Goal: Transaction & Acquisition: Purchase product/service

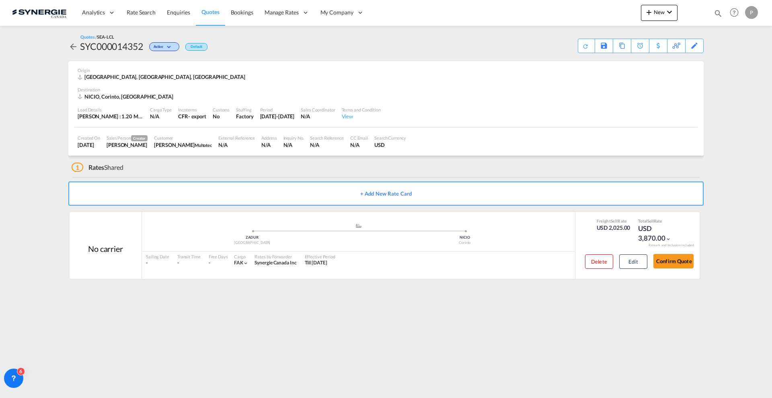
click at [718, 15] on md-icon "icon-magnify" at bounding box center [718, 13] width 9 height 9
drag, startPoint x: 561, startPoint y: 12, endPoint x: 539, endPoint y: 13, distance: 21.7
click at [561, 12] on md-icon "icon-close" at bounding box center [562, 12] width 9 height 9
click at [203, 13] on span "Quotes" at bounding box center [210, 11] width 18 height 7
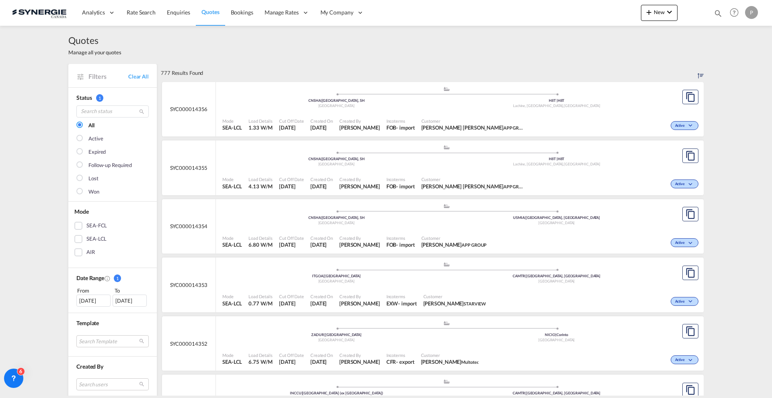
click at [16, 139] on div "Quotes Manage all your quotes Filters Clear All Status 1 All Active Expired Fol…" at bounding box center [386, 211] width 772 height 370
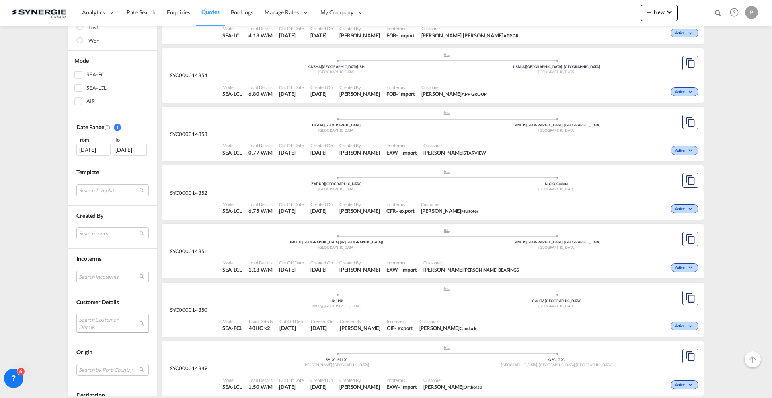
click at [108, 322] on md-select "Search Customer Details user name user [PERSON_NAME] Shaikh [EMAIL_ADDRESS][PER…" at bounding box center [112, 323] width 72 height 18
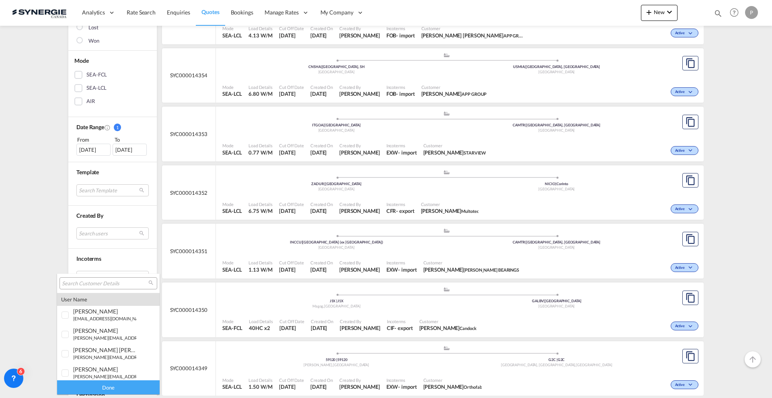
click at [102, 285] on input "search" at bounding box center [105, 283] width 86 height 7
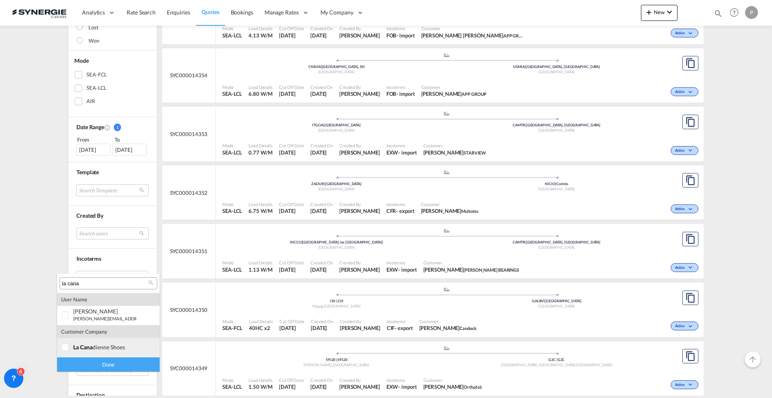
type input "la cana"
click at [96, 347] on div "la cana dienne shoes" at bounding box center [104, 346] width 63 height 7
drag, startPoint x: 88, startPoint y: 364, endPoint x: 74, endPoint y: 357, distance: 16.2
click at [88, 364] on div "Done" at bounding box center [108, 364] width 103 height 14
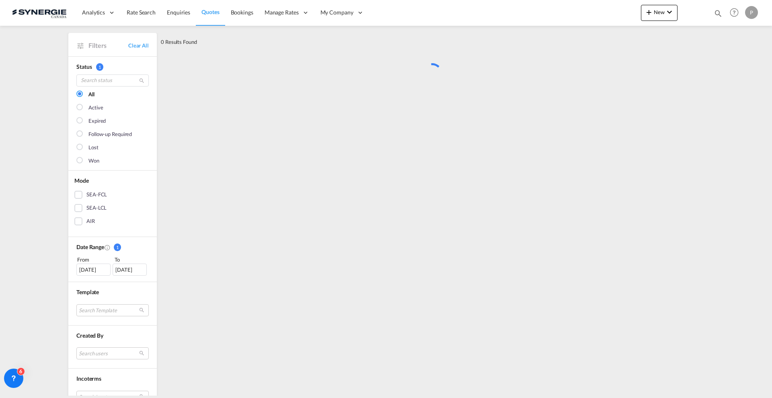
scroll to position [0, 0]
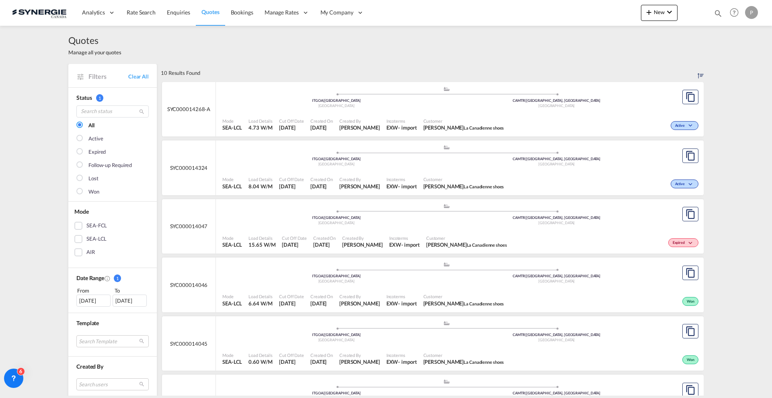
click at [534, 113] on div "Mode SEA-LCL Load Details 4.73 W/M Cut Off Date 22 Aug 2025 Created On 22 Aug 2…" at bounding box center [460, 125] width 488 height 24
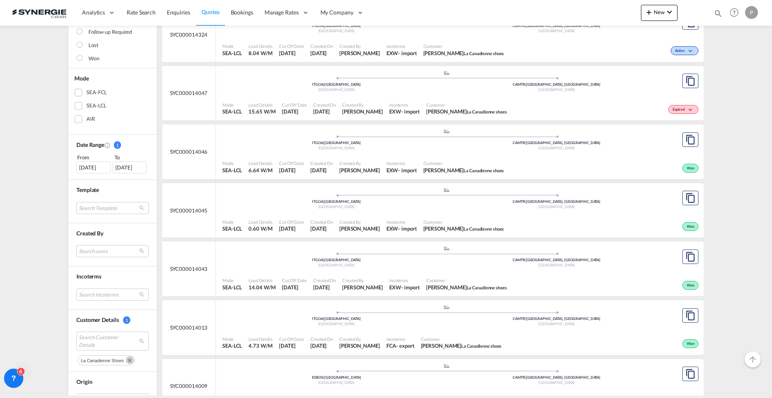
scroll to position [151, 0]
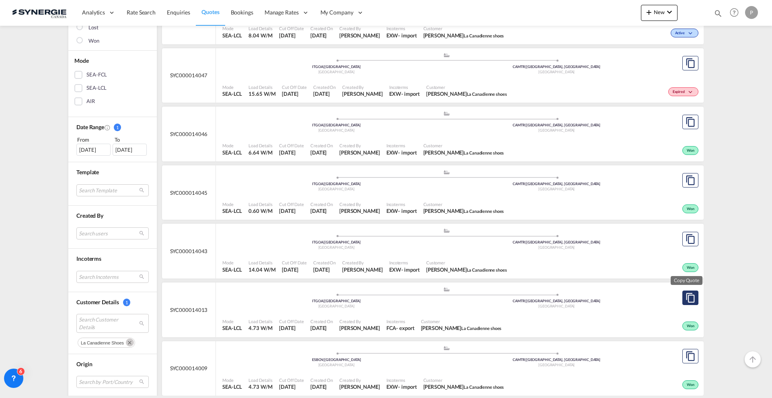
click at [690, 298] on md-icon "assets/icons/custom/copyQuote.svg" at bounding box center [691, 298] width 10 height 10
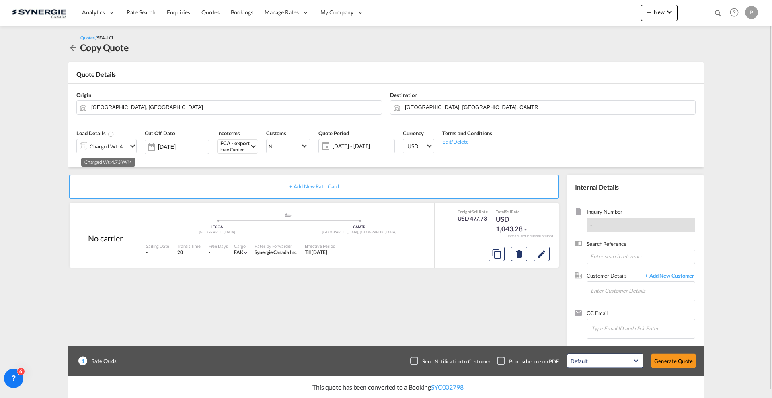
click at [105, 147] on div "Charged Wt: 4.73 W/M" at bounding box center [109, 146] width 38 height 11
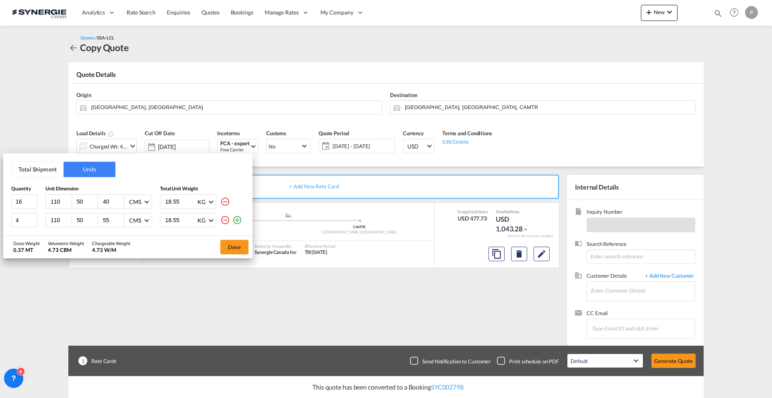
click at [22, 171] on button "Total Shipment" at bounding box center [38, 169] width 52 height 15
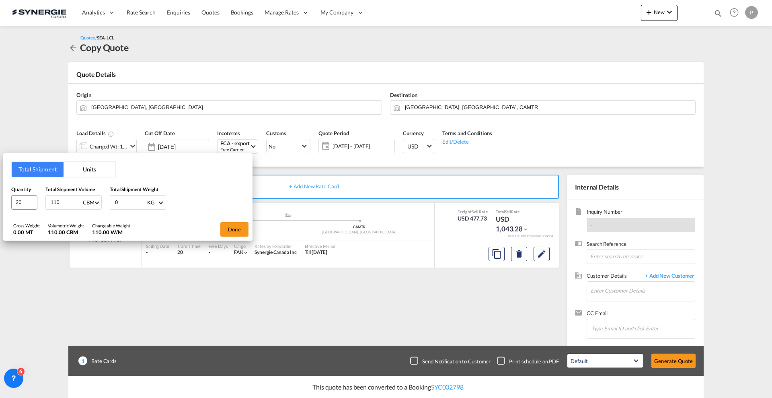
click at [25, 205] on input "20" at bounding box center [24, 202] width 26 height 14
type input "27"
type input "2"
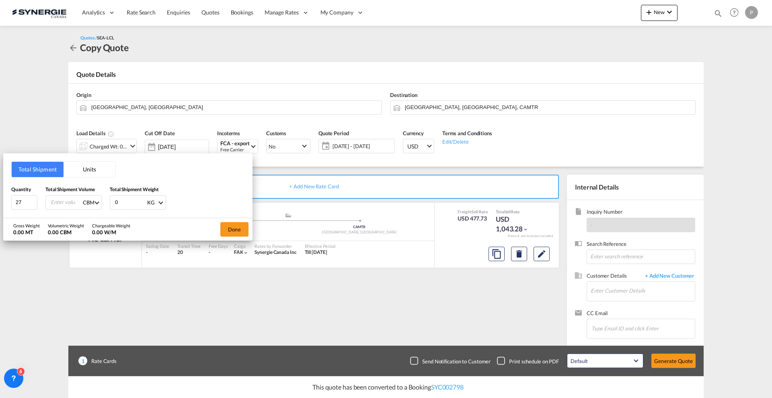
type input "3"
type input "3.75"
type input "232"
click at [224, 229] on button "Done" at bounding box center [234, 229] width 28 height 14
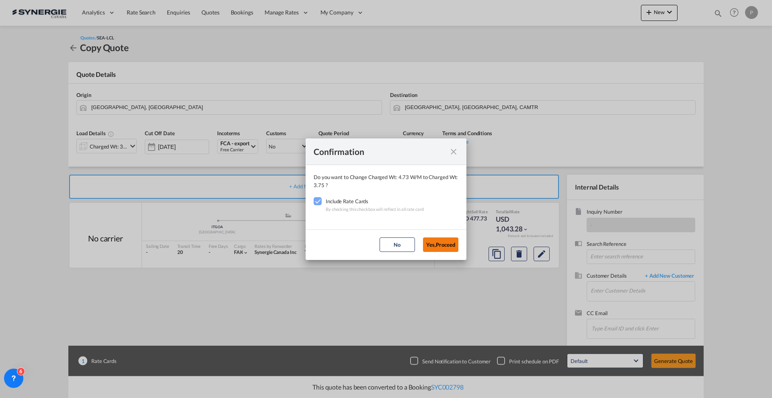
click at [450, 239] on button "Yes,Proceed" at bounding box center [440, 244] width 35 height 14
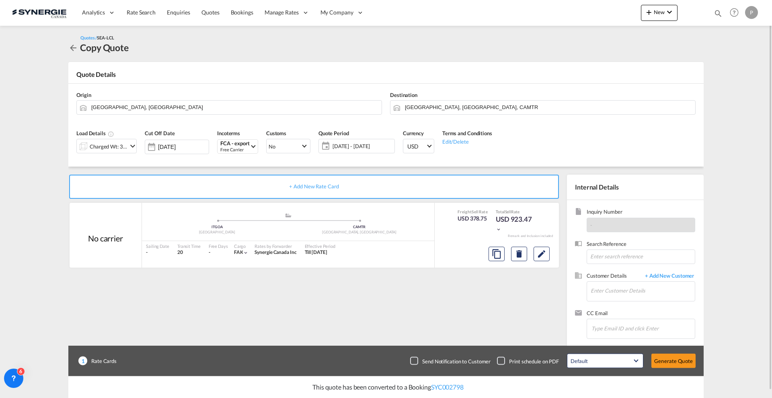
click at [358, 145] on span "12 Aug - 11 Sep 2025" at bounding box center [363, 145] width 60 height 7
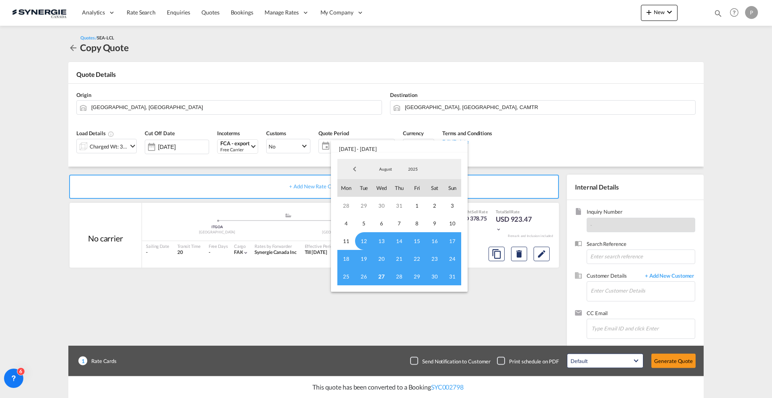
click at [363, 238] on span "12" at bounding box center [364, 241] width 18 height 18
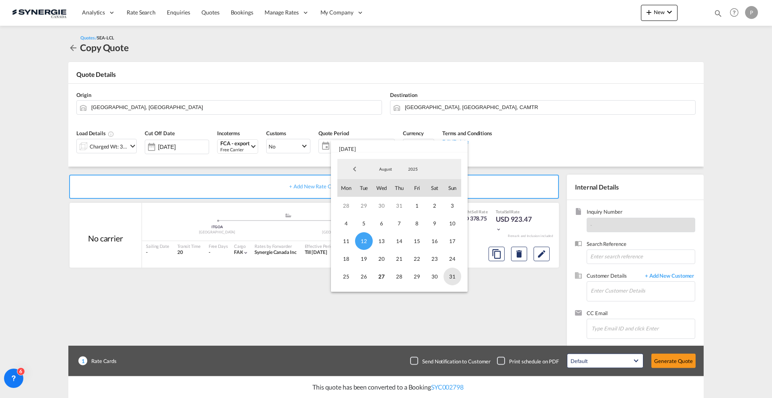
click at [452, 275] on span "31" at bounding box center [452, 276] width 18 height 18
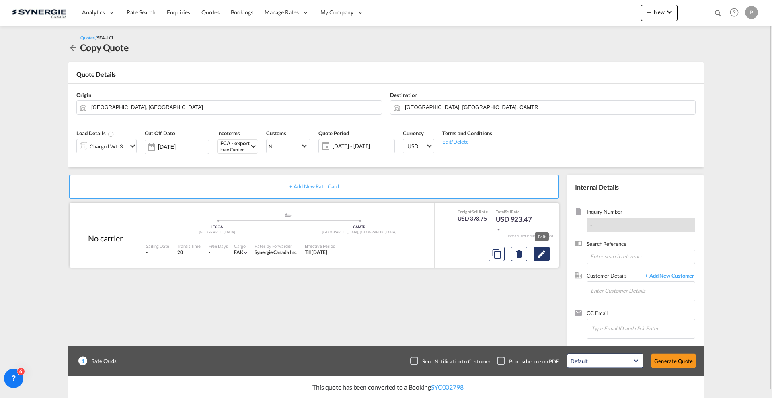
click at [546, 252] on md-icon "Edit" at bounding box center [542, 254] width 10 height 10
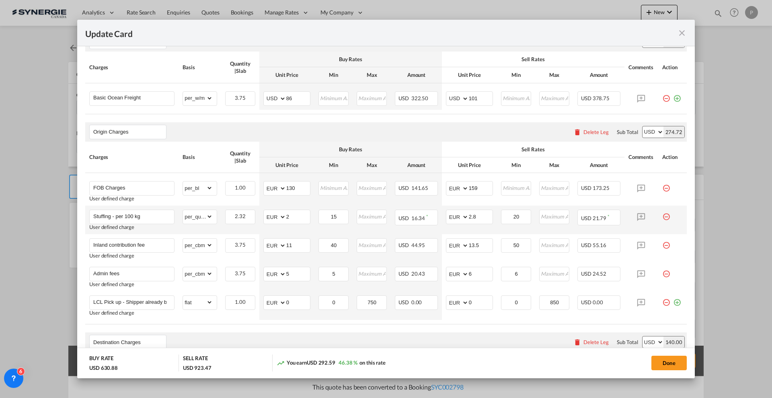
scroll to position [251, 0]
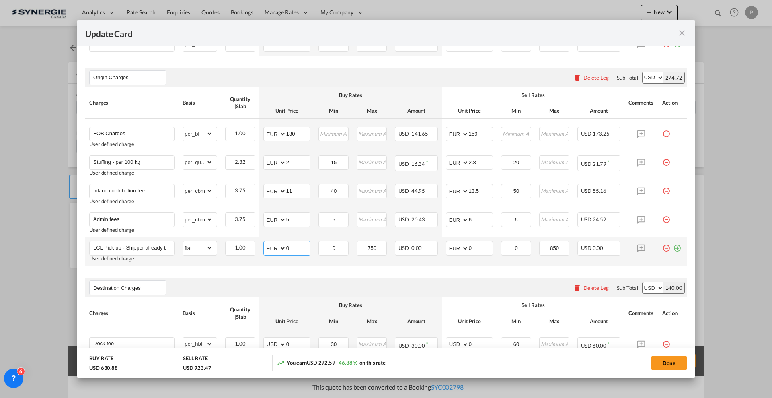
click at [289, 248] on input "0" at bounding box center [298, 247] width 24 height 12
type input "138"
drag, startPoint x: 123, startPoint y: 247, endPoint x: 299, endPoint y: 240, distance: 175.9
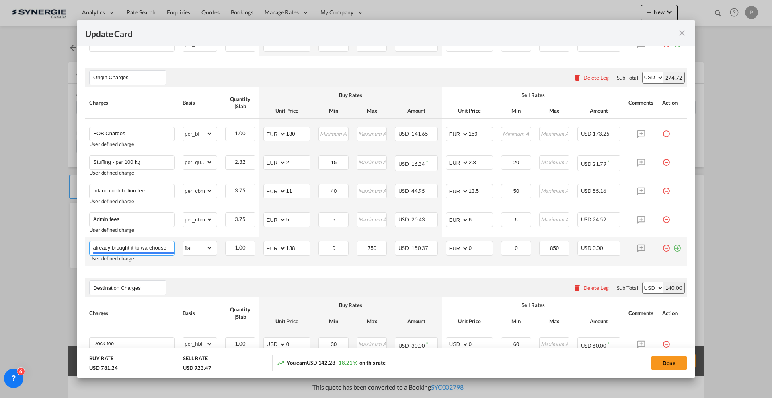
click at [299, 240] on tr "LCL Pick up - Shipper already brought it to warehouse User defined charge Pleas…" at bounding box center [386, 251] width 602 height 29
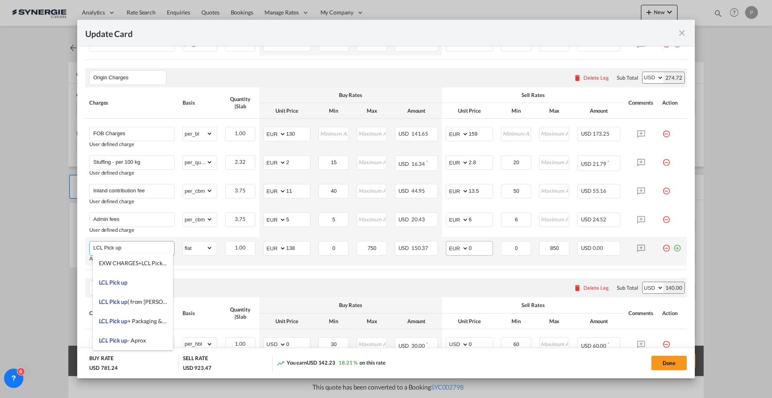
type input "LCL Pick up"
click at [477, 246] on input "0" at bounding box center [481, 247] width 24 height 12
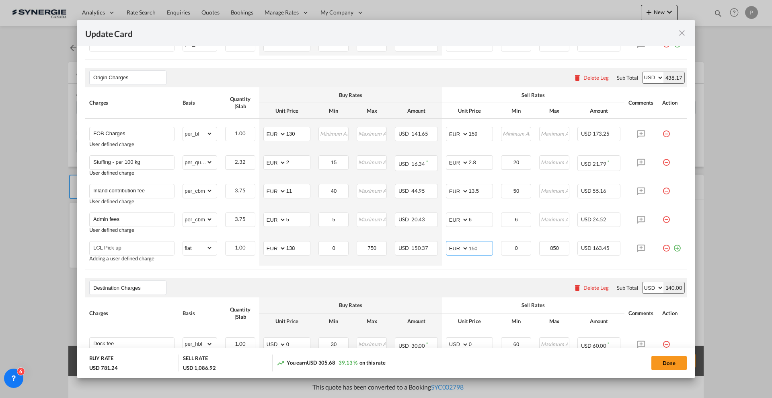
type input "150"
click at [456, 279] on div "Destination Charges Please enter leg name Leg Name Already Exists Delete Leg Su…" at bounding box center [386, 287] width 602 height 19
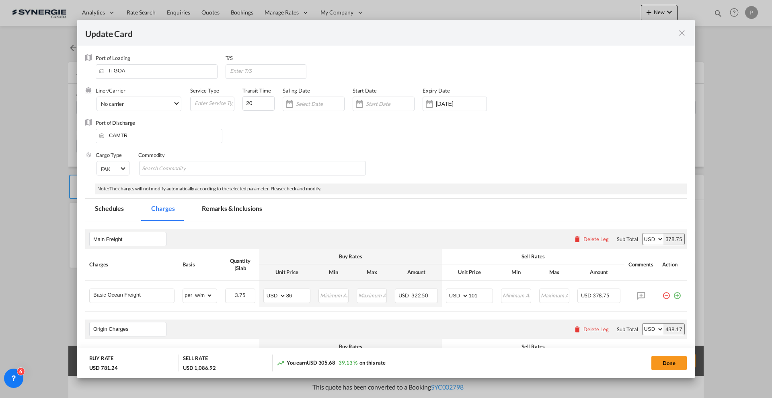
click at [245, 215] on md-tab-item "Remarks & Inclusions" at bounding box center [231, 210] width 79 height 22
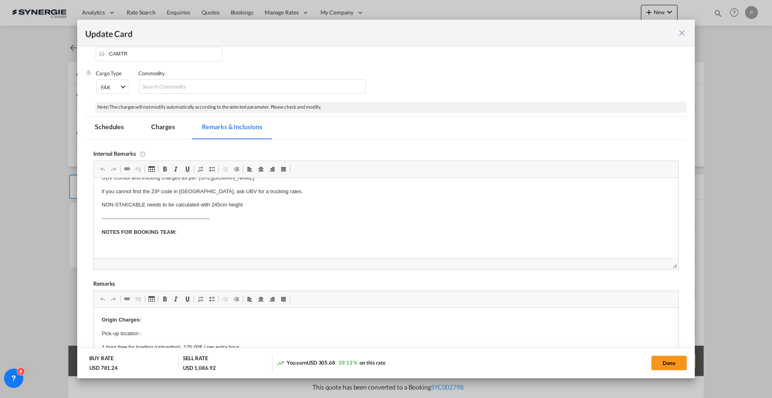
scroll to position [201, 0]
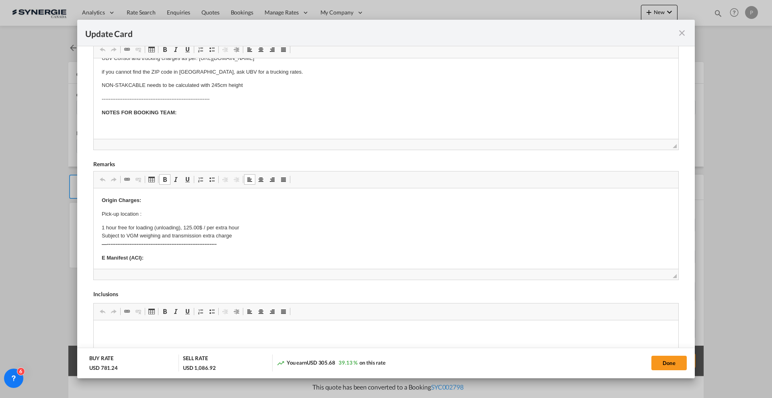
click at [161, 211] on p "Pick-up location :" at bounding box center [386, 214] width 569 height 8
click at [175, 209] on p "Pick-up location :" at bounding box center [386, 211] width 569 height 8
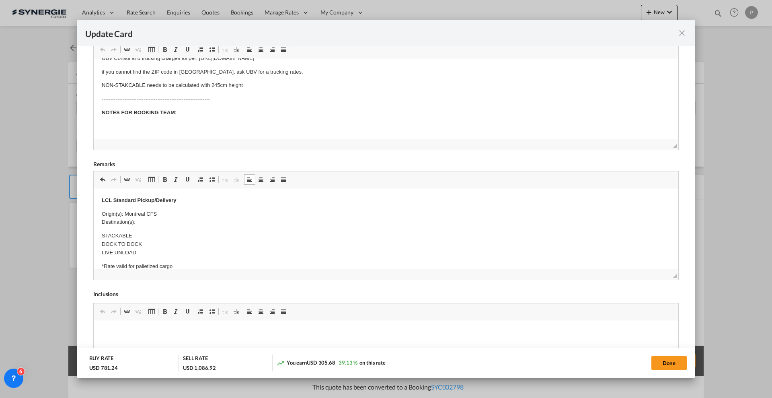
scroll to position [203, 0]
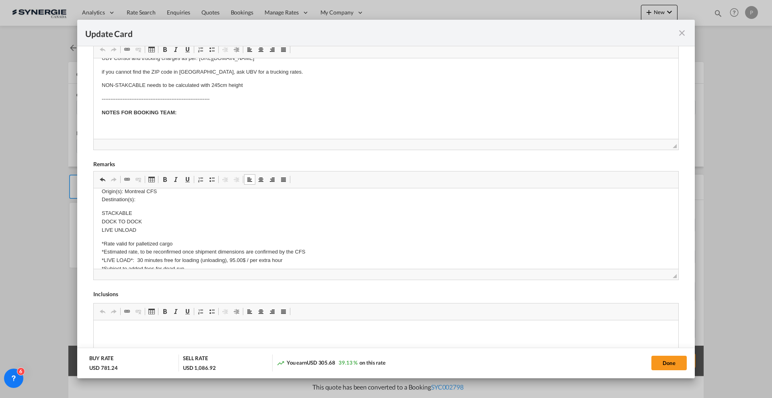
click at [164, 201] on p "Origin(s): Montreal CFS Destination(s):" at bounding box center [386, 195] width 569 height 17
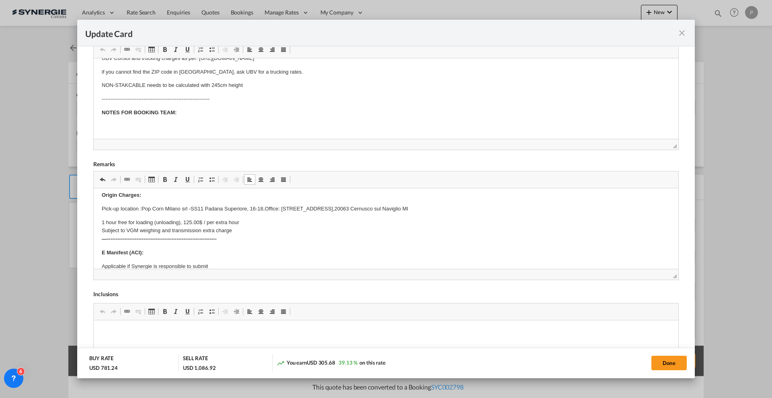
scroll to position [0, 0]
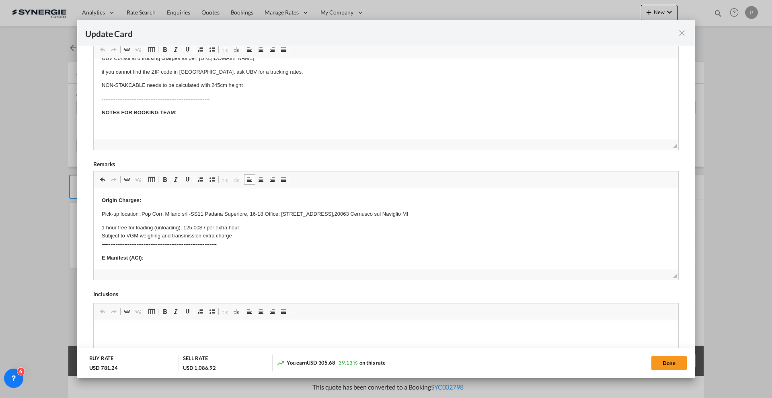
click at [103, 199] on strong "Origin Charges:" at bounding box center [121, 200] width 39 height 6
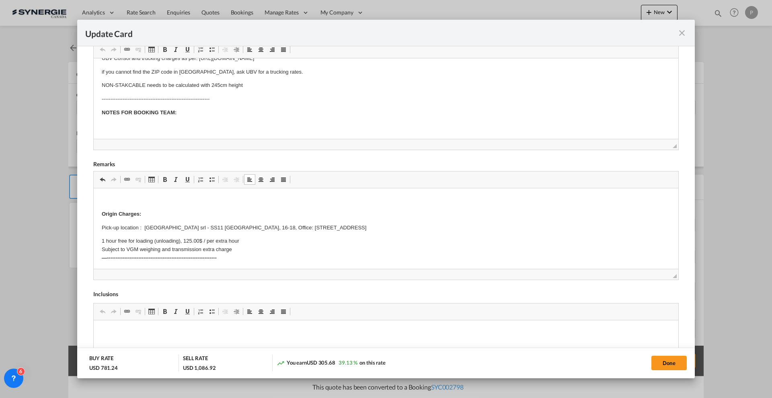
click at [187, 188] on iframe "Update Card Port ..." at bounding box center [386, 228] width 585 height 80
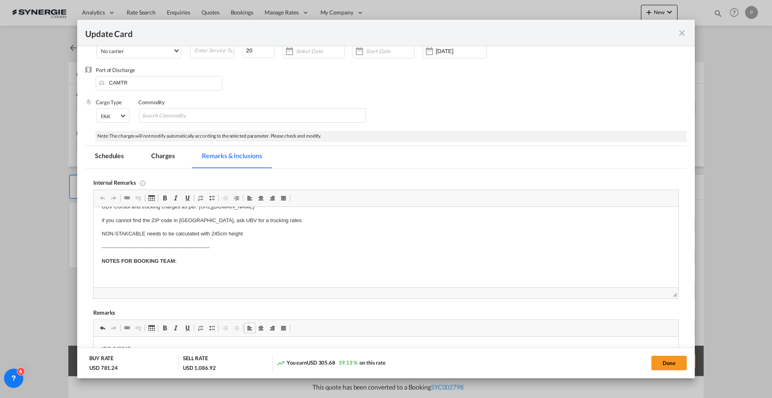
scroll to position [50, 0]
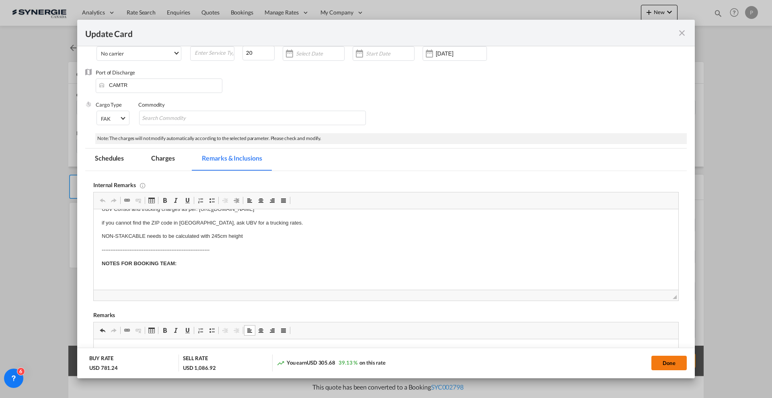
click at [662, 359] on button "Done" at bounding box center [668, 362] width 35 height 14
type input "10 Sep 2025"
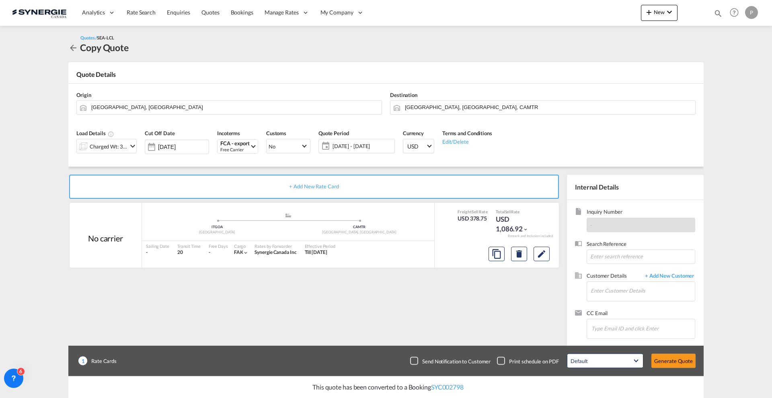
scroll to position [31, 0]
click at [655, 292] on input "Enter Customer Details" at bounding box center [643, 290] width 104 height 18
click at [636, 304] on div "Ingrid Muroff ingrid@lacanadienneshoes.com | La Cana dienne shoes" at bounding box center [642, 305] width 105 height 22
type input "La Canadienne shoes, Ingrid Muroff, ingrid@lacanadienneshoes.com"
click at [678, 362] on button "Generate Quote" at bounding box center [673, 360] width 44 height 14
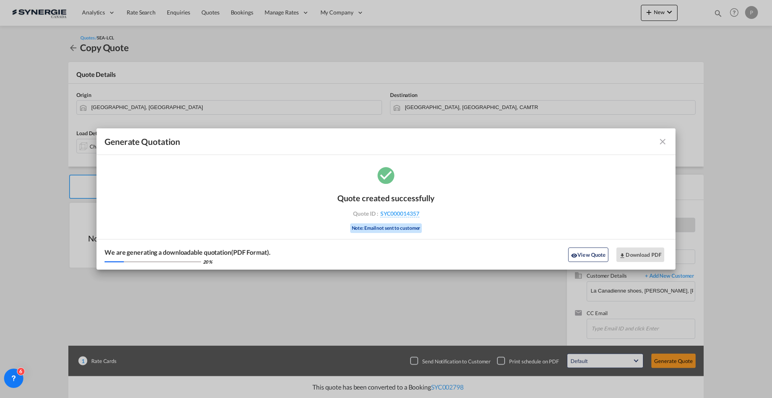
click at [47, 137] on div "Generate Quotation Quote created successfully Quote ID : SYC000014357 Note: Ema…" at bounding box center [386, 199] width 772 height 398
drag, startPoint x: 432, startPoint y: 214, endPoint x: 419, endPoint y: 215, distance: 13.3
click at [419, 215] on div "Quote ID : SYC000014357" at bounding box center [385, 213] width 93 height 7
copy div "SYC000014357"
click at [656, 253] on button "Download PDF" at bounding box center [640, 254] width 48 height 14
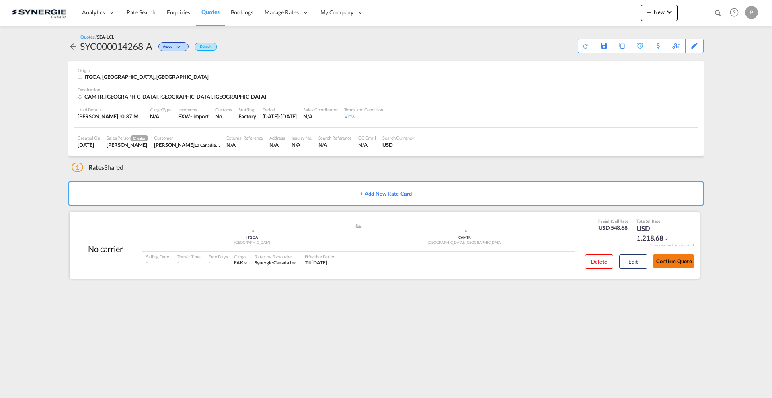
click at [687, 264] on button "Confirm Quote" at bounding box center [673, 261] width 40 height 14
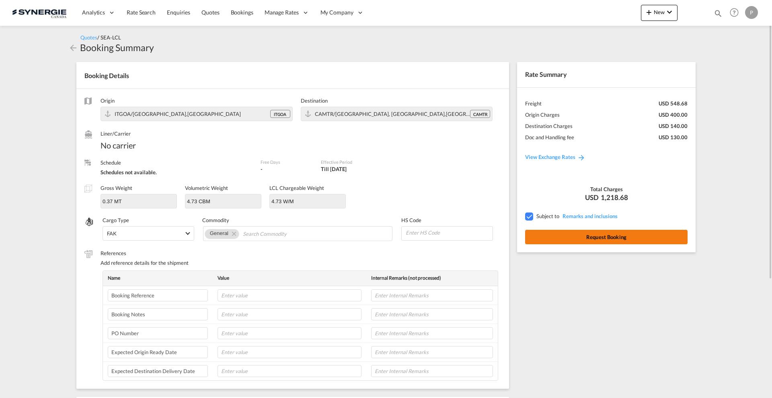
click at [589, 239] on button "Request Booking" at bounding box center [606, 237] width 162 height 14
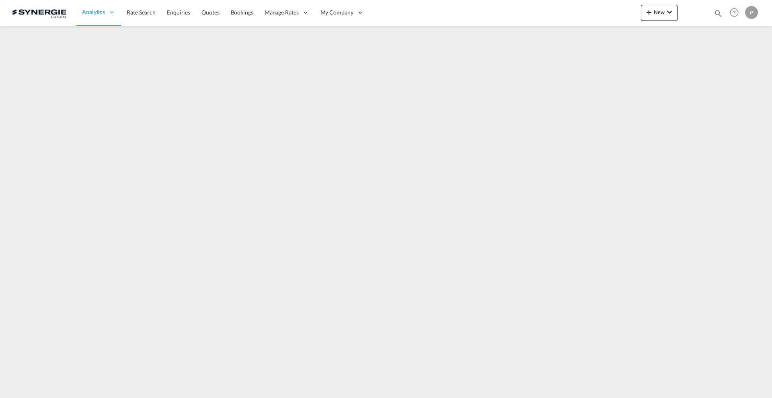
click at [715, 15] on md-icon "icon-magnify" at bounding box center [718, 13] width 9 height 9
click at [574, 7] on select "Bookings Quotes Enquiries" at bounding box center [590, 13] width 38 height 14
select select "Quotes"
click at [571, 6] on select "Bookings Quotes Enquiries" at bounding box center [590, 13] width 38 height 14
click at [621, 16] on input at bounding box center [658, 13] width 100 height 14
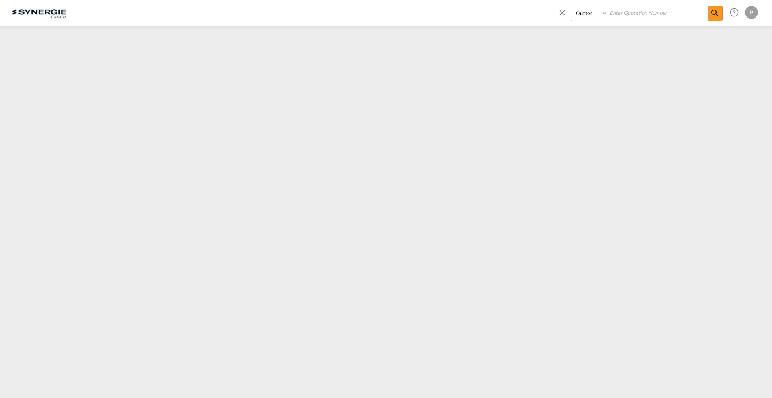
paste input "SYC000014065"
click at [715, 10] on md-icon "icon-magnify" at bounding box center [715, 13] width 10 height 10
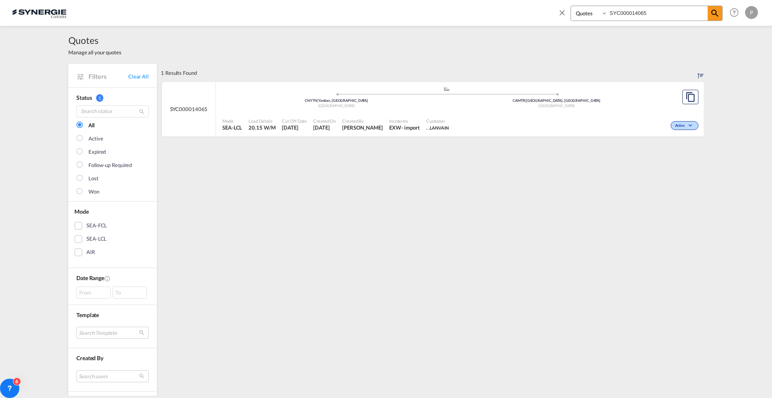
click at [594, 111] on div ".a{fill:#aaa8ad;} .a{fill:#aaa8ad;} CNYTN | Yantian, GD China CAMTR | Montreal,…" at bounding box center [460, 109] width 488 height 55
click at [657, 12] on input "SYC000014065" at bounding box center [658, 13] width 100 height 14
type input "SYC000014262"
click at [485, 117] on div "Active" at bounding box center [576, 125] width 248 height 20
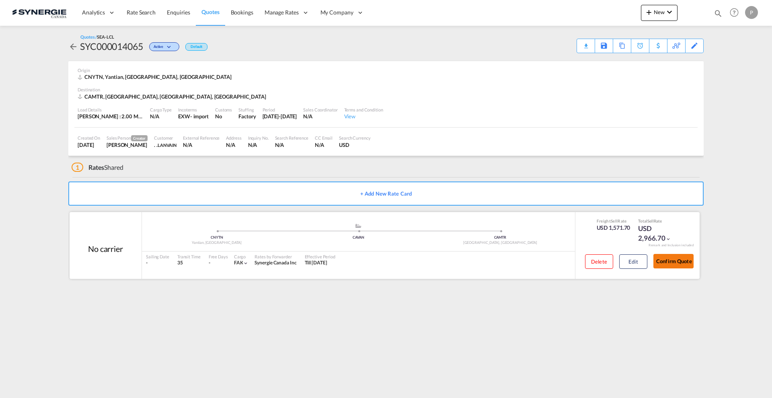
click at [674, 257] on button "Confirm Quote" at bounding box center [673, 261] width 40 height 14
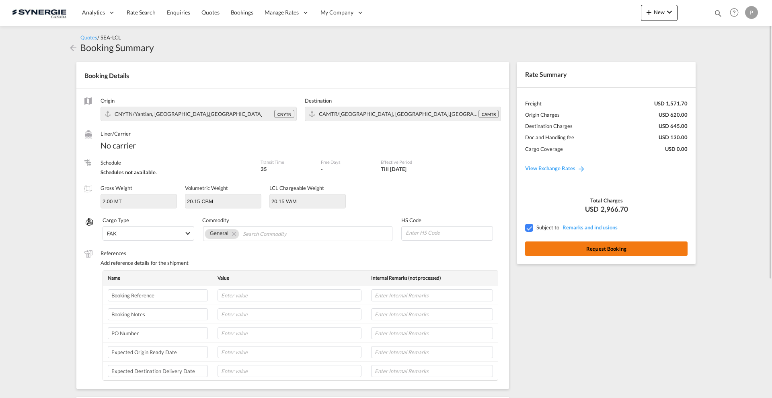
click at [603, 246] on button "Request Booking" at bounding box center [606, 248] width 162 height 14
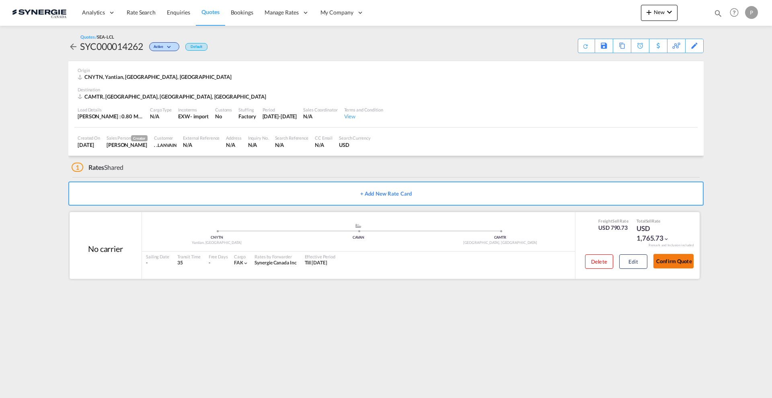
click at [688, 265] on button "Confirm Quote" at bounding box center [673, 261] width 40 height 14
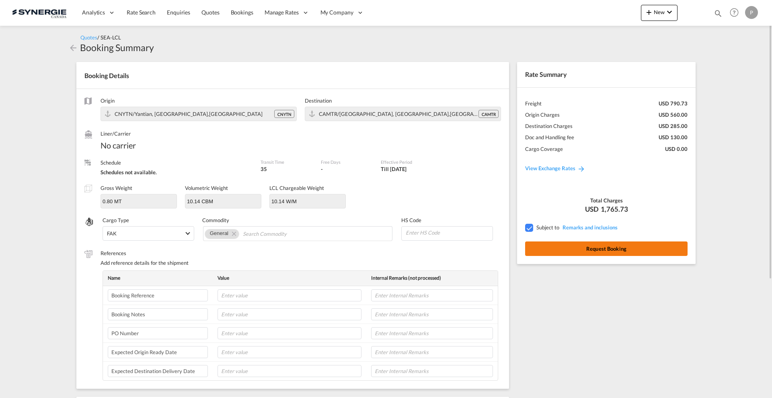
click at [648, 250] on button "Request Booking" at bounding box center [606, 248] width 162 height 14
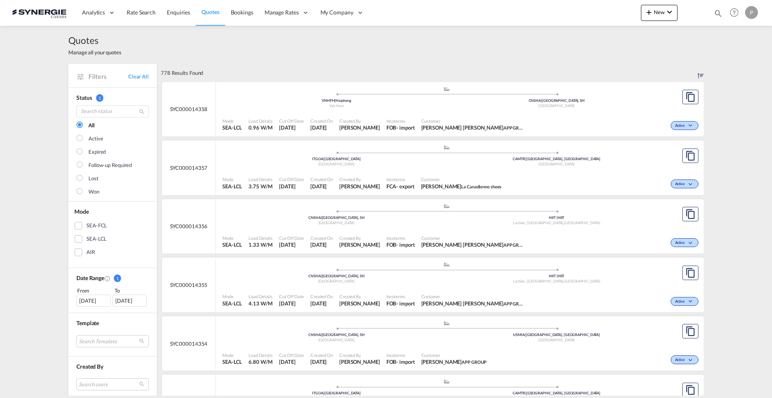
click at [718, 13] on md-icon "icon-magnify" at bounding box center [718, 13] width 9 height 9
click at [581, 16] on select "Bookings Quotes Enquiries" at bounding box center [590, 13] width 38 height 14
select select "Quotes"
click at [571, 6] on select "Bookings Quotes Enquiries" at bounding box center [590, 13] width 38 height 14
click at [626, 5] on div "Bookings Quotes Enquiries Help Resources Product Release P My Profile Logout" at bounding box center [656, 12] width 207 height 25
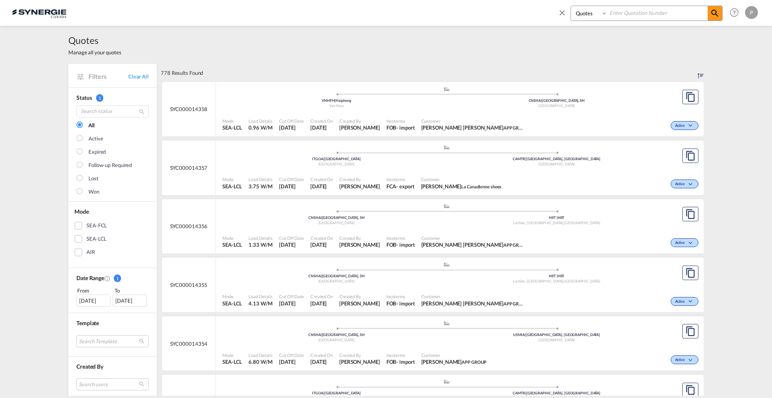
click at [628, 8] on input at bounding box center [658, 13] width 100 height 14
paste input "SYC000014352"
type input "SYC000014352"
click at [711, 11] on md-icon "icon-magnify" at bounding box center [715, 13] width 10 height 10
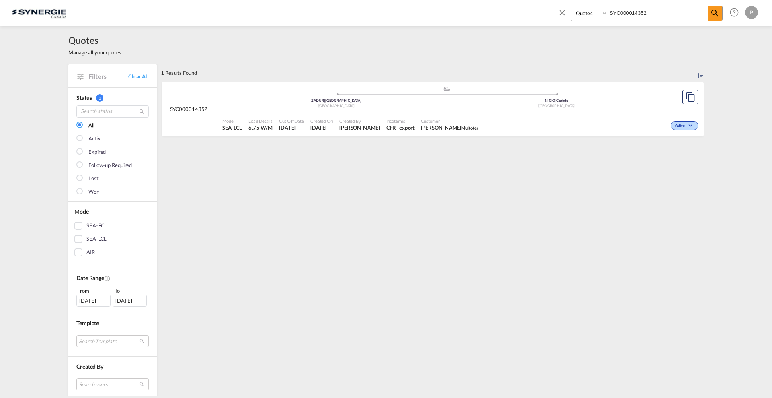
click at [452, 113] on div "Mode SEA-LCL Load Details 6.75 W/M Cut Off Date 27 Aug 2025 Created On 27 Aug 2…" at bounding box center [460, 125] width 488 height 24
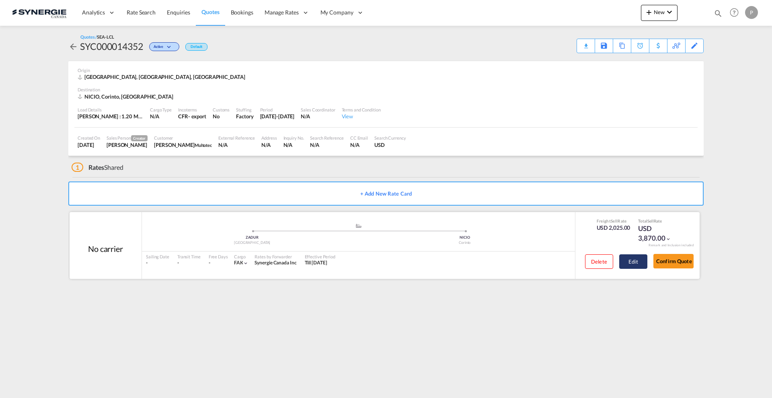
click at [630, 261] on button "Edit" at bounding box center [633, 261] width 28 height 14
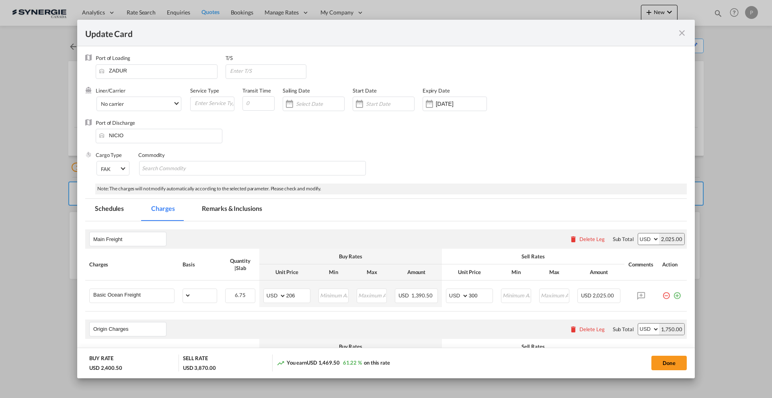
select select "per_w/m"
select select "flat"
select select "per_bl"
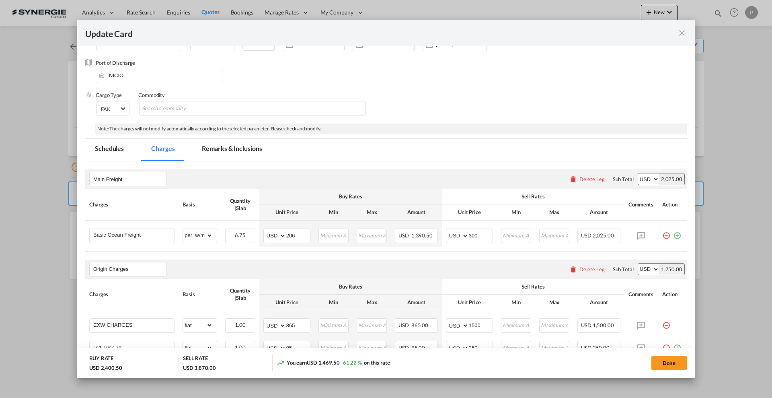
scroll to position [101, 0]
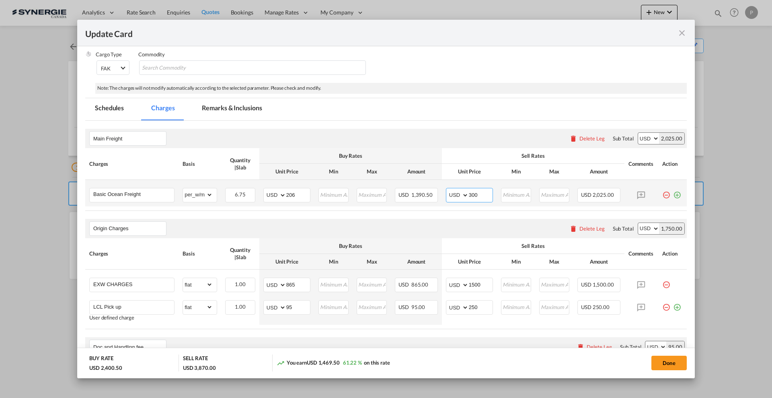
click at [475, 194] on input "300" at bounding box center [481, 194] width 24 height 12
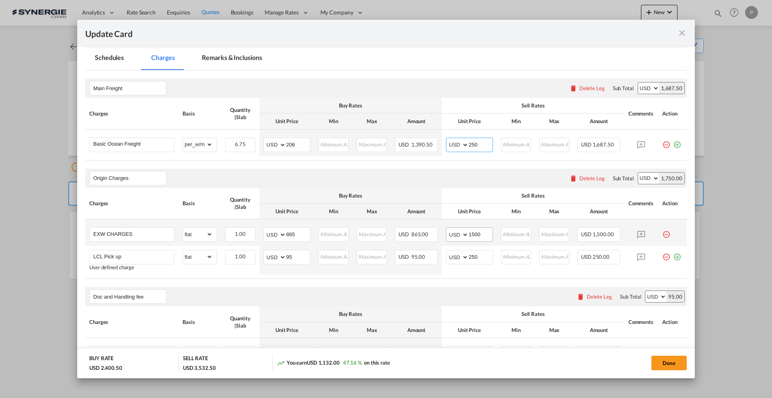
type input "250"
click at [479, 231] on input "1500" at bounding box center [481, 234] width 24 height 12
drag, startPoint x: 472, startPoint y: 233, endPoint x: 480, endPoint y: 231, distance: 8.2
click at [480, 231] on input "1400" at bounding box center [481, 234] width 24 height 12
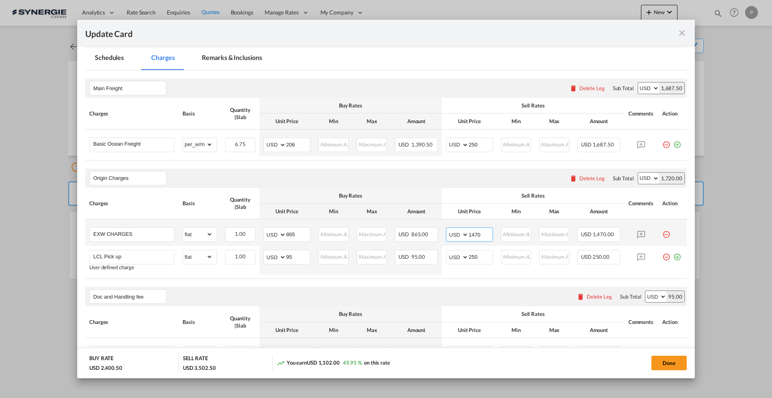
drag, startPoint x: 473, startPoint y: 232, endPoint x: 468, endPoint y: 231, distance: 5.0
click at [469, 231] on input "1470" at bounding box center [481, 234] width 24 height 12
click at [470, 232] on input "1470" at bounding box center [481, 234] width 24 height 12
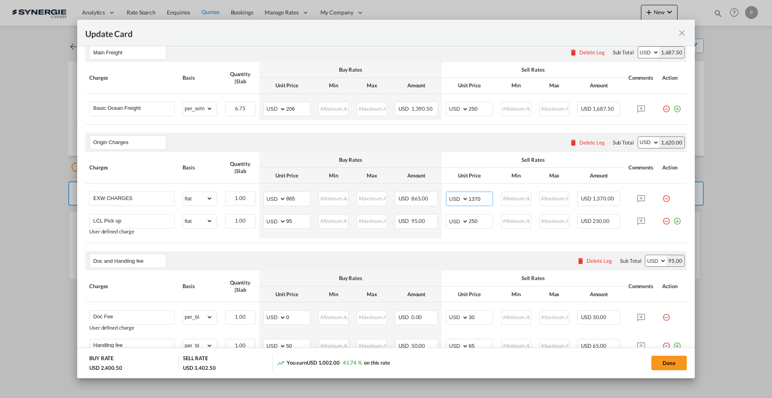
scroll to position [201, 0]
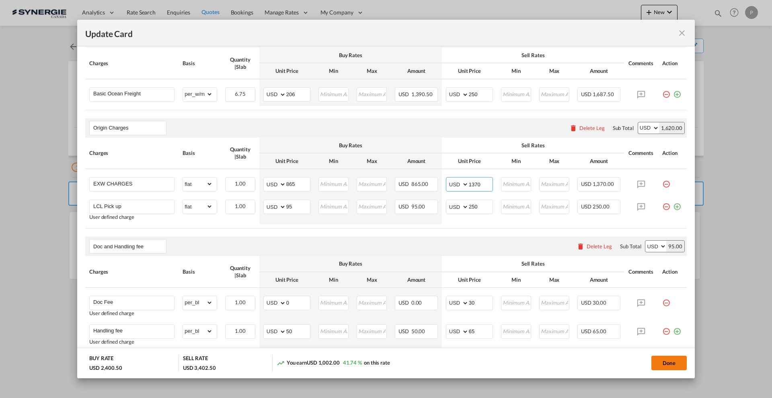
type input "1370"
click at [667, 362] on button "Done" at bounding box center [668, 362] width 35 height 14
type input "[DATE]"
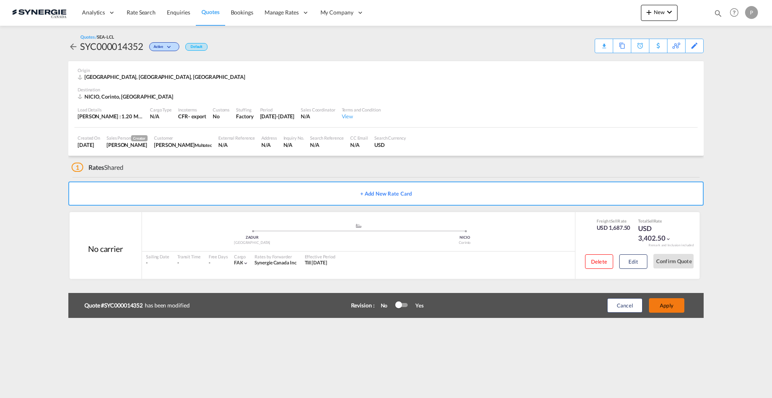
click at [667, 307] on button "Apply" at bounding box center [666, 305] width 35 height 14
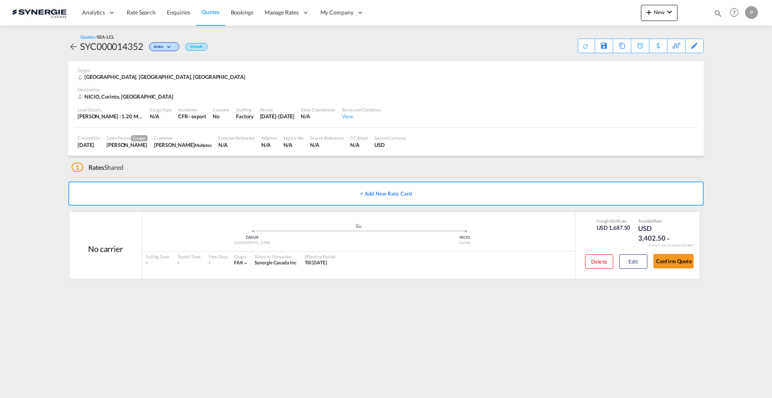
click at [104, 46] on div "SYC000014352" at bounding box center [111, 46] width 63 height 13
copy div "SYC000014352"
click at [579, 49] on div "Download Quote" at bounding box center [570, 45] width 41 height 13
click at [209, 15] on span "Quotes" at bounding box center [210, 12] width 18 height 8
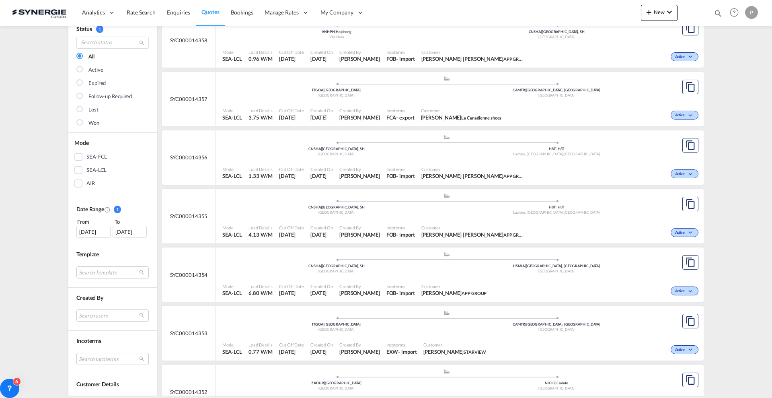
scroll to position [151, 0]
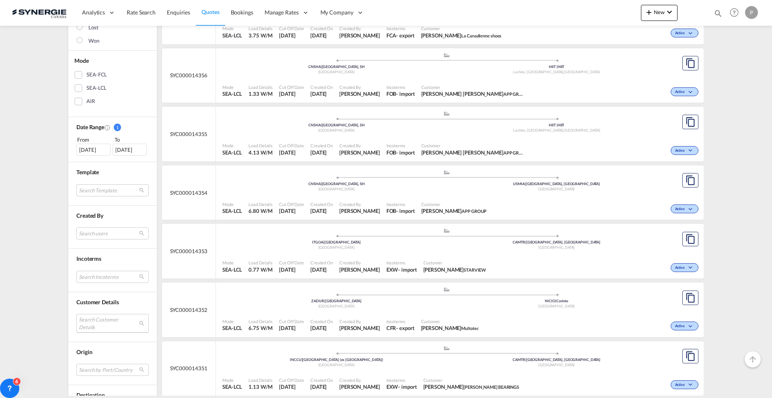
click at [102, 318] on md-select "Search Customer Details user name user yousuf ali Shaikh yousuf.shaikh@flomicgr…" at bounding box center [112, 323] width 72 height 18
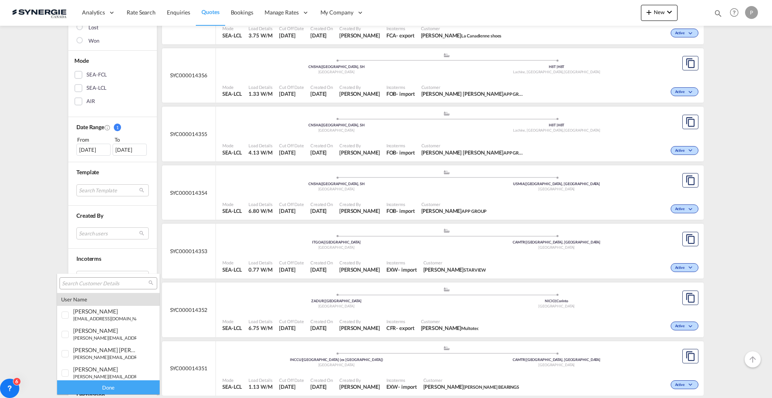
drag, startPoint x: 100, startPoint y: 277, endPoint x: 103, endPoint y: 280, distance: 4.6
click at [102, 279] on div at bounding box center [109, 283] width 98 height 12
click at [104, 282] on input "search" at bounding box center [105, 283] width 86 height 7
click at [94, 282] on input "search" at bounding box center [105, 283] width 86 height 7
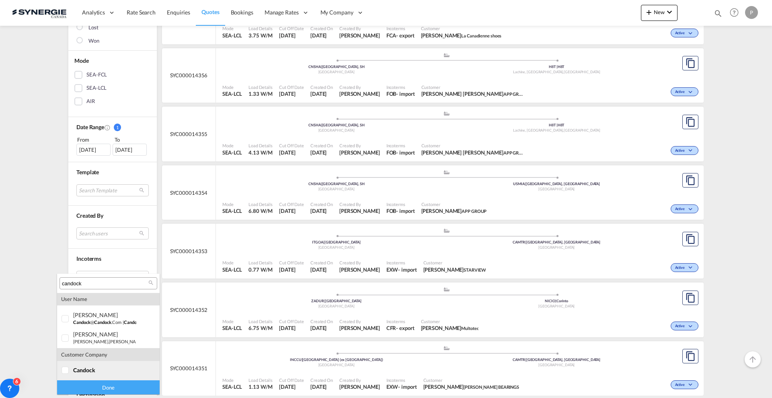
type input "candock"
click at [99, 372] on div "candock" at bounding box center [104, 369] width 63 height 7
click at [100, 383] on div "Done" at bounding box center [108, 387] width 103 height 14
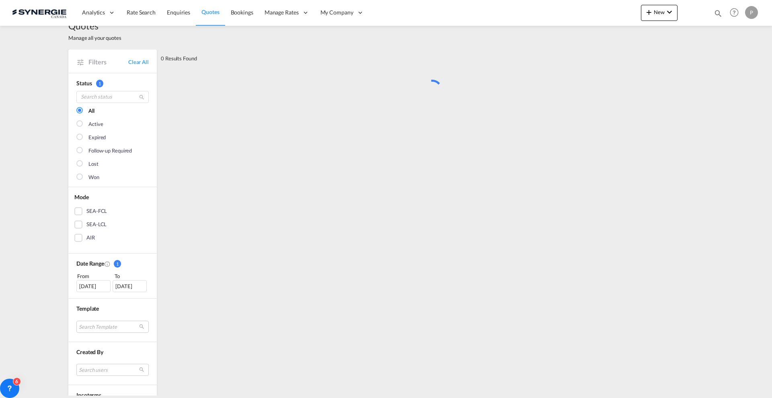
scroll to position [0, 0]
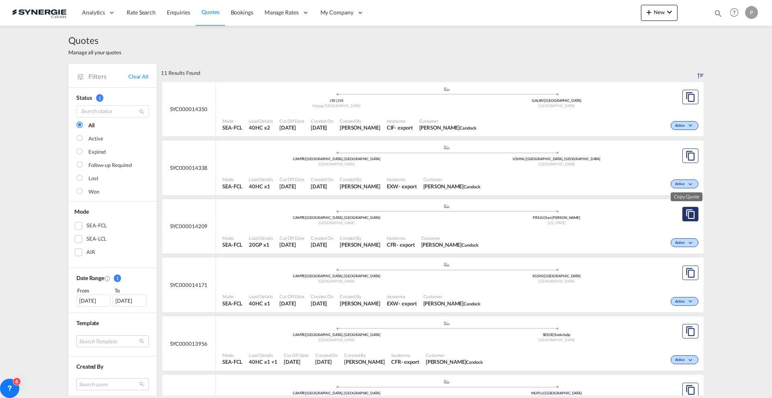
click at [687, 213] on md-icon "assets/icons/custom/copyQuote.svg" at bounding box center [691, 214] width 10 height 10
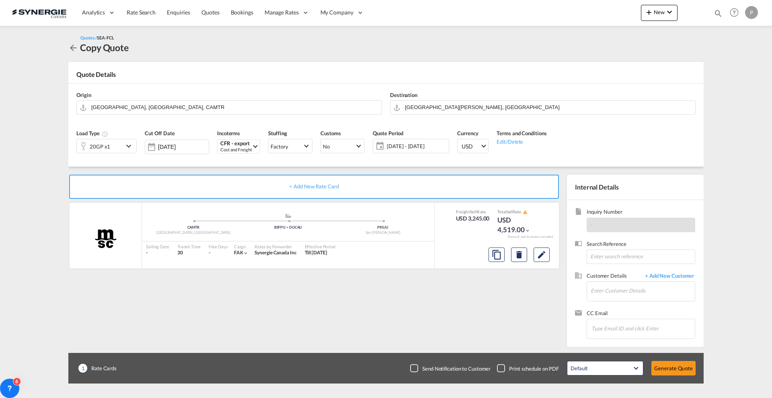
click at [119, 144] on div "20GP x1" at bounding box center [100, 146] width 47 height 14
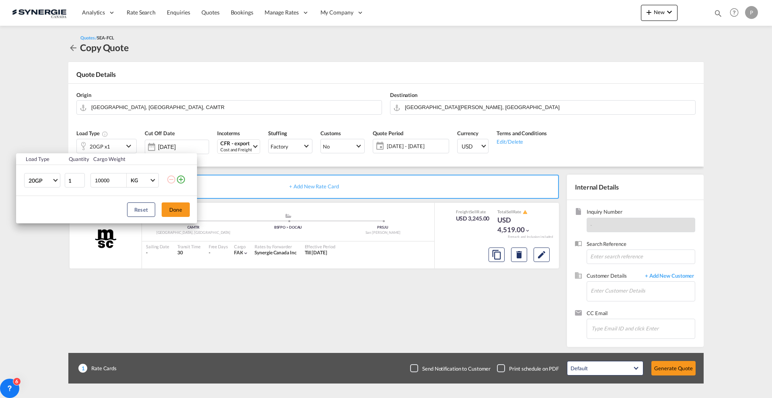
click at [178, 180] on md-icon "icon-plus-circle-outline" at bounding box center [181, 179] width 10 height 10
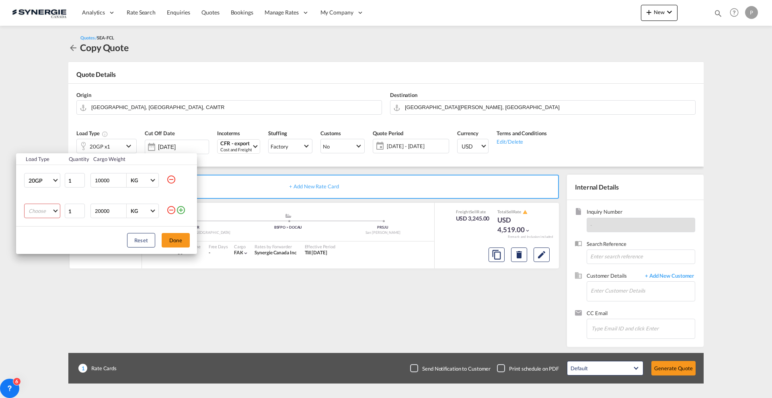
drag, startPoint x: 17, startPoint y: 214, endPoint x: 37, endPoint y: 213, distance: 19.7
click at [18, 214] on td "Choose 20GP 40GP 40HC 45HC 20RE 40RE 40HR 20OT 40OT 20FR 40FR 40NR 20NR 45S 20T…" at bounding box center [40, 210] width 48 height 31
click at [37, 213] on md-select "Choose 20GP 40GP 40HC 45HC 20RE 40RE 40HR 20OT 40OT 20FR 40FR 40NR 20NR 45S 20T…" at bounding box center [42, 210] width 36 height 14
click at [45, 247] on md-option "40HC" at bounding box center [49, 249] width 55 height 19
click at [180, 241] on button "Done" at bounding box center [176, 240] width 28 height 14
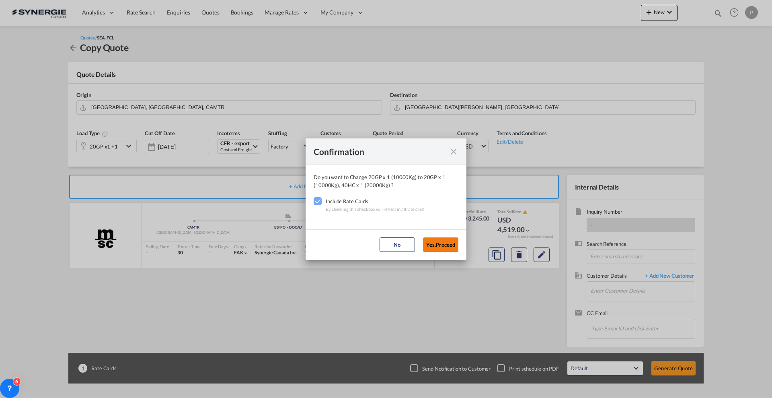
click at [443, 242] on button "Yes,Proceed" at bounding box center [440, 244] width 35 height 14
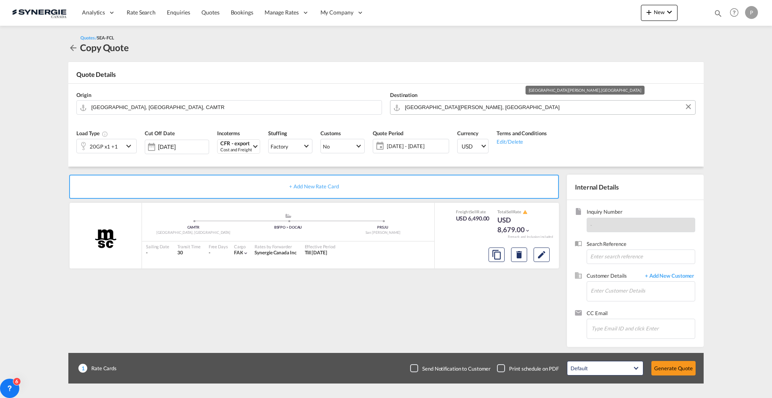
click at [464, 109] on input "San Juan, PRSJU" at bounding box center [548, 107] width 286 height 14
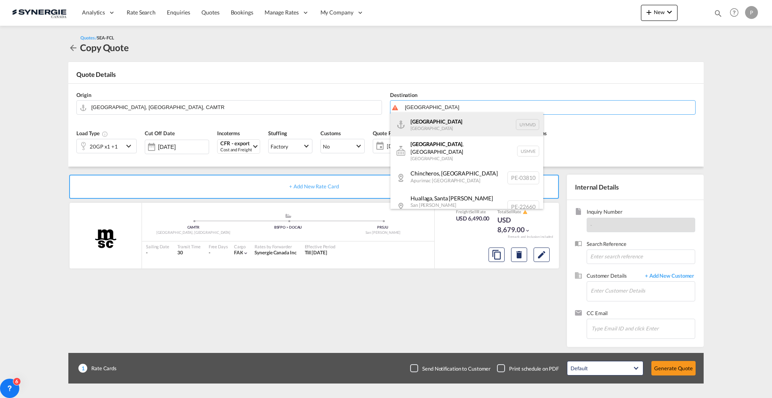
click at [459, 123] on div "Montevideo Uruguay UYMVD" at bounding box center [466, 124] width 153 height 24
type input "Montevideo, UYMVD"
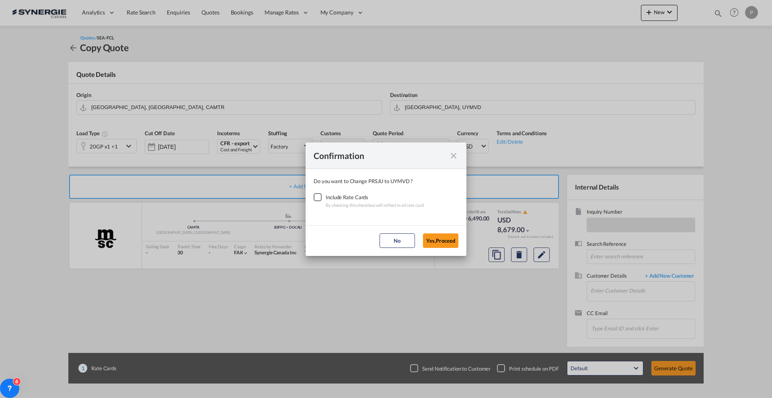
click at [321, 198] on div "Checkbox No Ink" at bounding box center [318, 197] width 8 height 8
click at [439, 235] on button "Yes,Proceed" at bounding box center [440, 240] width 35 height 14
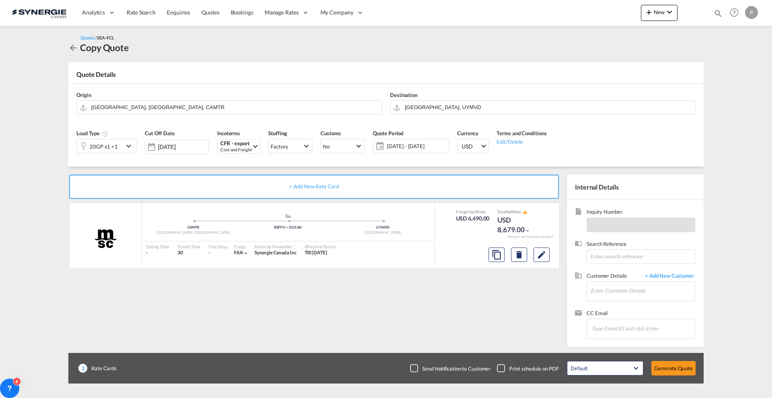
click at [400, 142] on span "05 - 31 Aug 2025" at bounding box center [417, 145] width 60 height 7
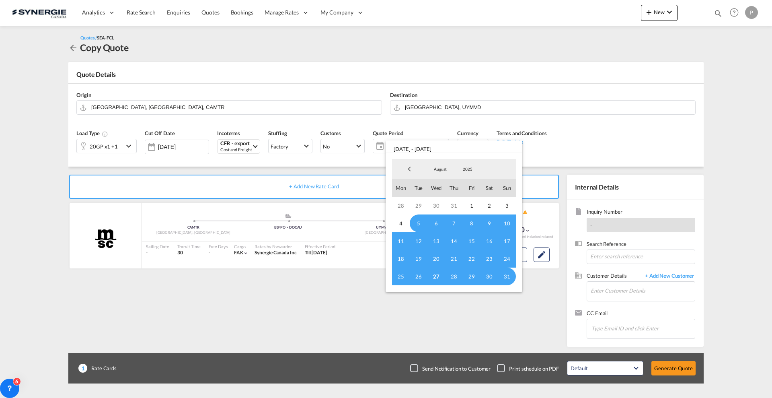
click at [441, 279] on span "27" at bounding box center [436, 276] width 18 height 18
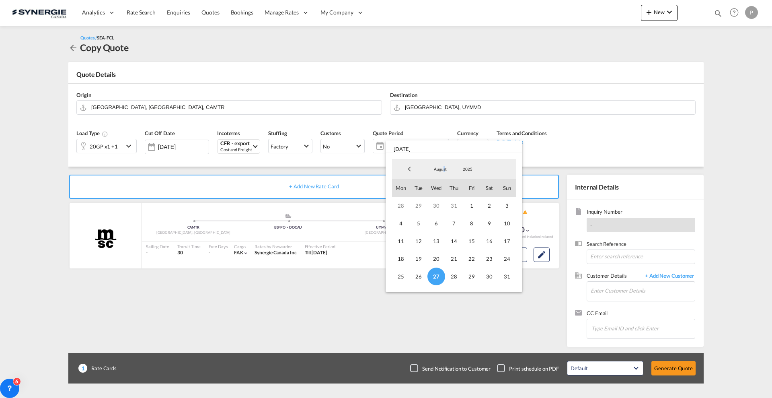
click at [444, 170] on span "August" at bounding box center [440, 169] width 26 height 6
click at [447, 184] on md-option "September" at bounding box center [448, 188] width 55 height 19
click at [419, 273] on span "30" at bounding box center [419, 276] width 18 height 18
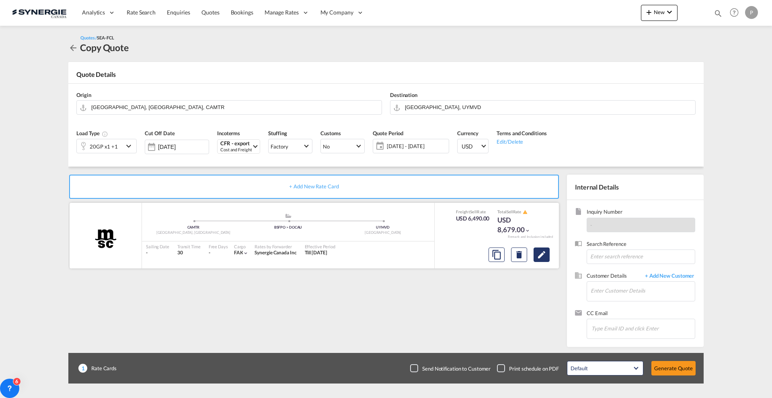
click at [546, 256] on md-icon "Edit" at bounding box center [542, 255] width 10 height 10
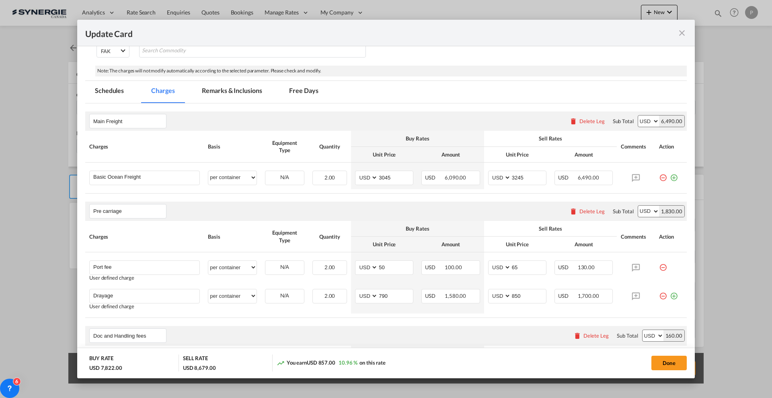
scroll to position [151, 0]
click at [232, 172] on select "per equipment per container per B/L per shipping bill per shipment % on freight…" at bounding box center [232, 176] width 48 height 13
select select "per equipment"
click at [208, 170] on select "per equipment per container per B/L per shipping bill per shipment % on freight…" at bounding box center [232, 176] width 48 height 13
click at [282, 174] on select "20GP 40HC" at bounding box center [284, 176] width 39 height 11
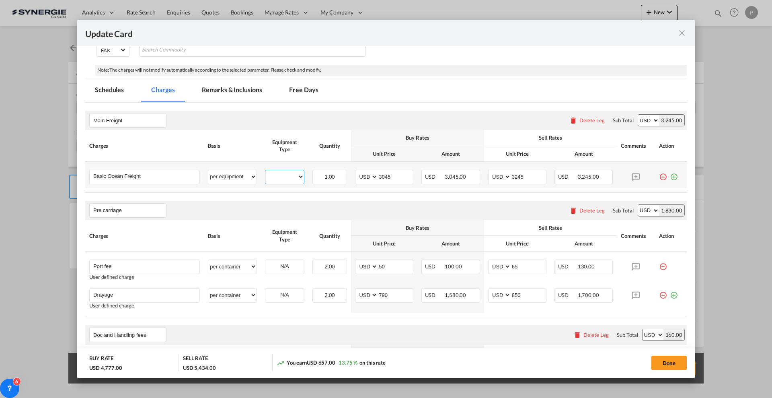
select select "20GP"
click at [265, 171] on select "20GP 40HC" at bounding box center [284, 176] width 39 height 11
click at [181, 173] on input "Basic Ocean Freight" at bounding box center [146, 176] width 106 height 12
click at [396, 177] on input "3045" at bounding box center [395, 176] width 35 height 12
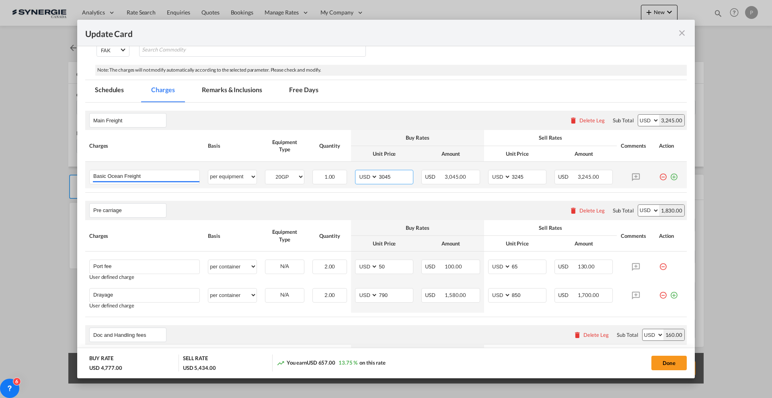
click at [396, 177] on input "3045" at bounding box center [395, 176] width 35 height 12
click at [398, 177] on input "3045" at bounding box center [395, 176] width 35 height 12
type input "1504"
click at [520, 172] on input "3245" at bounding box center [528, 176] width 35 height 12
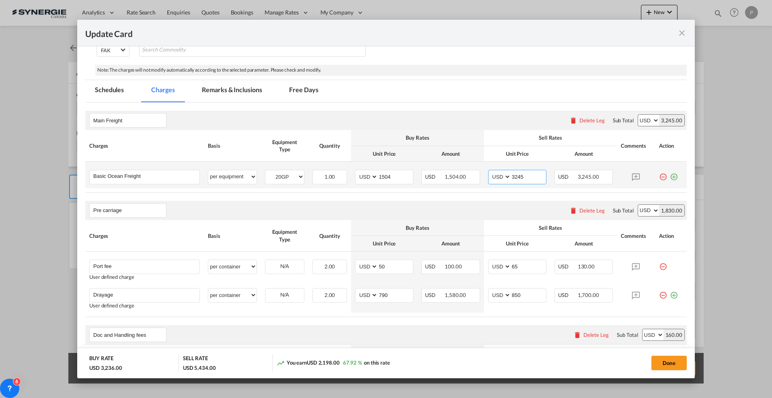
click at [520, 172] on input "3245" at bounding box center [528, 176] width 35 height 12
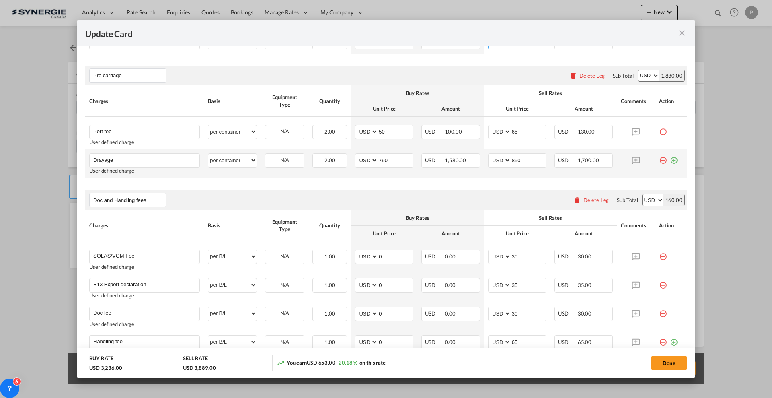
scroll to position [302, 0]
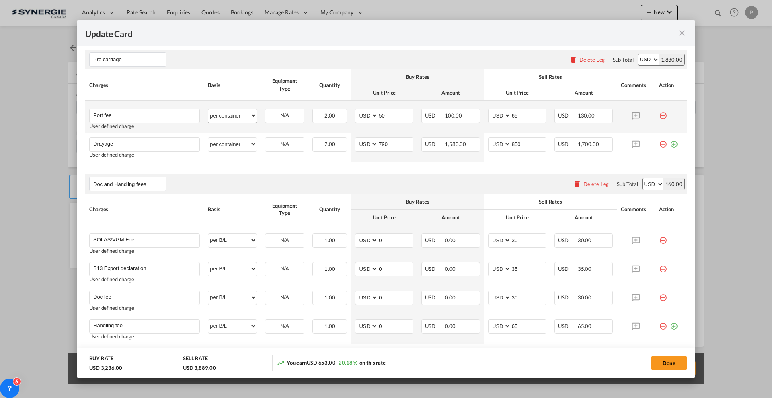
type input "1700"
click at [232, 113] on select "per equipment per container per B/L per shipping bill per shipment per pallet p…" at bounding box center [232, 115] width 48 height 13
select select "per equipment"
click at [208, 109] on select "per equipment per container per B/L per shipping bill per shipment per pallet p…" at bounding box center [232, 115] width 48 height 13
click at [268, 118] on select "20GP 40HC" at bounding box center [284, 115] width 39 height 11
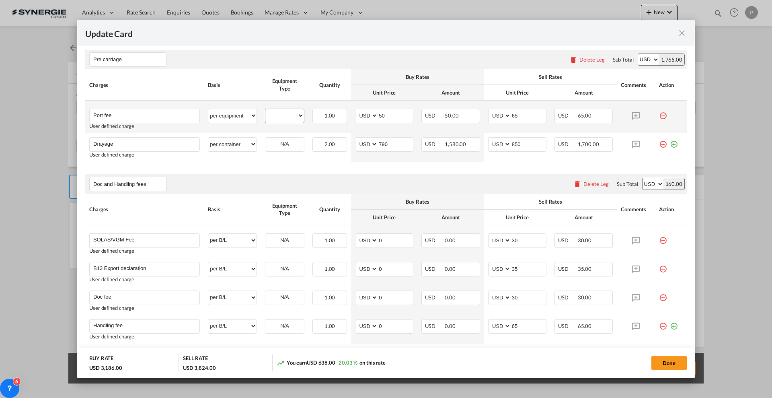
select select "20GP"
click at [265, 110] on select "20GP 40HC" at bounding box center [284, 115] width 39 height 11
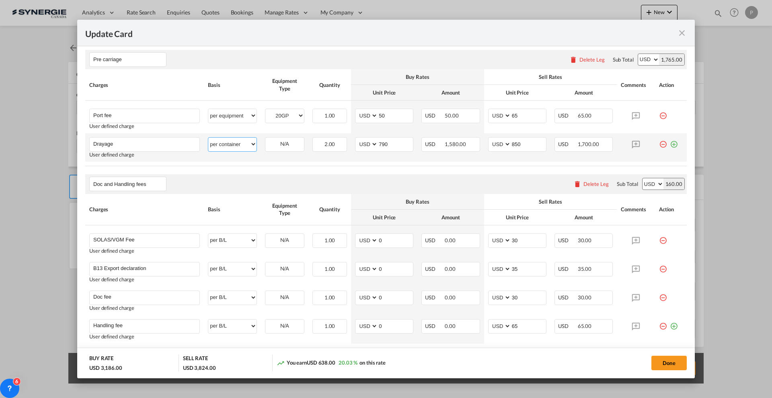
drag, startPoint x: 237, startPoint y: 138, endPoint x: 240, endPoint y: 145, distance: 7.2
click at [237, 138] on select "per equipment per container per B/L per shipping bill per shipment per pallet p…" at bounding box center [232, 144] width 48 height 13
select select "per equipment"
click at [208, 138] on select "per equipment per container per B/L per shipping bill per shipment per pallet p…" at bounding box center [232, 144] width 48 height 13
click at [277, 146] on select "20GP 40HC" at bounding box center [284, 144] width 39 height 11
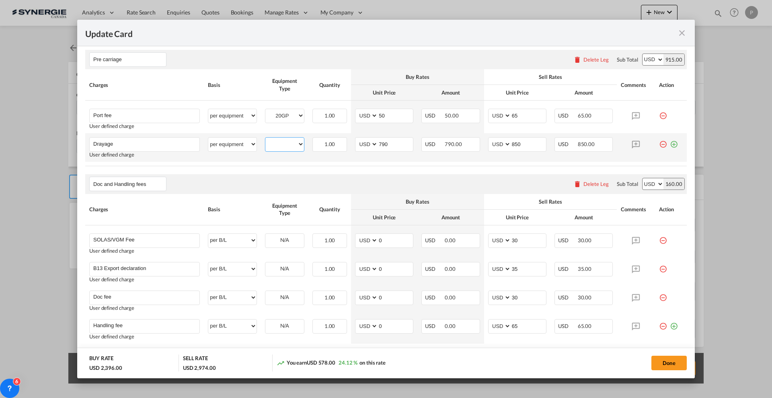
select select "20GP"
click at [265, 139] on select "20GP 40HC" at bounding box center [284, 144] width 39 height 11
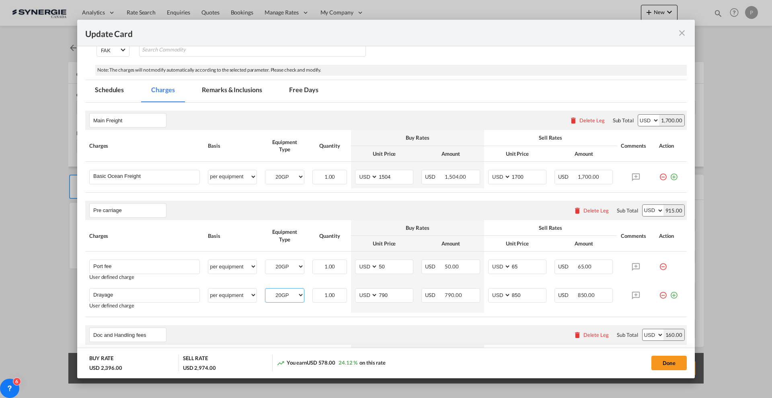
scroll to position [0, 0]
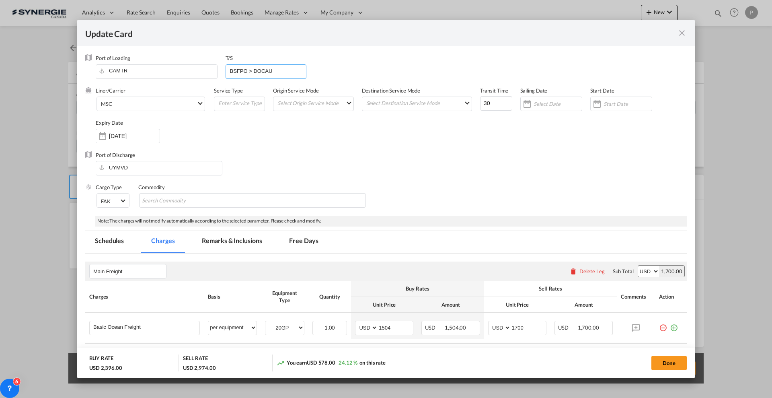
click at [257, 70] on input "BSFPO > DOCAU" at bounding box center [267, 71] width 77 height 12
type input "BSFPO"
click at [344, 179] on div "Port of Discharge UYMVD" at bounding box center [386, 167] width 602 height 32
drag, startPoint x: 250, startPoint y: 237, endPoint x: 363, endPoint y: 160, distance: 137.1
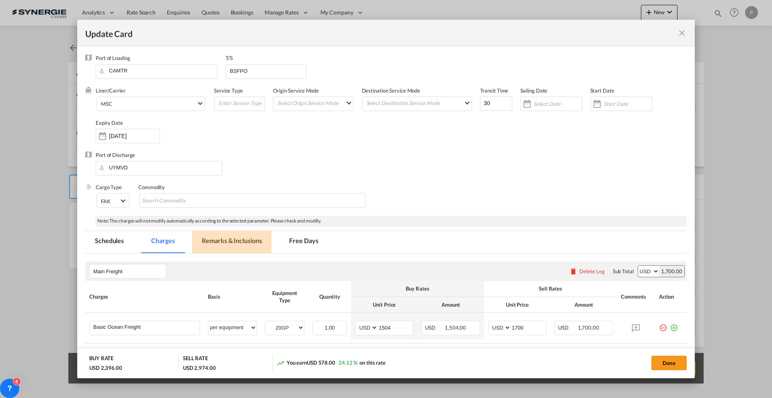
click at [250, 237] on md-tab-item "Remarks & Inclusions" at bounding box center [231, 242] width 79 height 22
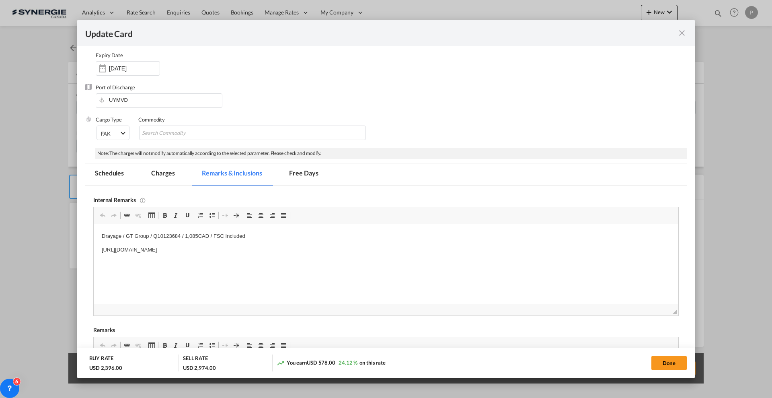
scroll to position [101, 0]
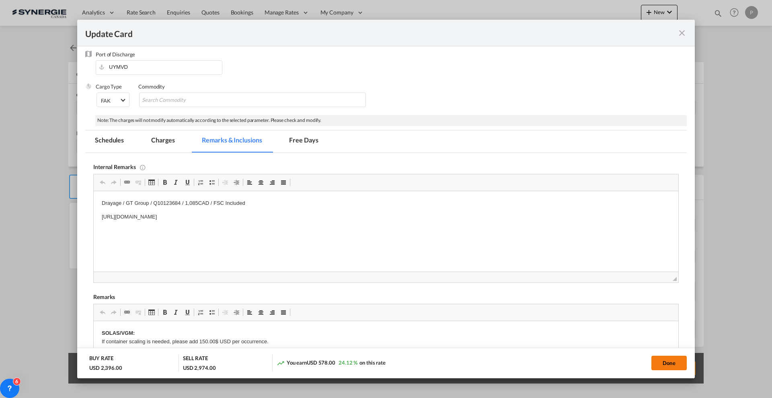
click at [682, 361] on button "Done" at bounding box center [668, 362] width 35 height 14
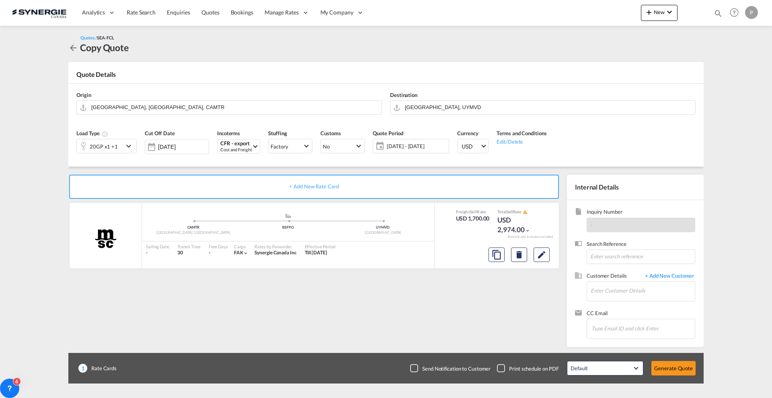
type input "03 Sep 2025"
click at [495, 255] on md-icon "assets/icons/custom/copyQuote.svg" at bounding box center [497, 255] width 10 height 10
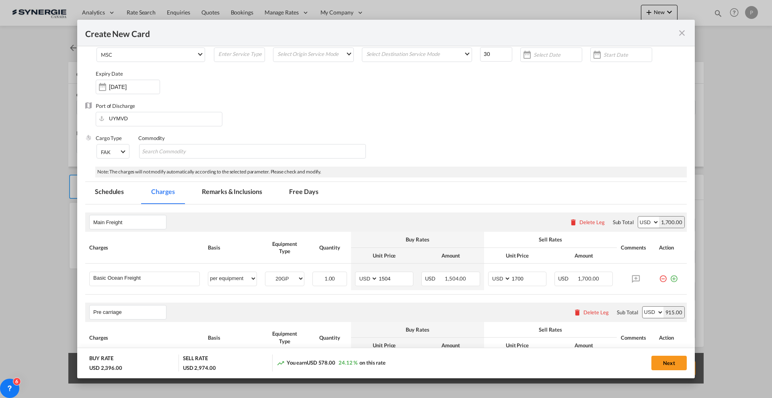
scroll to position [101, 0]
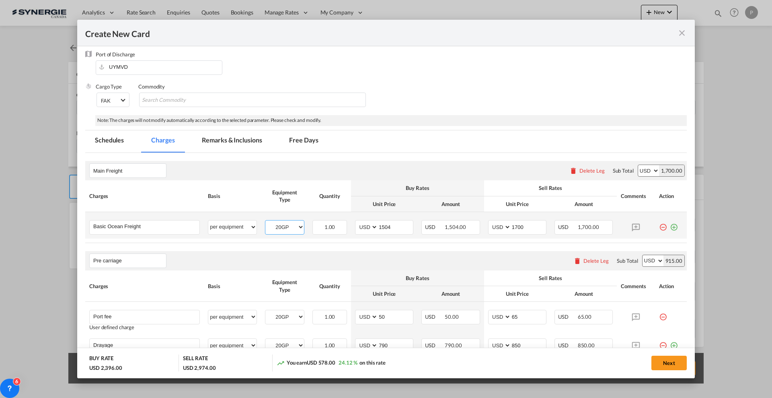
click at [285, 224] on select "20GP 40HC" at bounding box center [284, 227] width 39 height 11
select select "40HC"
click at [265, 222] on select "20GP 40HC" at bounding box center [284, 227] width 39 height 11
click at [396, 229] on input "1504" at bounding box center [395, 226] width 35 height 12
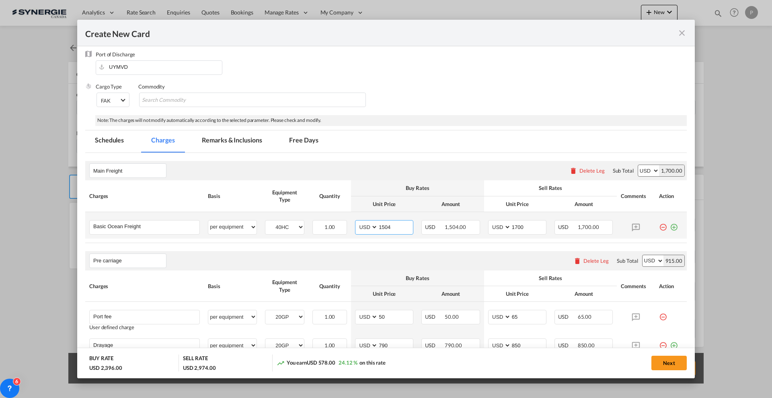
click at [394, 225] on input "1504" at bounding box center [395, 226] width 35 height 12
type input "2021"
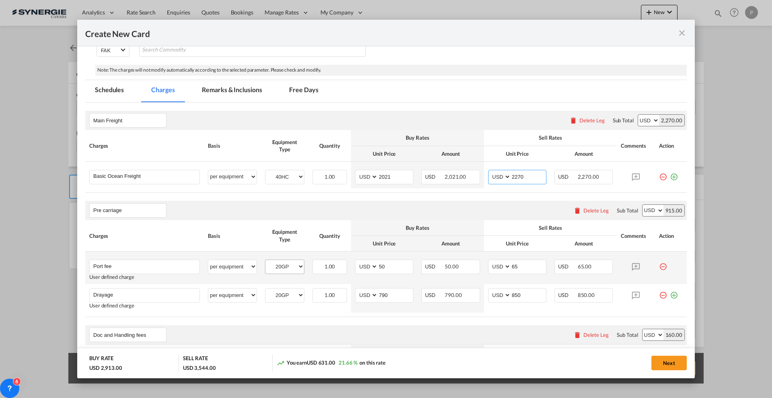
type input "2270"
click at [277, 264] on select "20GP 40HC" at bounding box center [284, 266] width 39 height 11
select select "40HC"
click at [265, 261] on select "20GP 40HC" at bounding box center [284, 266] width 39 height 11
click at [279, 296] on select "20GP 40HC" at bounding box center [284, 294] width 39 height 11
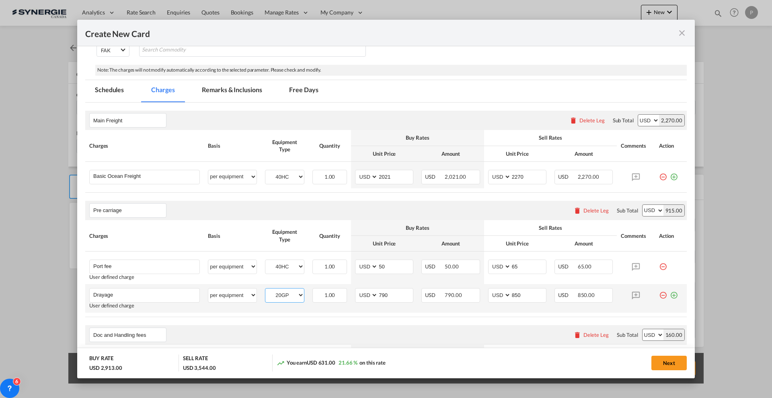
select select "40HC"
click at [265, 289] on select "20GP 40HC" at bounding box center [284, 294] width 39 height 11
click at [378, 316] on table "Charges Basis Equipment Type Quantity Buy Rates Sell Rates Comments Action Unit…" at bounding box center [386, 268] width 602 height 97
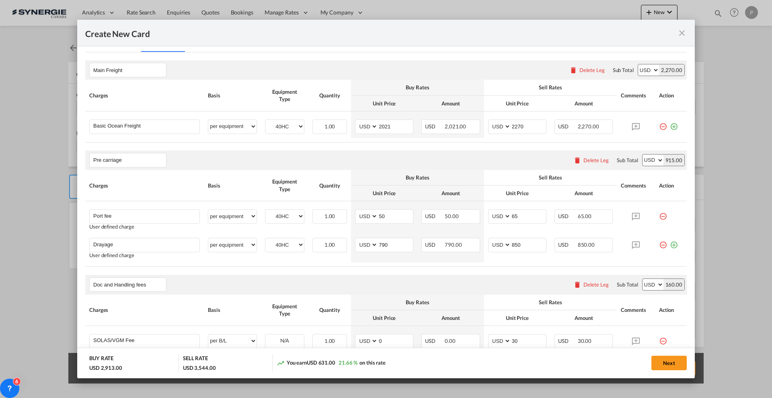
scroll to position [50, 0]
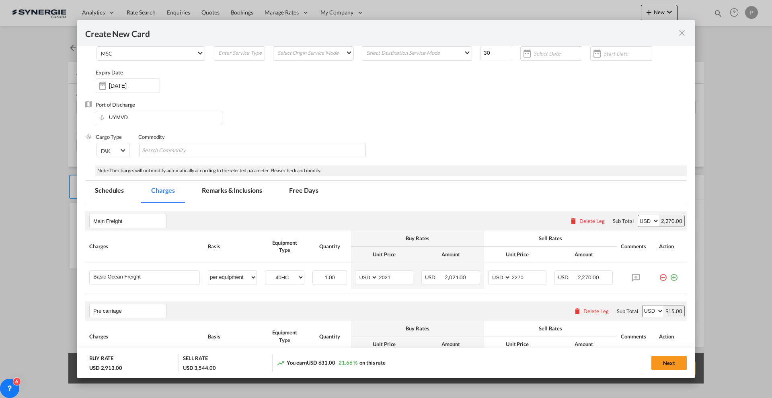
click at [220, 189] on md-tab-item "Remarks & Inclusions" at bounding box center [231, 192] width 79 height 22
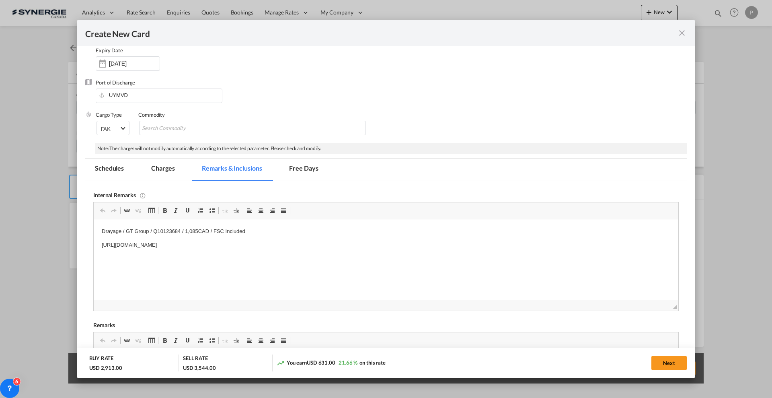
scroll to position [56, 0]
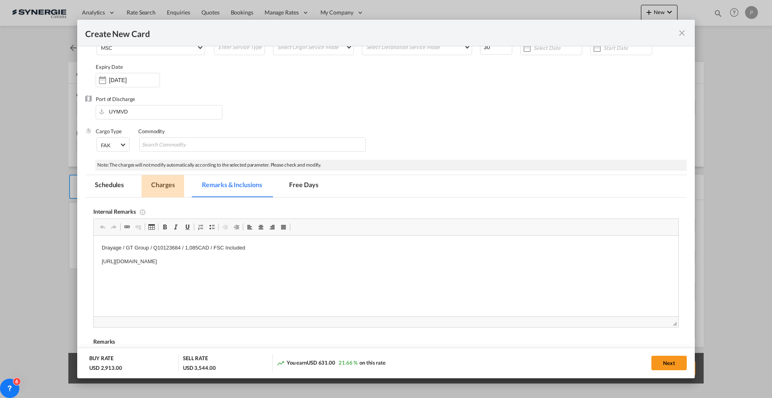
drag, startPoint x: 162, startPoint y: 188, endPoint x: 220, endPoint y: 52, distance: 148.1
click at [162, 188] on md-tab-item "Charges" at bounding box center [163, 186] width 43 height 22
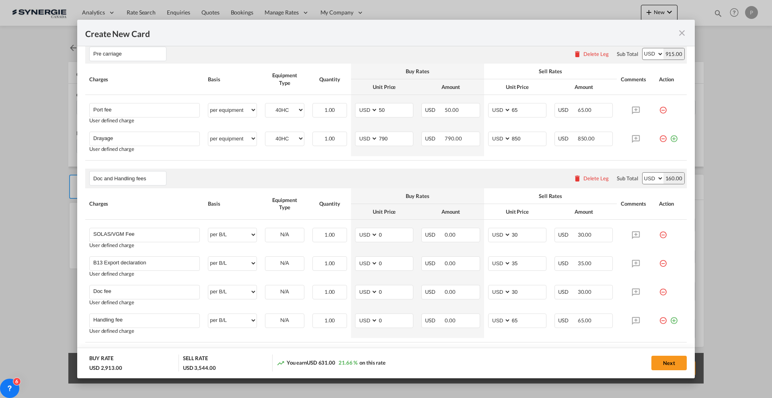
scroll to position [452, 0]
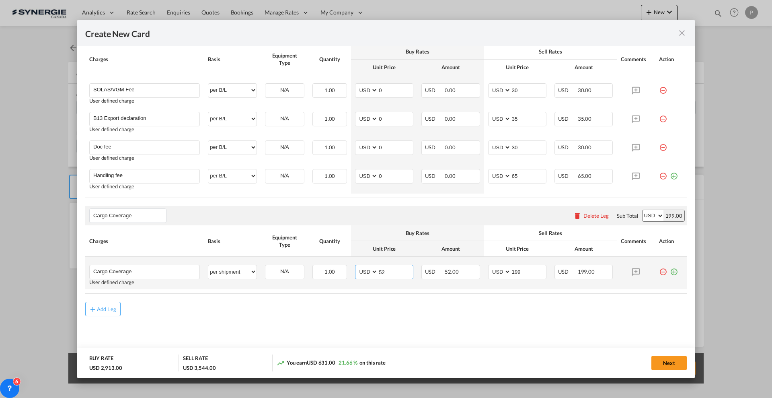
click at [391, 271] on input "52" at bounding box center [395, 271] width 35 height 12
type input "100"
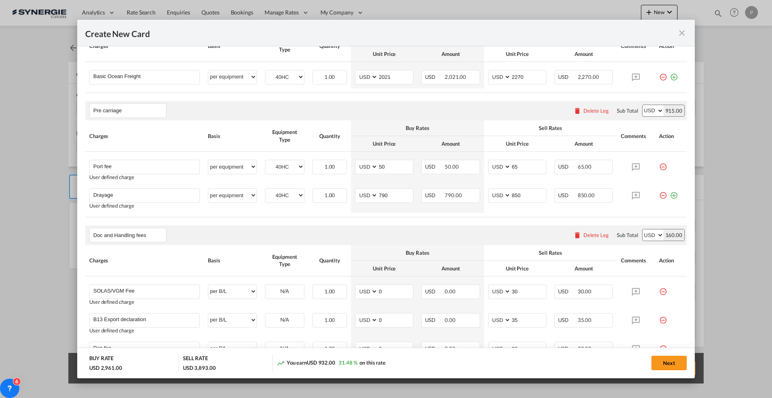
scroll to position [49, 0]
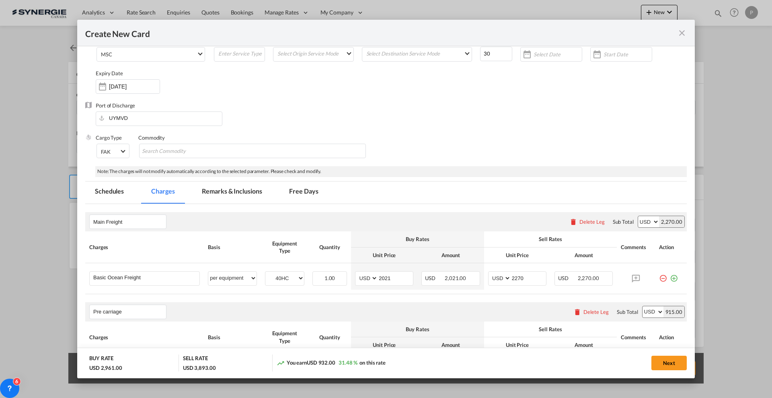
type input "548"
click at [238, 193] on md-tab-item "Remarks & Inclusions" at bounding box center [231, 192] width 79 height 22
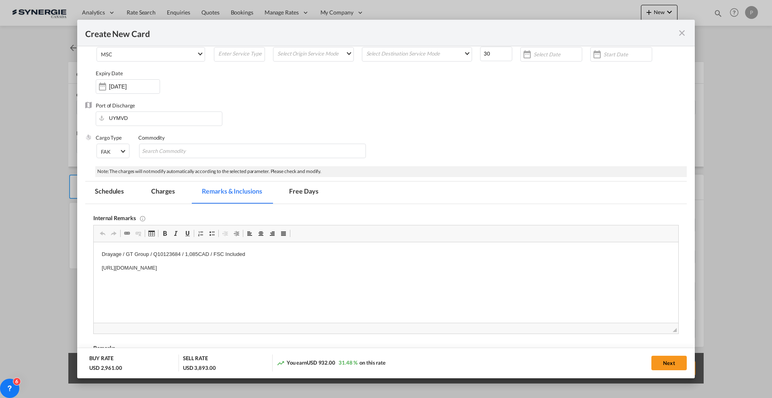
click at [168, 194] on md-tab-item "Charges" at bounding box center [163, 192] width 43 height 22
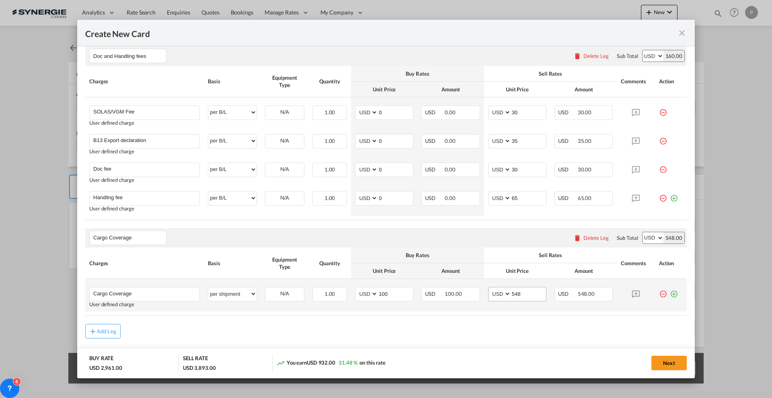
scroll to position [452, 0]
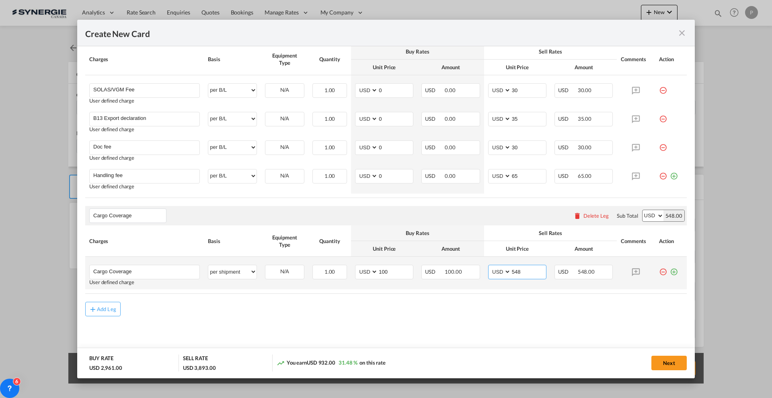
click at [516, 269] on input "548" at bounding box center [528, 271] width 35 height 12
click at [395, 271] on input "100" at bounding box center [395, 271] width 35 height 12
type input "83"
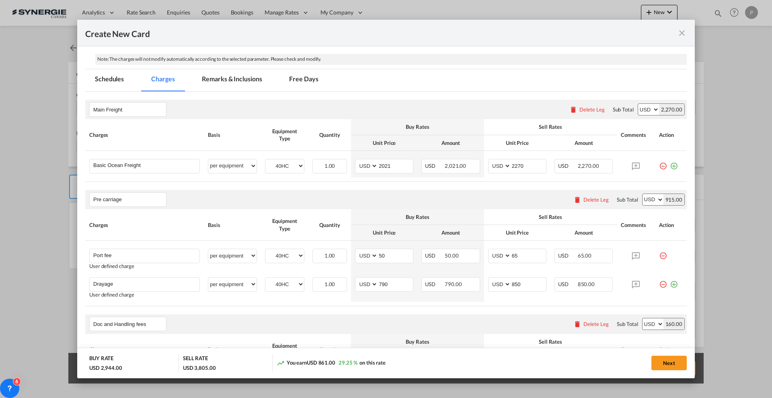
scroll to position [100, 0]
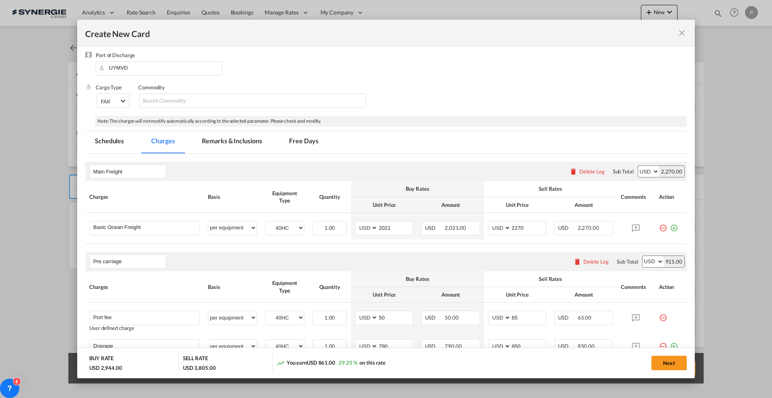
type input "460"
click at [239, 141] on md-tab-item "Remarks & Inclusions" at bounding box center [231, 142] width 79 height 22
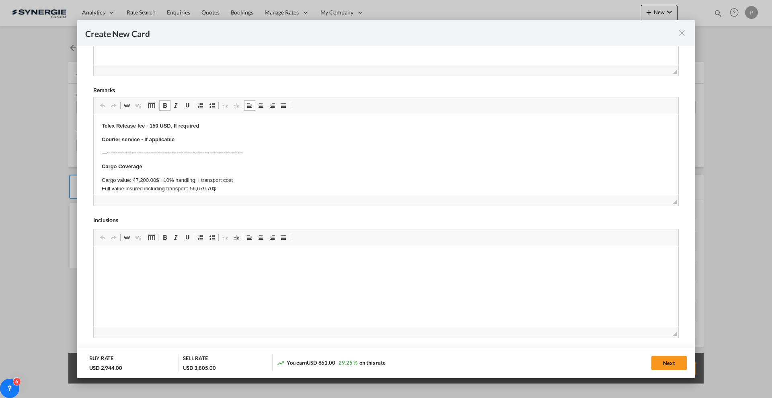
scroll to position [317, 0]
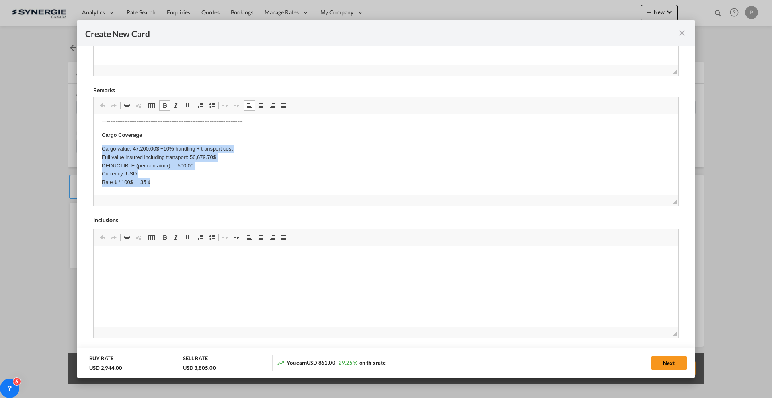
drag, startPoint x: 165, startPoint y: 183, endPoint x: 101, endPoint y: 148, distance: 72.8
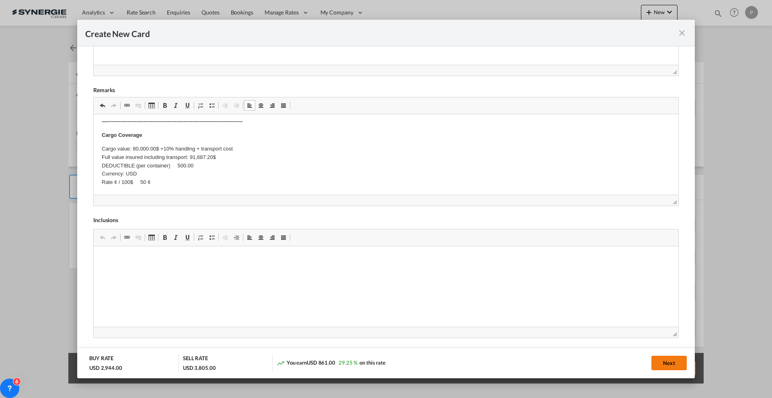
click at [660, 360] on button "Next" at bounding box center [668, 362] width 35 height 14
type input "03 Sep 2025"
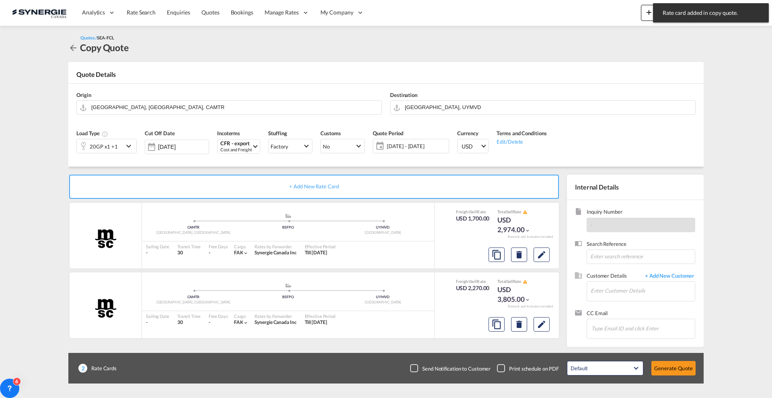
scroll to position [63, 0]
click at [548, 254] on button "Edit" at bounding box center [542, 254] width 16 height 14
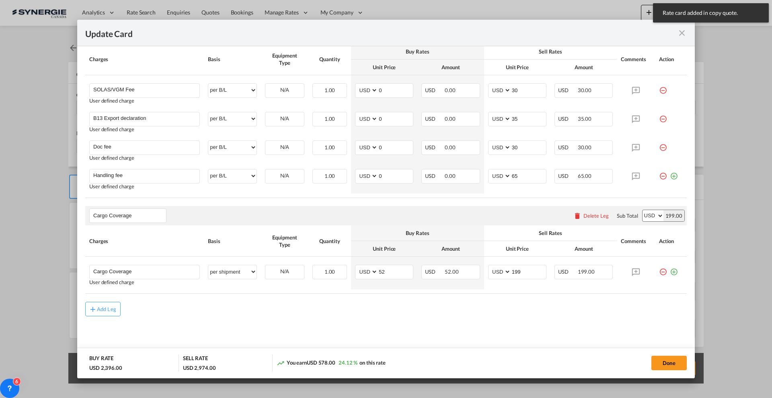
scroll to position [452, 0]
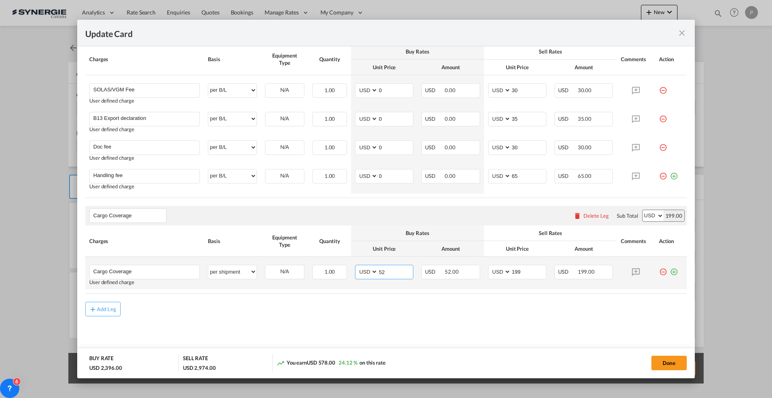
click at [380, 275] on input "52" at bounding box center [395, 271] width 35 height 12
type input "83"
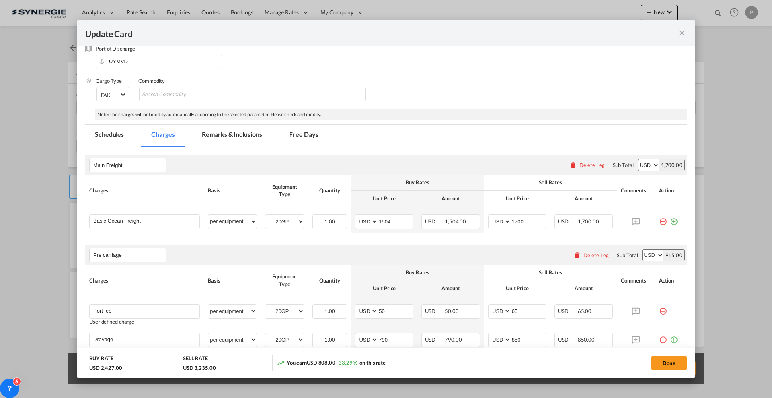
scroll to position [100, 0]
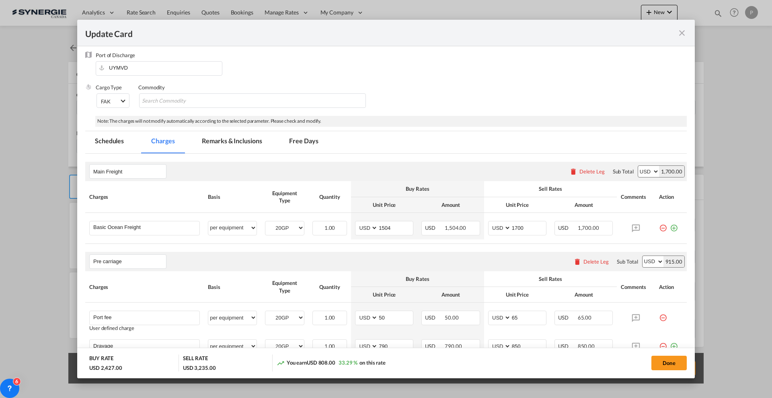
type input "460"
drag, startPoint x: 246, startPoint y: 139, endPoint x: 464, endPoint y: 115, distance: 219.6
click at [245, 139] on md-tab-item "Remarks & Inclusions" at bounding box center [231, 142] width 79 height 22
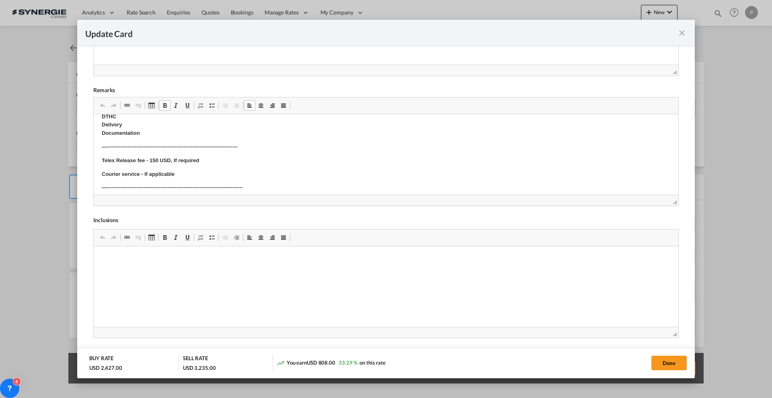
scroll to position [317, 0]
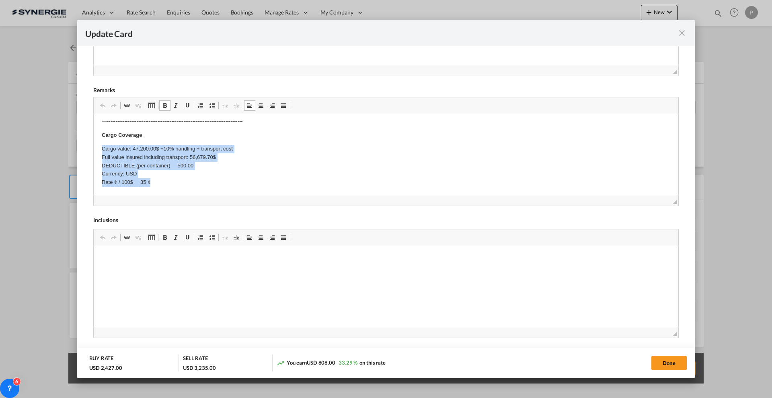
drag, startPoint x: 157, startPoint y: 184, endPoint x: 97, endPoint y: 146, distance: 71.4
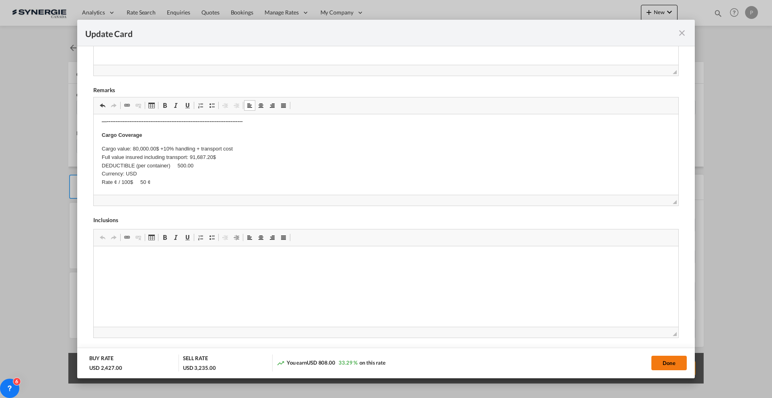
click at [669, 365] on button "Done" at bounding box center [668, 362] width 35 height 14
type input "03 Sep 2025"
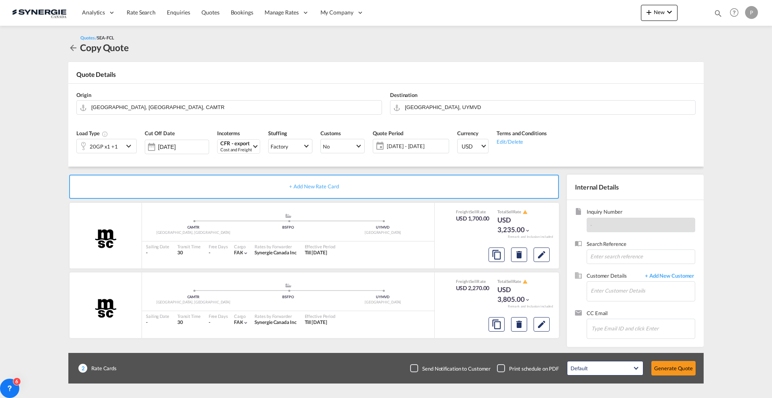
scroll to position [63, 0]
click at [636, 293] on input "Enter Customer Details" at bounding box center [643, 290] width 104 height 18
paste input "candock@candock.com"
click at [640, 309] on div "JASMINE GOUDREAU candock@candock.com | Candock" at bounding box center [666, 305] width 153 height 22
type input "Candock, JASMINE GOUDREAU, candock@candock.com"
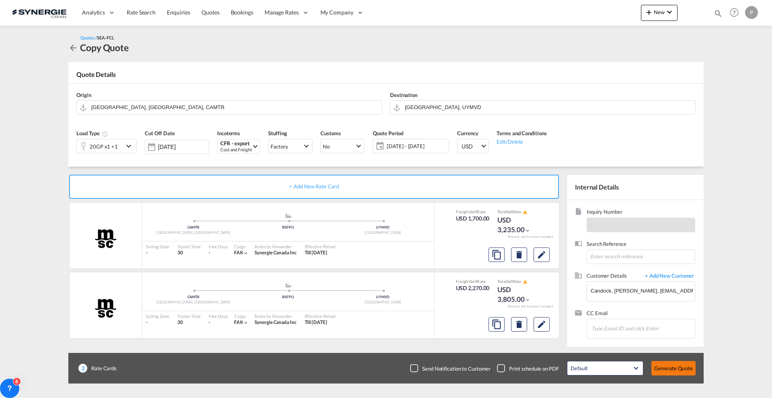
click at [672, 364] on button "Generate Quote" at bounding box center [673, 368] width 44 height 14
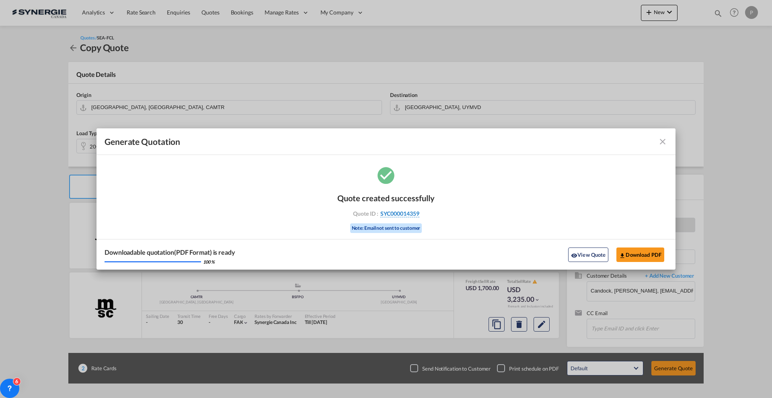
drag, startPoint x: 419, startPoint y: 207, endPoint x: 419, endPoint y: 216, distance: 8.5
click at [419, 216] on div "Quote created successfully Quote ID : SYC000014359 Note: Email not sent to cust…" at bounding box center [385, 212] width 97 height 54
copy div "SYC000014359"
click at [636, 250] on button "Download PDF" at bounding box center [640, 254] width 48 height 14
click at [664, 138] on md-icon "icon-close fg-AAA8AD cursor m-0" at bounding box center [663, 142] width 10 height 10
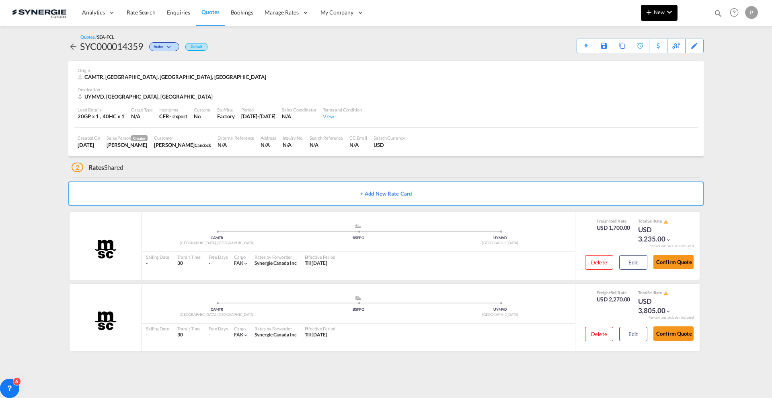
click at [669, 16] on md-icon "icon-chevron-down" at bounding box center [670, 12] width 10 height 10
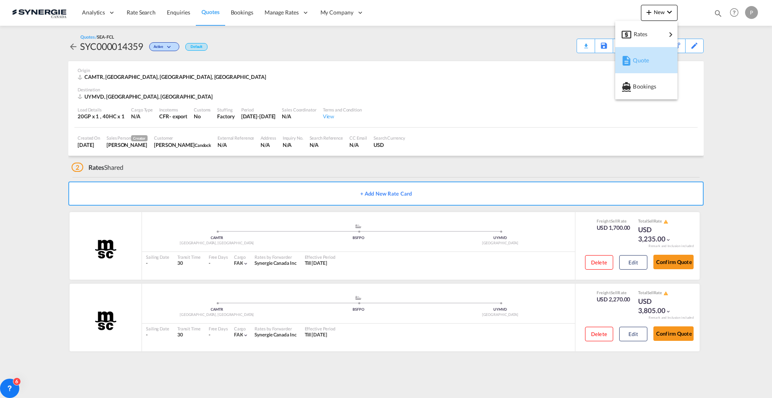
click at [638, 60] on span "Quote" at bounding box center [637, 60] width 9 height 16
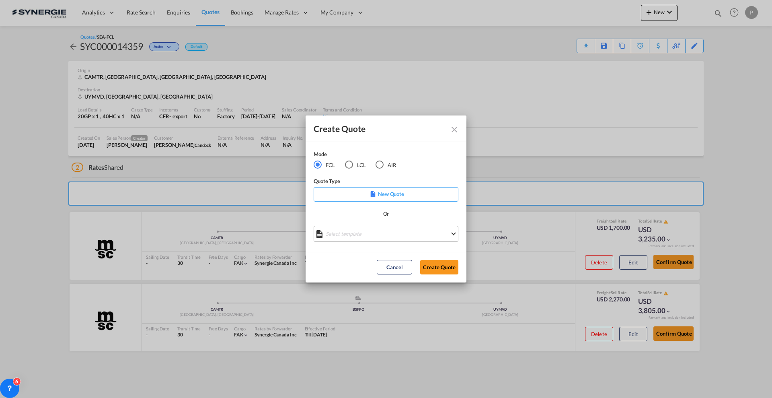
click at [365, 235] on md-select "Select template *NEW* FCL FREEHAND / DAP Pablo Gomez Saldarriaga | 10 Jul 2025 …" at bounding box center [386, 234] width 145 height 16
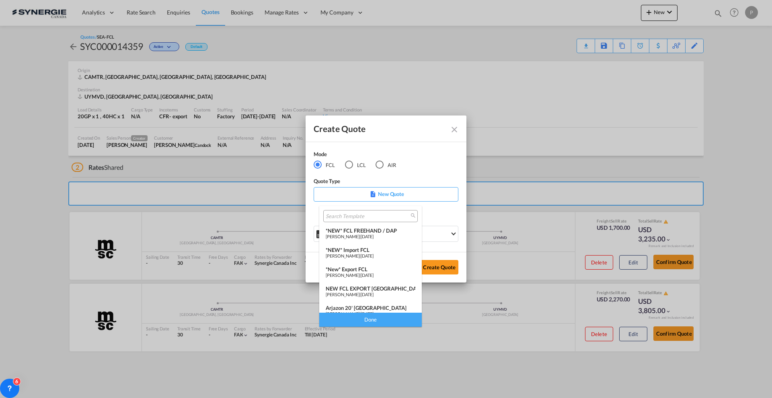
click at [358, 231] on div "*NEW* FCL FREEHAND / DAP" at bounding box center [371, 230] width 90 height 6
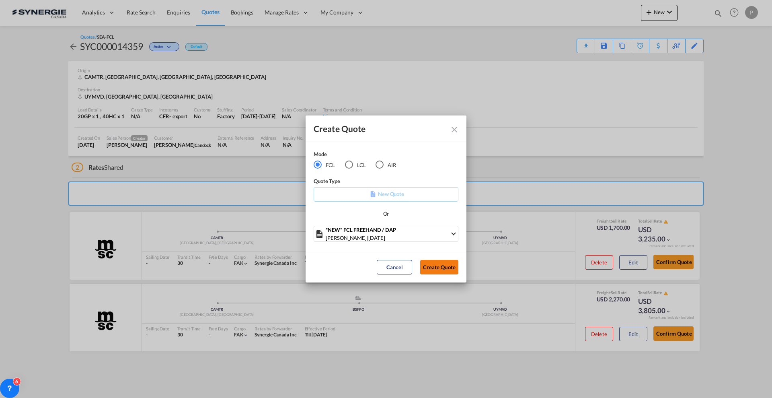
click at [446, 260] on button "Create Quote" at bounding box center [439, 267] width 38 height 14
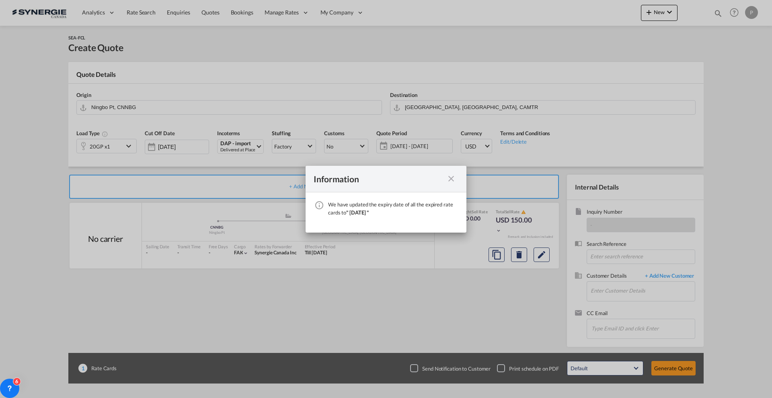
click at [454, 178] on md-icon "icon-close fg-AAA8AD cursor" at bounding box center [451, 179] width 10 height 10
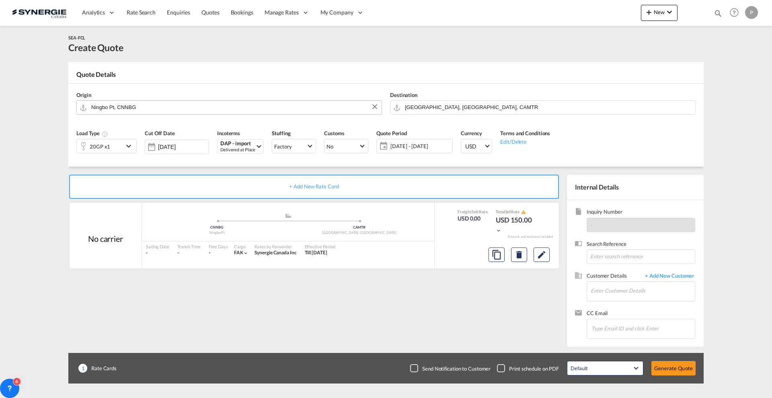
click at [211, 106] on input "Ningbo Pt, CNNBG" at bounding box center [234, 107] width 286 height 14
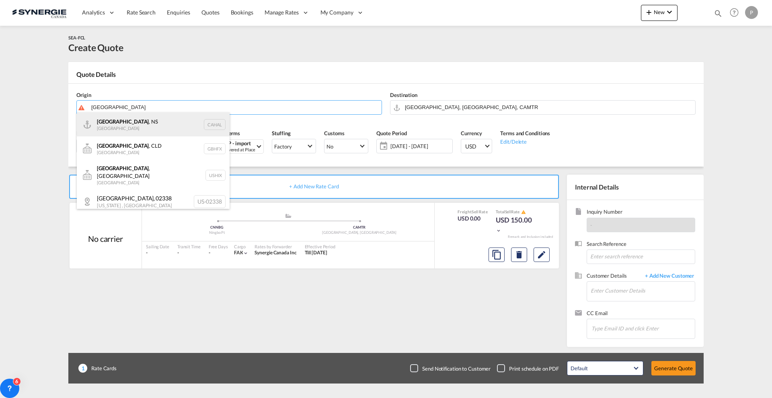
click at [144, 130] on div "Halifax , NS Canada CAHAL" at bounding box center [153, 124] width 153 height 24
type input "Halifax, NS, CAHAL"
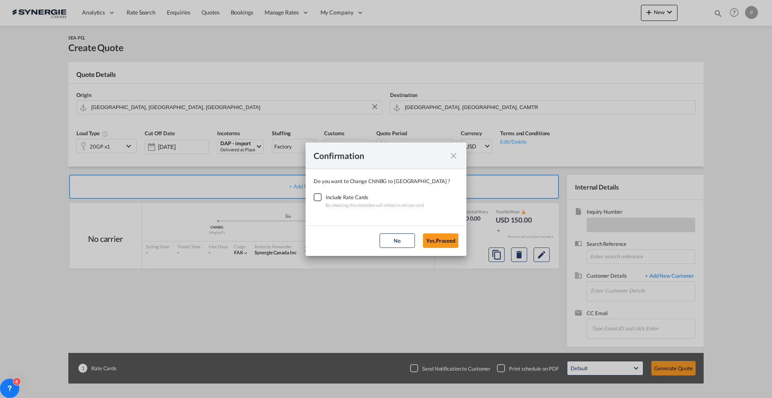
click at [314, 194] on div "Checkbox No Ink" at bounding box center [318, 197] width 8 height 8
click at [441, 236] on button "Yes,Proceed" at bounding box center [440, 240] width 35 height 14
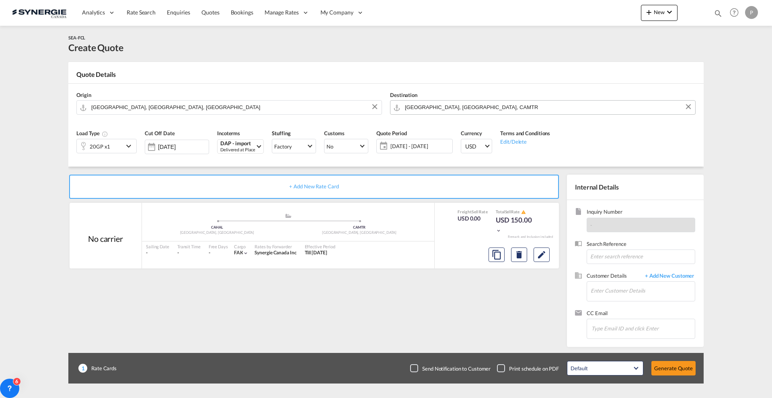
click at [473, 111] on input "Montreal, QC, CAMTR" at bounding box center [548, 107] width 286 height 14
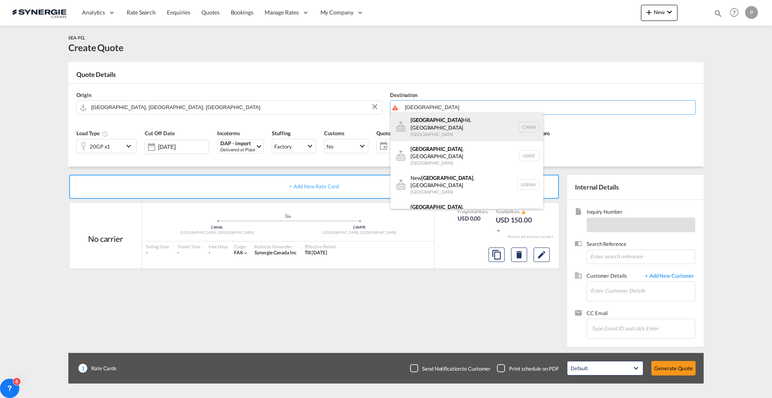
click at [471, 118] on div "Richmond Hill, ON Canada CARHI" at bounding box center [466, 126] width 153 height 29
type input "Richmond Hill, ON, CARHI"
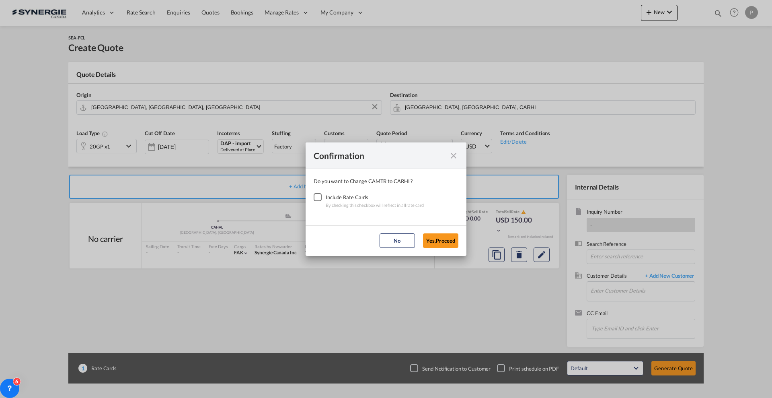
click at [320, 193] on div "Checkbox No Ink" at bounding box center [318, 197] width 8 height 8
click at [449, 239] on button "Yes,Proceed" at bounding box center [440, 240] width 35 height 14
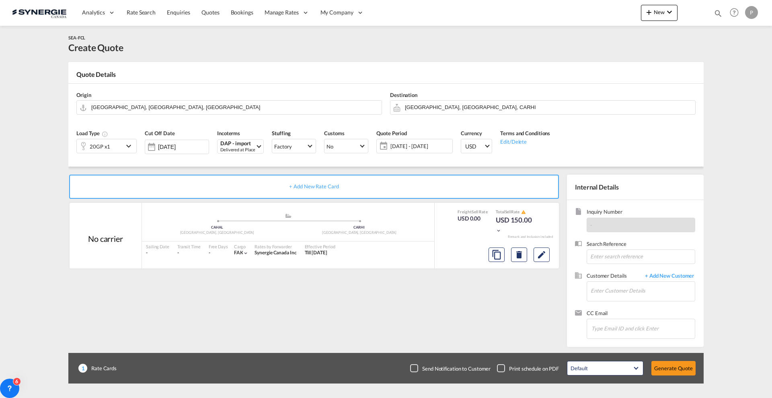
click at [110, 146] on div "20GP x1" at bounding box center [100, 146] width 47 height 14
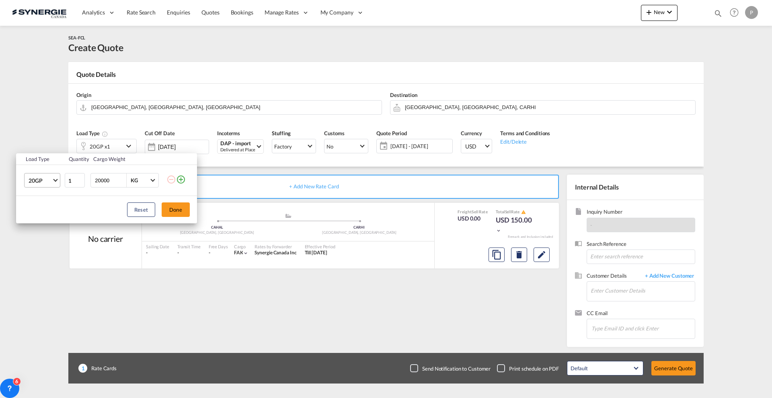
click at [33, 183] on span "20GP" at bounding box center [40, 181] width 23 height 8
click at [46, 217] on md-option "40HC" at bounding box center [49, 218] width 55 height 19
click at [186, 210] on button "Done" at bounding box center [176, 209] width 28 height 14
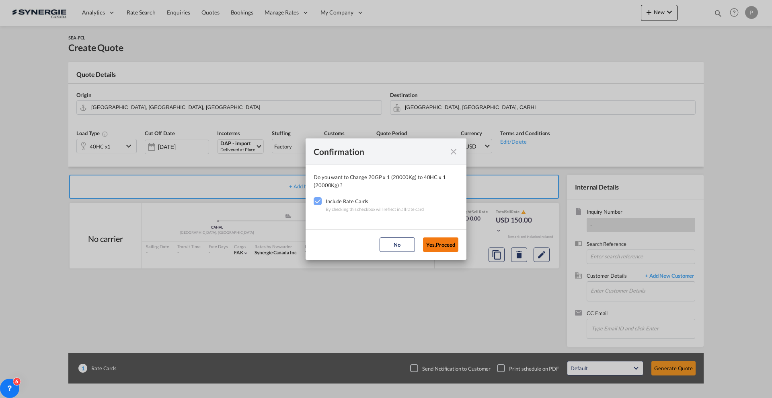
click at [441, 243] on button "Yes,Proceed" at bounding box center [440, 244] width 35 height 14
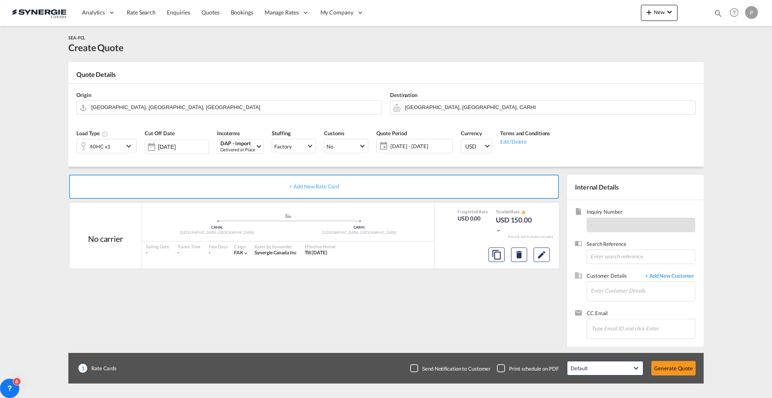
click at [417, 144] on span "27 Aug - 26 Sep 2025" at bounding box center [420, 145] width 60 height 7
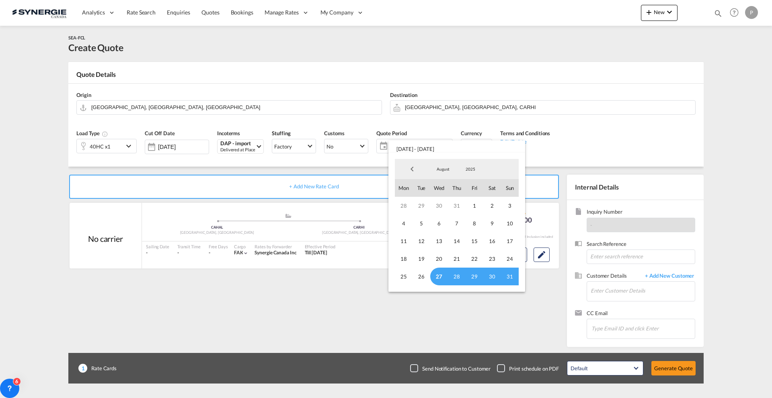
click at [467, 364] on md-backdrop at bounding box center [386, 199] width 772 height 398
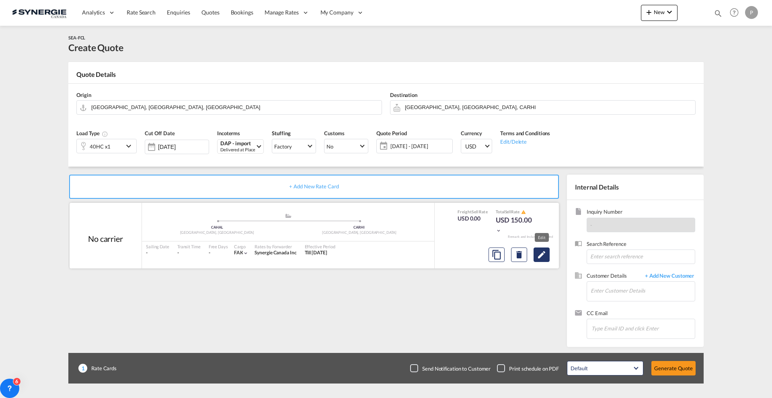
click at [548, 253] on button "Edit" at bounding box center [542, 254] width 16 height 14
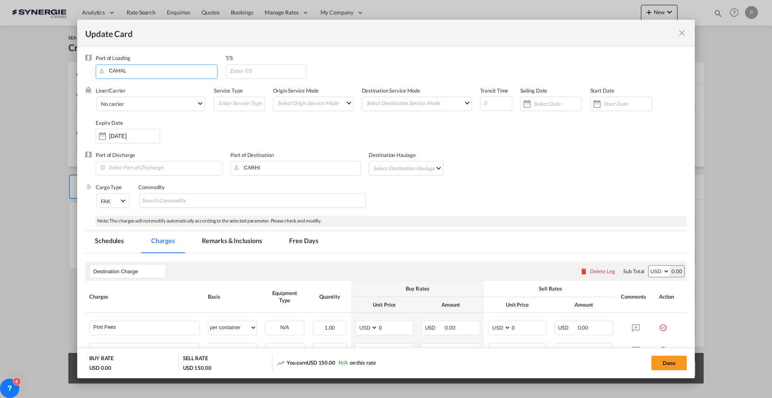
click at [152, 72] on input "CAHAL" at bounding box center [158, 71] width 117 height 12
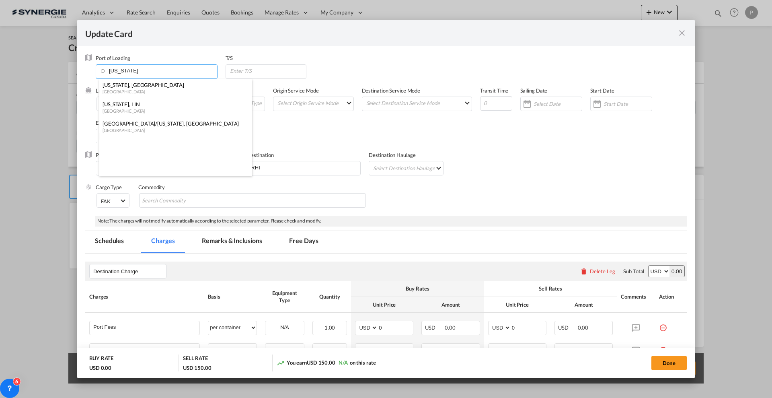
click at [152, 83] on div "New York, NY" at bounding box center [174, 84] width 142 height 7
type input "New York, NY, USNYC"
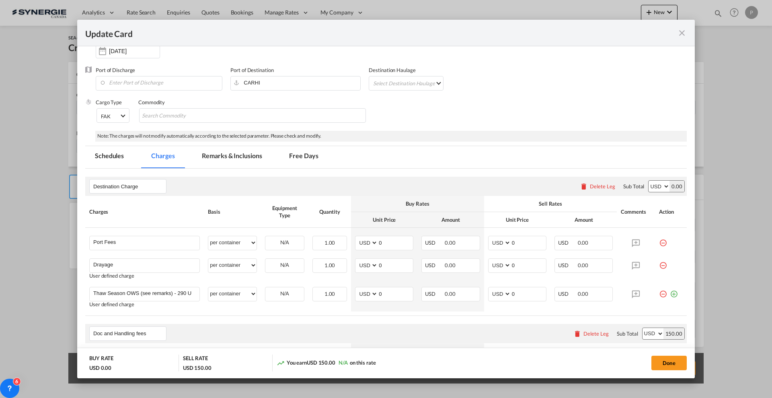
scroll to position [101, 0]
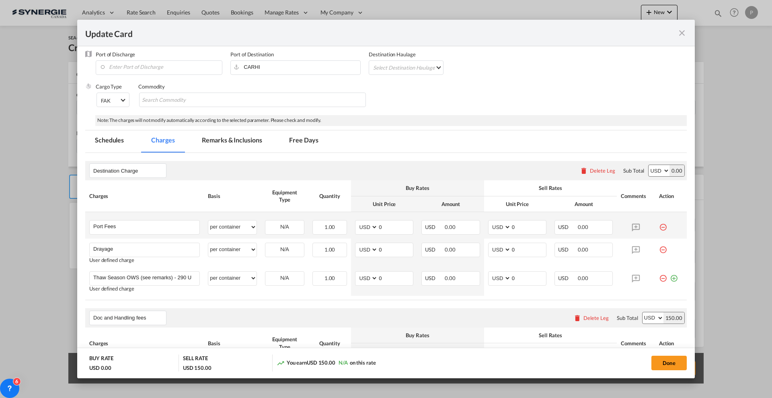
click at [659, 228] on md-icon "icon-minus-circle-outline red-400-fg" at bounding box center [663, 224] width 8 height 8
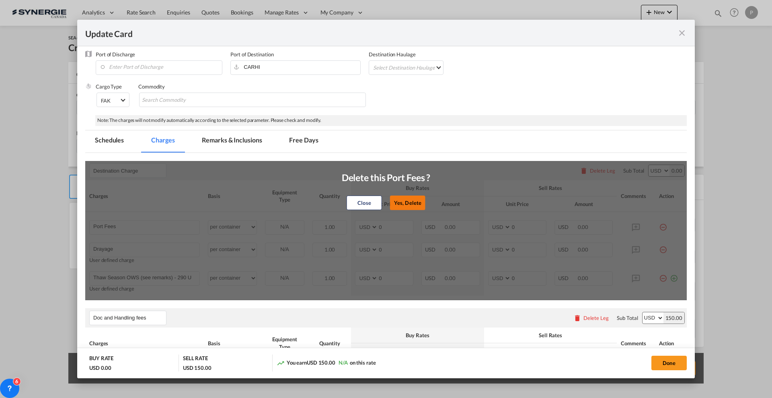
click at [415, 209] on div "Close Yes, Delete" at bounding box center [386, 202] width 89 height 19
click at [413, 205] on button "Yes, Delete" at bounding box center [407, 202] width 35 height 14
type input "Drayage"
type input "Thaw Season OWS (see remarks) - 290 USD if applicable"
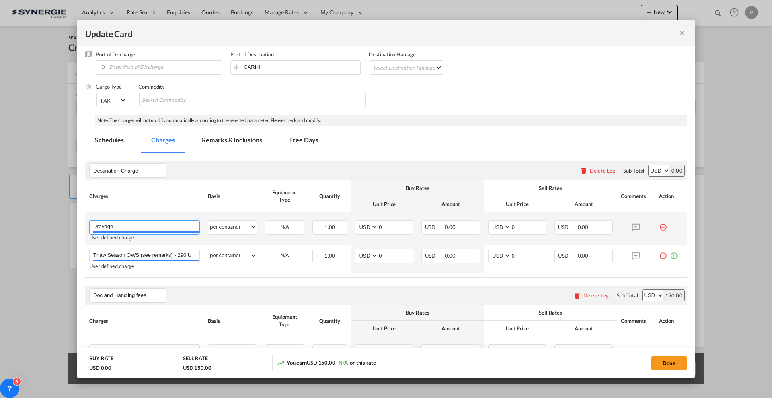
click at [164, 225] on input "Drayage" at bounding box center [146, 226] width 106 height 12
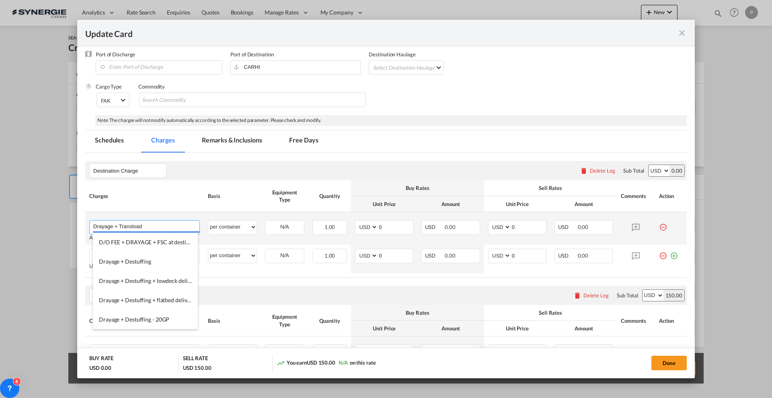
type input "Drayage + Transload"
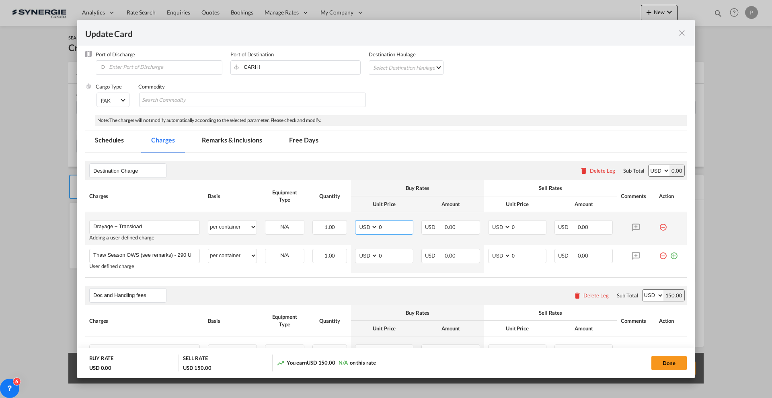
click at [382, 230] on input "0" at bounding box center [395, 226] width 35 height 12
type input "1250"
type input "1370"
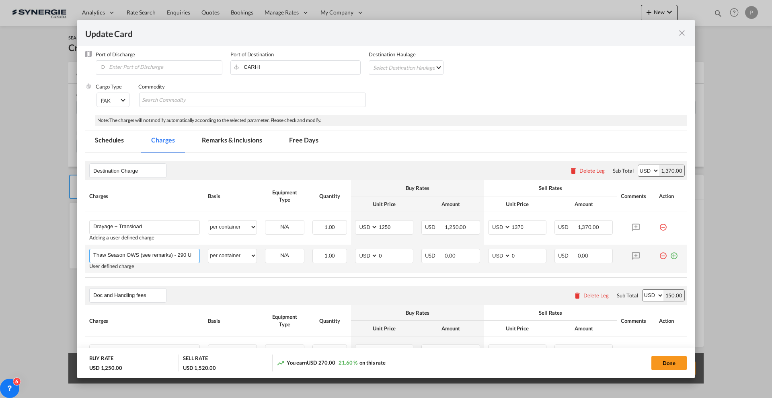
click at [138, 255] on input "Thaw Season OWS (see remarks) - 290 USD if applicable" at bounding box center [146, 255] width 106 height 12
type input "Dryvan delivery"
click at [226, 256] on select "per equipment per container per B/L per shipping bill per shipment per pallet p…" at bounding box center [232, 255] width 48 height 13
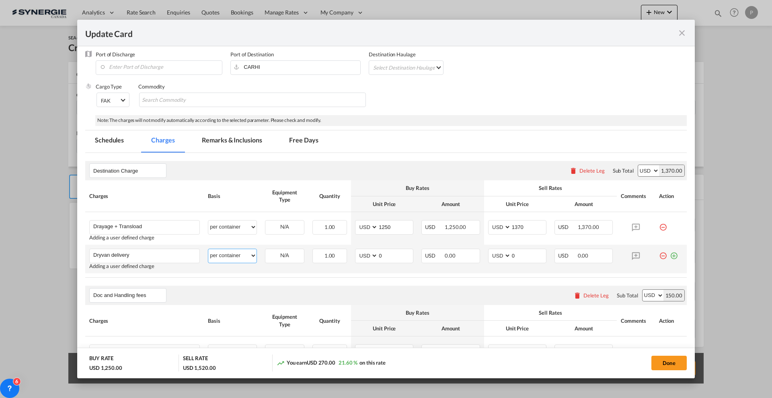
select select "per vehicle"
click at [208, 249] on select "per equipment per container per B/L per shipping bill per shipment per pallet p…" at bounding box center [232, 255] width 48 height 13
click at [402, 259] on input "0" at bounding box center [395, 255] width 35 height 12
type input "1645"
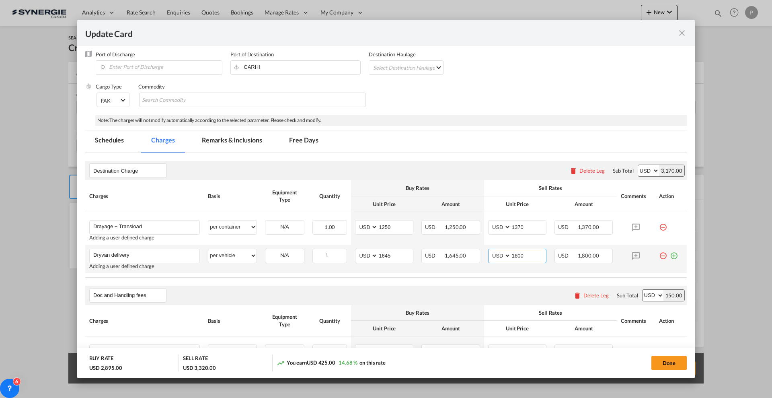
type input "1800"
click at [670, 253] on md-icon "icon-plus-circle-outline green-400-fg" at bounding box center [674, 252] width 8 height 8
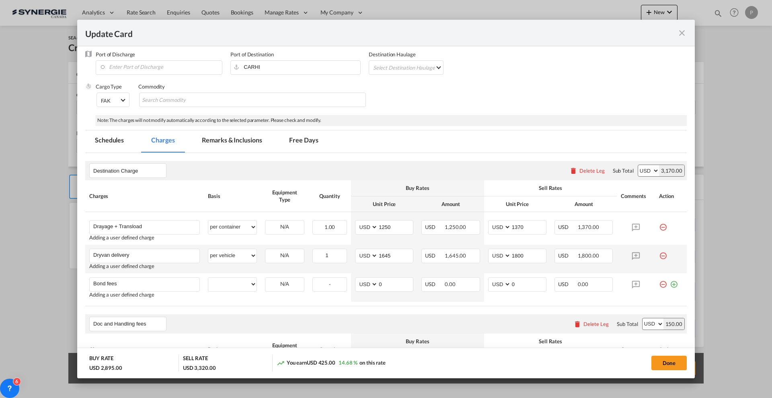
type input "Bond fees"
select select "per_document"
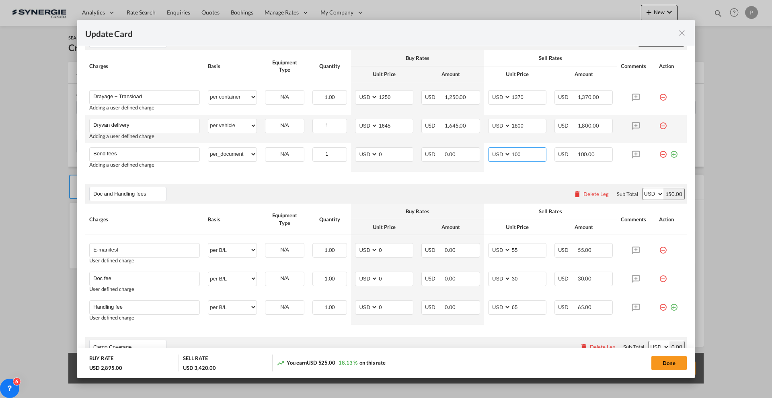
scroll to position [251, 0]
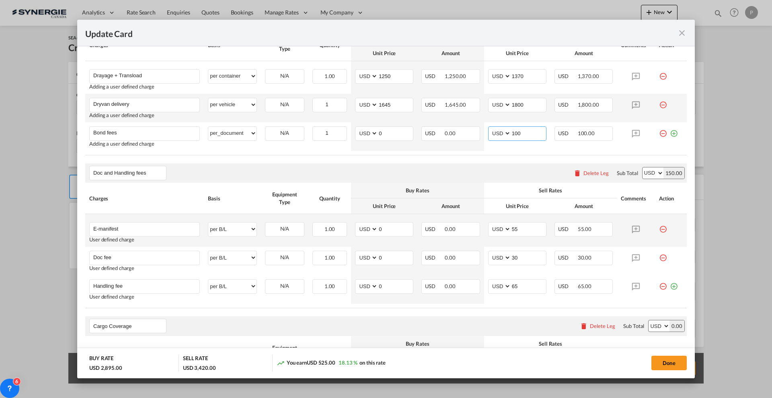
type input "100"
click at [659, 228] on md-icon "icon-minus-circle-outline red-400-fg" at bounding box center [663, 226] width 8 height 8
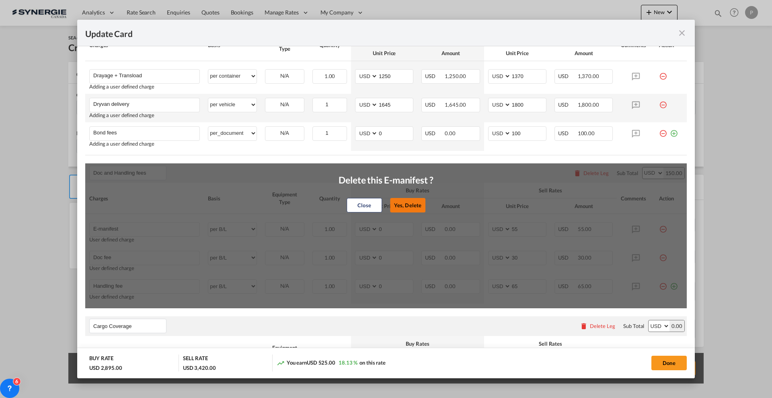
click at [413, 199] on button "Yes, Delete" at bounding box center [407, 205] width 35 height 14
type input "Doc fee"
type input "30"
type input "Handling fee"
type input "65"
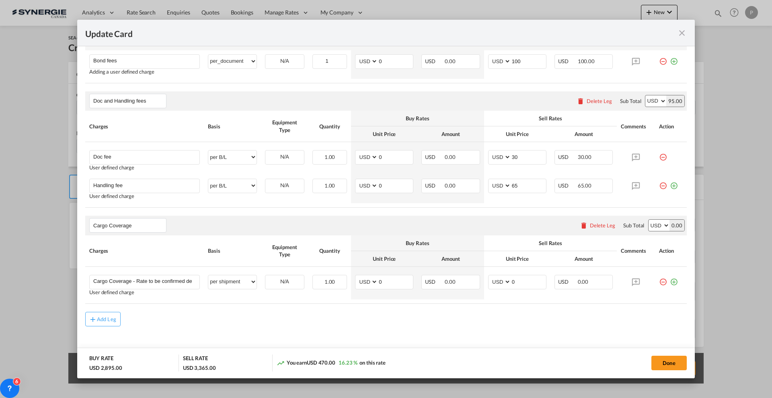
scroll to position [333, 0]
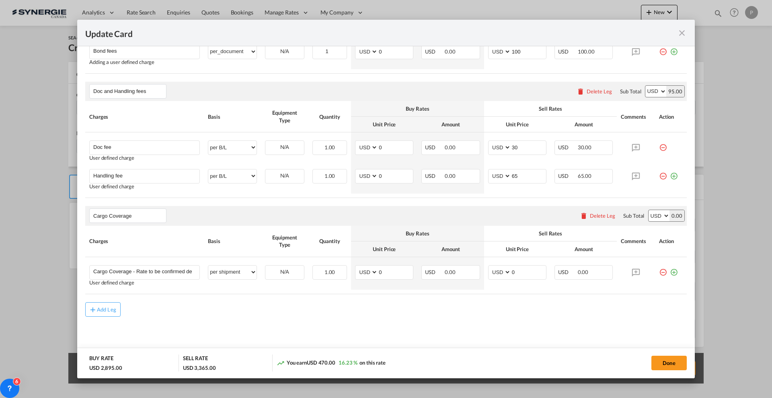
click at [580, 214] on md-icon "icon-delete" at bounding box center [584, 215] width 8 height 8
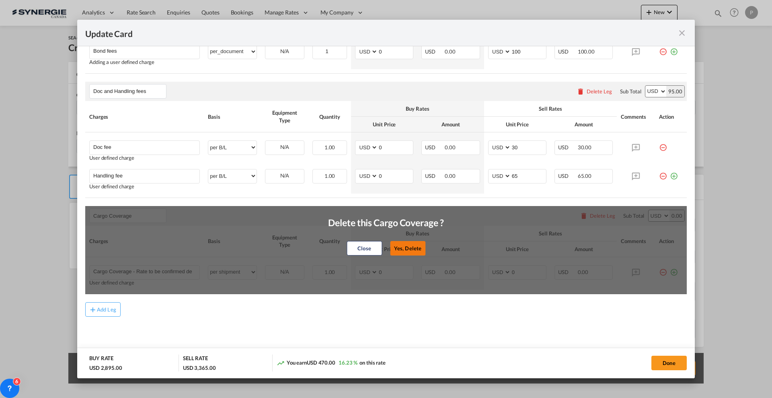
click at [401, 250] on button "Yes, Delete" at bounding box center [407, 247] width 35 height 14
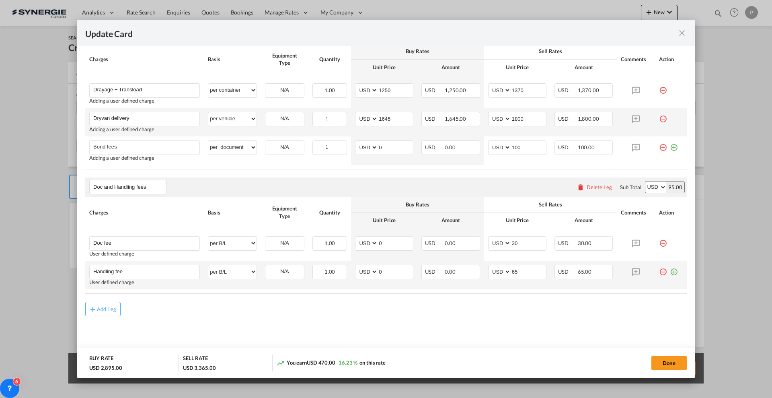
scroll to position [0, 0]
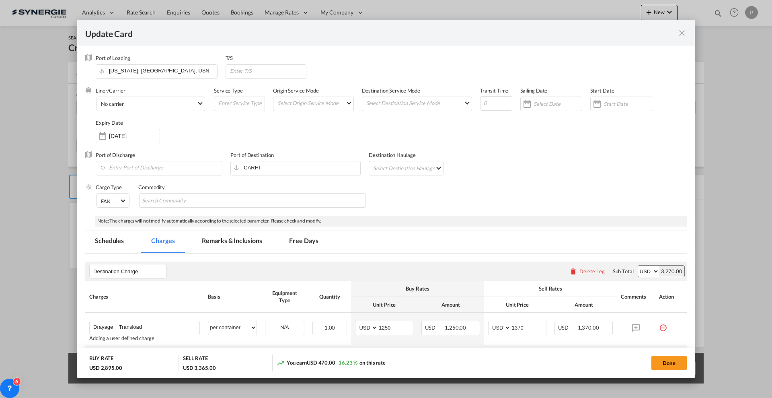
click at [231, 240] on md-tab-item "Remarks & Inclusions" at bounding box center [231, 242] width 79 height 22
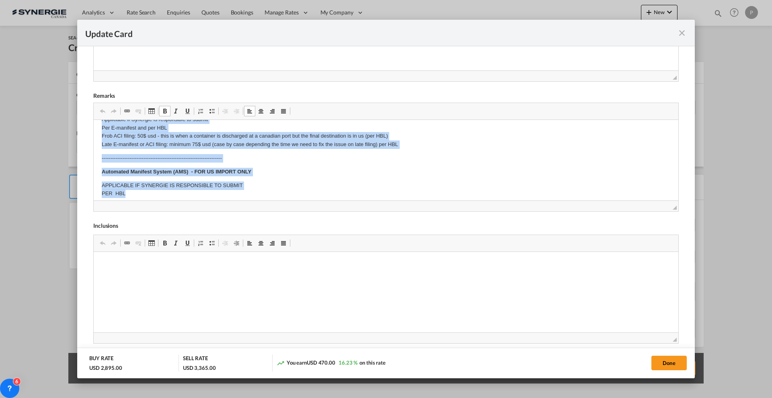
scroll to position [51, 0]
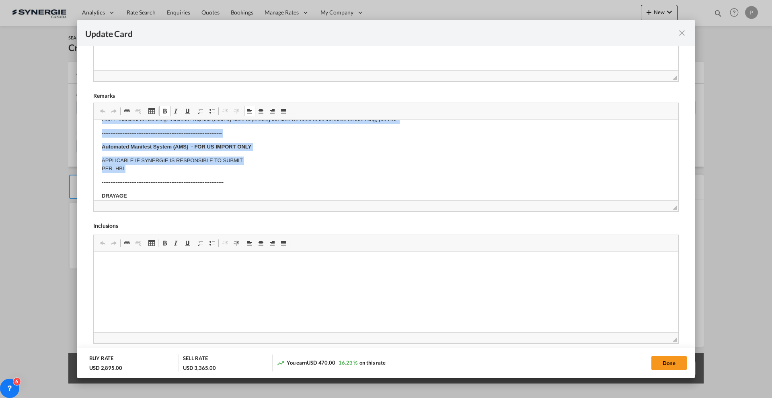
drag, startPoint x: 99, startPoint y: 133, endPoint x: 363, endPoint y: 167, distance: 266.8
click at [363, 167] on html "E Manifest (ACI): Applicable if Synergie is responsible to submit Per E-manifes…" at bounding box center [386, 285] width 585 height 433
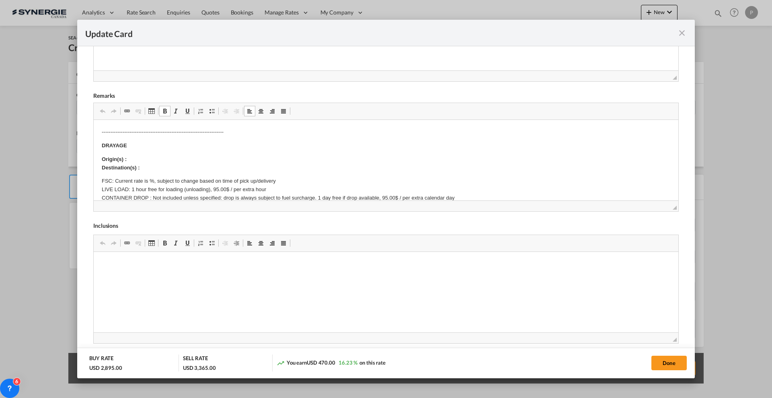
click at [185, 140] on body "E Manifest (ACI): Applicable if Synergie is responsible to submit Per E-manifes…" at bounding box center [386, 235] width 569 height 417
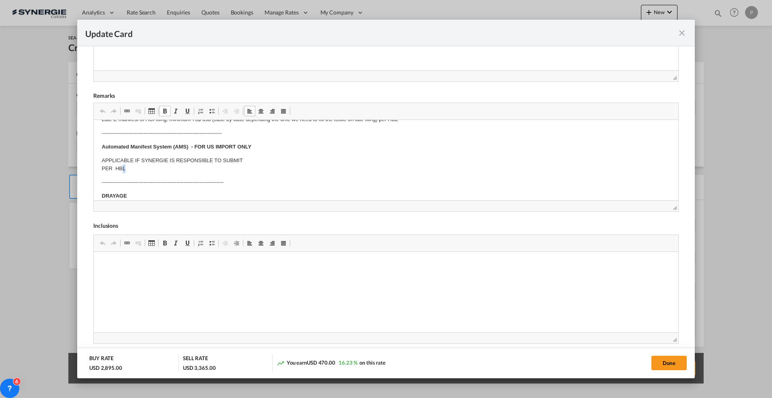
drag, startPoint x: 132, startPoint y: 173, endPoint x: 122, endPoint y: 168, distance: 11.3
click at [122, 168] on body "E Manifest (ACI): Applicable if Synergie is responsible to submit Per E-manifes…" at bounding box center [386, 285] width 569 height 417
click at [138, 166] on p "APPLICABLE IF SYNERGIE IS RESPONSIBLE TO SUBMIT PER HBL" at bounding box center [386, 164] width 569 height 17
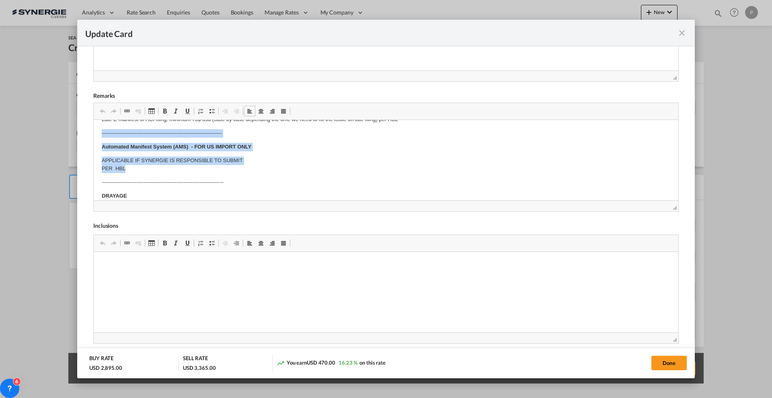
drag, startPoint x: 141, startPoint y: 168, endPoint x: 94, endPoint y: 135, distance: 57.4
click at [94, 135] on html "E Manifest (ACI): Applicable if Synergie is responsible to submit Per E-manifes…" at bounding box center [386, 285] width 585 height 433
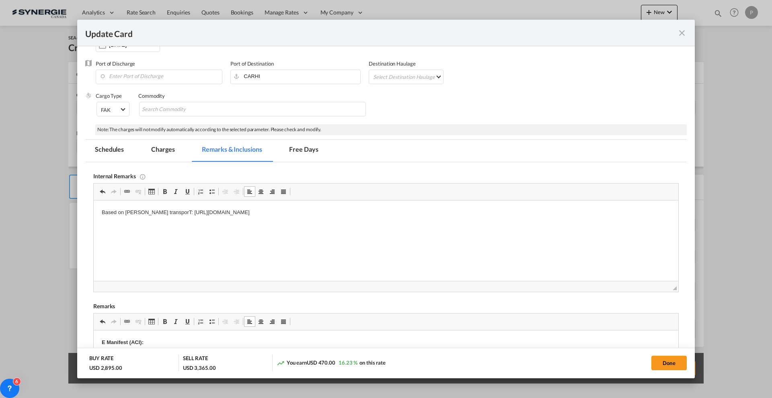
scroll to position [0, 0]
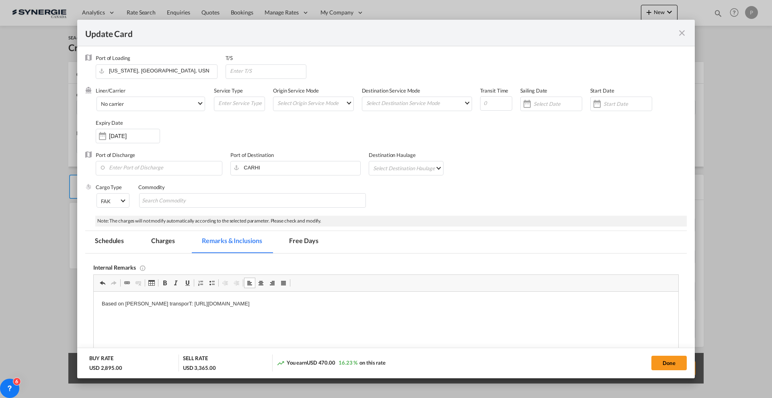
click at [161, 236] on md-tab-item "Charges" at bounding box center [163, 242] width 43 height 22
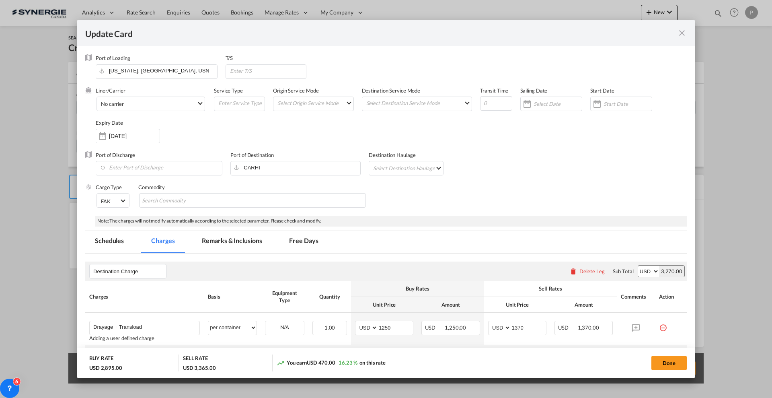
scroll to position [237, 0]
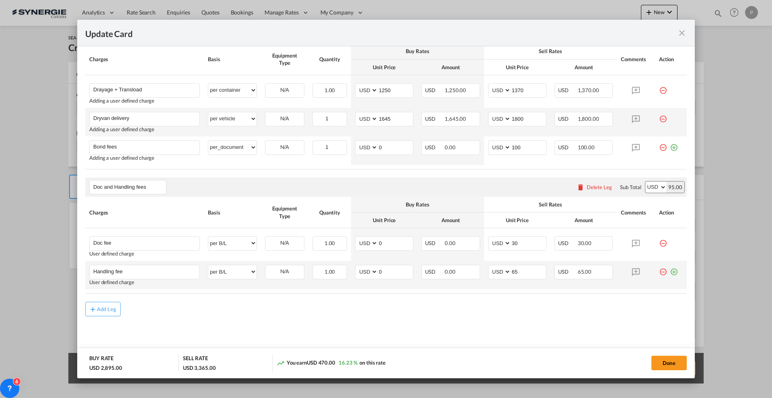
click at [670, 273] on md-icon "icon-plus-circle-outline green-400-fg" at bounding box center [674, 269] width 8 height 8
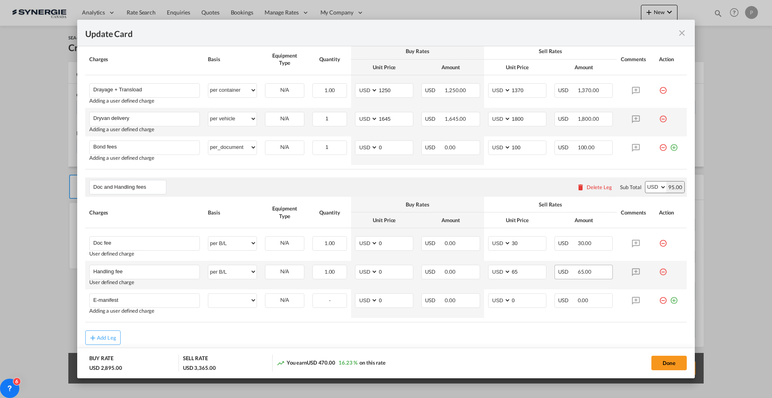
type input "E-manifest"
select select "per B/L"
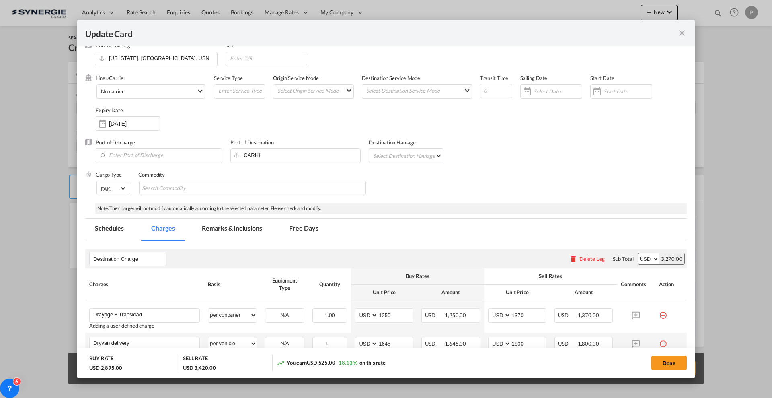
scroll to position [0, 0]
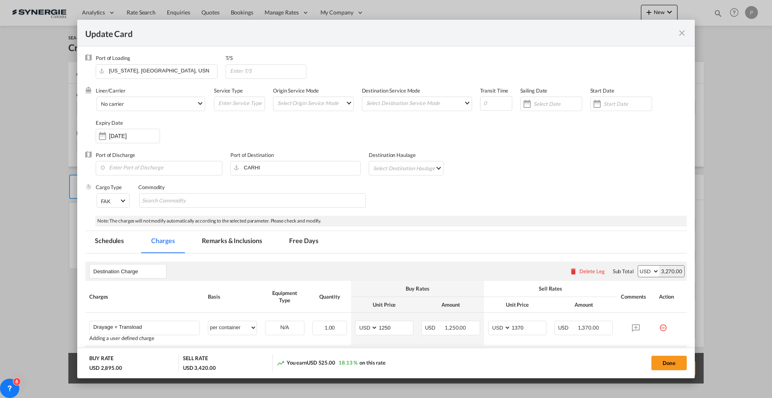
type input "55"
click at [218, 250] on md-tab-item "Remarks & Inclusions" at bounding box center [231, 242] width 79 height 22
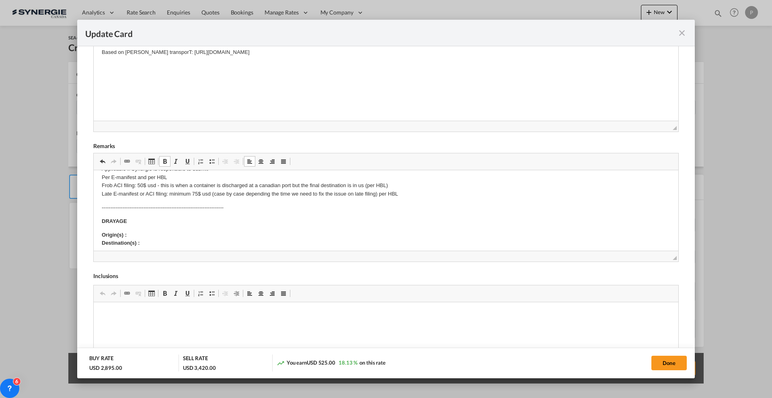
scroll to position [50, 0]
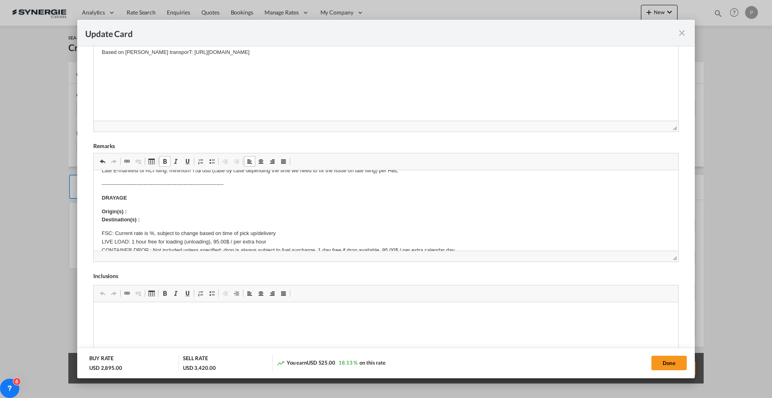
click at [148, 191] on body "E Manifest (ACI): Applicable if Synergie is responsible to submit Per E-manifes…" at bounding box center [386, 312] width 569 height 368
click at [156, 207] on p "Origin(s) : Destination(s) :" at bounding box center [386, 215] width 569 height 17
click at [167, 218] on p "Origin(s) : New york Port Destination(s) :" at bounding box center [386, 215] width 569 height 17
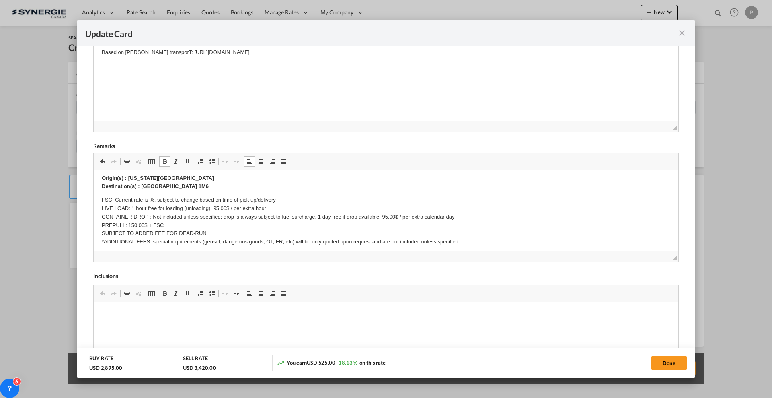
scroll to position [101, 0]
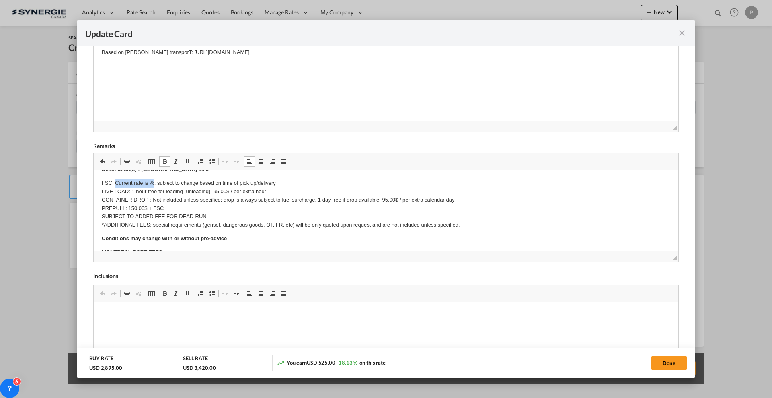
drag, startPoint x: 116, startPoint y: 181, endPoint x: 154, endPoint y: 182, distance: 38.2
click at [154, 182] on p "FSC: Current rate is %, subject to change based on time of pick up/delivery LIV…" at bounding box center [386, 204] width 569 height 50
click at [134, 191] on p "FSC: Included, subject to change based on time of pick up/delivery LIVE LOAD: 1…" at bounding box center [386, 204] width 569 height 50
click at [214, 189] on p "FSC: Included, subject to change based on time of pick up/delivery LIVE LOAD: 2…" at bounding box center [386, 204] width 569 height 50
click at [162, 200] on p "FSC: Included, subject to change based on time of pick up/delivery LIVE LOAD: 2…" at bounding box center [386, 204] width 569 height 50
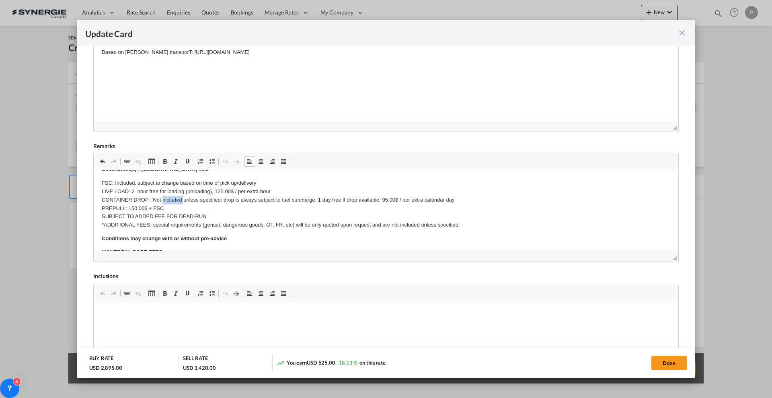
click at [162, 200] on p "FSC: Included, subject to change based on time of pick up/delivery LIVE LOAD: 2…" at bounding box center [386, 204] width 569 height 50
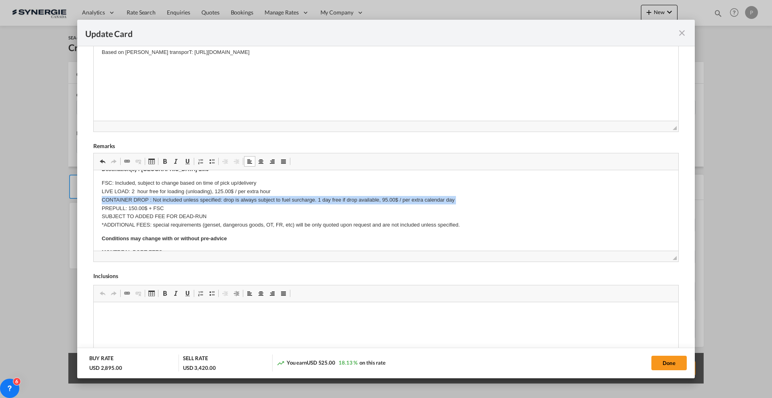
click at [162, 200] on p "FSC: Included, subject to change based on time of pick up/delivery LIVE LOAD: 2…" at bounding box center [386, 204] width 569 height 50
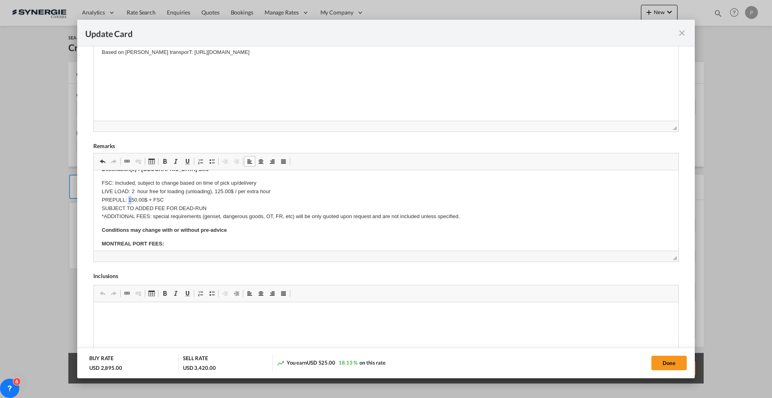
click at [129, 197] on p "FSC: Included, subject to change based on time of pick up/delivery LIVE LOAD: 2…" at bounding box center [386, 200] width 569 height 42
click at [144, 210] on p "FSC: Included, subject to change based on time of pick up/delivery LIVE LOAD: 2…" at bounding box center [386, 200] width 569 height 42
click at [100, 237] on html "E Manifest (ACI): Applicable if Synergie is responsible to submit Per E-manifes…" at bounding box center [386, 258] width 585 height 376
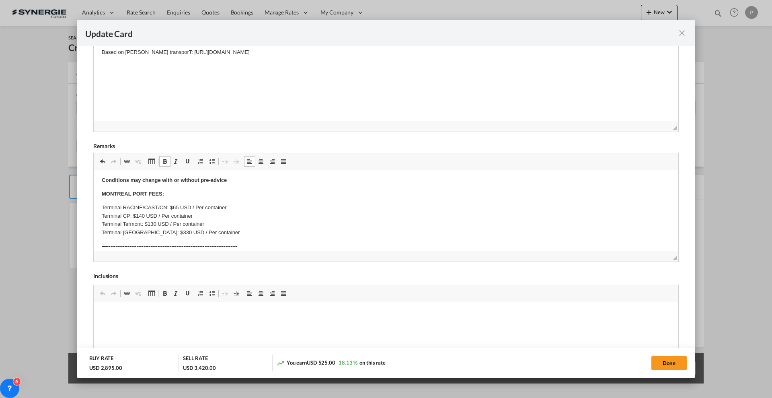
scroll to position [151, 0]
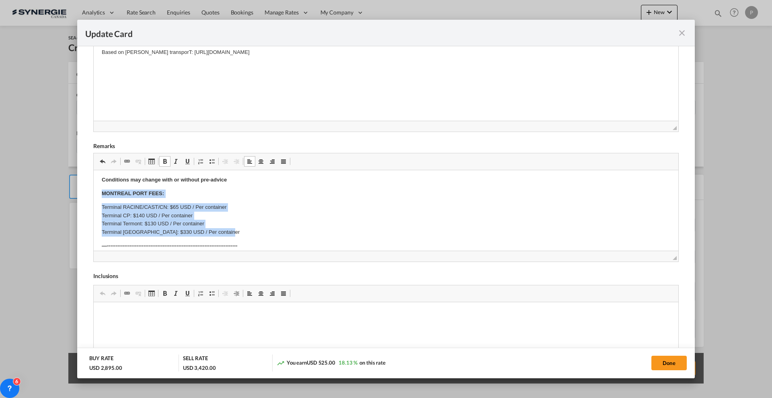
drag, startPoint x: 99, startPoint y: 196, endPoint x: 247, endPoint y: 231, distance: 152.4
click at [247, 231] on html "E Manifest (ACI): Applicable if Synergie is responsible to submit Per E-manifes…" at bounding box center [386, 207] width 585 height 376
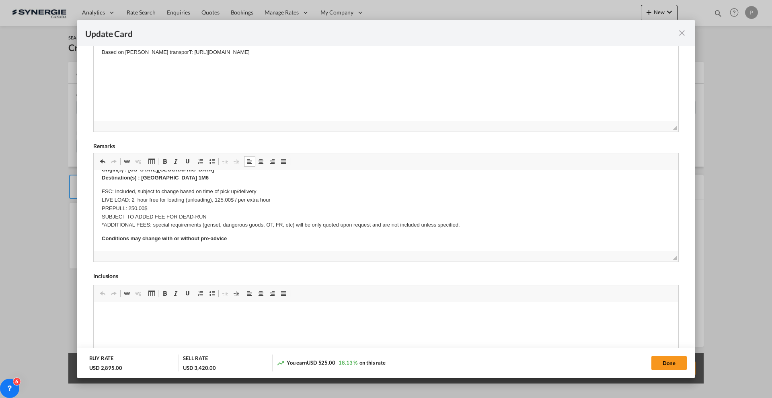
scroll to position [42, 0]
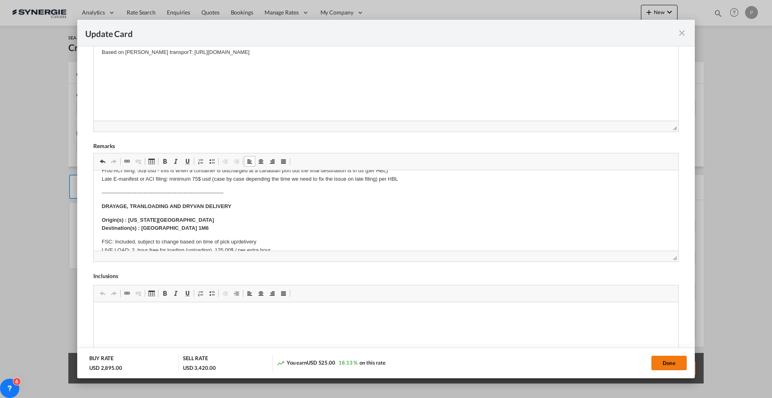
click at [667, 365] on button "Done" at bounding box center [668, 362] width 35 height 14
type input "[DATE]"
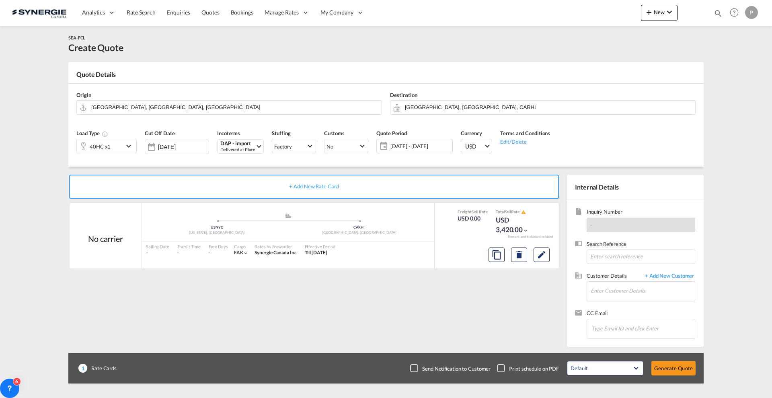
scroll to position [63, 0]
click at [622, 293] on input "Enter Customer Details" at bounding box center [643, 290] width 104 height 18
paste input "john@king-well.com.tw"
type input "john@king-well.com.tw"
click at [669, 278] on span "+ Add New Customer" at bounding box center [668, 276] width 54 height 9
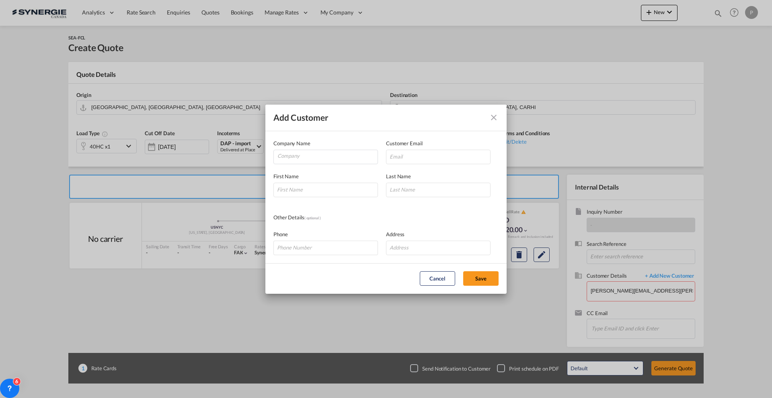
click at [436, 166] on div "First Name Last Name" at bounding box center [385, 180] width 225 height 33
click at [433, 160] on input "Add Customer Company ..." at bounding box center [438, 157] width 105 height 14
paste input "john@king-well.com.tw"
type input "john@king-well.com.tw"
click at [334, 155] on input "Company" at bounding box center [327, 156] width 100 height 12
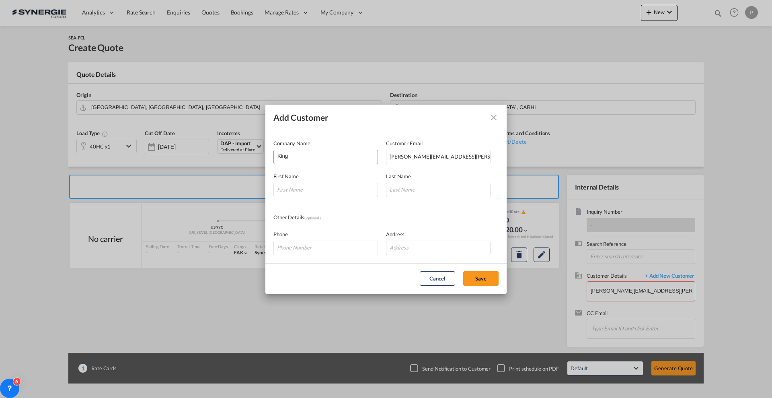
click at [346, 153] on input "King" at bounding box center [327, 156] width 100 height 12
paste input "Well Express"
type input "King Well Express"
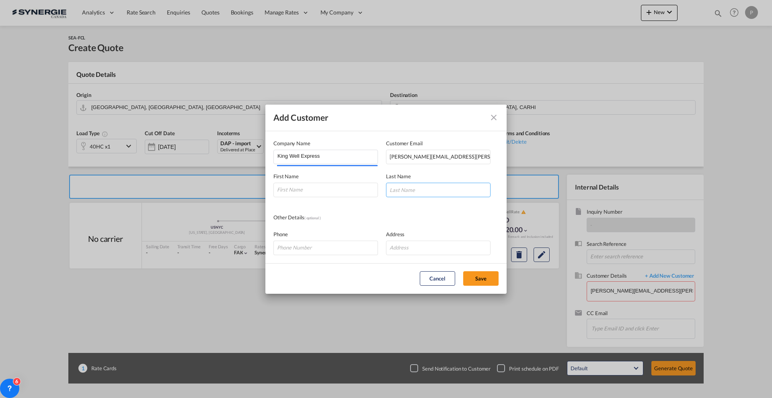
click at [472, 187] on input "Add Customer Company ..." at bounding box center [438, 190] width 105 height 14
click at [333, 193] on input "Add Customer Company ..." at bounding box center [325, 190] width 105 height 14
type input "John"
type input "Lee"
click at [469, 278] on button "Save" at bounding box center [480, 278] width 35 height 14
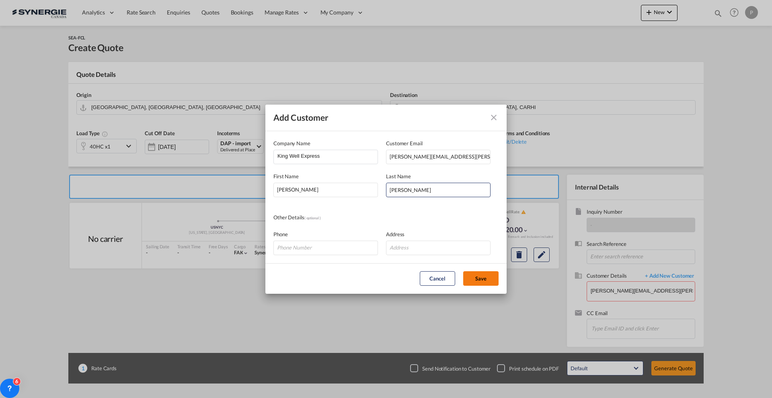
type input "King Well Express, John Lee, john@king-well.com.tw"
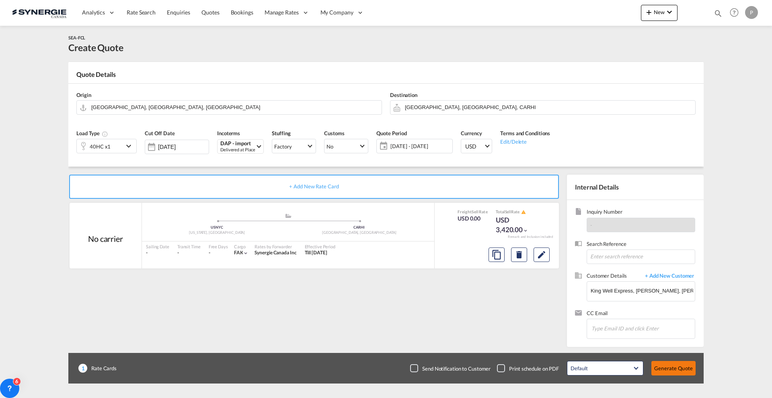
click at [674, 370] on button "Generate Quote" at bounding box center [673, 368] width 44 height 14
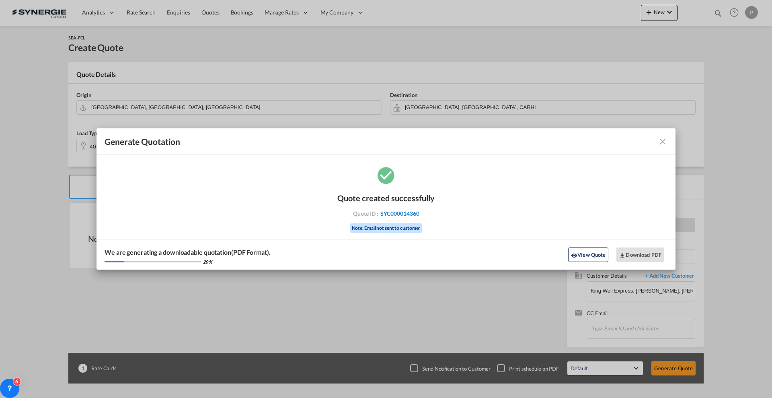
drag, startPoint x: 435, startPoint y: 210, endPoint x: 419, endPoint y: 213, distance: 15.9
click at [419, 213] on div "Quote created successfully Quote ID : SYC000014360 Note: Email not sent to cust…" at bounding box center [385, 217] width 579 height 105
copy div "SYC000014360"
click at [637, 256] on button "Download PDF" at bounding box center [640, 254] width 48 height 14
click at [585, 258] on button "View Quote" at bounding box center [588, 254] width 40 height 14
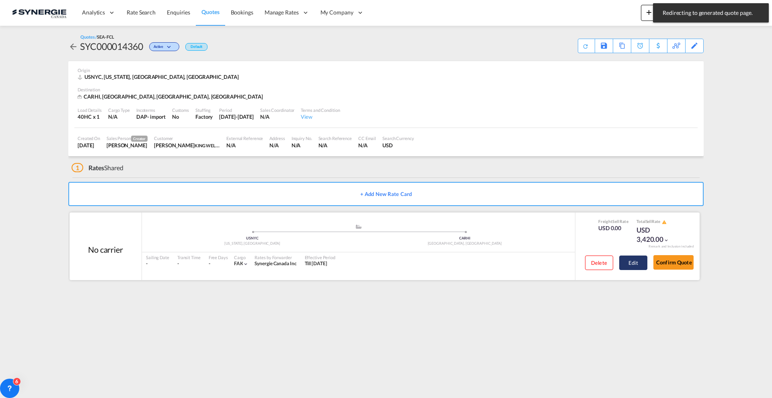
click at [634, 262] on button "Edit" at bounding box center [633, 262] width 28 height 14
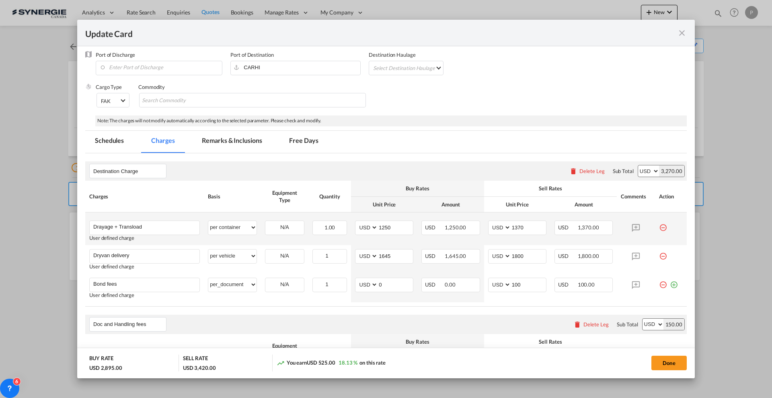
scroll to position [101, 0]
click at [168, 222] on input "Drayage + Transload" at bounding box center [146, 226] width 106 height 12
type input "Drayage + Transload + Dryvan delivery"
click at [659, 255] on md-icon "icon-minus-circle-outline red-400-fg" at bounding box center [663, 252] width 8 height 8
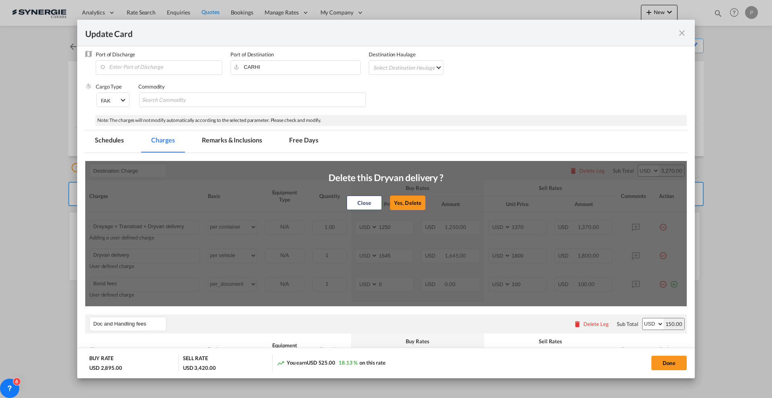
click at [379, 200] on div "Close Yes, Delete" at bounding box center [385, 202] width 115 height 19
click at [390, 201] on button "Yes, Delete" at bounding box center [407, 202] width 35 height 14
type input "Bond fees"
select select "per_document"
type input "0"
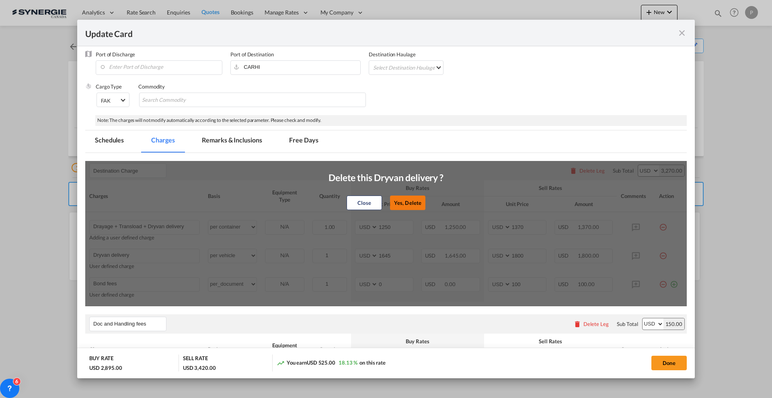
type input "100"
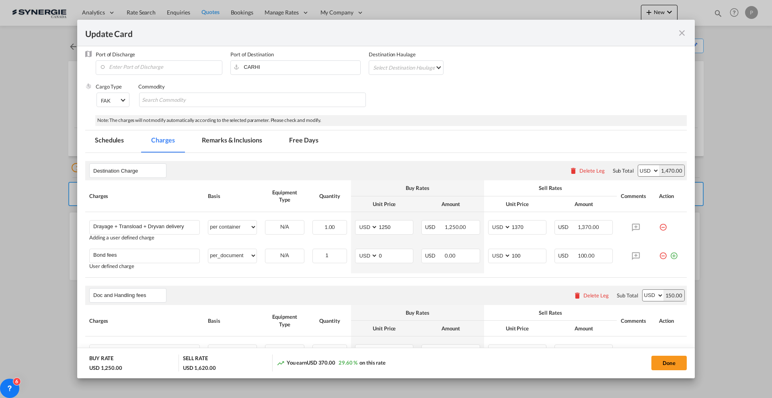
click at [659, 257] on md-icon "icon-minus-circle-outline red-400-fg" at bounding box center [663, 252] width 8 height 8
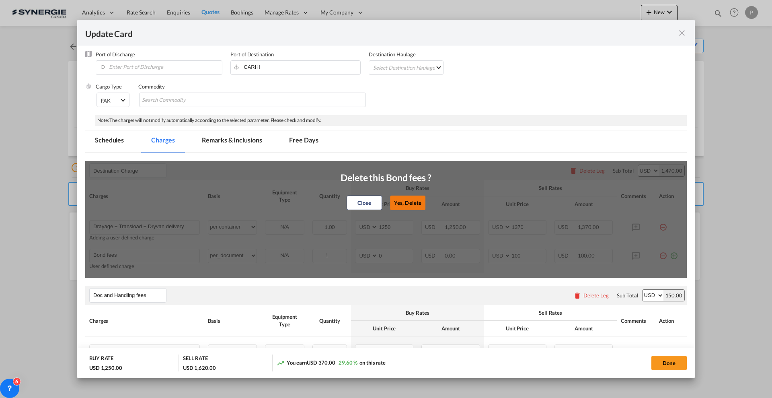
click at [405, 205] on button "Yes, Delete" at bounding box center [407, 202] width 35 height 14
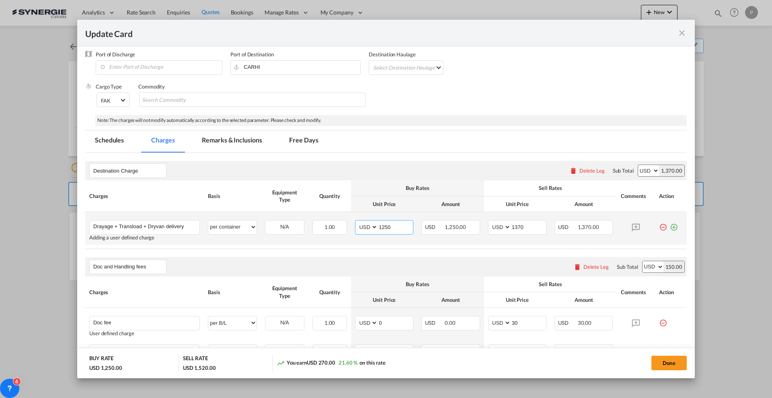
click at [404, 224] on input "1250" at bounding box center [395, 226] width 35 height 12
type input "3805"
type input "4100"
click at [388, 201] on th "Unit Price" at bounding box center [384, 204] width 66 height 16
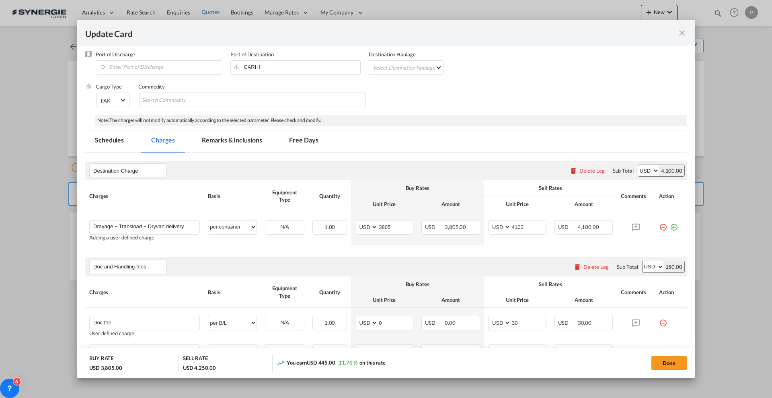
scroll to position [0, 0]
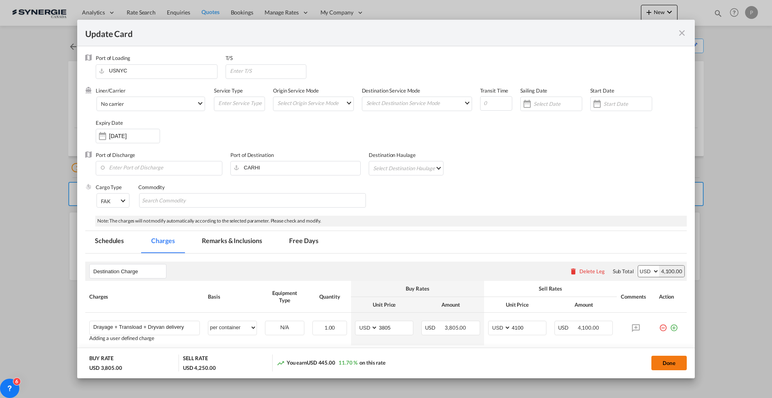
click at [670, 363] on button "Done" at bounding box center [668, 362] width 35 height 14
type input "[DATE]"
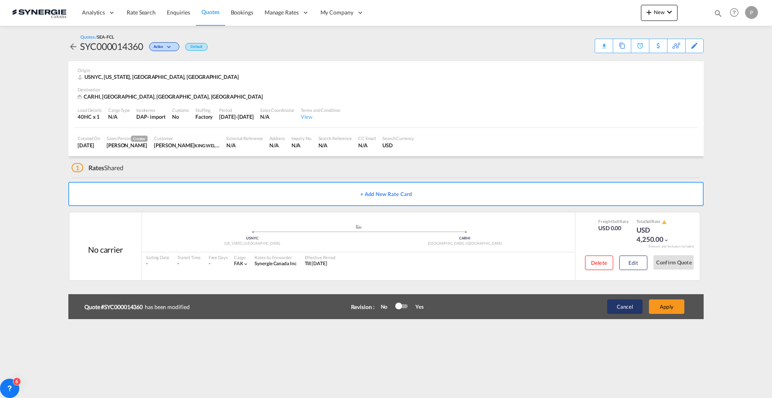
click at [623, 303] on button "Cancel" at bounding box center [624, 306] width 35 height 14
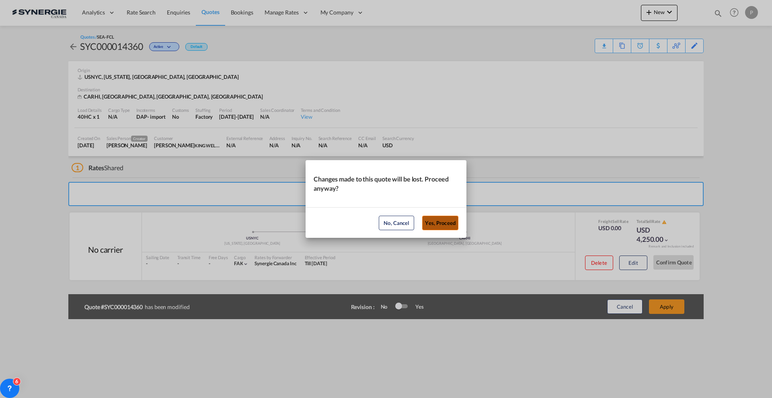
click at [437, 224] on button "Yes, Proceed" at bounding box center [440, 223] width 36 height 14
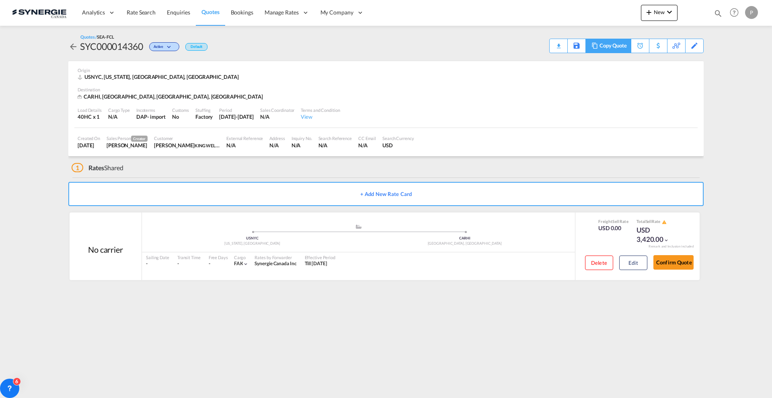
click at [621, 49] on div "Copy Quote" at bounding box center [612, 46] width 27 height 14
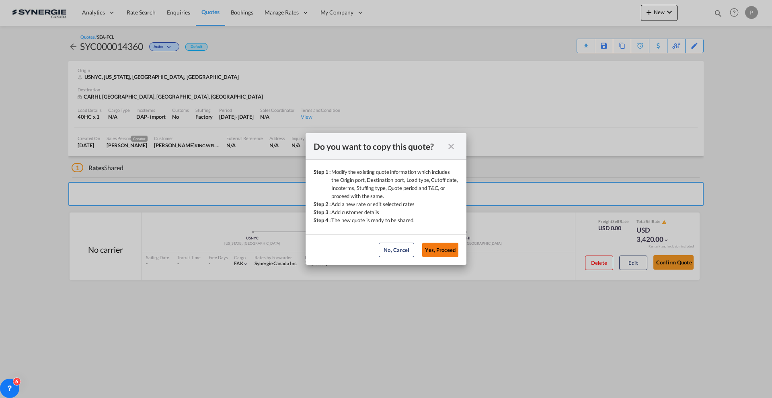
click at [449, 247] on button "Yes, Proceed" at bounding box center [440, 249] width 36 height 14
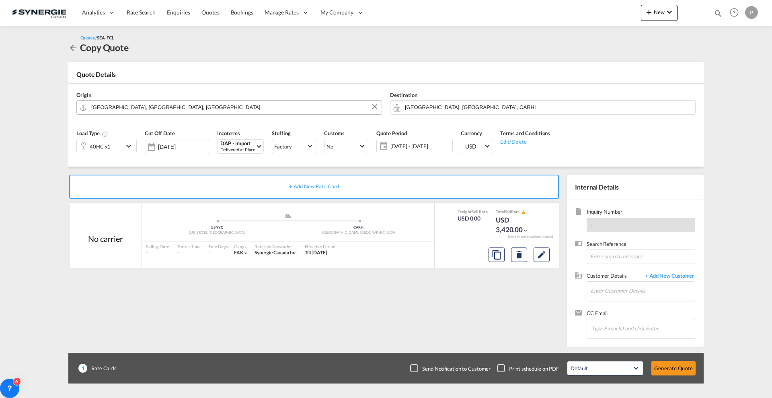
click at [167, 107] on input "Halifax, NS, CAHAL" at bounding box center [234, 107] width 286 height 14
click at [542, 257] on md-icon "Edit" at bounding box center [542, 255] width 10 height 10
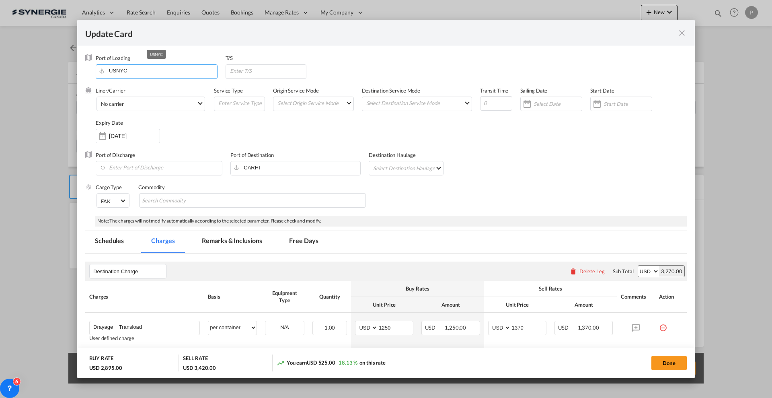
click at [127, 66] on input "USNYC" at bounding box center [158, 71] width 117 height 12
click at [129, 72] on input "USNYC" at bounding box center [158, 71] width 117 height 12
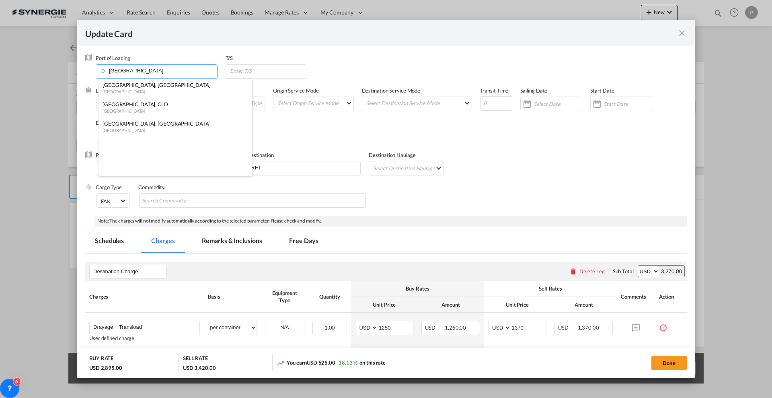
click at [139, 85] on div "Halifax, NS" at bounding box center [174, 84] width 142 height 7
type input "Halifax, NS, CAHAL"
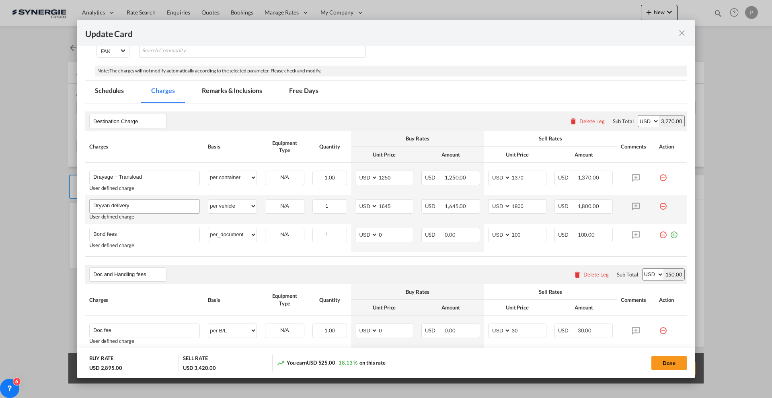
scroll to position [151, 0]
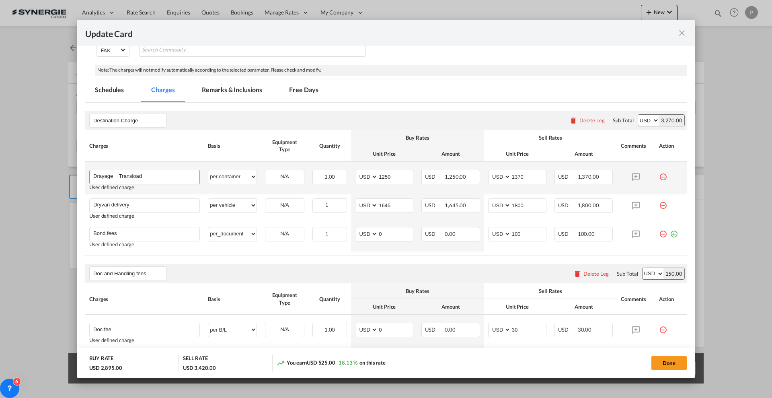
click at [166, 172] on input "Drayage + Transload" at bounding box center [146, 176] width 106 height 12
type input "Drayage + Transload + Dryvan delivery"
click at [250, 120] on div "Destination Charge Please enter leg name Leg Name Already Exists Delete Leg Sub…" at bounding box center [386, 120] width 602 height 19
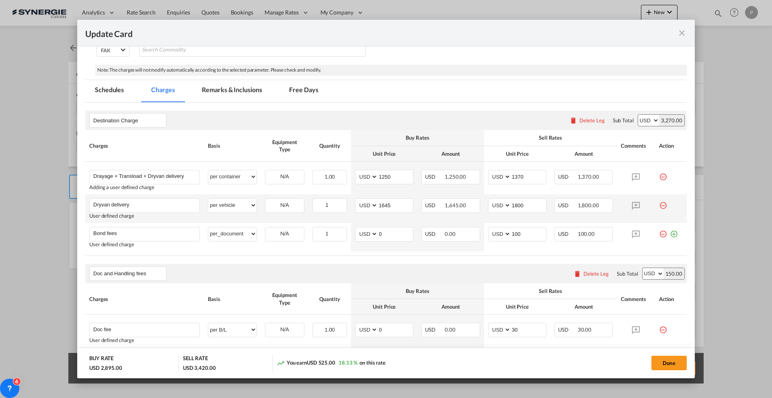
click at [659, 203] on md-icon "icon-minus-circle-outline red-400-fg" at bounding box center [663, 202] width 8 height 8
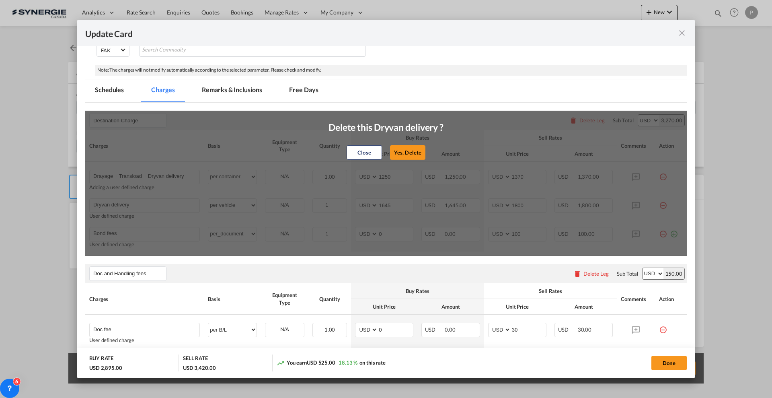
drag, startPoint x: 406, startPoint y: 153, endPoint x: 431, endPoint y: 156, distance: 25.5
click at [406, 152] on button "Yes, Delete" at bounding box center [407, 152] width 35 height 14
type input "Bond fees"
select select "per_document"
type input "0"
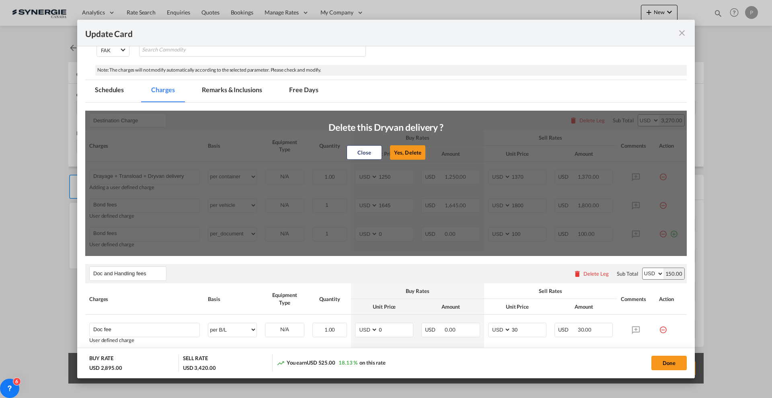
type input "100"
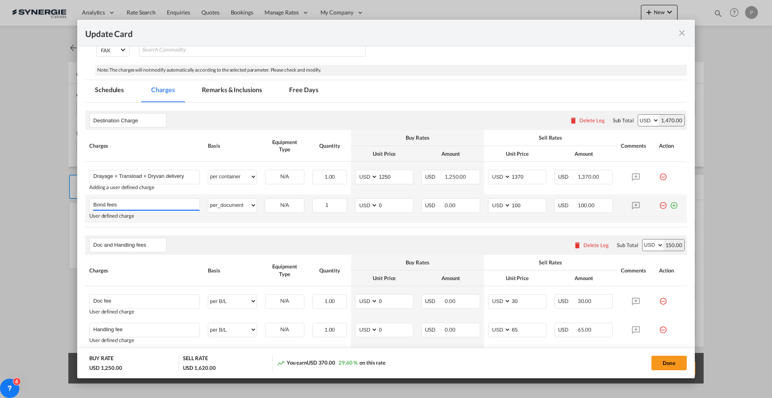
click at [659, 206] on md-icon "icon-minus-circle-outline red-400-fg" at bounding box center [663, 202] width 8 height 8
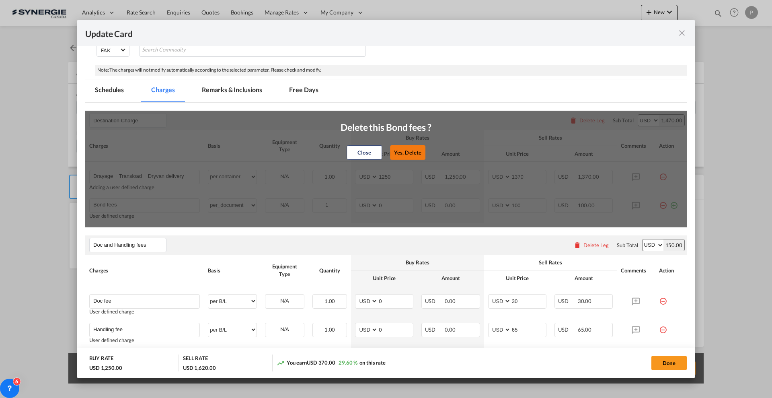
click at [404, 152] on button "Yes, Delete" at bounding box center [407, 152] width 35 height 14
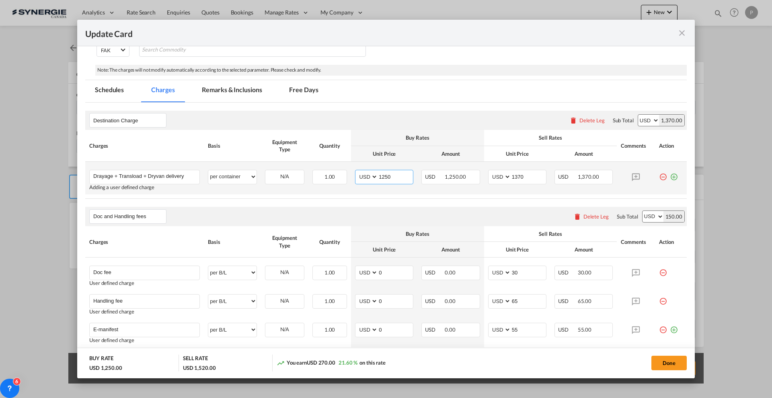
click at [395, 178] on input "1250" at bounding box center [395, 176] width 35 height 12
type input "3805"
type input "4100"
click at [217, 78] on div "Port of Loading Halifax, NS, CAHAL T/S Liner/Carrier No carrier 2HM LOGISTICS D…" at bounding box center [386, 166] width 602 height 525
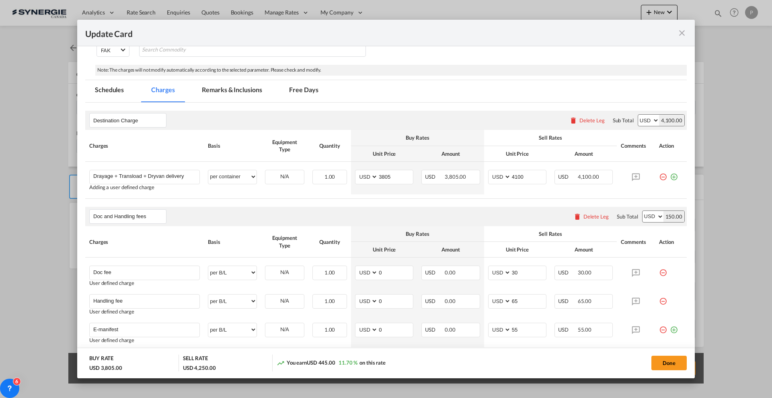
drag, startPoint x: 226, startPoint y: 92, endPoint x: 731, endPoint y: 141, distance: 507.4
click at [226, 92] on md-tab-item "Remarks & Inclusions" at bounding box center [231, 91] width 79 height 22
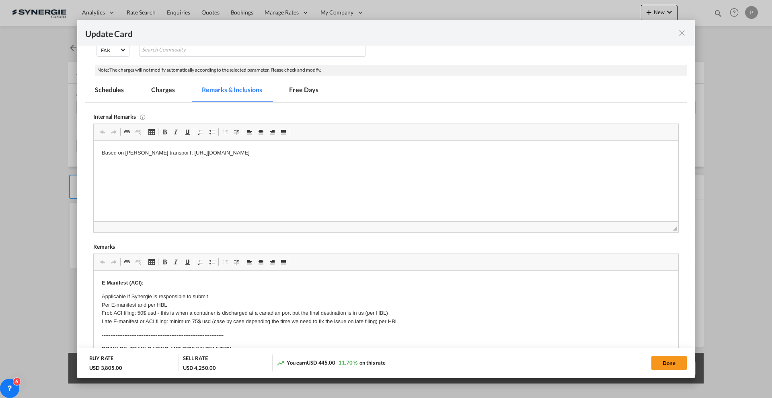
scroll to position [0, 0]
drag, startPoint x: 394, startPoint y: 150, endPoint x: 127, endPoint y: 149, distance: 267.0
click at [127, 149] on p "Based on Nolan transporT: https://app.frontapp.com/open/cnv_q9msmhb?key=3WgnCsP…" at bounding box center [386, 153] width 569 height 8
click at [672, 365] on button "Done" at bounding box center [668, 362] width 35 height 14
type input "[DATE]"
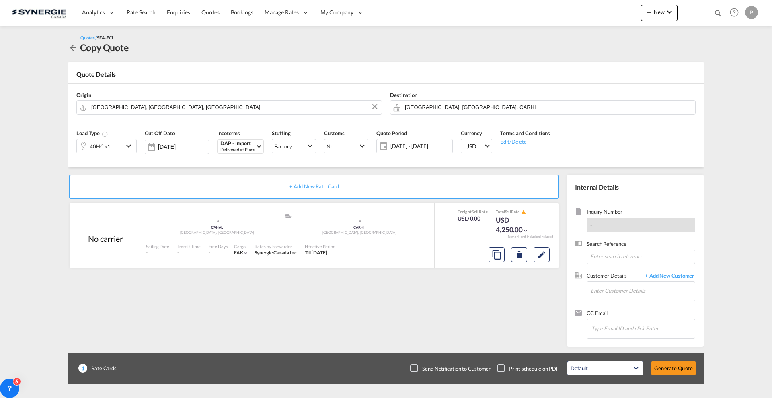
scroll to position [63, 0]
click at [638, 292] on input "Enter Customer Details" at bounding box center [643, 290] width 104 height 18
click at [636, 286] on input "Enter Customer Details" at bounding box center [643, 290] width 104 height 18
paste input "john@king-well.com.tw"
click at [618, 306] on div "John Lee john@king-well.com.tw" at bounding box center [642, 305] width 105 height 22
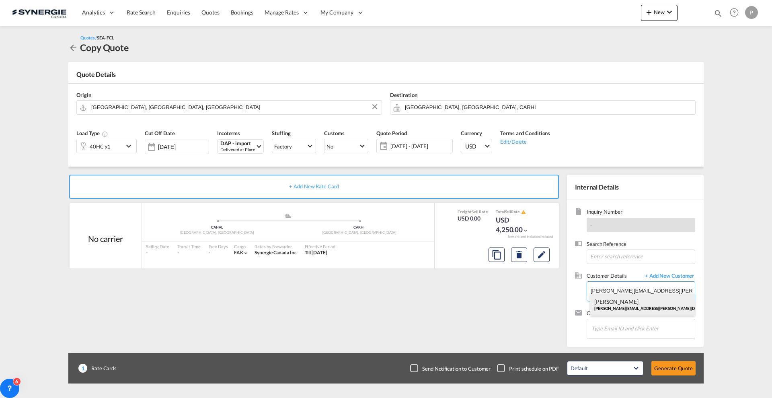
type input "KING WELL EXPRESS, John Lee, john@king-well.com.tw"
click at [673, 368] on button "Generate Quote" at bounding box center [673, 368] width 44 height 14
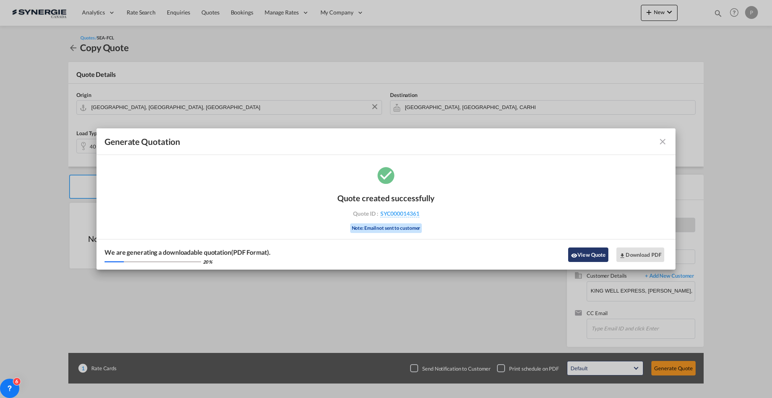
click at [593, 255] on button "View Quote" at bounding box center [588, 254] width 40 height 14
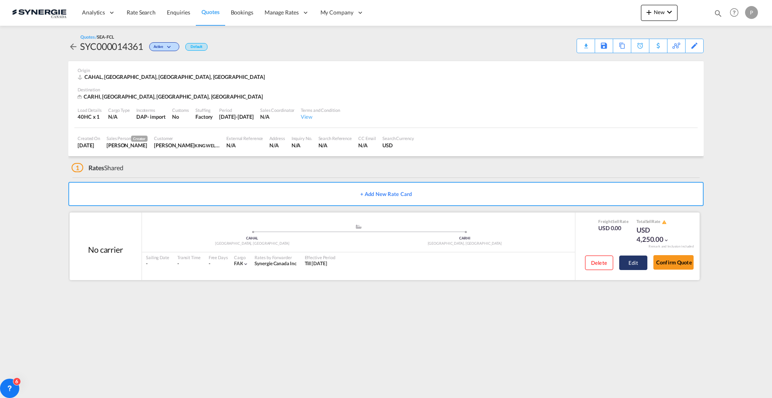
click at [629, 269] on button "Edit" at bounding box center [633, 262] width 28 height 14
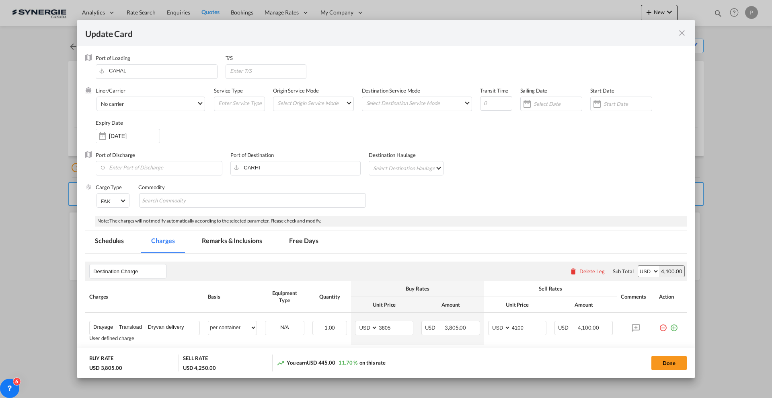
click at [227, 261] on div "Destination Charge Please enter leg name Leg Name Already Exists Delete Leg Sub…" at bounding box center [386, 270] width 602 height 19
click at [228, 245] on md-tab-item "Remarks & Inclusions" at bounding box center [231, 242] width 79 height 22
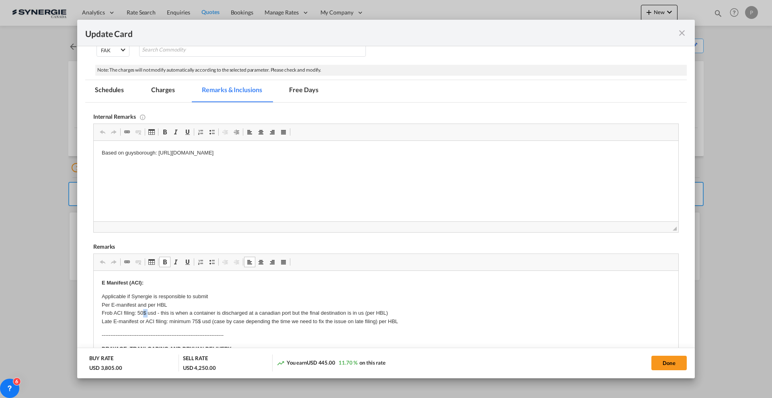
click at [144, 310] on p "Applicable if Synergie is responsible to submit Per E-manifest and per HBL Frob…" at bounding box center [386, 308] width 569 height 33
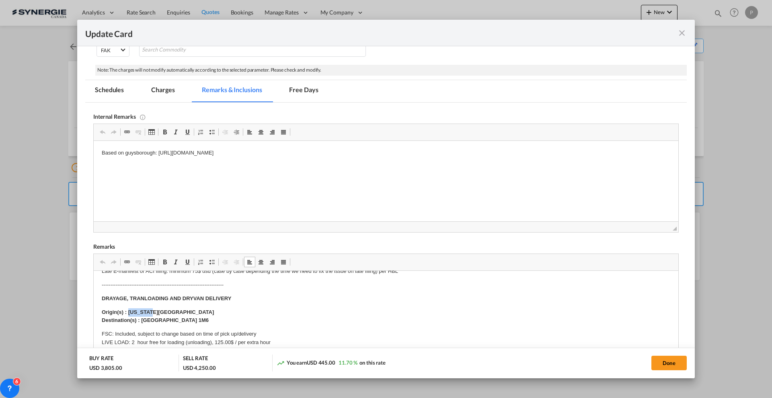
drag, startPoint x: 150, startPoint y: 311, endPoint x: 129, endPoint y: 310, distance: 20.6
click at [129, 310] on strong "Origin(s) : New york Port Destination(s) : Richmond Hill, Ontario L4B 1M6" at bounding box center [158, 316] width 112 height 14
click at [660, 356] on button "Done" at bounding box center [668, 362] width 35 height 14
type input "[DATE]"
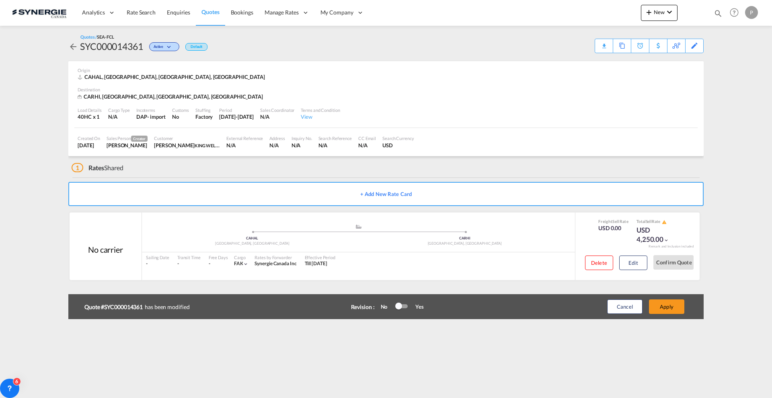
scroll to position [63, 0]
click at [656, 303] on button "Apply" at bounding box center [666, 306] width 35 height 14
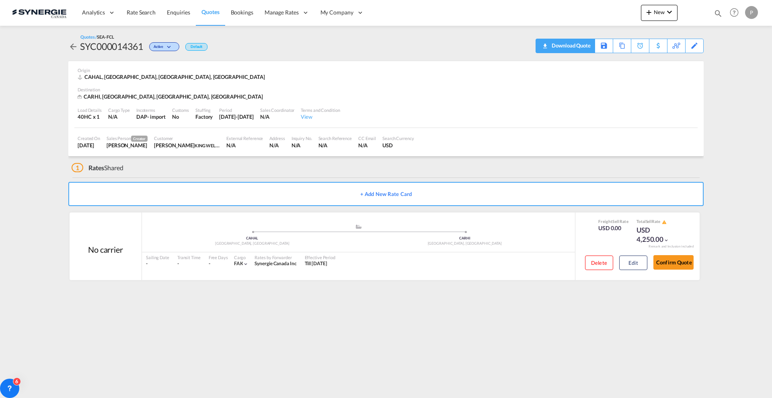
click at [584, 45] on div "Download Quote" at bounding box center [570, 45] width 41 height 13
click at [715, 11] on md-icon "icon-magnify" at bounding box center [718, 13] width 9 height 9
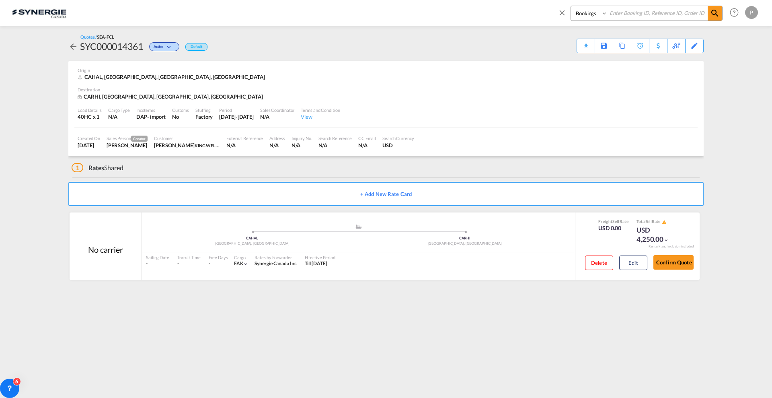
click at [589, 12] on select "Bookings Quotes Enquiries" at bounding box center [590, 13] width 38 height 14
select select "Quotes"
click at [571, 6] on select "Bookings Quotes Enquiries" at bounding box center [590, 13] width 38 height 14
click at [606, 19] on select "Bookings Quotes Enquiries" at bounding box center [590, 13] width 38 height 14
click at [614, 14] on input at bounding box center [658, 13] width 100 height 14
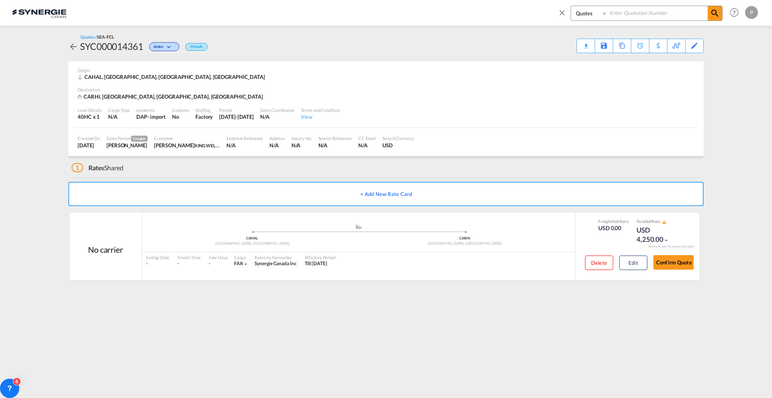
paste input "SYC000014043"
type input "SYC000014043"
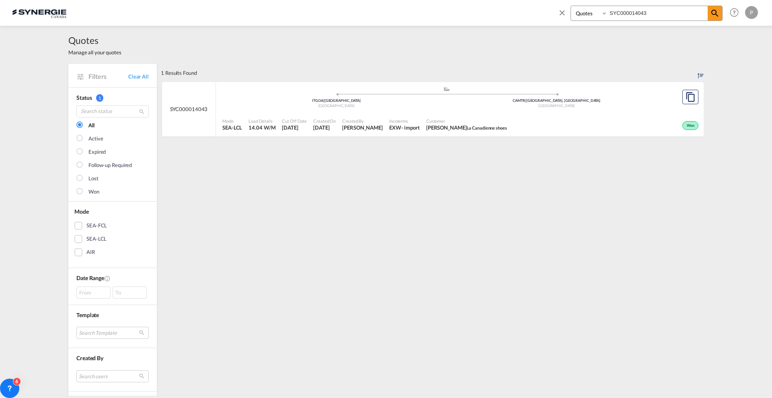
click at [538, 120] on div "Won" at bounding box center [605, 125] width 190 height 20
click at [565, 11] on md-icon "icon-close" at bounding box center [562, 12] width 9 height 9
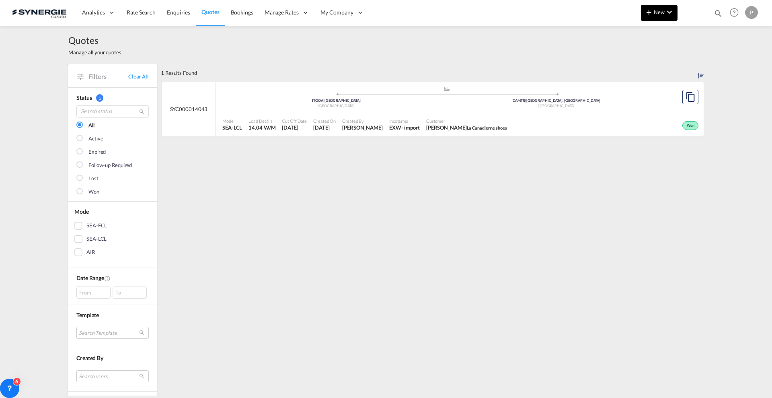
click at [670, 15] on md-icon "icon-chevron-down" at bounding box center [670, 12] width 10 height 10
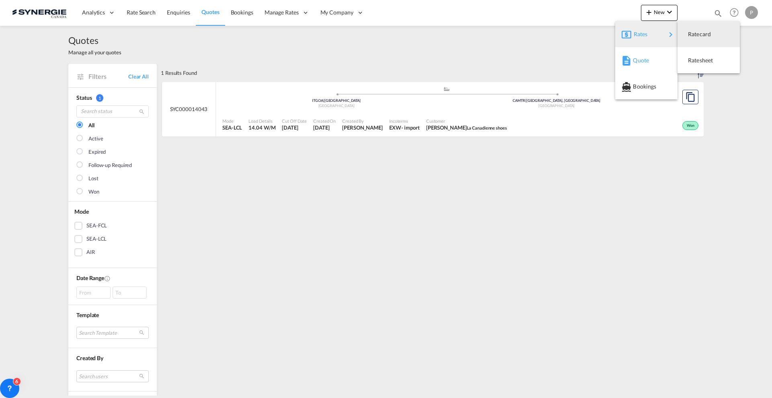
click at [643, 55] on div "Quote" at bounding box center [648, 60] width 30 height 20
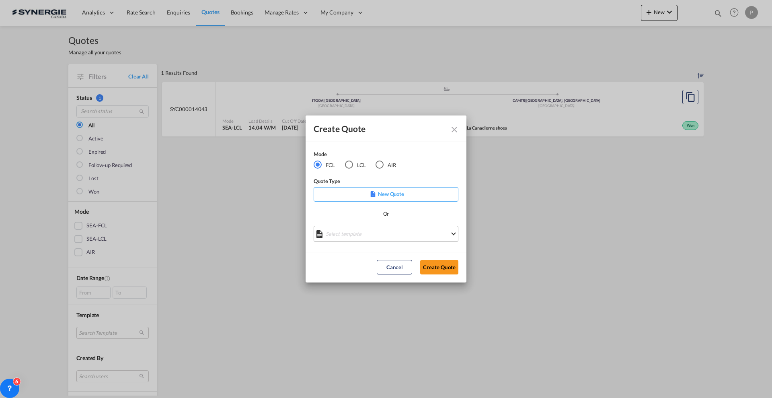
click at [343, 233] on md-select "Select template *NEW* FCL FREEHAND / DAP Pablo Gomez Saldarriaga | 10 Jul 2025 …" at bounding box center [386, 234] width 145 height 16
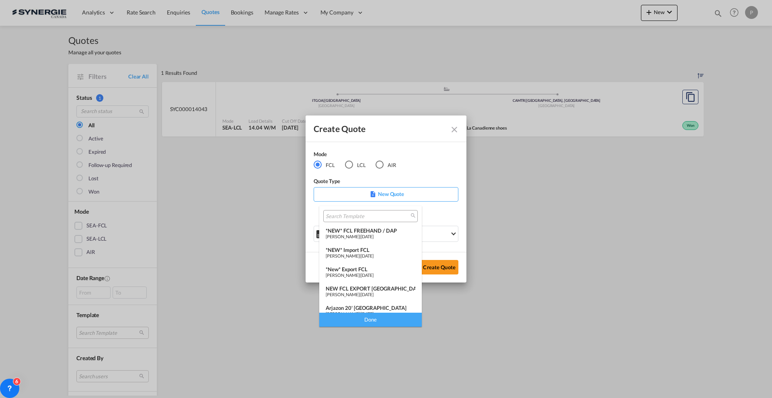
click at [359, 254] on span "[PERSON_NAME]" at bounding box center [343, 255] width 34 height 5
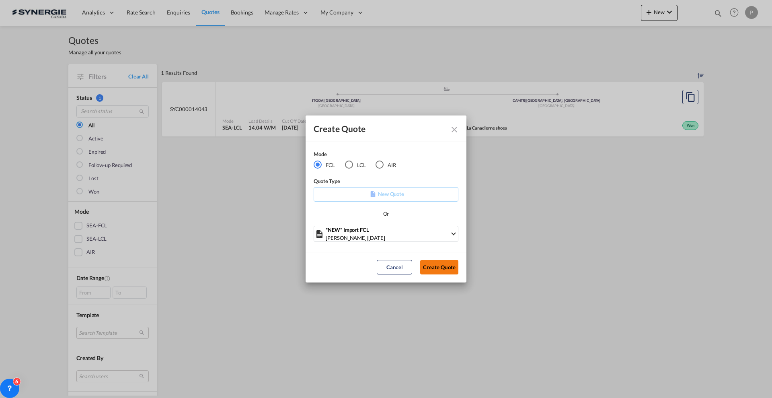
click at [444, 260] on button "Create Quote" at bounding box center [439, 267] width 38 height 14
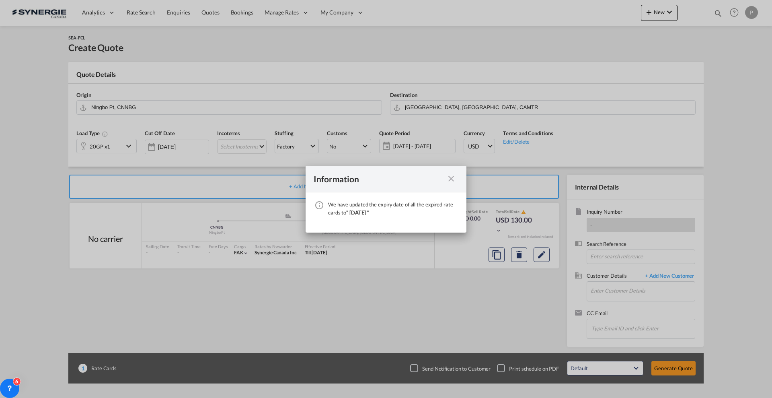
click at [452, 179] on md-icon "icon-close fg-AAA8AD cursor" at bounding box center [451, 179] width 10 height 10
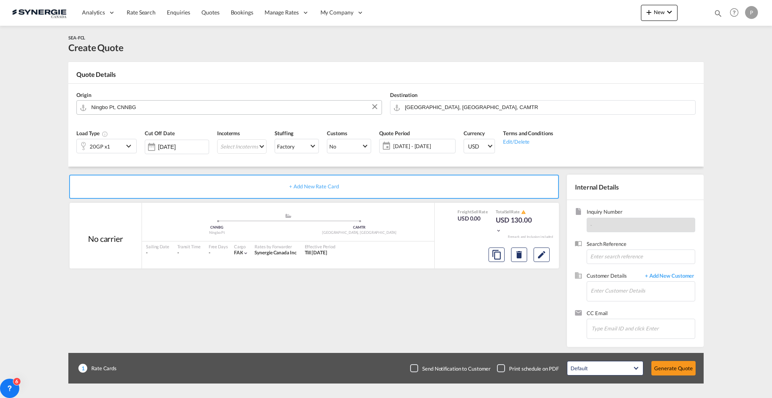
click at [147, 102] on input "Ningbo Pt, CNNBG" at bounding box center [234, 107] width 286 height 14
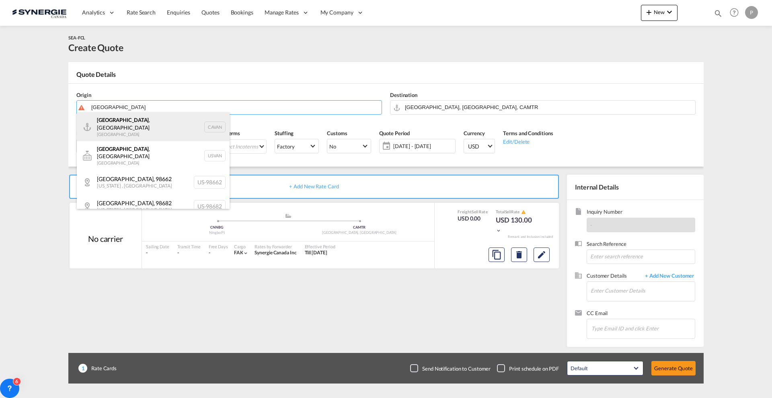
click at [131, 125] on div "Vancouver , BC Canada CAVAN" at bounding box center [153, 126] width 153 height 29
type input "Vancouver, BC, CAVAN"
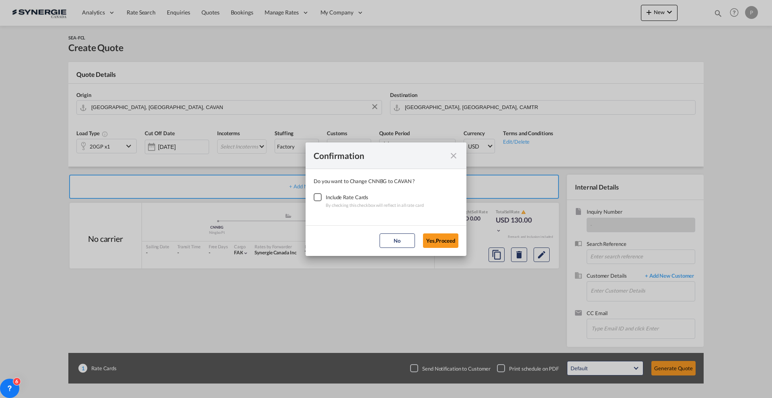
click at [327, 195] on div "Include Rate Cards" at bounding box center [375, 197] width 98 height 8
click at [318, 199] on div "Checkbox No Ink" at bounding box center [318, 197] width 8 height 8
click at [440, 242] on button "Yes,Proceed" at bounding box center [440, 240] width 35 height 14
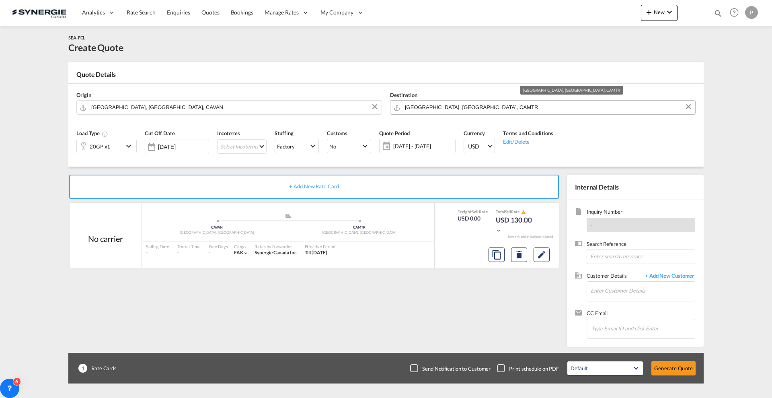
click at [440, 109] on input "Montreal, QC, CAMTR" at bounding box center [548, 107] width 286 height 14
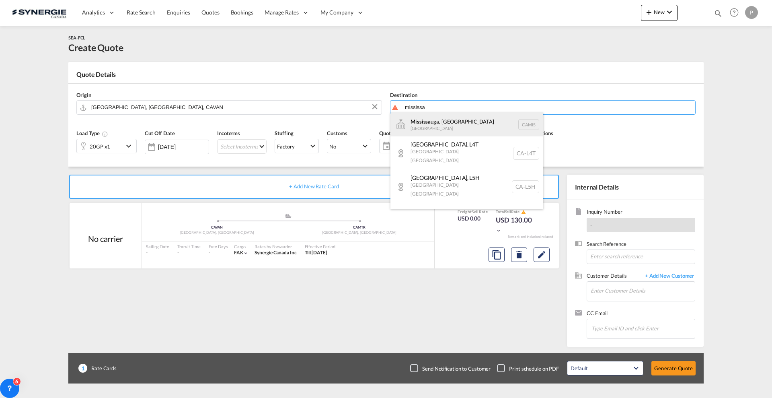
click at [433, 124] on div "Mississa uga, ON Canada CAMIS" at bounding box center [466, 124] width 153 height 24
type input "Mississauga, ON, CAMIS"
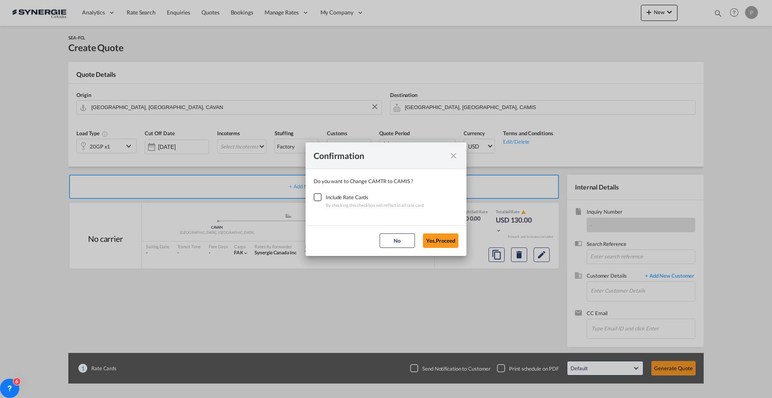
click at [321, 198] on div "Checkbox No Ink" at bounding box center [318, 197] width 8 height 8
click at [435, 235] on button "Yes,Proceed" at bounding box center [440, 240] width 35 height 14
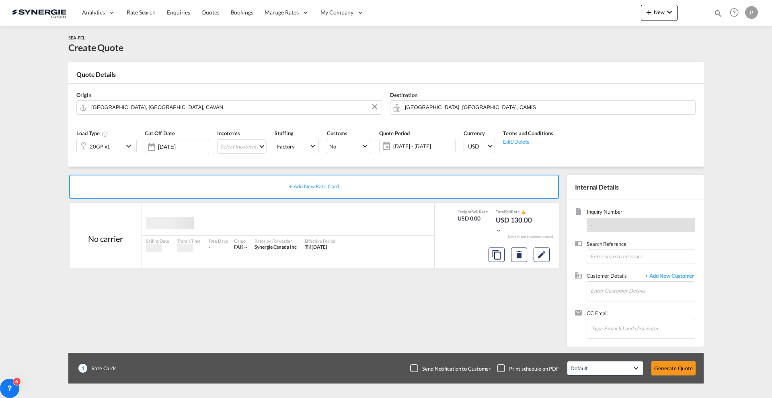
click at [103, 144] on div "20GP x1" at bounding box center [100, 146] width 21 height 11
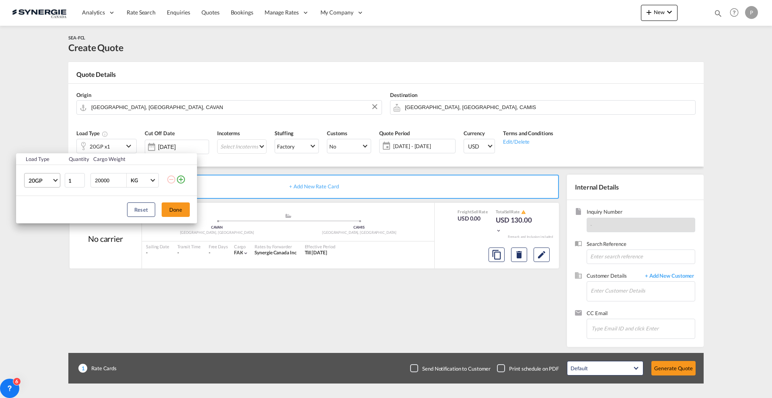
click at [50, 181] on span "20GP" at bounding box center [40, 181] width 23 height 8
click at [44, 234] on md-option "40OT" at bounding box center [49, 234] width 55 height 19
click at [180, 207] on button "Done" at bounding box center [176, 209] width 28 height 14
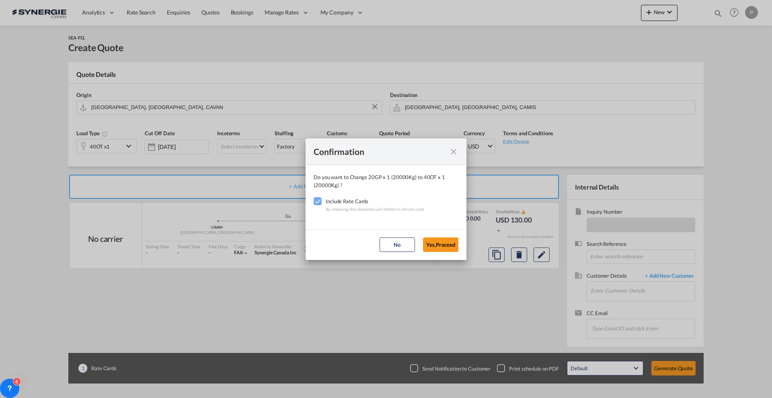
click at [440, 240] on button "Yes,Proceed" at bounding box center [440, 244] width 35 height 14
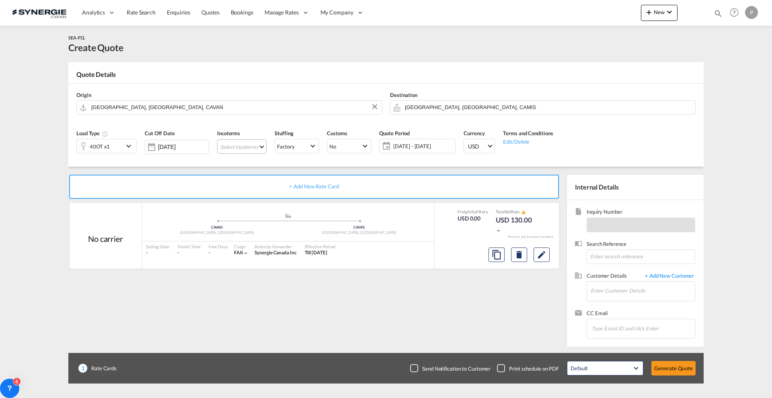
click at [244, 151] on md-select "Select Incoterms FCA - import Free Carrier FAS - export Free Alongside Ship DPU…" at bounding box center [241, 146] width 49 height 14
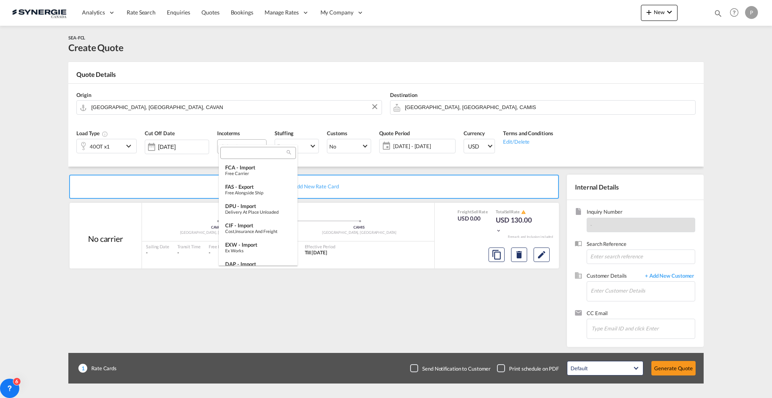
click at [249, 153] on input "search" at bounding box center [255, 153] width 64 height 7
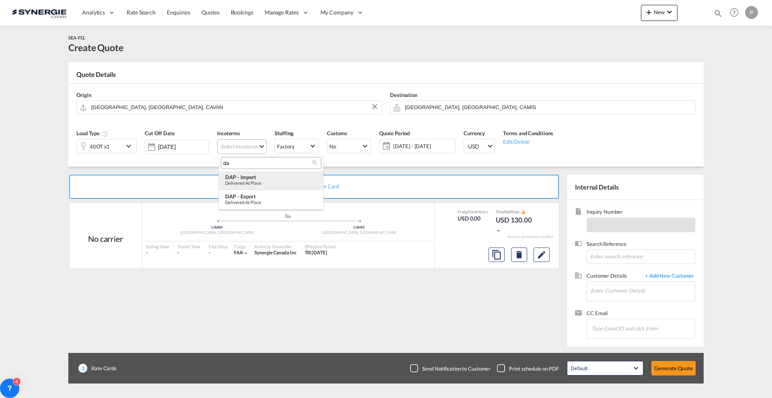
type input "da"
click at [259, 179] on div "DAP - import" at bounding box center [271, 177] width 92 height 6
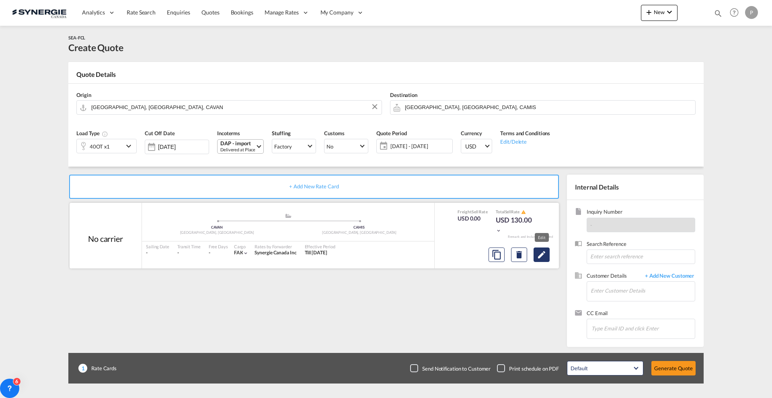
click at [538, 255] on md-icon "Edit" at bounding box center [542, 255] width 10 height 10
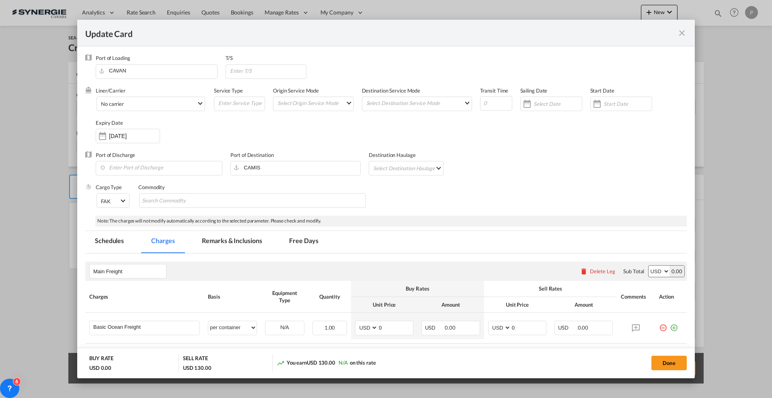
scroll to position [151, 0]
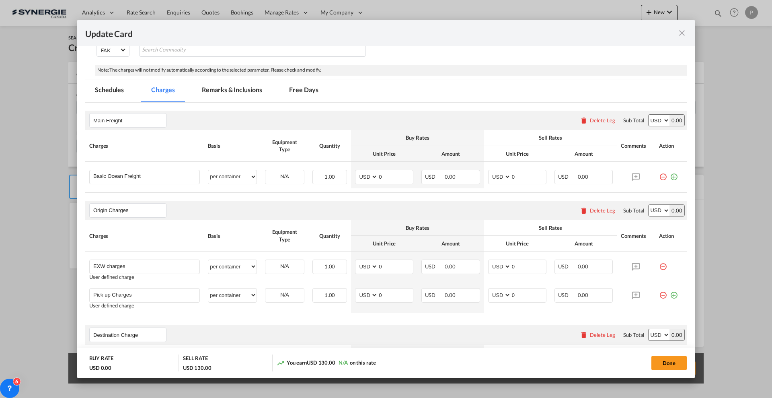
click at [602, 119] on div "Delete Leg" at bounding box center [602, 120] width 25 height 6
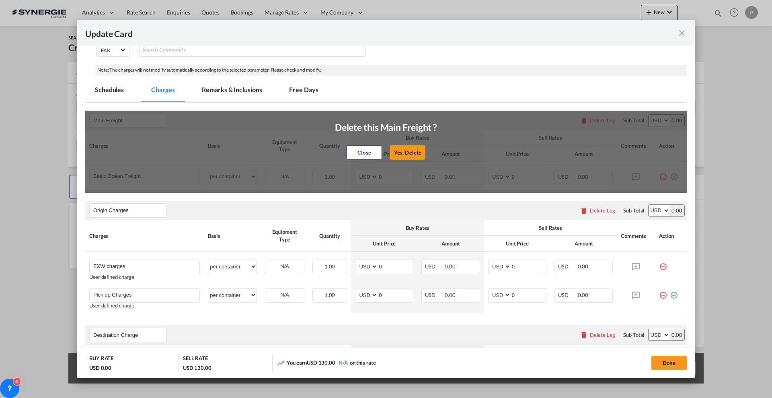
click at [419, 154] on button "Yes, Delete" at bounding box center [407, 152] width 35 height 14
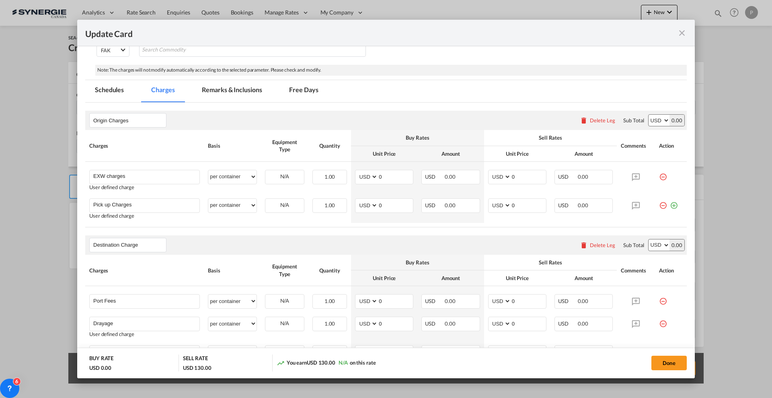
click at [598, 121] on div "Delete Leg" at bounding box center [602, 120] width 25 height 6
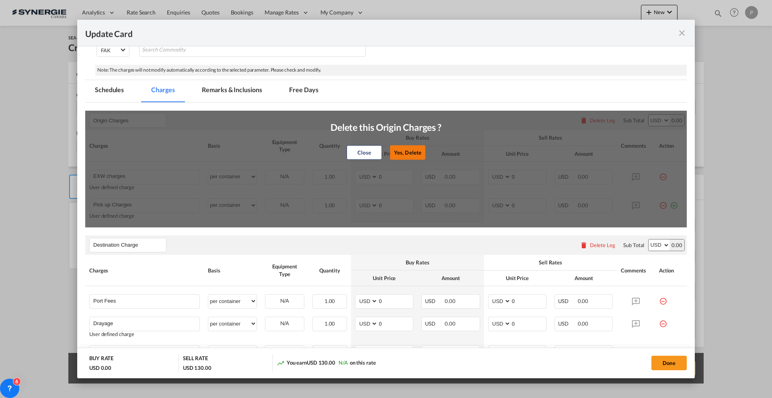
click at [396, 148] on button "Yes, Delete" at bounding box center [407, 152] width 35 height 14
type input "Destination Charge"
type input "Port Fees"
type input "Drayage"
type input "Doc and Handling fees"
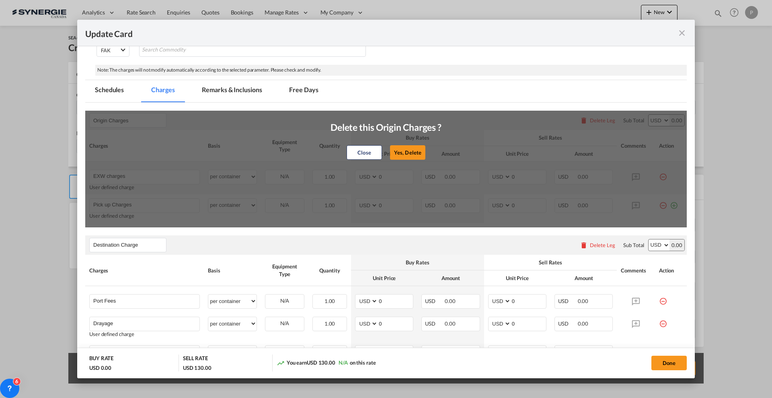
type input "E-manifest"
select select "per B/L"
type input "35"
type input "Doc fee"
select select "per B/L"
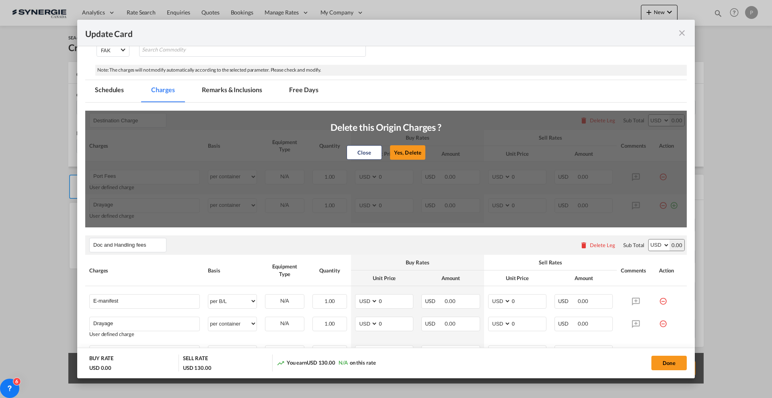
type input "30"
type input "Handling fee"
select select "per B/L"
type input "65"
type input "Cargo Coverage"
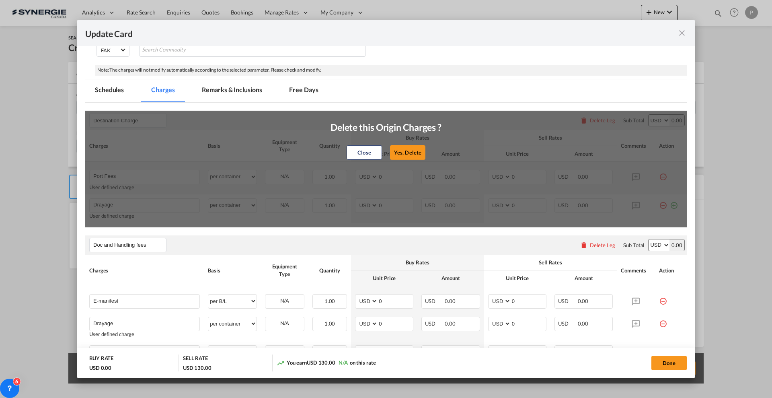
type input "Cargo Coverage - Rate to be confirmed depending on commodity and value Min 50 U…"
select select "per shipment"
type input "0"
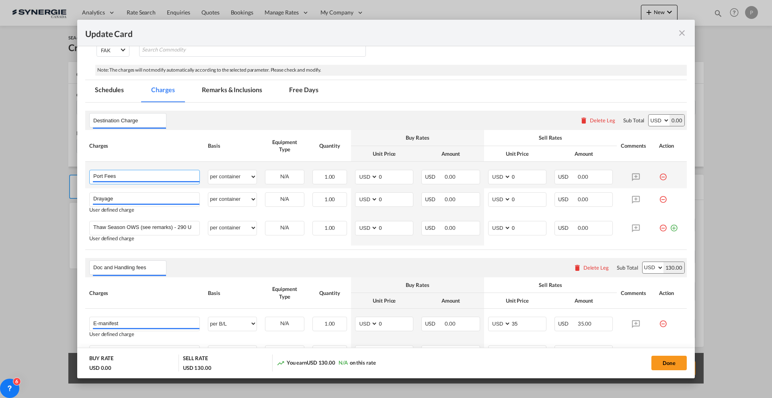
click at [156, 177] on input "Port Fees" at bounding box center [146, 176] width 106 height 12
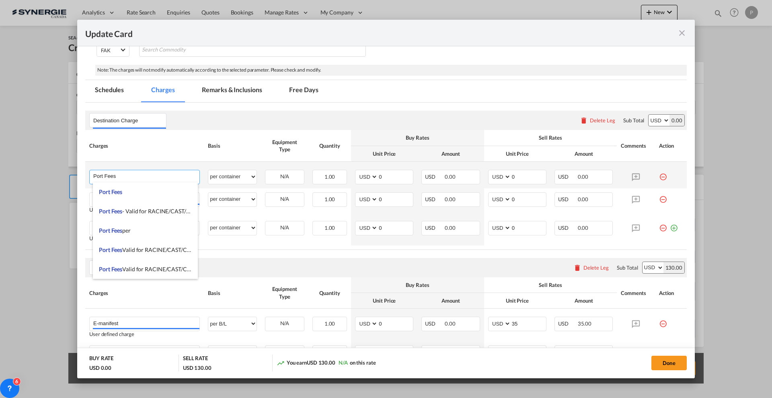
click at [156, 177] on input "Port Fees" at bounding box center [146, 176] width 106 height 12
click at [659, 174] on md-icon "icon-minus-circle-outline red-400-fg" at bounding box center [663, 174] width 8 height 8
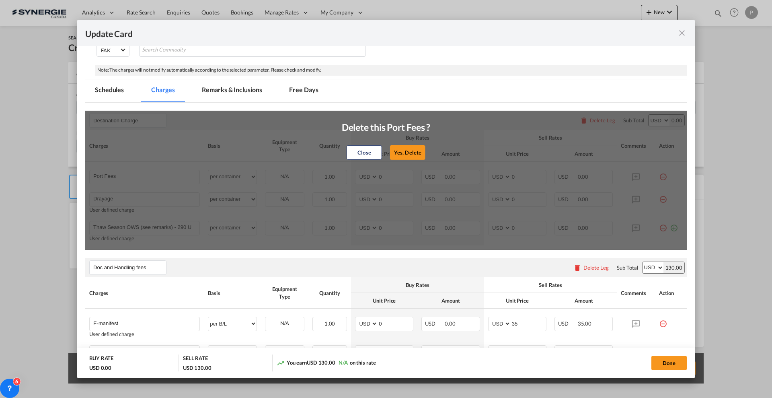
drag, startPoint x: 404, startPoint y: 151, endPoint x: 373, endPoint y: 154, distance: 31.9
click at [404, 151] on button "Yes, Delete" at bounding box center [407, 152] width 35 height 14
type input "Drayage"
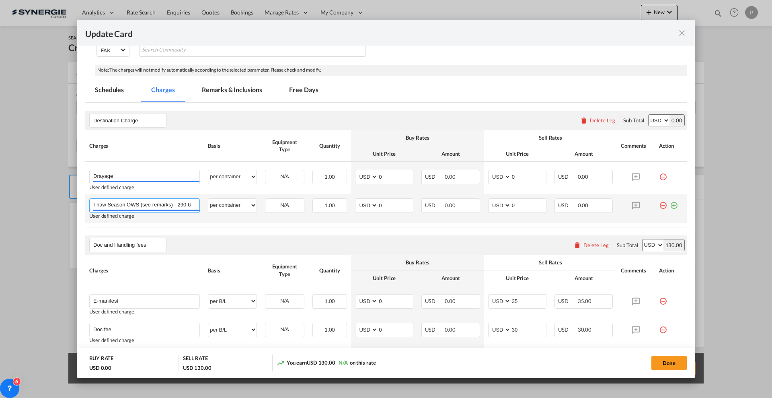
click at [151, 205] on input "Thaw Season OWS (see remarks) - 290 USD if applicable" at bounding box center [146, 205] width 106 height 12
type input "Longhaul delivery"
click at [400, 200] on input "0" at bounding box center [395, 205] width 35 height 12
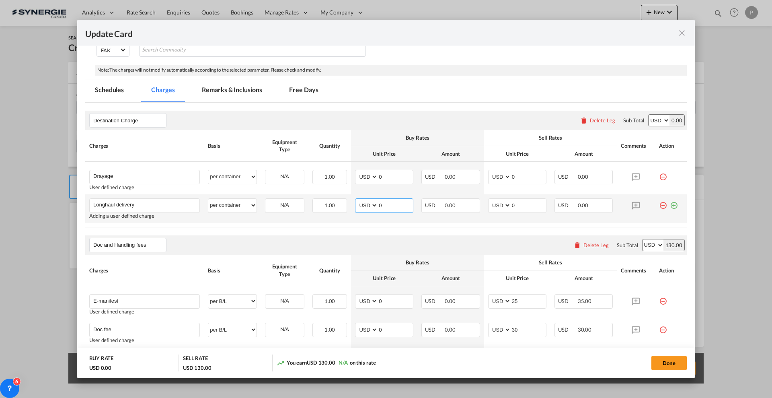
click at [399, 200] on input "0" at bounding box center [395, 205] width 35 height 12
click at [401, 209] on input "0" at bounding box center [395, 205] width 35 height 12
click at [401, 207] on input "0" at bounding box center [395, 205] width 35 height 12
type input "6270"
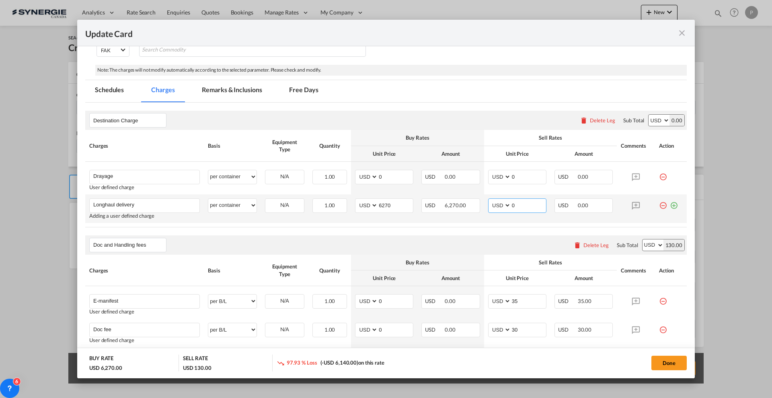
click at [517, 206] on input "0" at bounding box center [528, 205] width 35 height 12
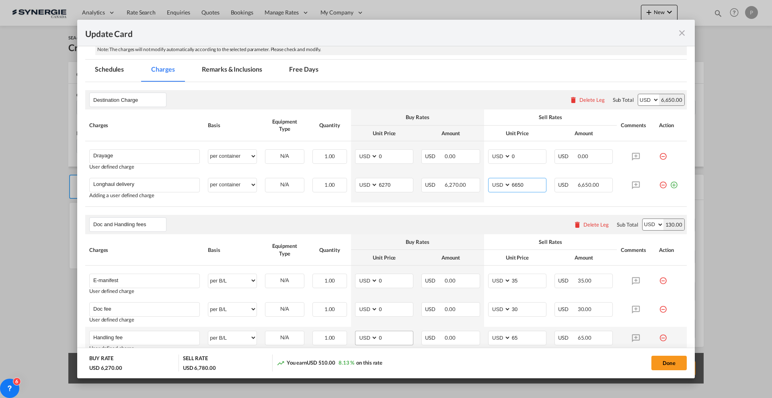
scroll to position [160, 0]
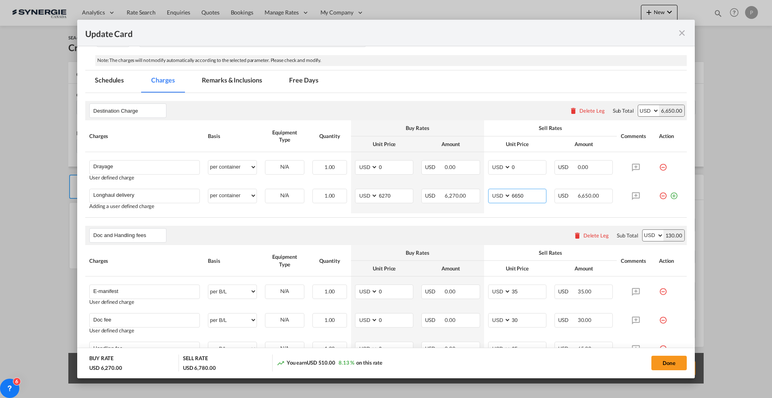
type input "6650"
click at [393, 163] on input "0" at bounding box center [395, 166] width 35 height 12
type input "1672"
click at [516, 162] on input "0" at bounding box center [528, 166] width 35 height 12
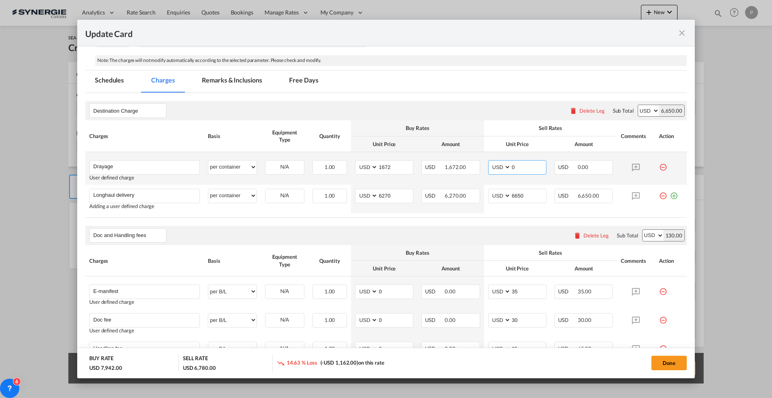
click at [516, 162] on input "0" at bounding box center [528, 166] width 35 height 12
type input "1850"
click at [265, 112] on div "Destination Charge Please enter leg name Leg Name Already Exists Delete Leg Sub…" at bounding box center [386, 110] width 602 height 19
drag, startPoint x: 244, startPoint y: 82, endPoint x: 731, endPoint y: 140, distance: 490.7
click at [244, 82] on md-tab-item "Remarks & Inclusions" at bounding box center [231, 81] width 79 height 22
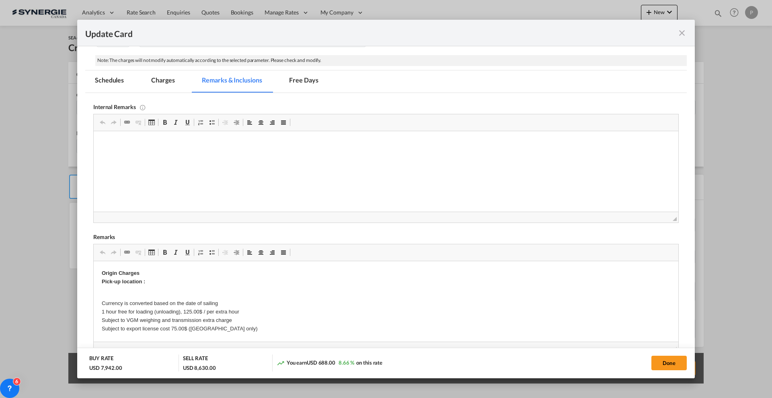
scroll to position [0, 0]
click at [99, 142] on html "https://app.frontapp.com/open/cnv_q8rysr3?key=hBDgDSjiiqp1e0v6a2pywaocHd2VNoq4" at bounding box center [386, 143] width 585 height 25
click at [171, 157] on html "18wheels for destuffing: https://app.frontapp.com/open/cnv_q8rysr3?key=hBDgDSji…" at bounding box center [386, 150] width 585 height 38
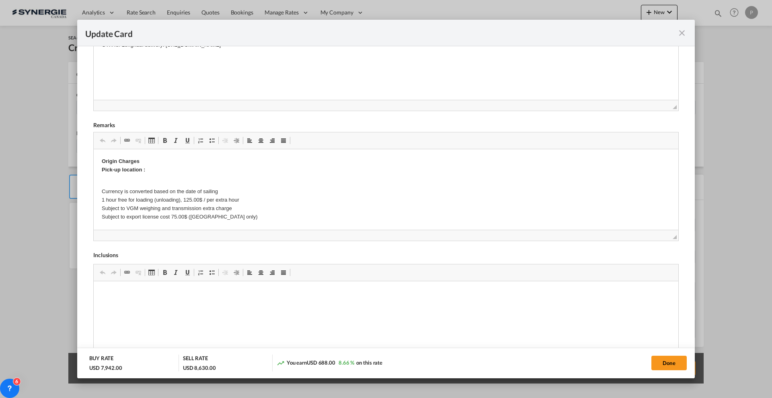
scroll to position [307, 0]
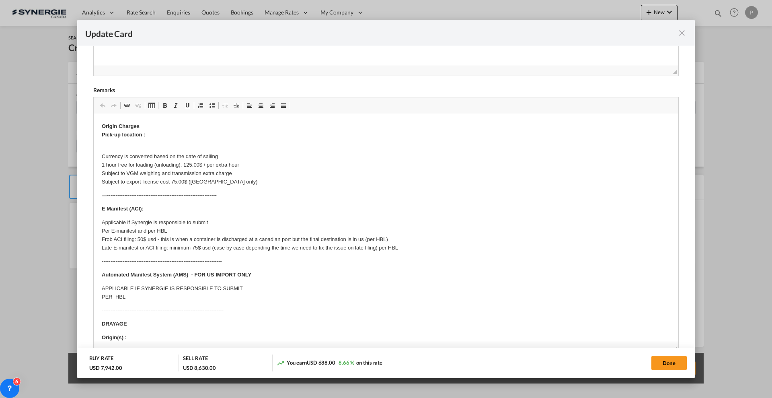
drag, startPoint x: 669, startPoint y: 201, endPoint x: 660, endPoint y: 390, distance: 189.2
click at [660, 390] on div "Update Card Port of Loading CAVAN T/S Liner/Carrier No carrier 2HM LOGISTICS D.…" at bounding box center [386, 199] width 772 height 398
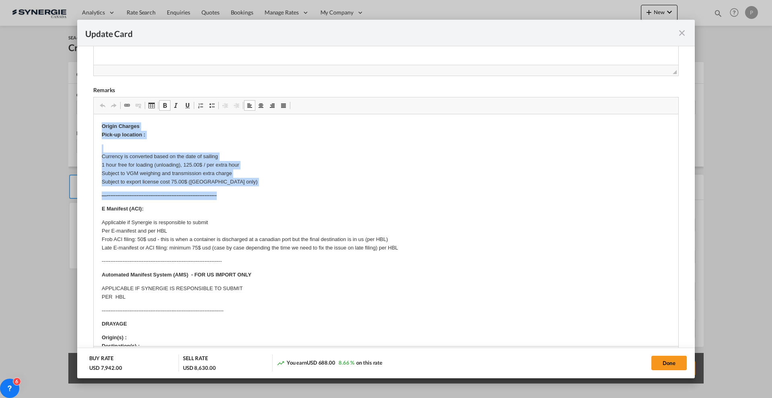
drag, startPoint x: 227, startPoint y: 196, endPoint x: 186, endPoint y: 240, distance: 59.7
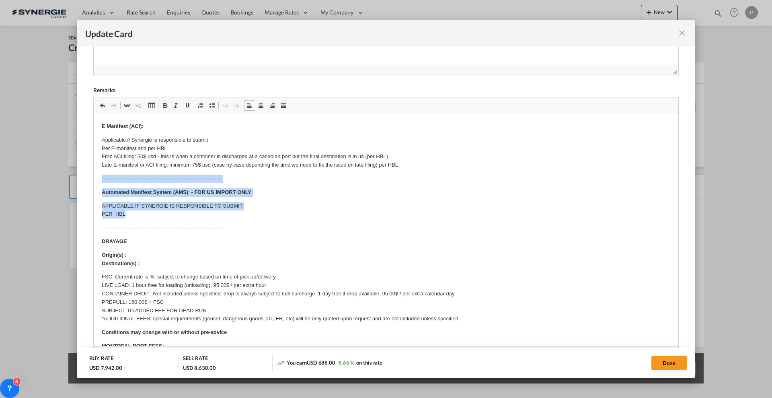
drag, startPoint x: 99, startPoint y: 179, endPoint x: 251, endPoint y: 211, distance: 155.4
click at [251, 211] on html "​​​​​​​ E Manifest (ACI): Applicable if Synergie is responsible to submit Per E…" at bounding box center [386, 366] width 585 height 504
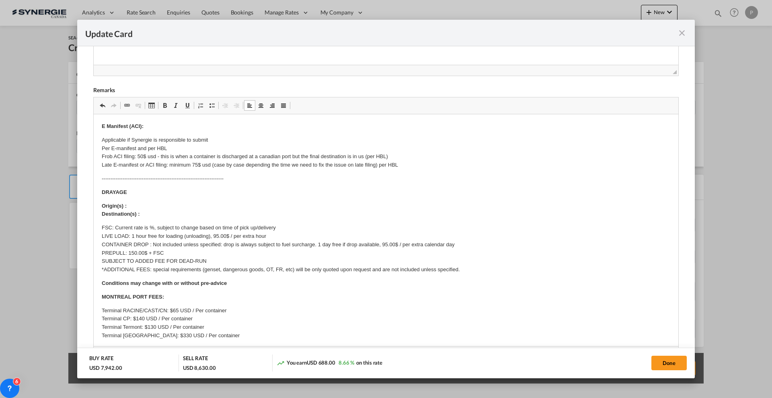
click at [182, 203] on p "Origin(s) : Destination(s) :" at bounding box center [386, 210] width 569 height 17
click at [181, 193] on p "DRAYAGE" at bounding box center [386, 192] width 569 height 8
click at [213, 205] on p "Origin(s) : Destination(s) :" at bounding box center [386, 210] width 569 height 17
click at [159, 214] on p "Origin(s) : Vancouver port Destination(s) :" at bounding box center [386, 210] width 569 height 17
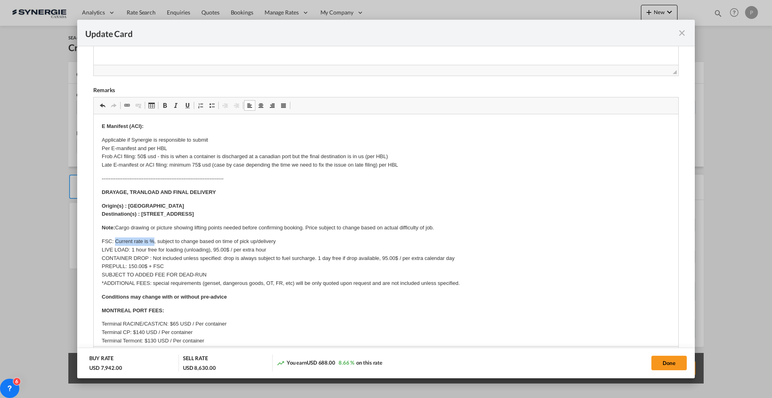
drag, startPoint x: 115, startPoint y: 238, endPoint x: 154, endPoint y: 238, distance: 38.6
click at [154, 238] on p "FSC: Current rate is %, subject to change based on time of pick up/delivery LIV…" at bounding box center [386, 262] width 569 height 50
click at [125, 250] on p "FSC: Included, subject to change based on time of pick up/delivery LIVE LOAD: 1…" at bounding box center [386, 262] width 569 height 50
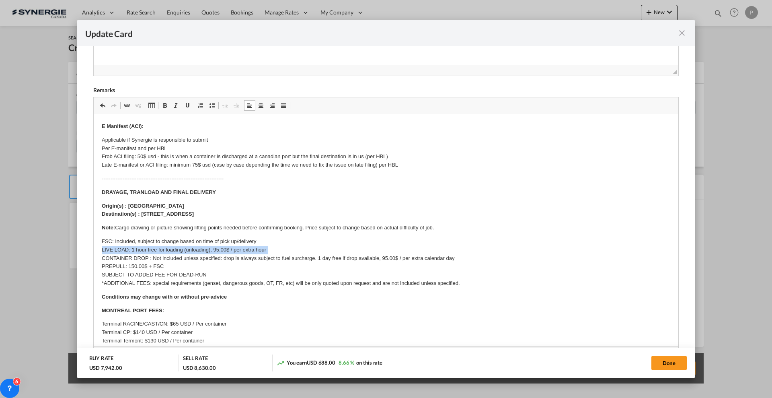
click at [125, 250] on p "FSC: Included, subject to change based on time of pick up/delivery LIVE LOAD: 1…" at bounding box center [386, 262] width 569 height 50
click at [122, 258] on p "FSC: Included, subject to change based on time of pick up/delivery STORAGE: 24 …" at bounding box center [386, 262] width 569 height 50
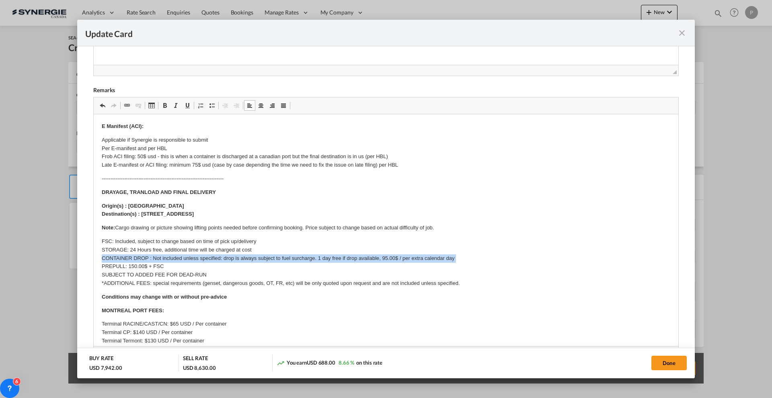
click at [122, 258] on p "FSC: Included, subject to change based on time of pick up/delivery STORAGE: 24 …" at bounding box center [386, 262] width 569 height 50
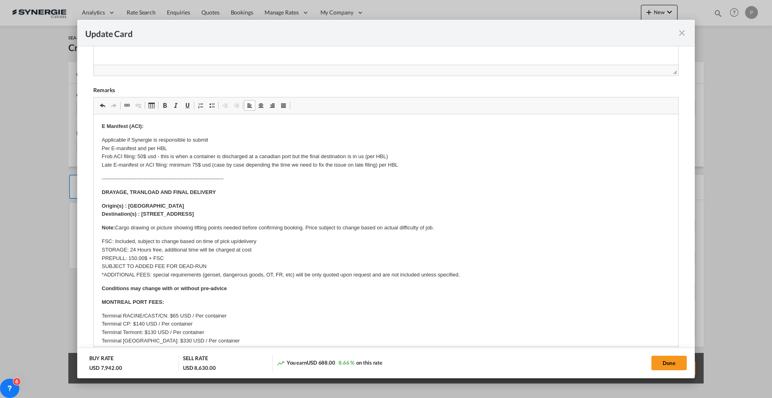
click at [125, 258] on p "FSC: Included, subject to change based on time of pick up/delivery STORAGE: 24 …" at bounding box center [386, 258] width 569 height 42
click at [138, 256] on p "FSC: Included, subject to change based on time of pick up/delivery STORAGE: 24 …" at bounding box center [386, 258] width 569 height 42
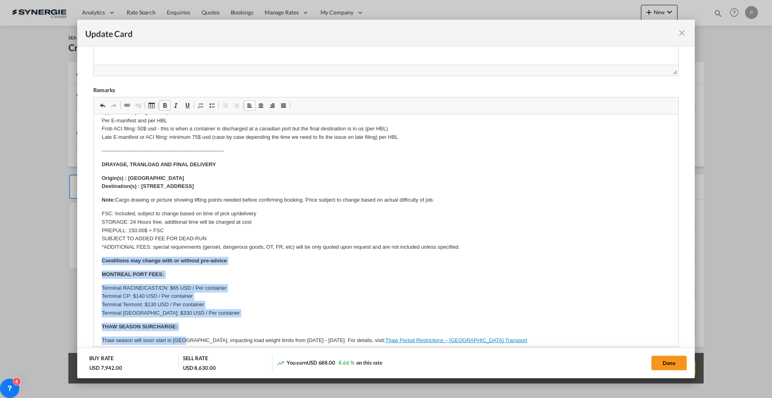
scroll to position [85, 0]
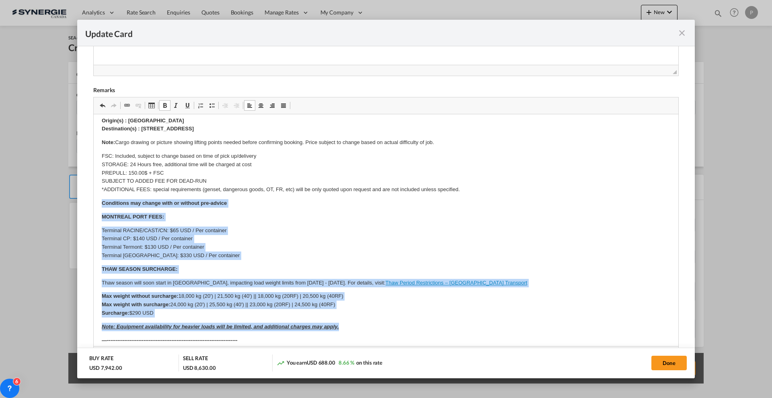
drag, startPoint x: 96, startPoint y: 288, endPoint x: 348, endPoint y: 327, distance: 254.6
click at [348, 327] on html "E Manifest (ACI): Applicable if Synergie is responsible to submit Per E-manifes…" at bounding box center [386, 259] width 585 height 460
click at [193, 267] on p "THAW SEASON SURCHARGE:" at bounding box center [386, 269] width 569 height 8
drag, startPoint x: 101, startPoint y: 214, endPoint x: 349, endPoint y: 323, distance: 271.6
click at [349, 323] on html "E Manifest (ACI): Applicable if Synergie is responsible to submit Per E-manifes…" at bounding box center [386, 259] width 585 height 460
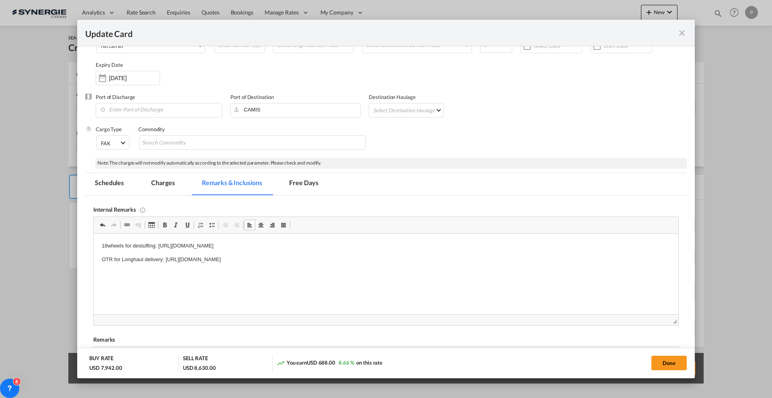
scroll to position [56, 0]
click at [676, 363] on button "Done" at bounding box center [668, 362] width 35 height 14
type input "[DATE]"
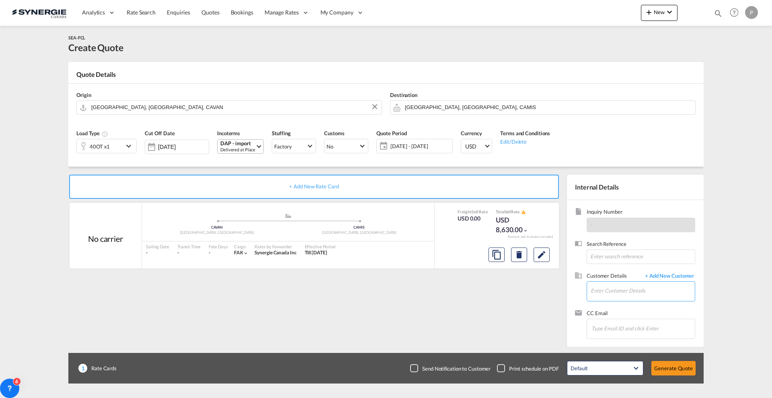
click at [620, 297] on input "Enter Customer Details" at bounding box center [643, 290] width 104 height 18
paste input "berryniesh@hlsholding.com.cn"
click at [650, 306] on div "Berry Nie berryniesh@hlsholding.com.cn | HLS HOLDING" at bounding box center [666, 305] width 153 height 22
type input "HLS HOLDING, Berry Nie, berryniesh@hlsholding.com.cn"
click at [668, 365] on button "Generate Quote" at bounding box center [673, 368] width 44 height 14
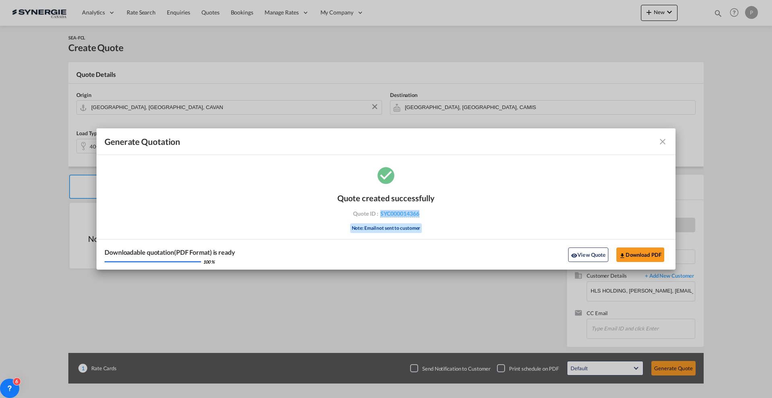
drag, startPoint x: 433, startPoint y: 218, endPoint x: 380, endPoint y: 217, distance: 53.5
click at [380, 217] on div "Quote created successfully Quote ID : SYC000014366 Note: Email not sent to cust…" at bounding box center [385, 212] width 97 height 54
copy span "SYC000014366"
click at [652, 264] on div "Downloadable quotation(PDF Format) is ready 100 % View Quote Download PDF" at bounding box center [385, 254] width 579 height 31
click at [650, 255] on button "Download PDF" at bounding box center [640, 254] width 48 height 14
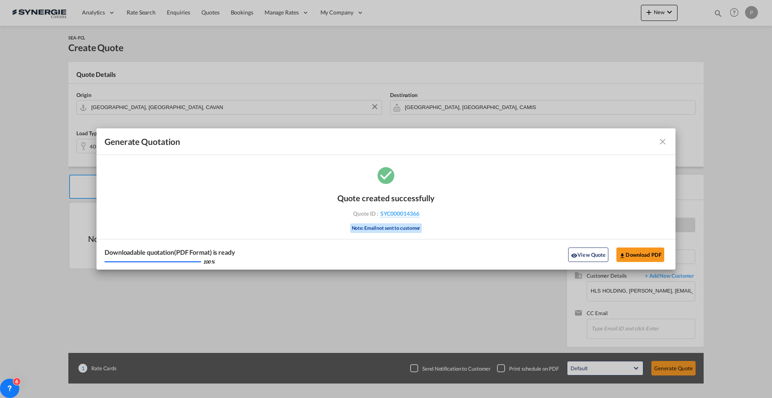
click at [666, 143] on md-icon "icon-close fg-AAA8AD cursor m-0" at bounding box center [663, 142] width 10 height 10
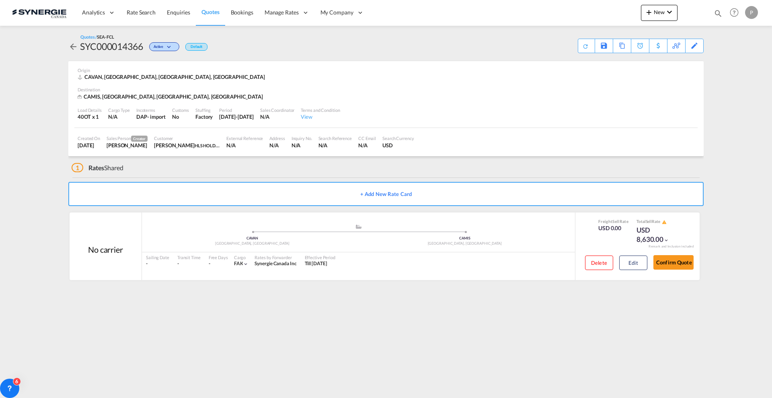
click at [208, 7] on link "Quotes" at bounding box center [210, 13] width 29 height 26
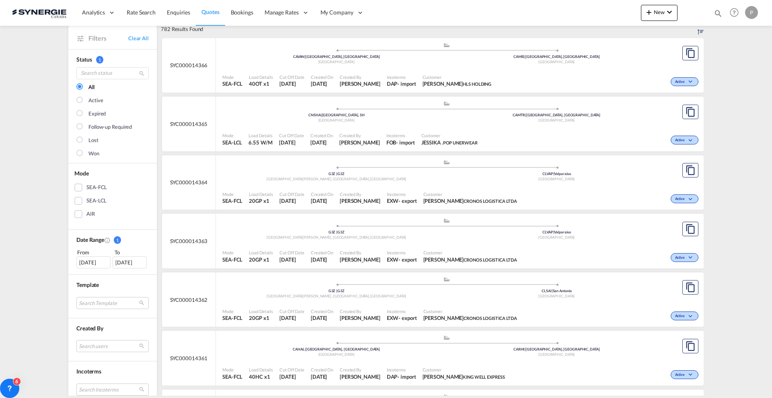
scroll to position [151, 0]
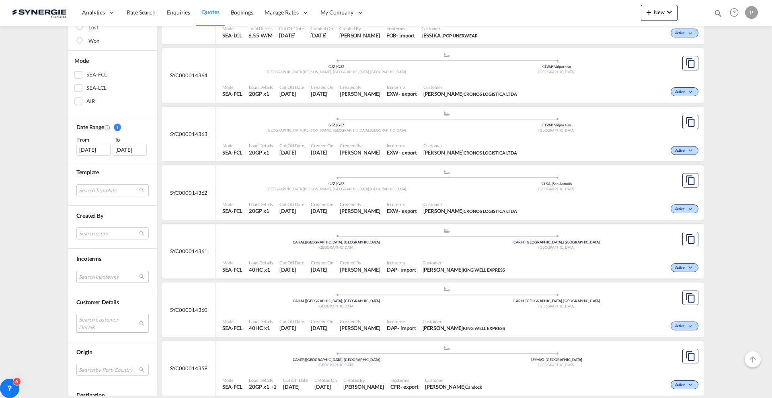
click at [114, 318] on md-select "Search Customer Details user name user john Lee john@king-well.com.tw | king we…" at bounding box center [112, 323] width 72 height 18
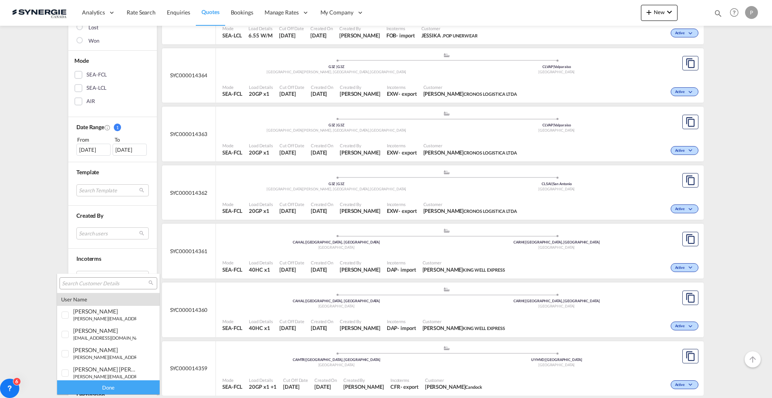
click at [108, 285] on input "search" at bounding box center [105, 283] width 86 height 7
type input "padel"
click at [117, 370] on md-option "company padel fvr montreal" at bounding box center [108, 366] width 103 height 19
click at [112, 389] on div "Done" at bounding box center [108, 387] width 103 height 14
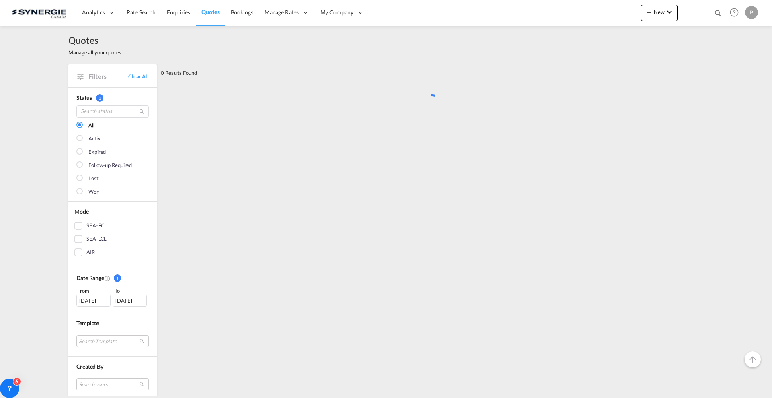
scroll to position [0, 0]
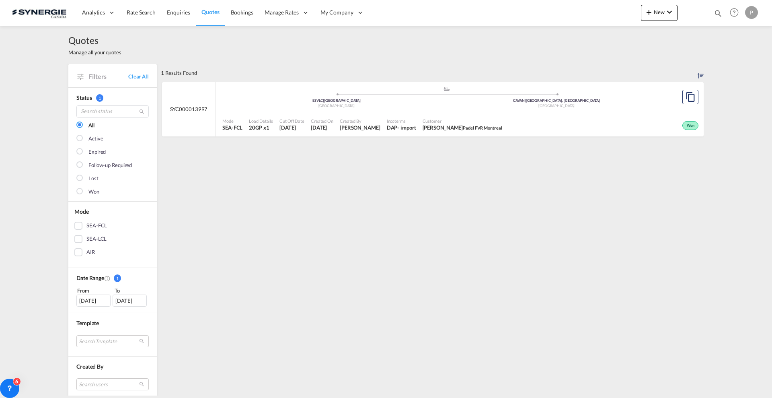
click at [87, 296] on div "28 Jul 2025" at bounding box center [93, 300] width 34 height 12
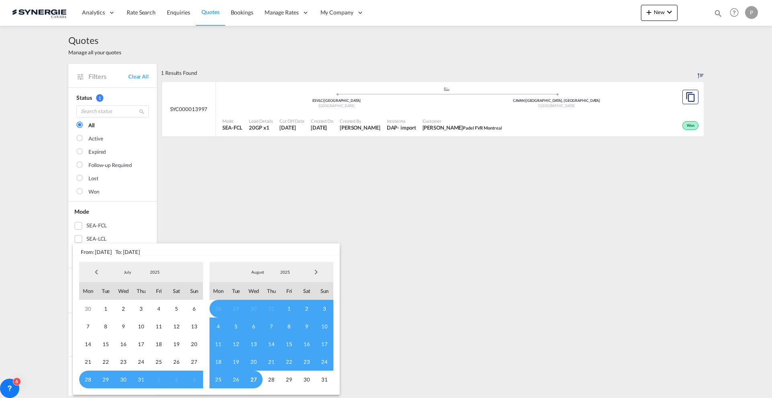
click at [96, 266] on span "Previous Month" at bounding box center [96, 272] width 16 height 16
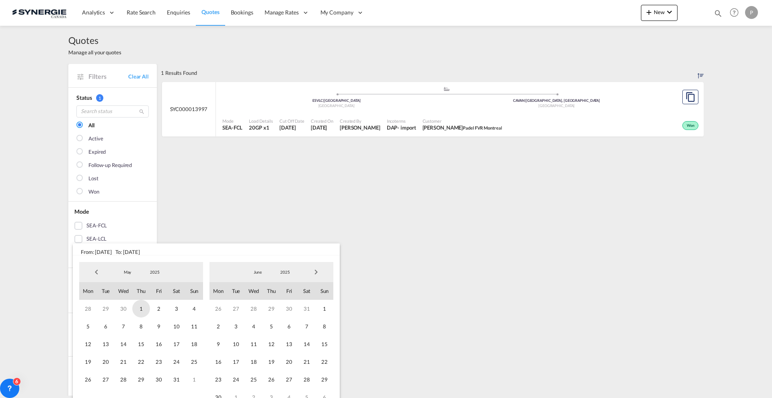
click at [144, 308] on span "1" at bounding box center [141, 309] width 18 height 18
click at [318, 270] on span "Next Month" at bounding box center [316, 272] width 16 height 16
click at [256, 377] on span "27" at bounding box center [254, 379] width 18 height 18
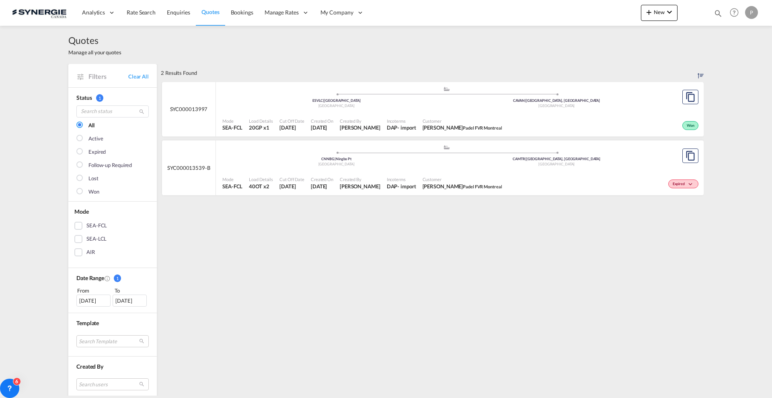
click at [195, 167] on span "SYC000013539-B" at bounding box center [188, 167] width 43 height 7
click at [659, 17] on button "New" at bounding box center [659, 13] width 37 height 16
click at [653, 66] on div "Quote" at bounding box center [648, 60] width 30 height 20
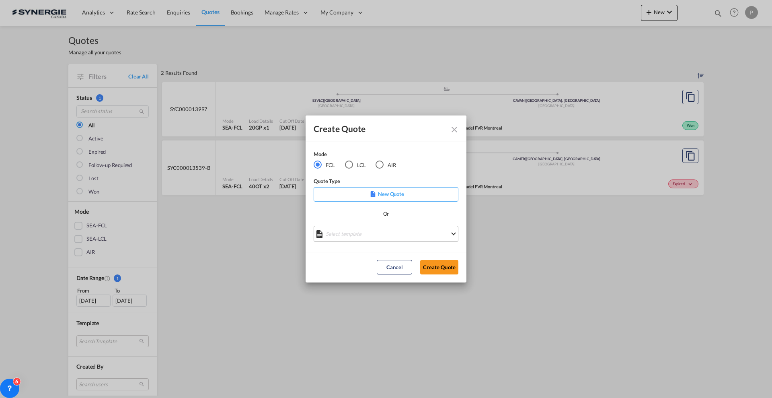
click at [359, 233] on md-select "Select template *NEW* FCL FREEHAND / DAP Pablo Gomez Saldarriaga | 10 Jul 2025 …" at bounding box center [386, 234] width 145 height 16
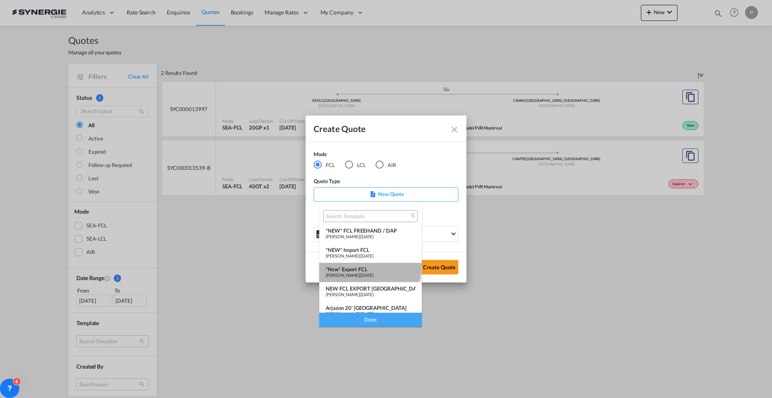
click at [369, 266] on div "*New* Export FCL" at bounding box center [371, 269] width 90 height 6
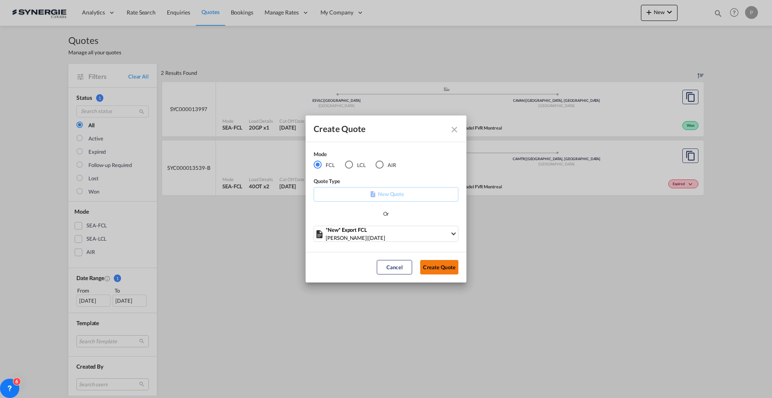
click at [441, 265] on button "Create Quote" at bounding box center [439, 267] width 38 height 14
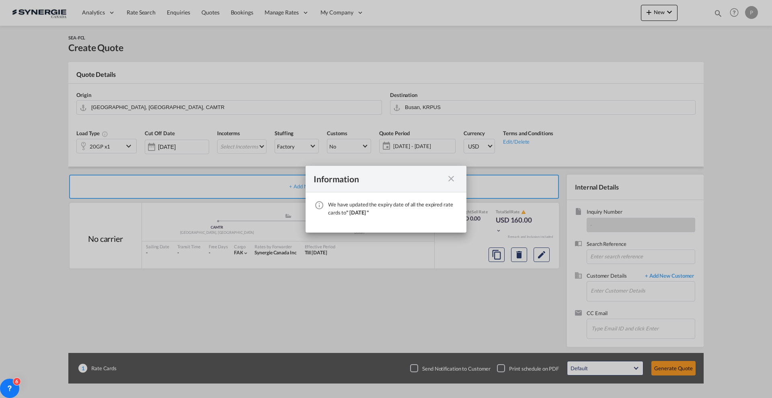
click at [449, 176] on md-icon "icon-close fg-AAA8AD cursor" at bounding box center [451, 179] width 10 height 10
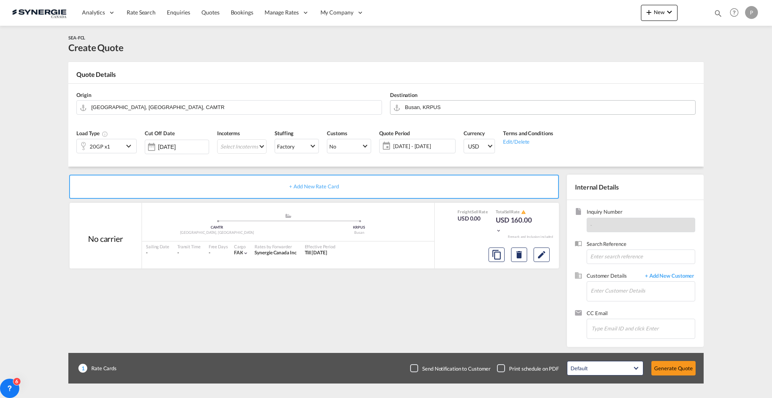
click at [429, 101] on input "Busan, KRPUS" at bounding box center [548, 107] width 286 height 14
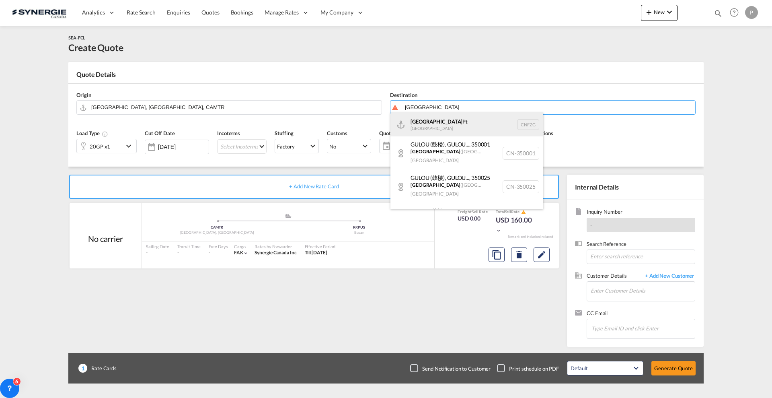
click at [433, 123] on div "Fuzhou Pt China CNFZG" at bounding box center [466, 124] width 153 height 24
type input "Fuzhou Pt, CNFZG"
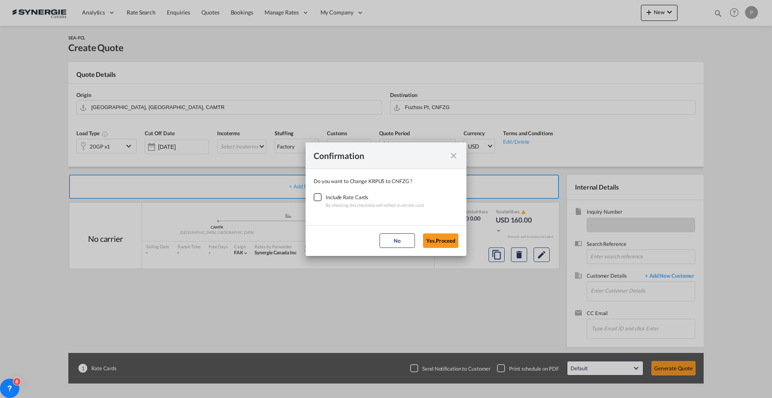
click at [320, 197] on div "Checkbox No Ink" at bounding box center [318, 197] width 8 height 8
click at [462, 238] on md-dialog-actions "No Yes,Proceed" at bounding box center [386, 240] width 161 height 31
click at [452, 241] on button "Yes,Proceed" at bounding box center [440, 240] width 35 height 14
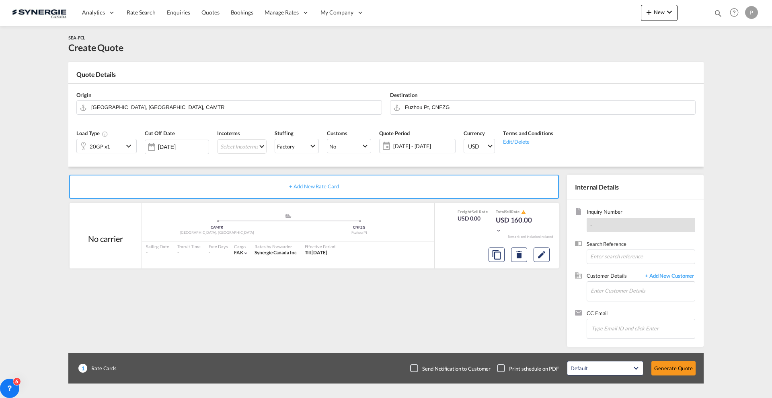
click at [115, 148] on div "20GP x1" at bounding box center [100, 146] width 47 height 14
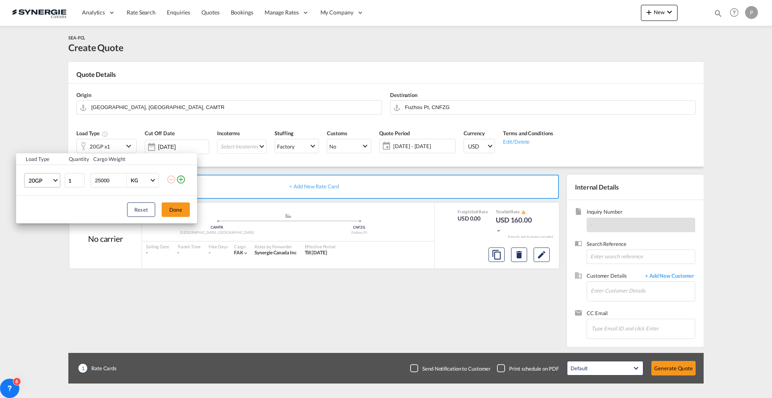
click at [46, 182] on span "20GP" at bounding box center [40, 181] width 23 height 8
click at [53, 217] on md-option "40HC" at bounding box center [49, 218] width 55 height 19
click at [176, 202] on button "Done" at bounding box center [176, 209] width 28 height 14
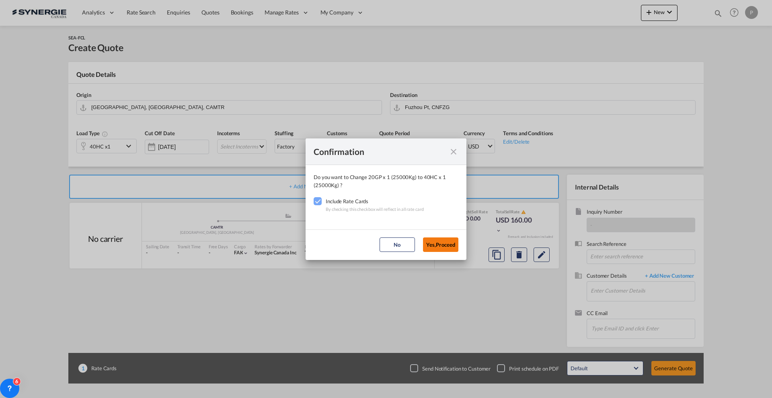
click at [437, 238] on button "Yes,Proceed" at bounding box center [440, 244] width 35 height 14
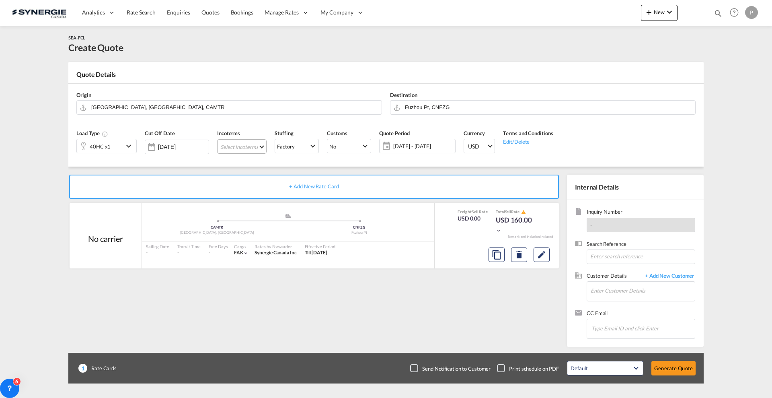
click at [243, 144] on md-select "Select Incoterms FCA - import Free Carrier FAS - export Free Alongside Ship DPU…" at bounding box center [241, 146] width 49 height 14
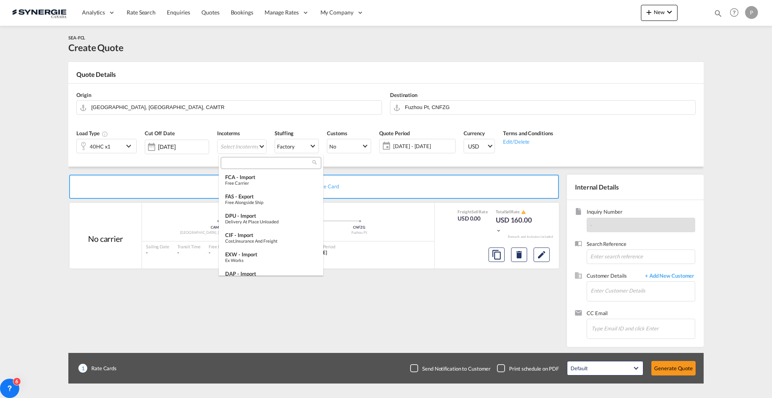
click at [248, 161] on input "search" at bounding box center [267, 162] width 89 height 7
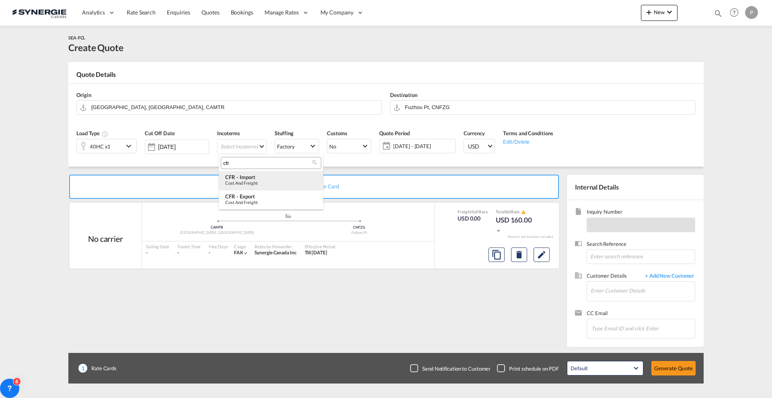
type input "cfr"
click at [251, 177] on div "CFR - import" at bounding box center [271, 177] width 92 height 6
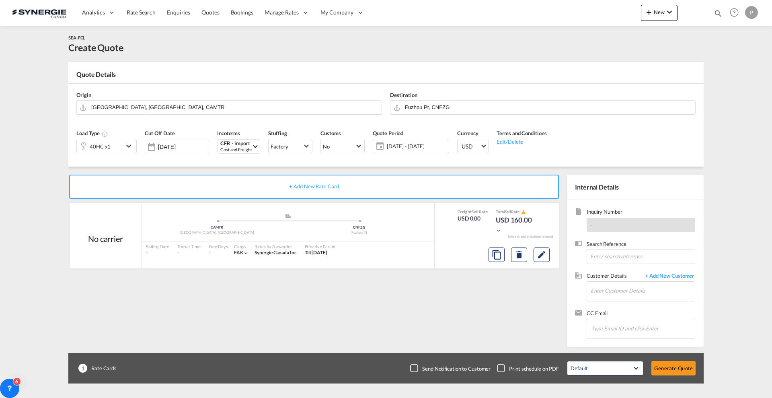
click at [427, 148] on span "[DATE] - [DATE]" at bounding box center [417, 145] width 60 height 7
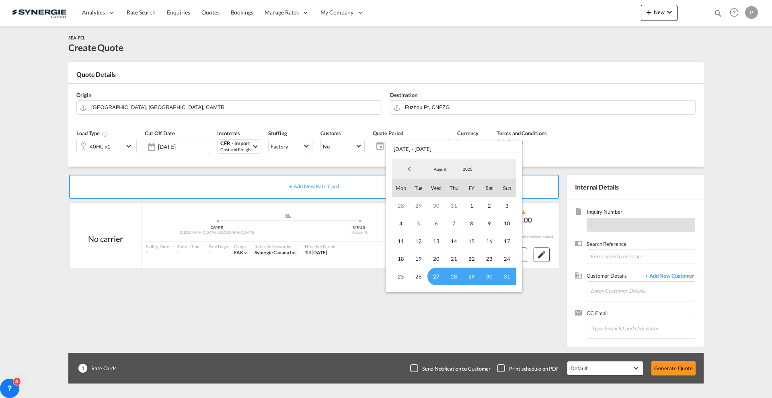
click at [433, 272] on span "27" at bounding box center [436, 276] width 18 height 18
click at [437, 168] on span "August" at bounding box center [440, 169] width 26 height 6
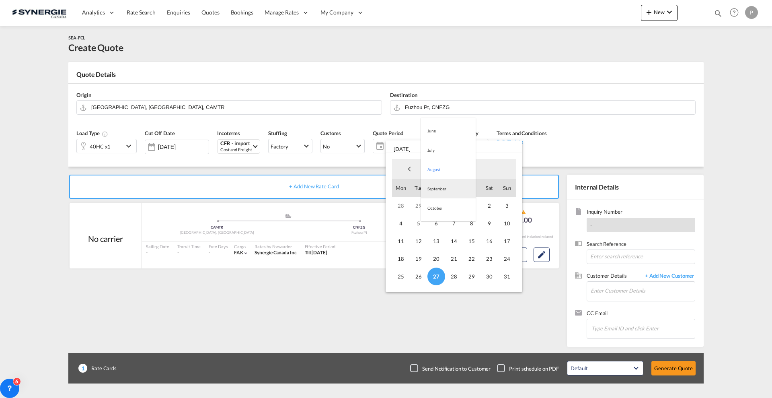
click at [441, 185] on md-option "September" at bounding box center [448, 188] width 55 height 19
click at [414, 277] on span "30" at bounding box center [419, 276] width 18 height 18
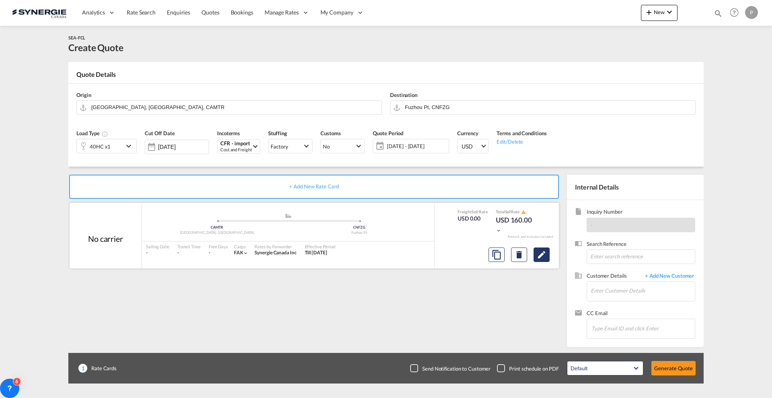
click at [543, 257] on md-icon "Edit" at bounding box center [542, 255] width 10 height 10
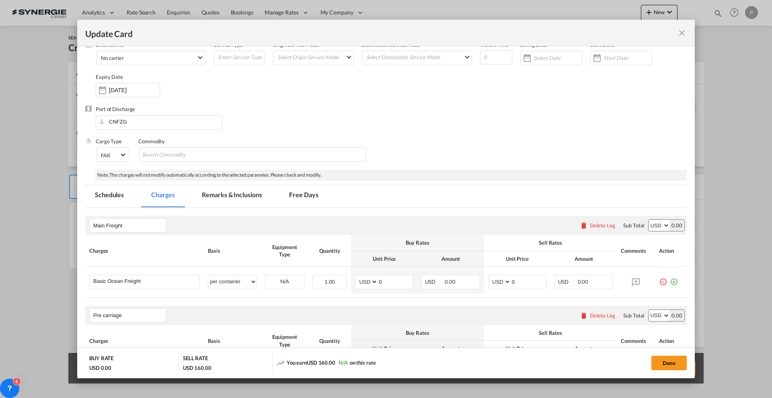
scroll to position [101, 0]
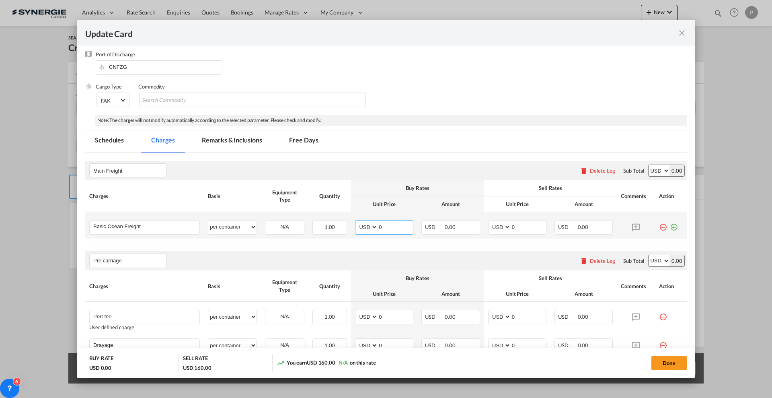
click at [401, 225] on input "0" at bounding box center [395, 226] width 35 height 12
click at [396, 222] on input "0" at bounding box center [395, 226] width 35 height 12
type input "1305"
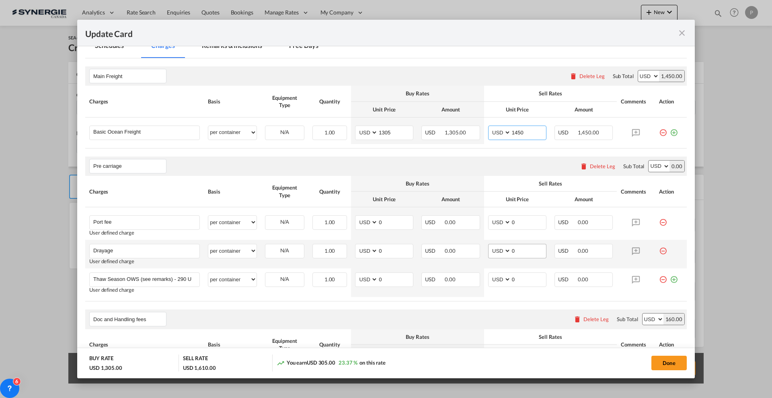
scroll to position [201, 0]
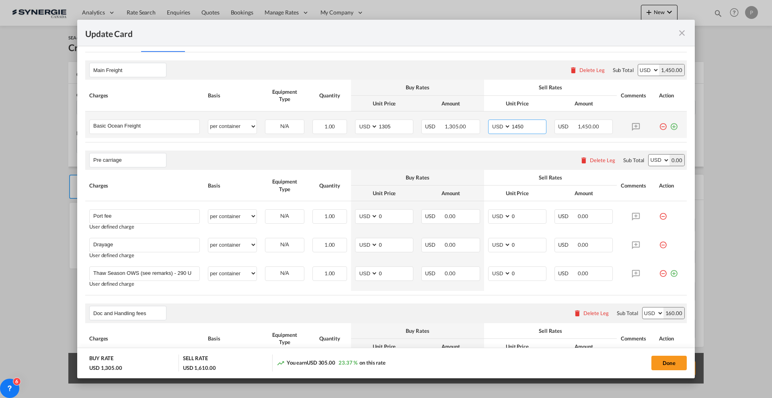
click at [527, 123] on input "1450" at bounding box center [528, 126] width 35 height 12
type input "1505"
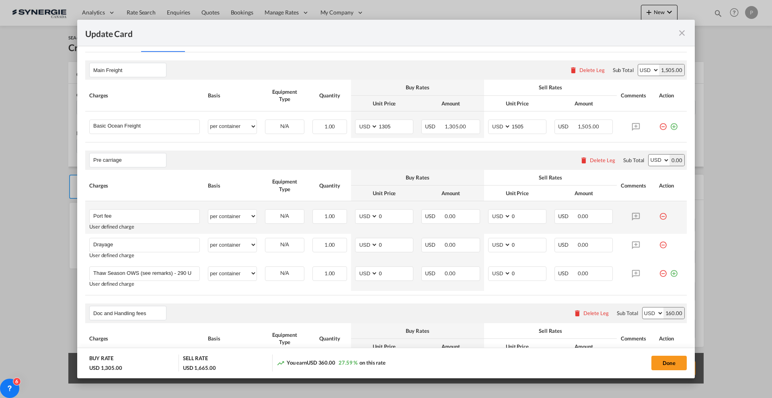
click at [659, 214] on md-icon "icon-minus-circle-outline red-400-fg" at bounding box center [663, 213] width 8 height 8
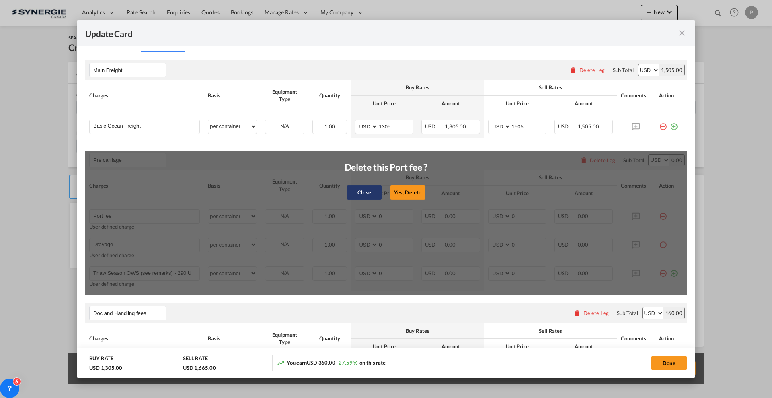
click at [365, 191] on button "Close" at bounding box center [364, 192] width 35 height 14
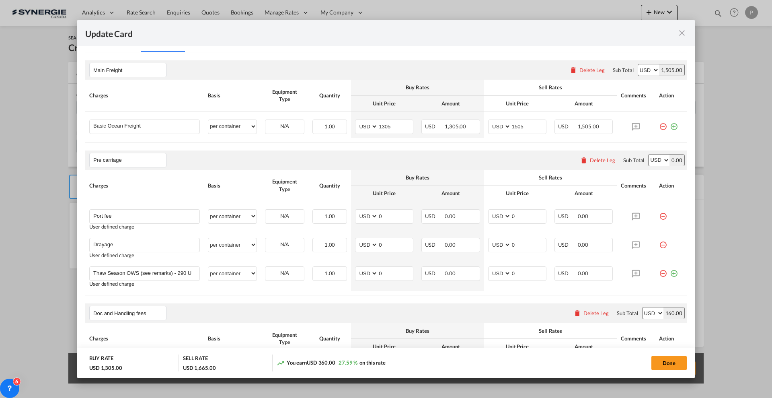
click at [580, 154] on div "Delete Leg" at bounding box center [597, 160] width 43 height 14
click at [598, 159] on div "Delete Leg" at bounding box center [602, 160] width 25 height 6
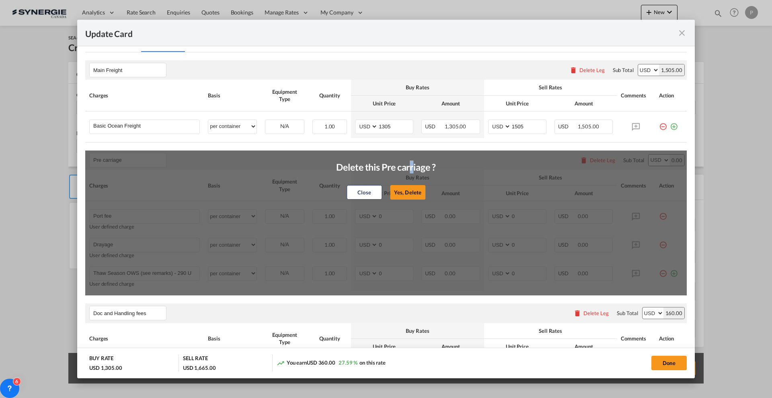
click at [405, 183] on div "Delete this Pre carriage ? Close Yes, Delete" at bounding box center [385, 176] width 99 height 51
click at [407, 194] on button "Yes, Delete" at bounding box center [407, 192] width 35 height 14
type input "Doc and Handling fees"
type input "SOLAS/VGM Fee"
select select "per B/L"
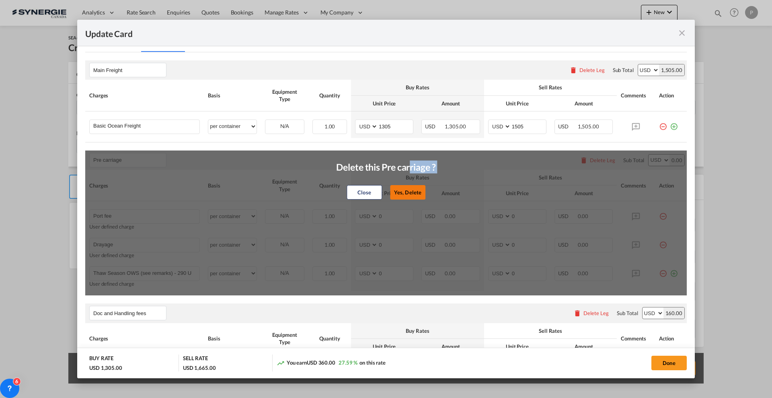
type input "30"
type input "B13 Export declaration"
select select "per B/L"
type input "35"
type input "Doc fee"
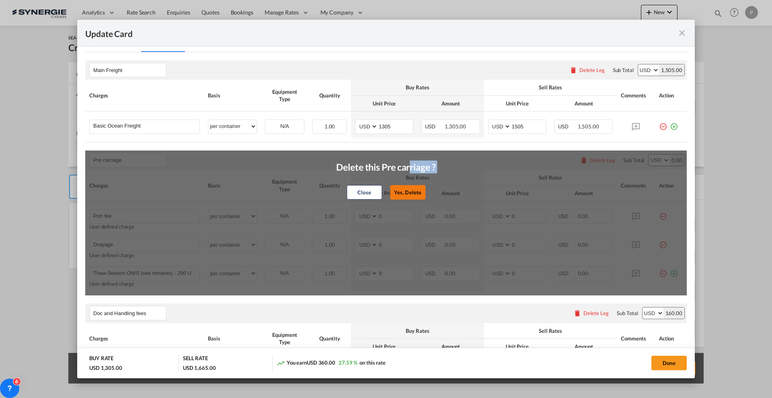
select select "per B/L"
type input "30"
type input "Cargo Coverage"
type input "Cargo Coverage - Rate to be confirmed depending on commodity and value Min 50 U…"
select select "per shipment"
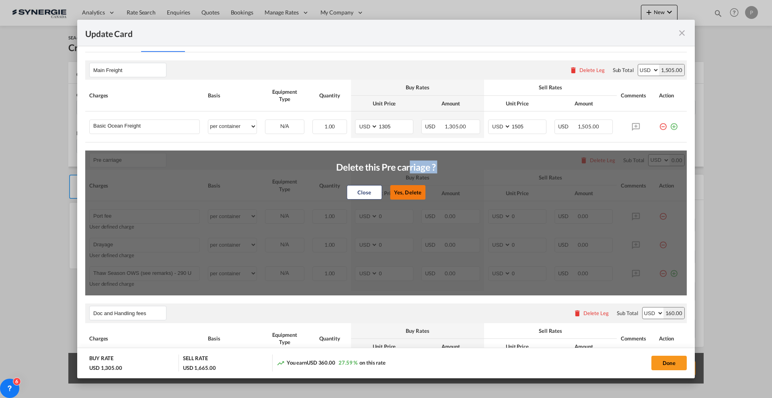
type input "0"
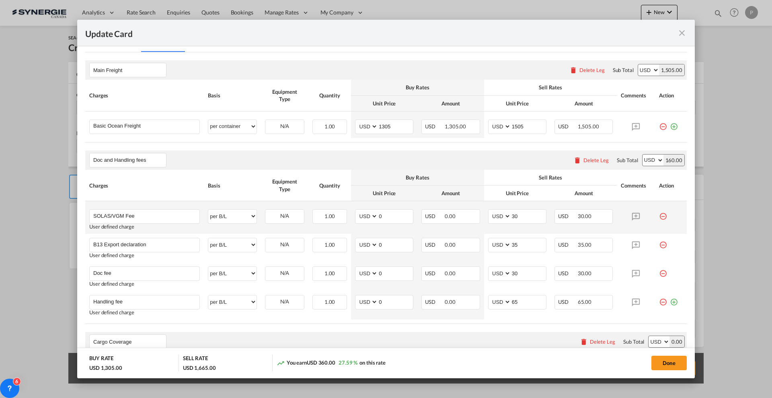
click at [659, 214] on md-icon "icon-minus-circle-outline red-400-fg" at bounding box center [663, 213] width 8 height 8
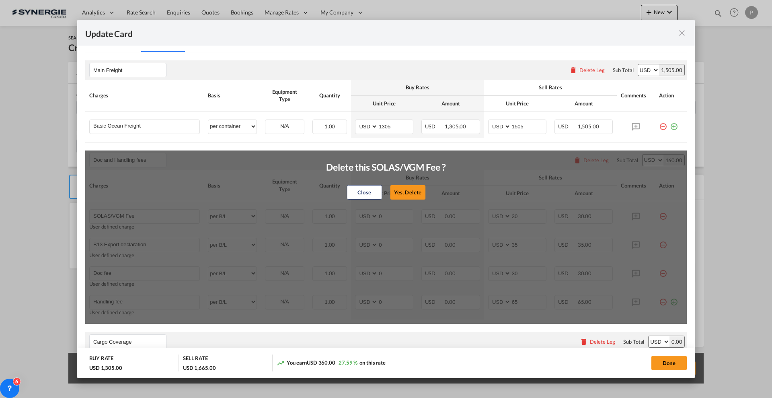
drag, startPoint x: 403, startPoint y: 195, endPoint x: 413, endPoint y: 196, distance: 10.1
click at [403, 194] on button "Yes, Delete" at bounding box center [407, 192] width 35 height 14
type input "B13 Export declaration"
type input "35"
type input "Doc fee"
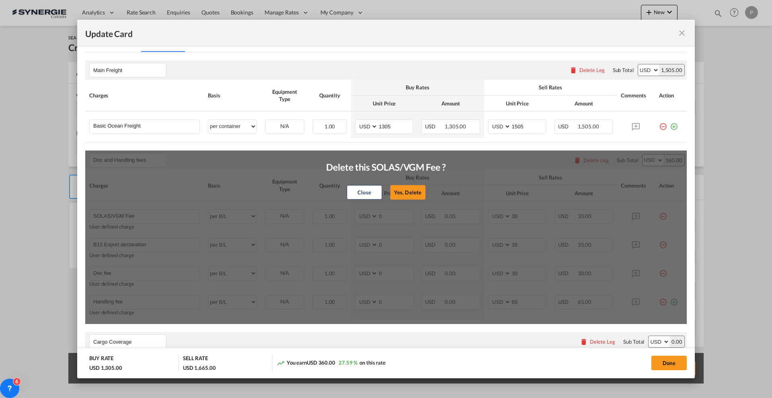
type input "30"
type input "Handling fee"
type input "65"
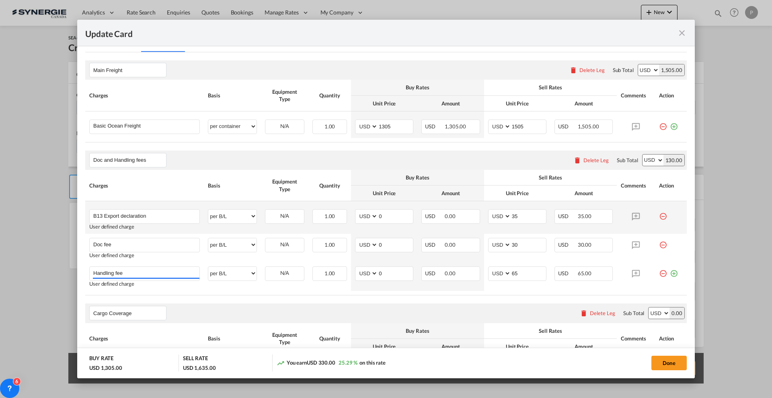
click at [659, 215] on md-icon "icon-minus-circle-outline red-400-fg" at bounding box center [663, 213] width 8 height 8
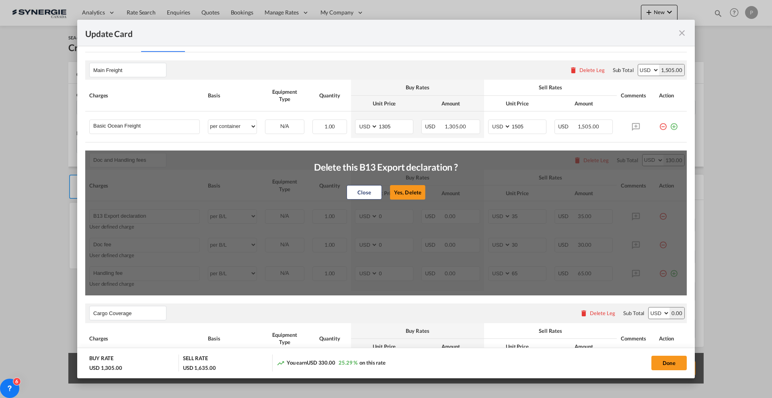
drag, startPoint x: 417, startPoint y: 191, endPoint x: 427, endPoint y: 197, distance: 12.2
click at [417, 190] on button "Yes, Delete" at bounding box center [407, 192] width 35 height 14
type input "Doc fee"
type input "30"
type input "Handling fee"
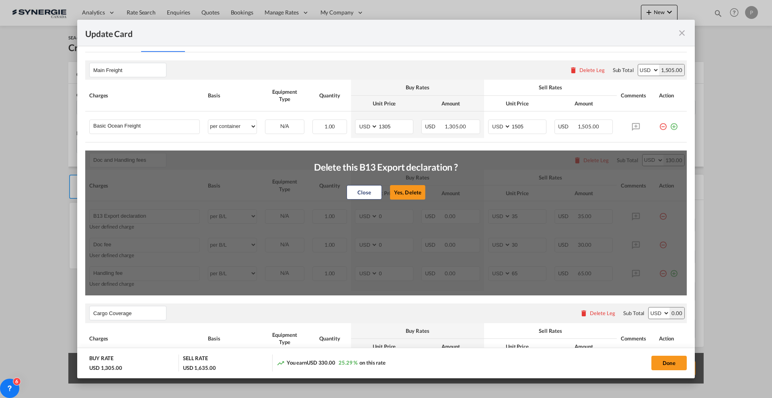
type input "65"
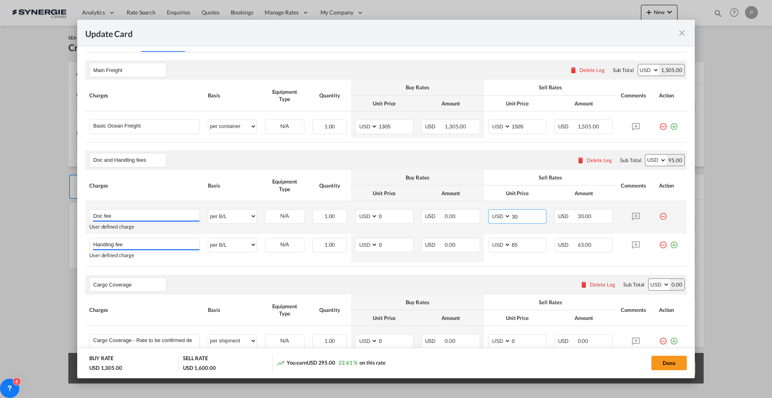
click at [537, 217] on input "30" at bounding box center [528, 215] width 35 height 12
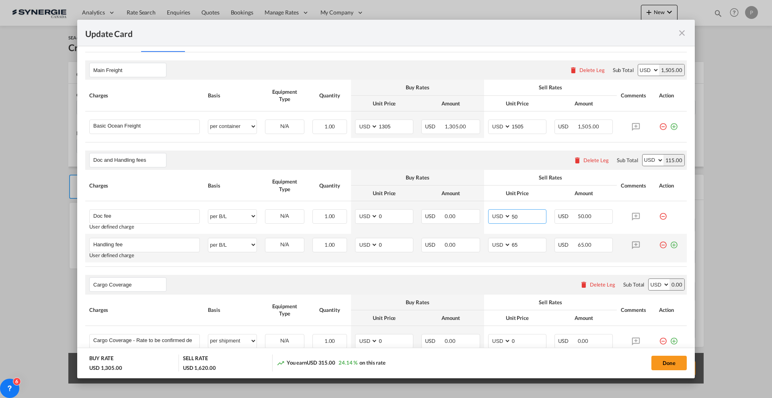
type input "50"
click at [655, 249] on td "Update Card Port ..." at bounding box center [671, 248] width 32 height 29
click at [659, 245] on md-icon "icon-minus-circle-outline red-400-fg" at bounding box center [663, 242] width 8 height 8
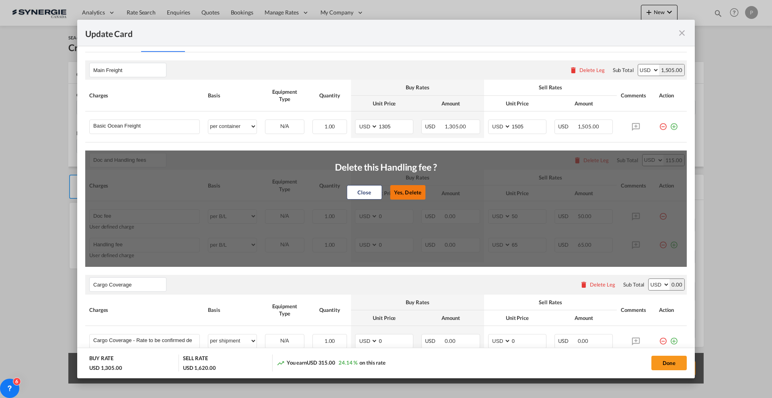
click at [412, 187] on button "Yes, Delete" at bounding box center [407, 192] width 35 height 14
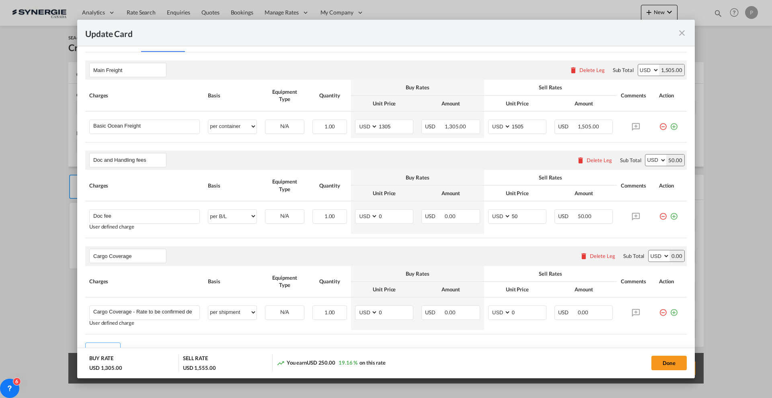
click at [590, 257] on div "Delete Leg" at bounding box center [602, 256] width 25 height 6
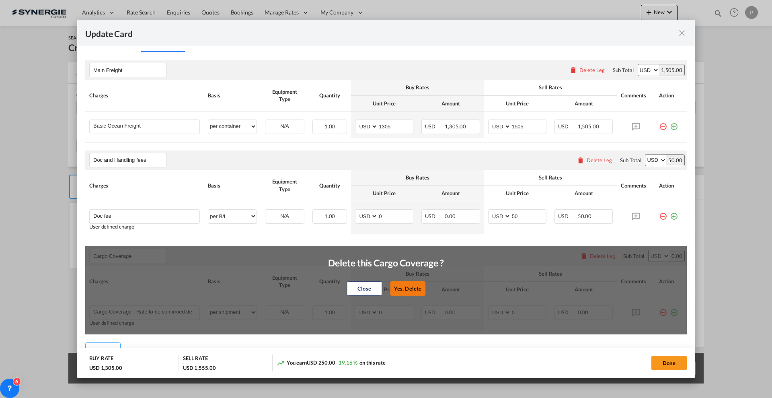
click at [419, 287] on button "Yes, Delete" at bounding box center [407, 288] width 35 height 14
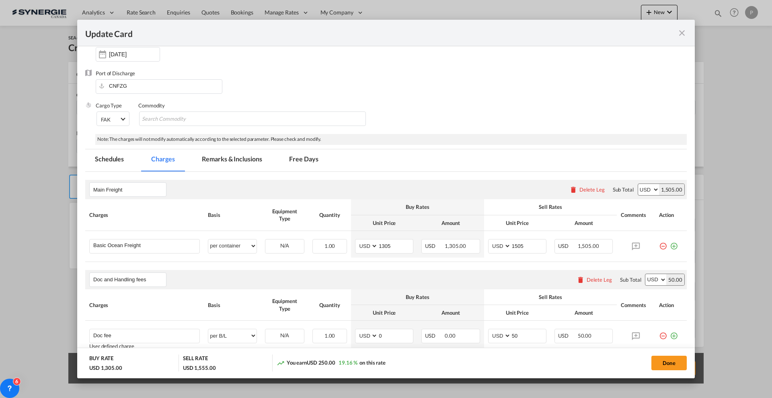
scroll to position [0, 0]
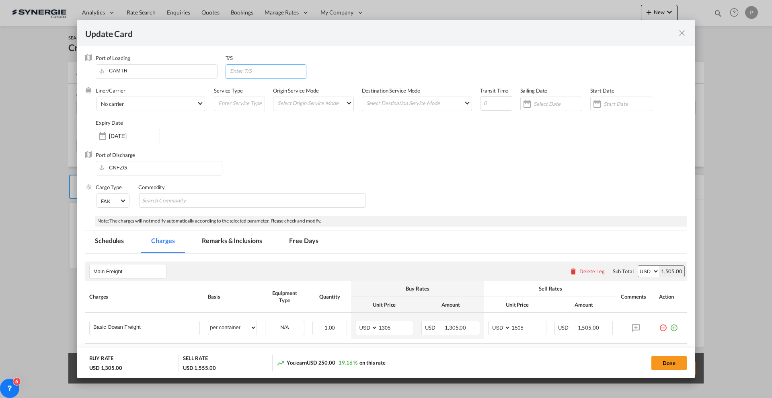
click at [276, 66] on input "Update Card Port ..." at bounding box center [267, 71] width 77 height 12
paste input "ITGIT"
type input "ITGIT > SGSIN"
click at [166, 103] on span "No carrier" at bounding box center [149, 104] width 96 height 7
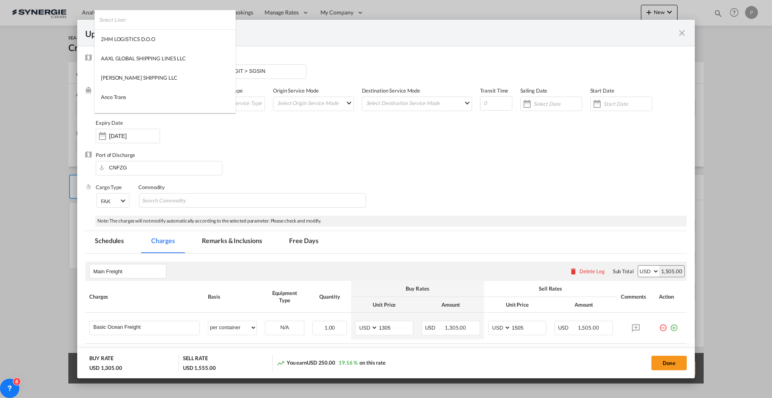
scroll to position [1094, 0]
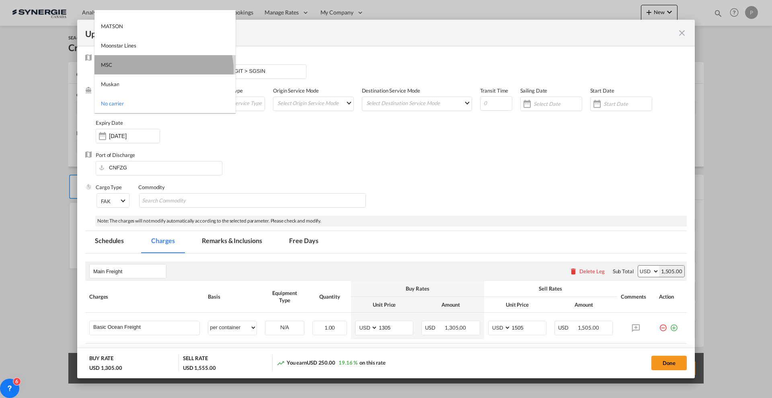
click at [163, 70] on md-option "MSC" at bounding box center [164, 64] width 141 height 19
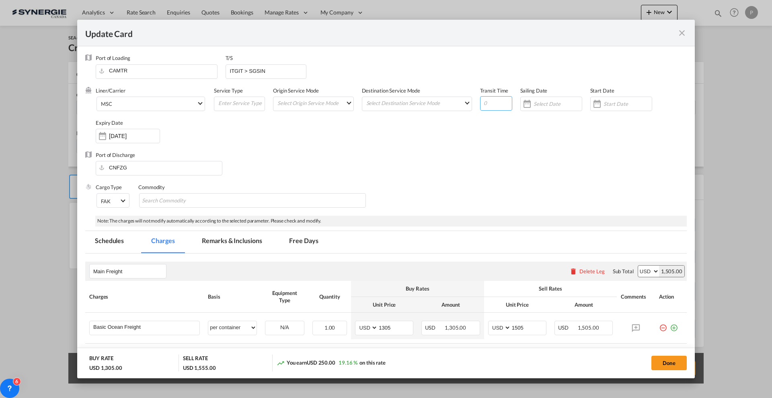
click at [487, 105] on input "Update Card Port ..." at bounding box center [496, 103] width 32 height 14
type input "65"
click at [674, 363] on button "Done" at bounding box center [668, 362] width 35 height 14
type input "[DATE]"
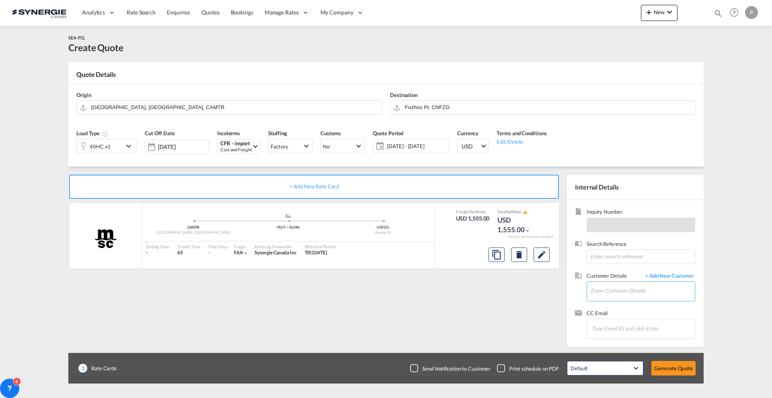
drag, startPoint x: 630, startPoint y: 299, endPoint x: 630, endPoint y: 294, distance: 5.6
click at [629, 299] on input "Enter Customer Details" at bounding box center [643, 290] width 104 height 18
click at [0, 0] on div "VLADIMIR TROFYMOV vtrofymov@ fruit -dor.ca | FRUIT D'OR" at bounding box center [0, 0] width 0 height 0
type input "FRUIT D'OR, VLADIMIR TROFYMOV, vtrofymov@fruit-dor.ca"
click at [666, 368] on button "Generate Quote" at bounding box center [673, 368] width 44 height 14
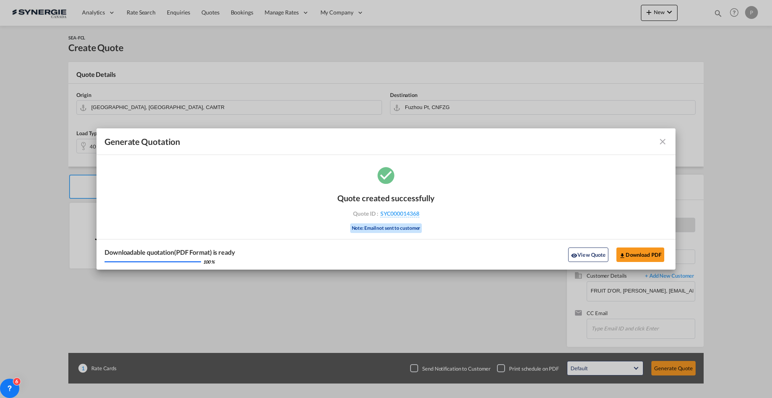
click at [769, 83] on div "Generate Quotation Quote created successfully Quote ID : SYC000014368 Note: Ema…" at bounding box center [386, 199] width 772 height 398
click at [770, 83] on div "Generate Quotation Quote created successfully Quote ID : SYC000014368 Note: Ema…" at bounding box center [386, 199] width 772 height 398
drag, startPoint x: 427, startPoint y: 209, endPoint x: 419, endPoint y: 215, distance: 9.5
click at [419, 215] on div "Quote ID : SYC000014368" at bounding box center [385, 213] width 93 height 7
copy div "SYC000014368"
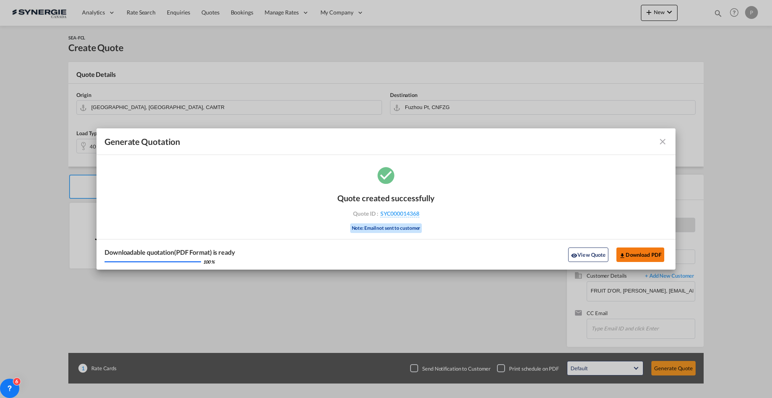
click at [653, 256] on button "Download PDF" at bounding box center [640, 254] width 48 height 14
click at [594, 255] on button "View Quote" at bounding box center [588, 254] width 40 height 14
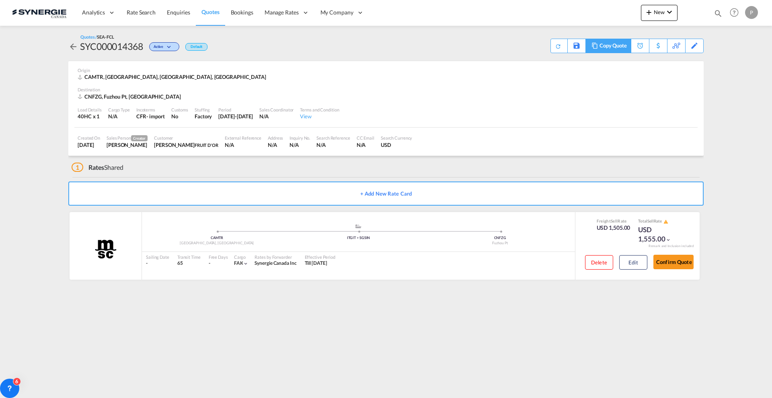
click at [620, 47] on div "Copy Quote" at bounding box center [612, 46] width 27 height 14
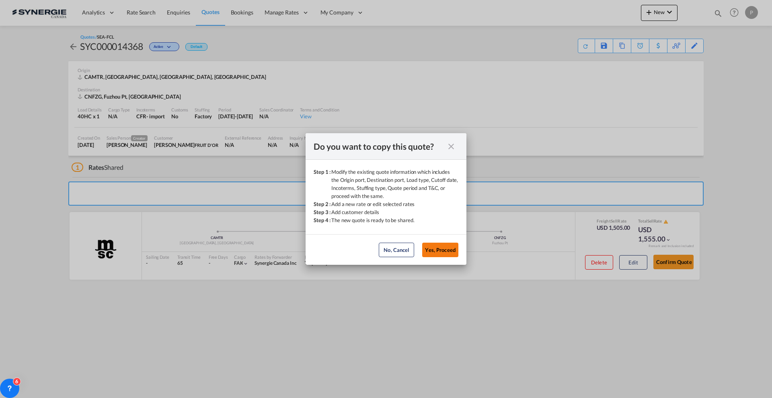
click at [435, 253] on button "Yes, Proceed" at bounding box center [440, 249] width 36 height 14
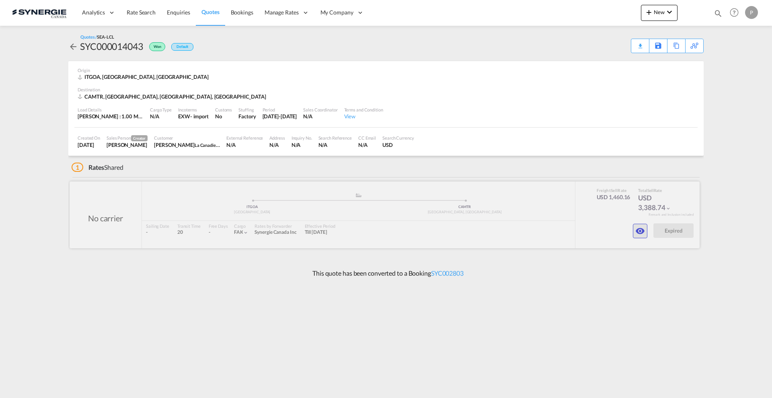
click at [637, 225] on button "button" at bounding box center [640, 231] width 14 height 14
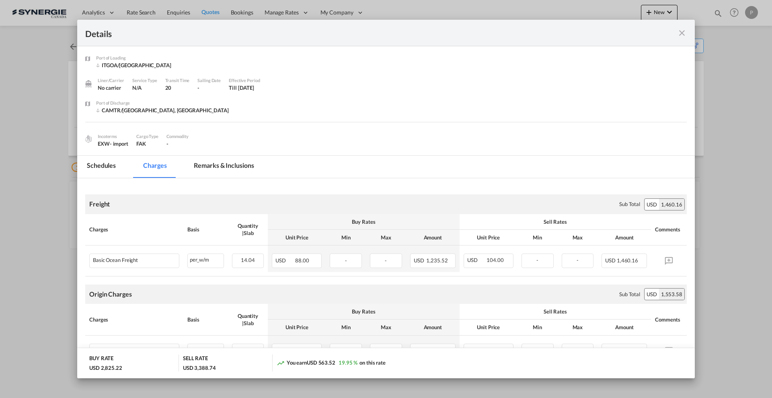
click at [683, 33] on md-icon "icon-close fg-AAA8AD m-0 cursor" at bounding box center [682, 33] width 10 height 10
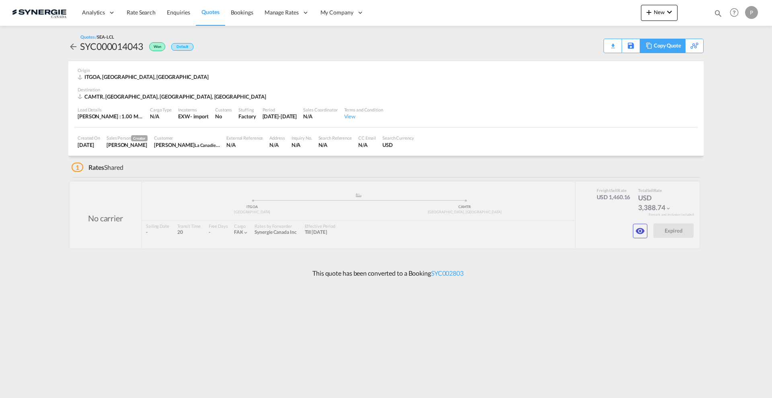
click at [675, 46] on div "Copy Quote" at bounding box center [667, 46] width 27 height 14
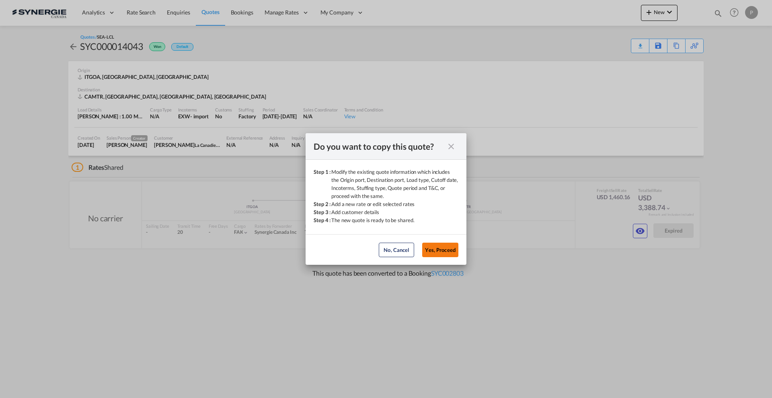
click at [451, 250] on button "Yes, Proceed" at bounding box center [440, 249] width 36 height 14
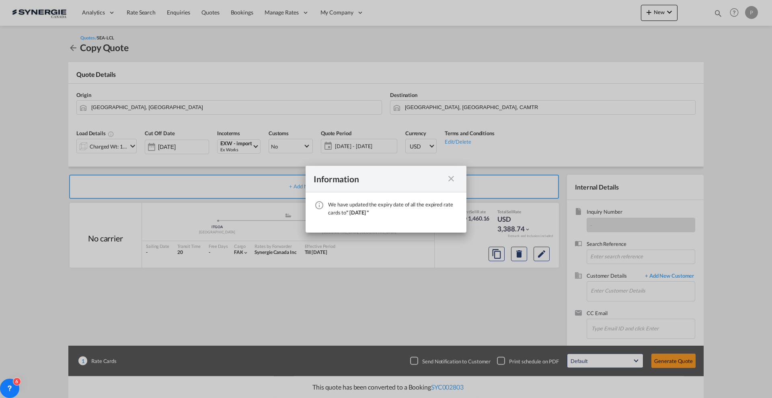
click at [452, 179] on md-icon "icon-close fg-AAA8AD cursor" at bounding box center [451, 179] width 10 height 10
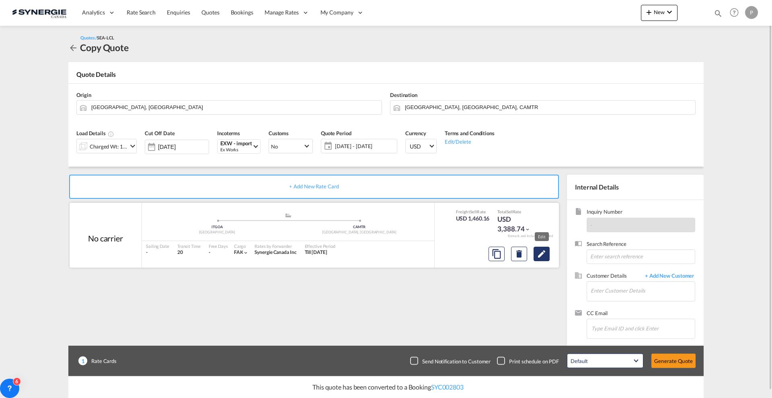
click at [544, 252] on md-icon "Edit" at bounding box center [542, 254] width 10 height 10
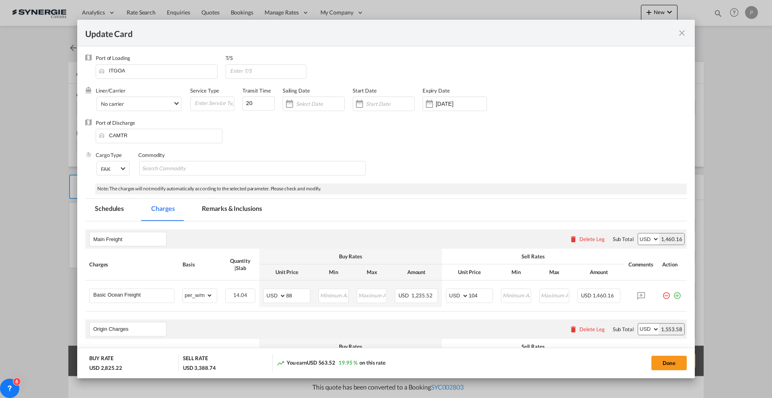
scroll to position [151, 0]
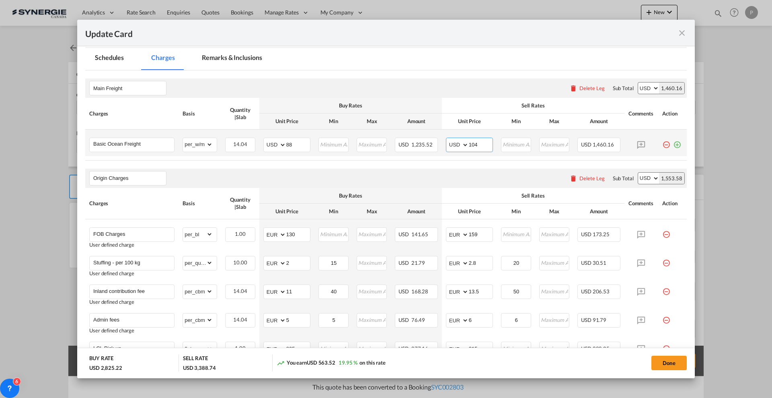
click at [478, 142] on input "104" at bounding box center [481, 144] width 24 height 12
type input "98"
click at [447, 174] on div "Origin Charges Please enter leg name Leg Name Already Exists Delete Leg Sub Tot…" at bounding box center [386, 177] width 602 height 19
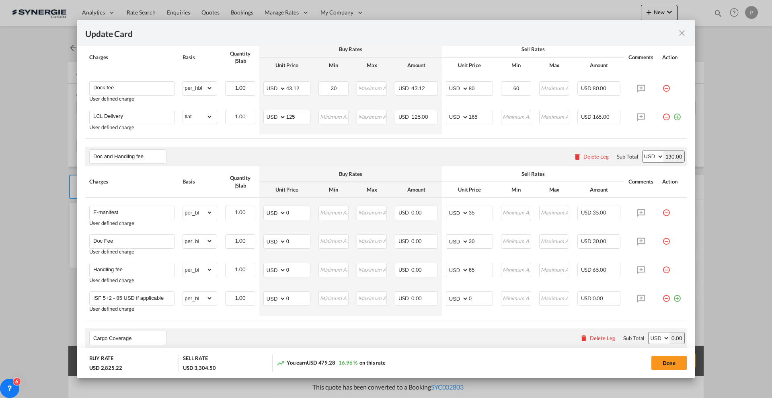
scroll to position [553, 0]
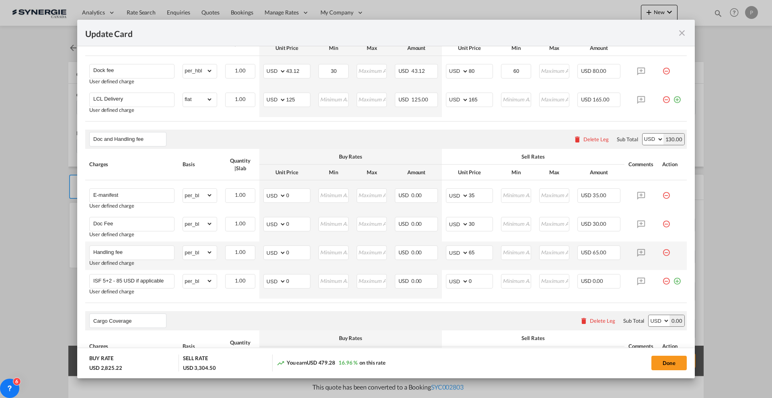
click at [662, 251] on md-icon "icon-minus-circle-outline red-400-fg pt-7" at bounding box center [666, 249] width 8 height 8
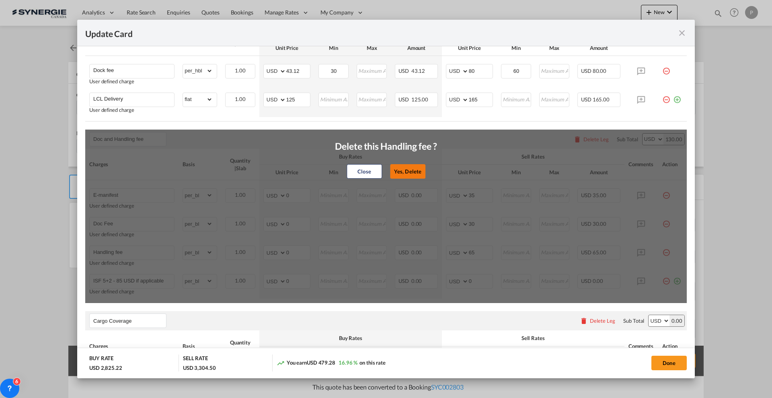
click at [406, 173] on button "Yes, Delete" at bounding box center [407, 171] width 35 height 14
type input "ISF 5+2 - 85 USD if applicable"
type input "0"
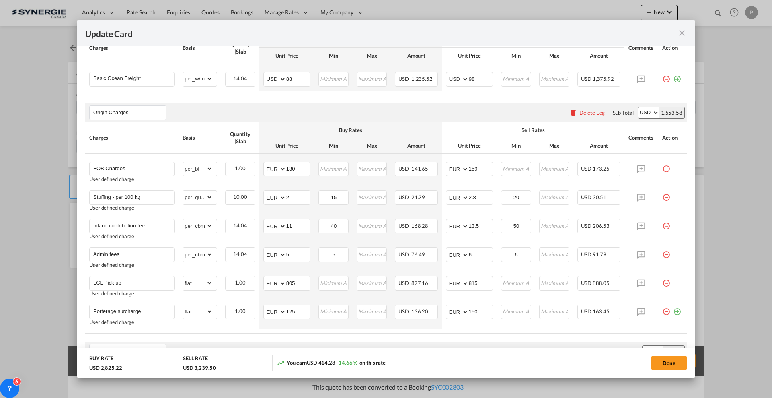
scroll to position [151, 0]
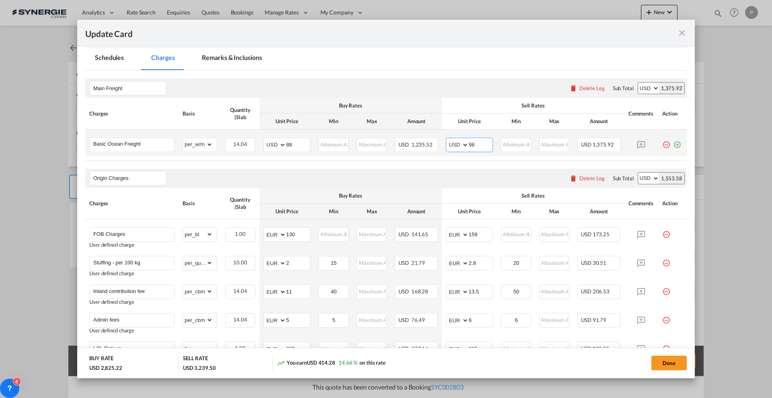
click at [469, 141] on input "98" at bounding box center [481, 144] width 24 height 12
type input "95"
click at [469, 174] on div "Origin Charges Please enter leg name Leg Name Already Exists Delete Leg Sub Tot…" at bounding box center [386, 177] width 602 height 19
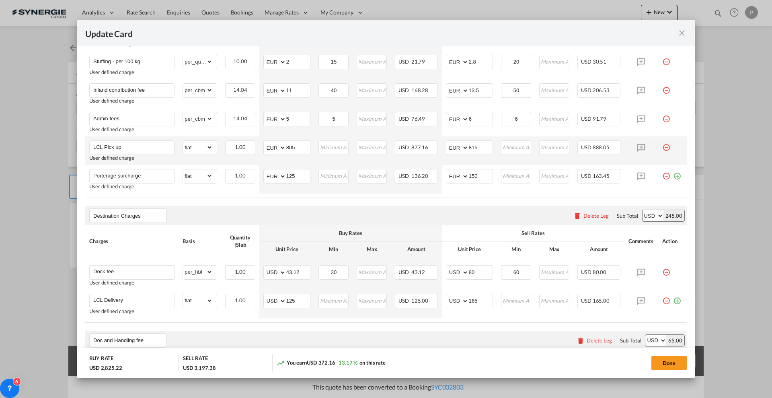
scroll to position [402, 0]
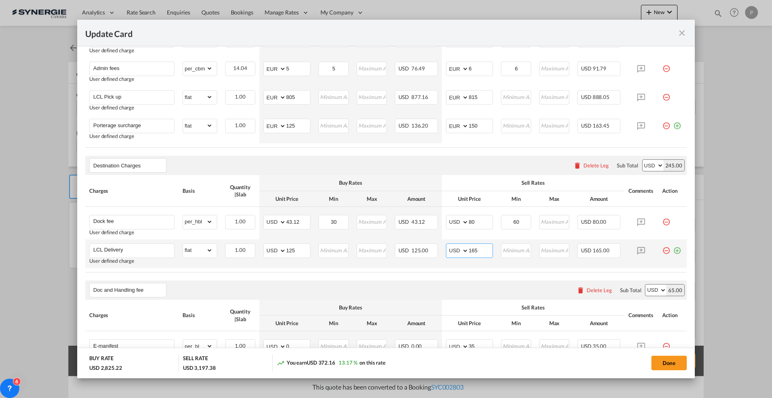
click at [478, 248] on input "165" at bounding box center [481, 250] width 24 height 12
type input "150"
click at [676, 364] on button "Done" at bounding box center [668, 362] width 35 height 14
type input "25 Sep 2025"
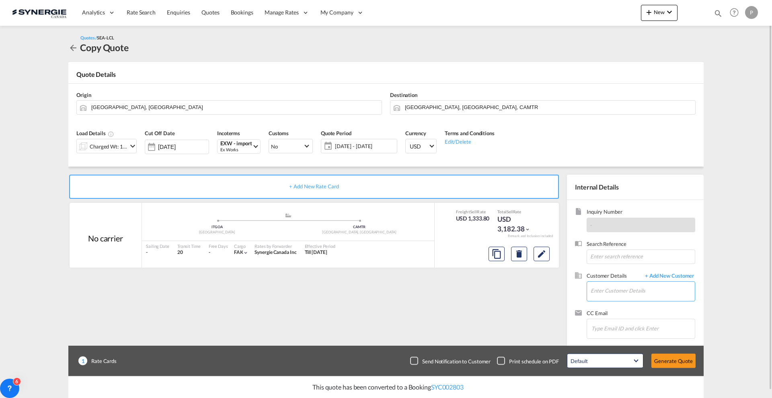
click at [649, 292] on input "Enter Customer Details" at bounding box center [643, 290] width 104 height 18
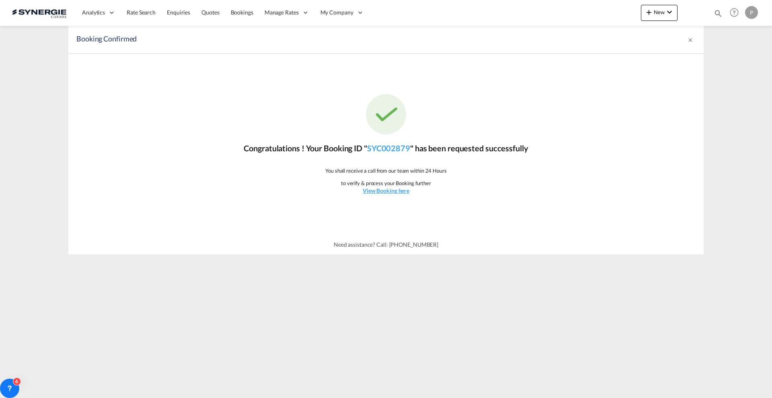
click at [717, 13] on md-icon "icon-magnify" at bounding box center [718, 13] width 9 height 9
click at [583, 12] on select "Bookings Quotes Enquiries" at bounding box center [590, 13] width 38 height 14
select select "Quotes"
click at [571, 6] on select "Bookings Quotes Enquiries" at bounding box center [590, 13] width 38 height 14
click at [639, 10] on input at bounding box center [658, 13] width 100 height 14
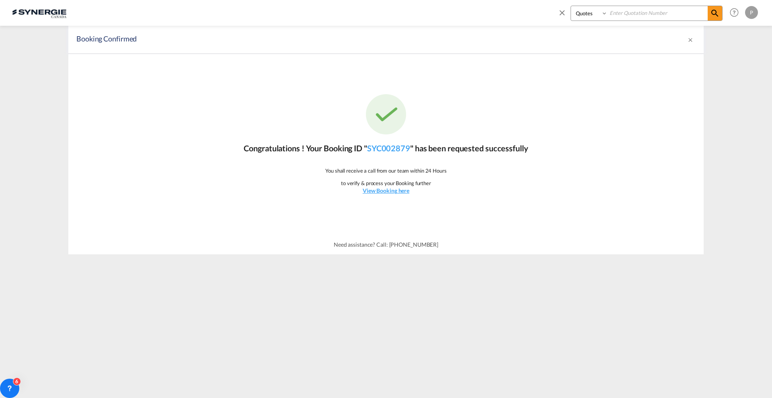
paste input "SYC000013997"
type input "SYC000013997"
click at [709, 14] on span at bounding box center [715, 13] width 14 height 14
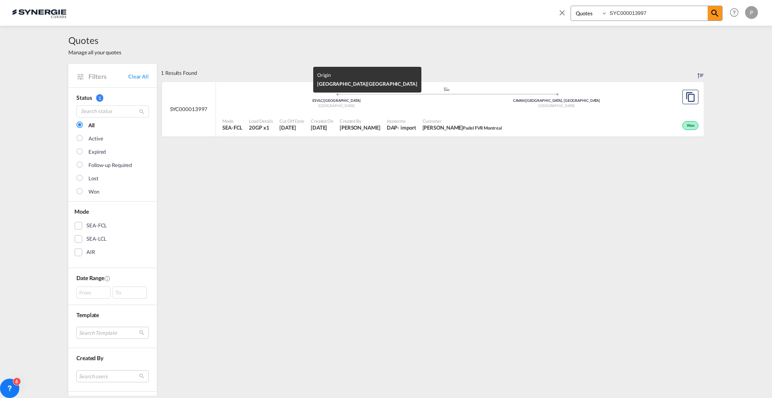
click at [353, 113] on div "Mode SEA-FCL Load Details 20GP x1 Cut Off Date [DATE] Created On [DATE] Created…" at bounding box center [460, 125] width 488 height 24
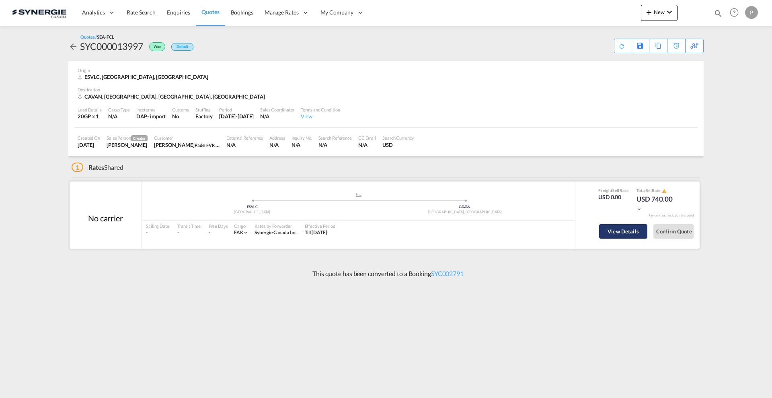
click at [633, 227] on button "View Details" at bounding box center [623, 231] width 48 height 14
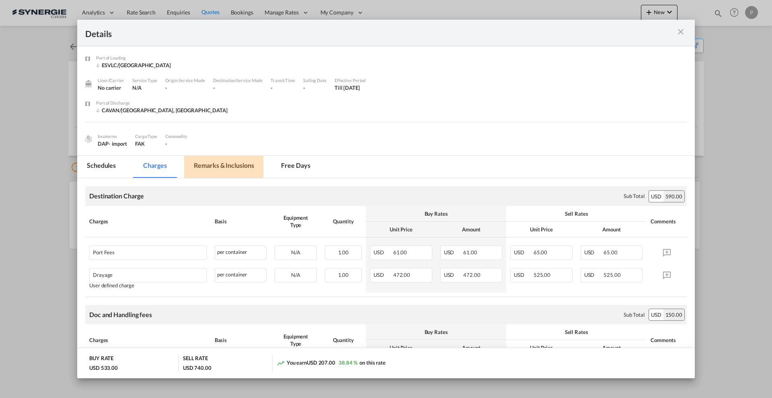
click at [238, 164] on md-tab-item "Remarks & Inclusions" at bounding box center [223, 167] width 79 height 22
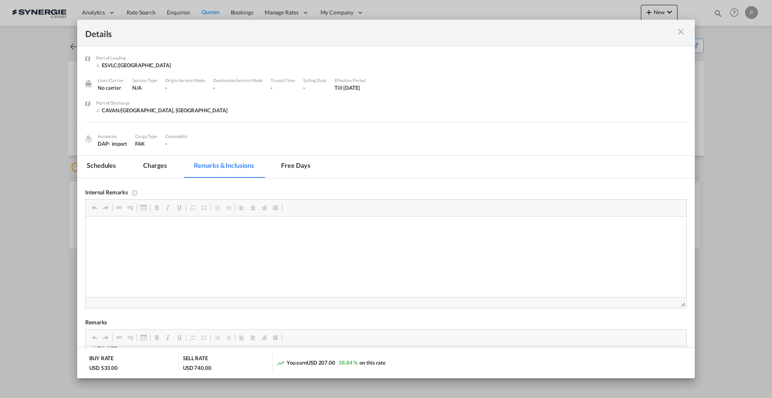
click at [157, 160] on md-tab-item "Charges" at bounding box center [154, 167] width 43 height 22
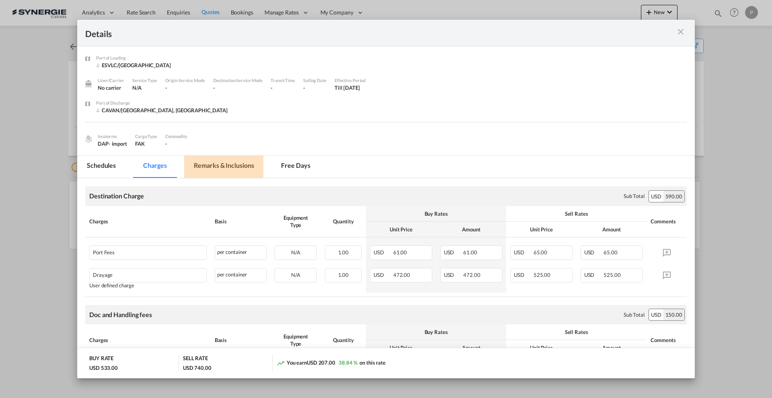
click at [240, 168] on md-tab-item "Remarks & Inclusions" at bounding box center [223, 167] width 79 height 22
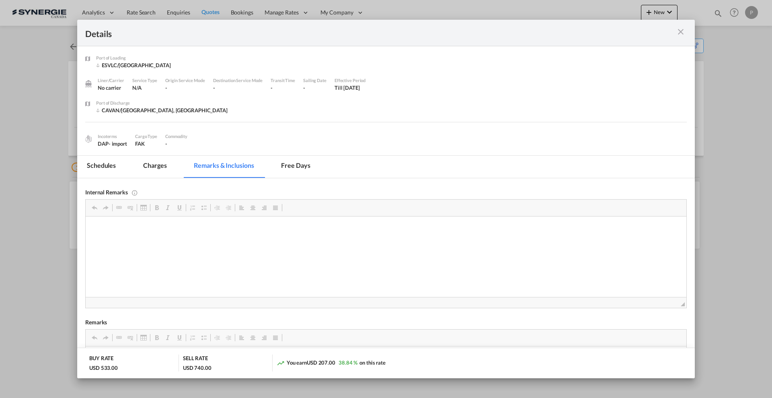
click at [681, 32] on md-icon "icon-close m-3 fg-AAA8AD cursor" at bounding box center [681, 32] width 10 height 10
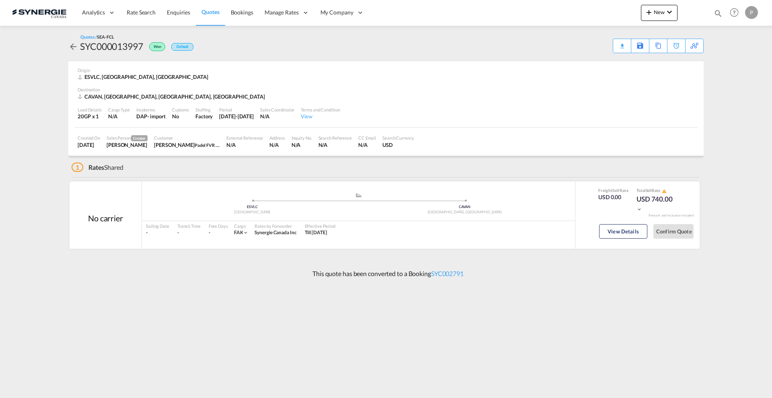
click at [137, 47] on div "SYC000013997" at bounding box center [111, 46] width 63 height 13
copy div "SYC000013997"
click at [616, 231] on button "View Details" at bounding box center [623, 231] width 48 height 14
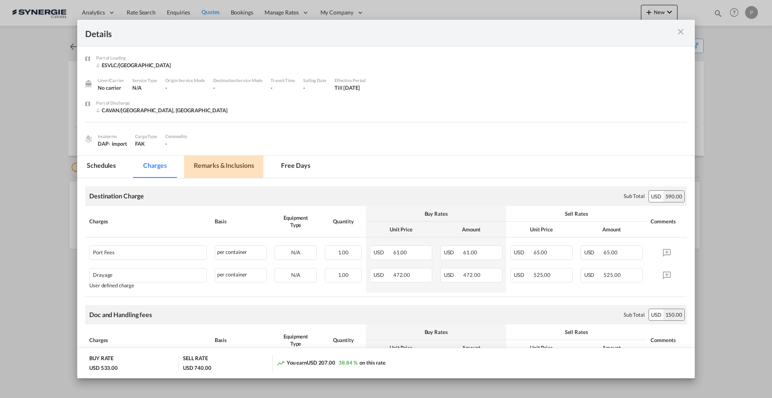
click at [214, 172] on md-tab-item "Remarks & Inclusions" at bounding box center [223, 167] width 79 height 22
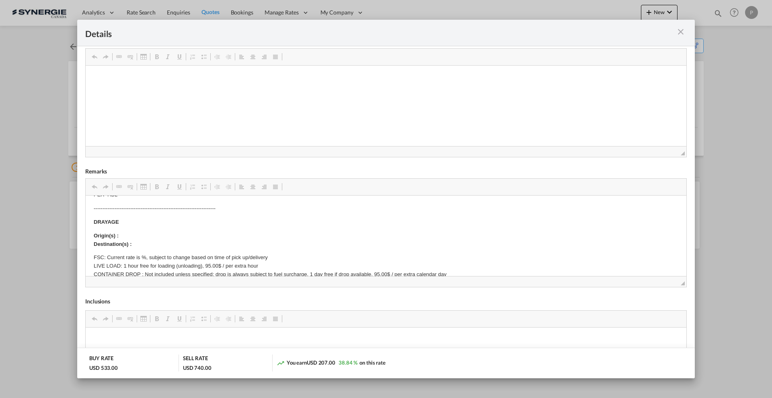
scroll to position [151, 0]
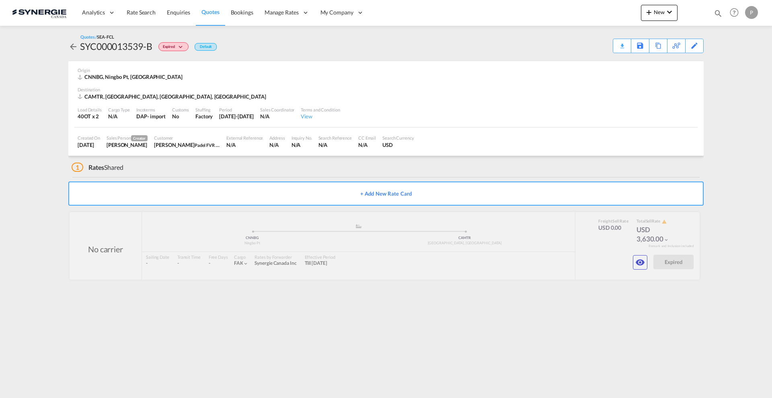
click at [107, 49] on div "SYC000013539-B" at bounding box center [116, 46] width 72 height 13
copy div "SYC000013539-B"
click at [640, 254] on div at bounding box center [385, 246] width 630 height 68
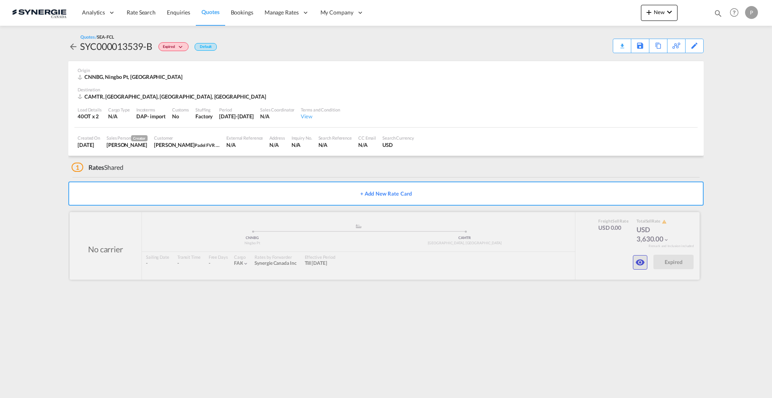
click at [640, 263] on md-icon "icon-eye" at bounding box center [640, 262] width 10 height 10
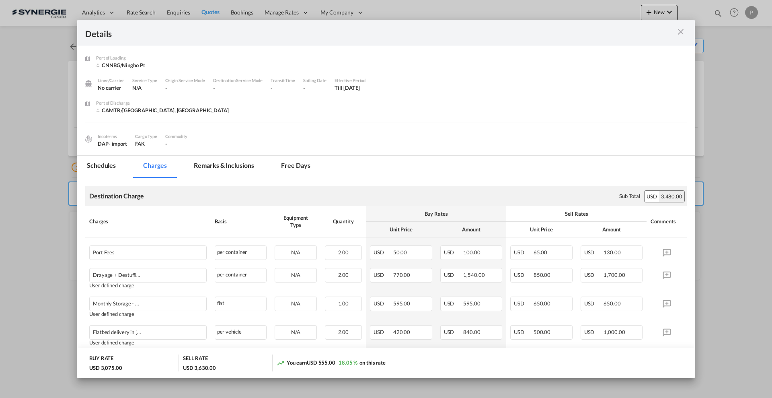
click at [220, 164] on md-tab-item "Remarks & Inclusions" at bounding box center [223, 167] width 79 height 22
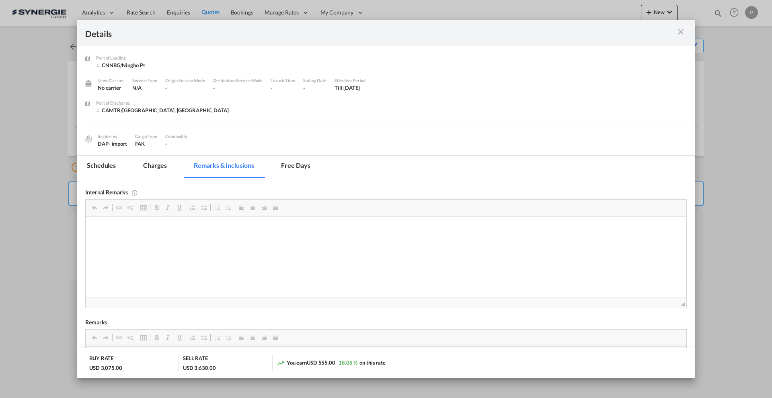
click at [157, 152] on div "Port of Loading CNNBG/Ningbo Pt Liner/Carrier No carrier Service Type N/A Origi…" at bounding box center [386, 100] width 618 height 109
click at [156, 167] on md-tab-item "Charges" at bounding box center [154, 167] width 43 height 22
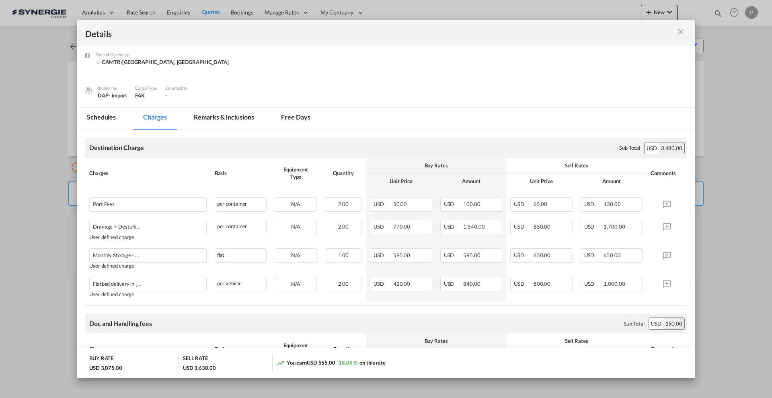
scroll to position [101, 0]
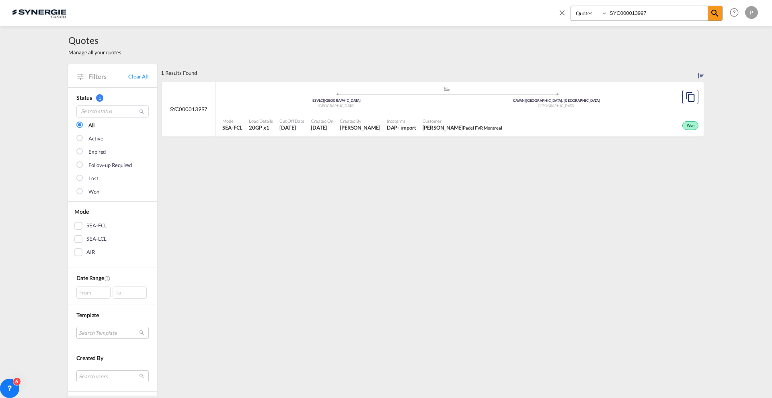
select select "Quotes"
click at [139, 76] on link "Clear All" at bounding box center [138, 76] width 21 height 7
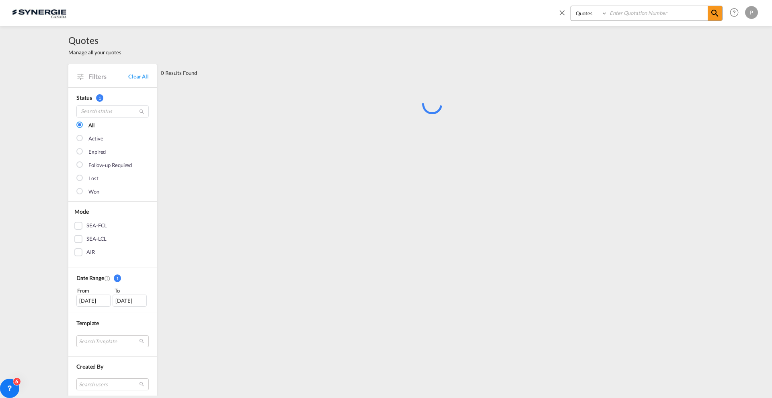
scroll to position [151, 0]
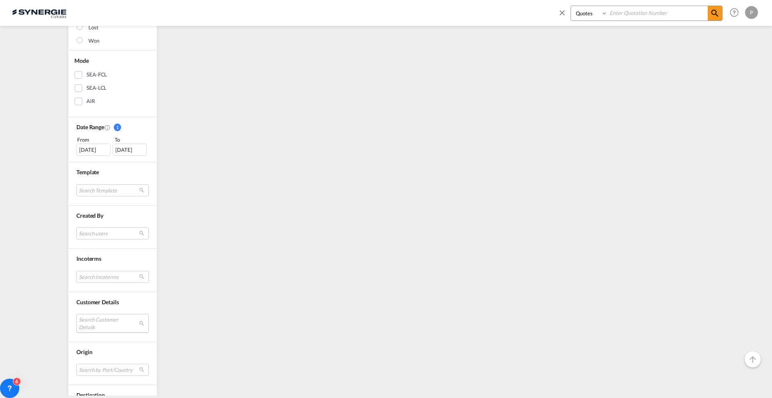
click at [104, 329] on md-select "Search Customer Details user name user [PERSON_NAME] [PERSON_NAME][EMAIL_ADDRES…" at bounding box center [112, 323] width 72 height 18
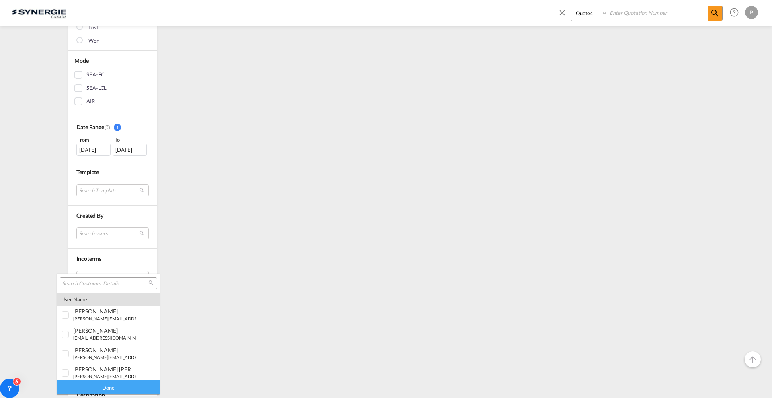
click at [97, 283] on input "search" at bounding box center [105, 283] width 86 height 7
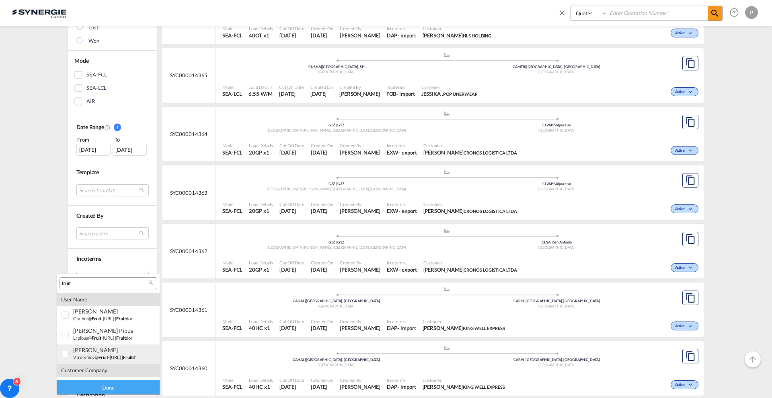
type input "fruit"
click at [113, 357] on small "vtrofymov@ fruit -[URL]" at bounding box center [96, 356] width 47 height 5
click at [109, 384] on div "Done" at bounding box center [108, 387] width 103 height 14
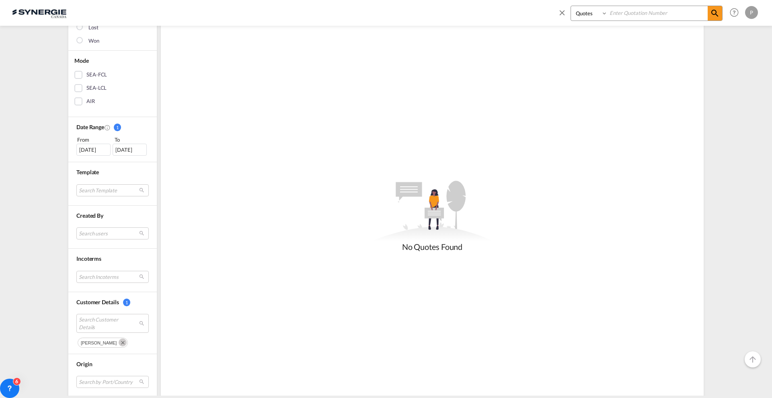
click at [84, 142] on div "From" at bounding box center [93, 139] width 35 height 8
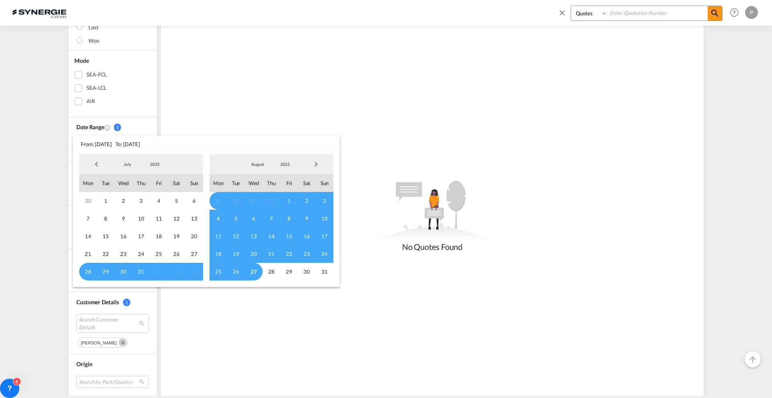
click at [95, 166] on span "Previous Month" at bounding box center [96, 164] width 16 height 16
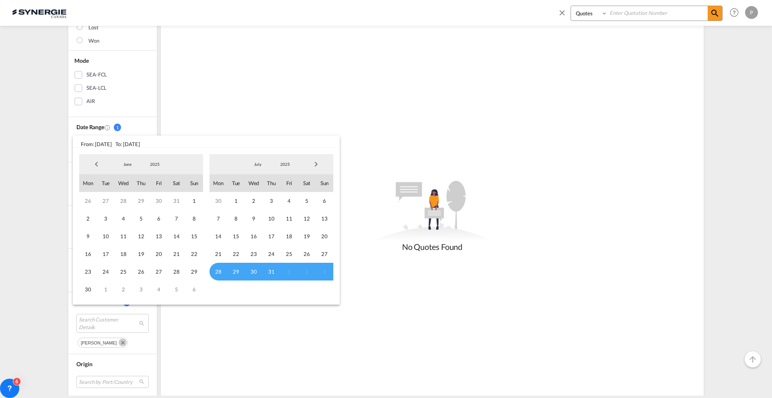
click at [95, 166] on span "Previous Month" at bounding box center [96, 164] width 16 height 16
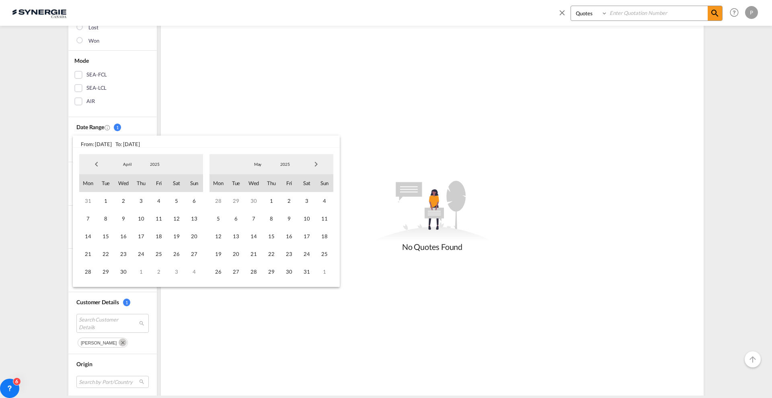
click at [95, 166] on span "Previous Month" at bounding box center [96, 164] width 16 height 16
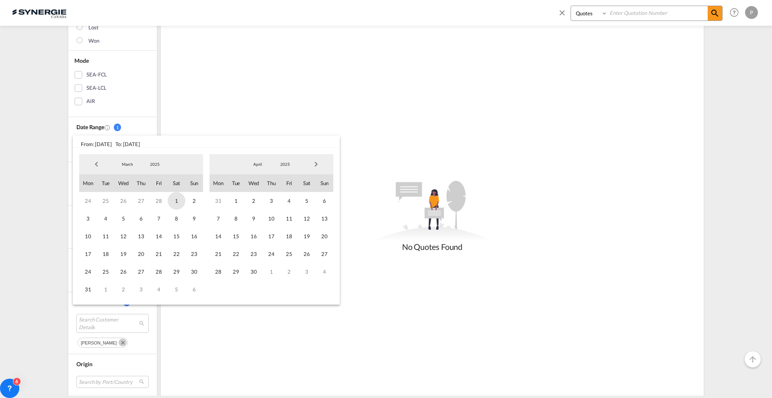
click at [175, 201] on span "1" at bounding box center [177, 201] width 18 height 18
click at [320, 164] on span "Next Month" at bounding box center [316, 164] width 16 height 16
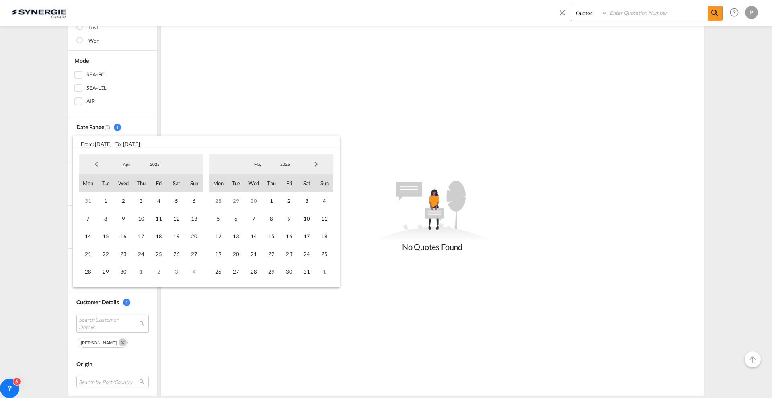
click at [320, 164] on span "Next Month" at bounding box center [316, 164] width 16 height 16
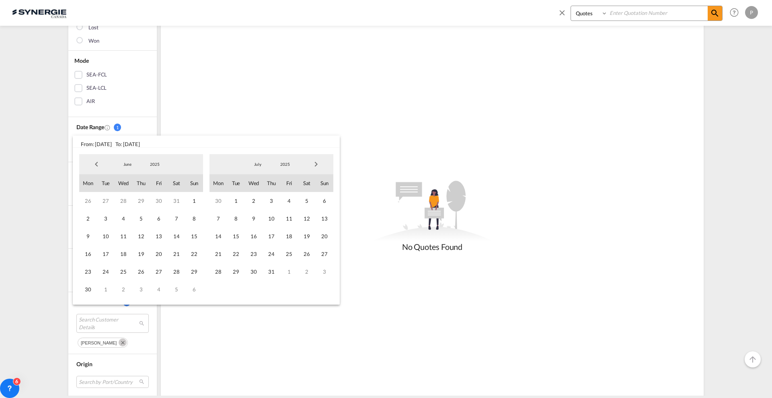
click at [320, 164] on span "Next Month" at bounding box center [316, 164] width 16 height 16
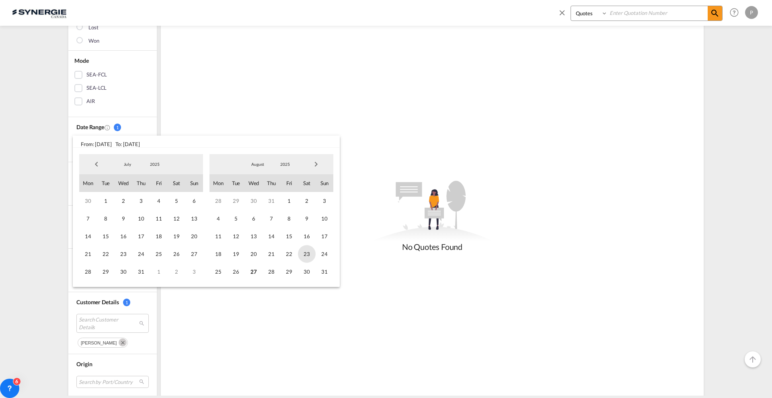
click at [313, 248] on span "23" at bounding box center [307, 254] width 18 height 18
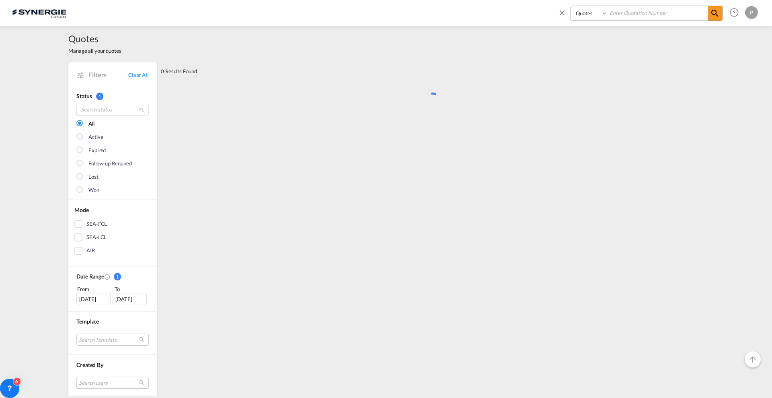
scroll to position [0, 0]
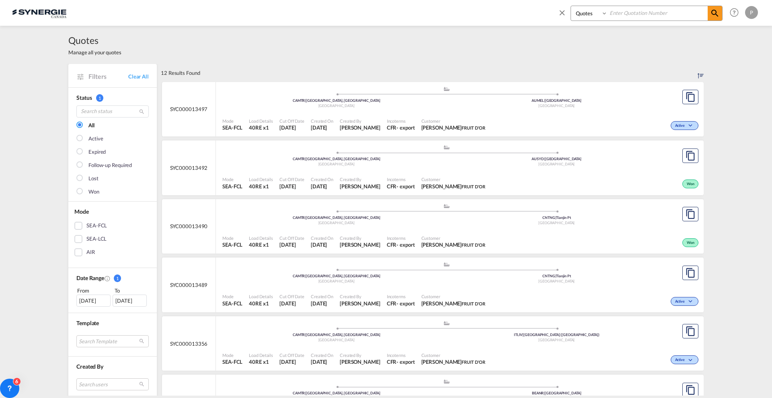
click at [380, 121] on span "Created By" at bounding box center [360, 121] width 41 height 6
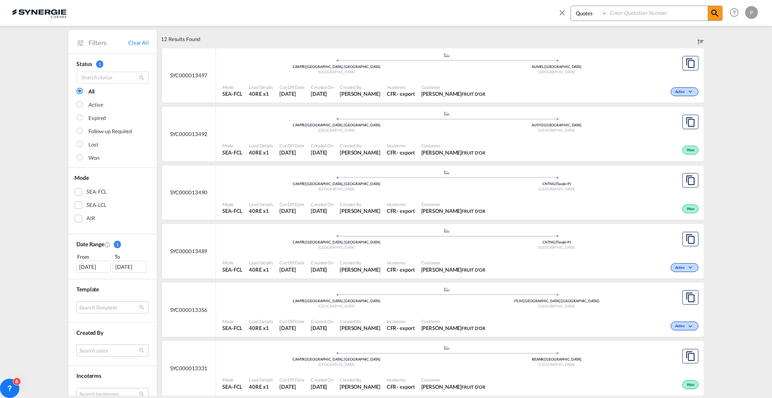
scroll to position [151, 0]
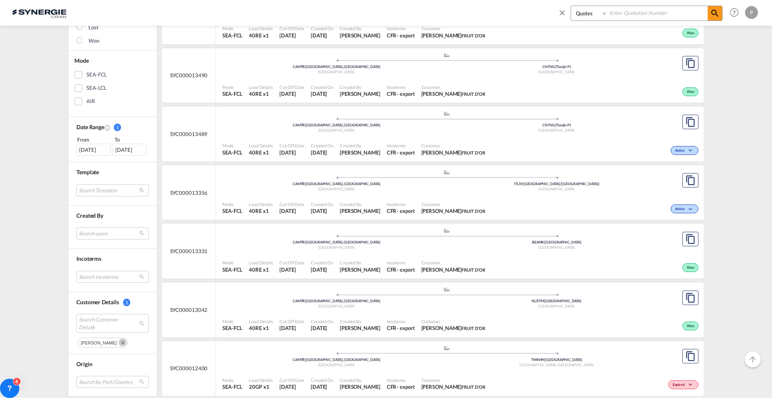
click at [119, 341] on md-icon "Remove" at bounding box center [123, 342] width 8 height 8
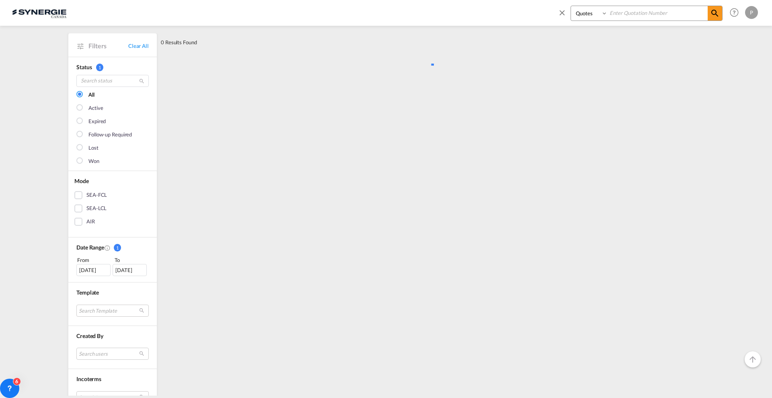
scroll to position [0, 0]
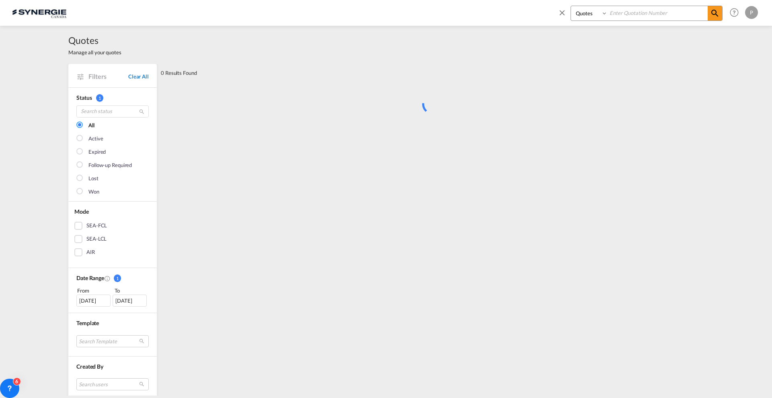
click at [136, 74] on link "Clear All" at bounding box center [138, 76] width 21 height 7
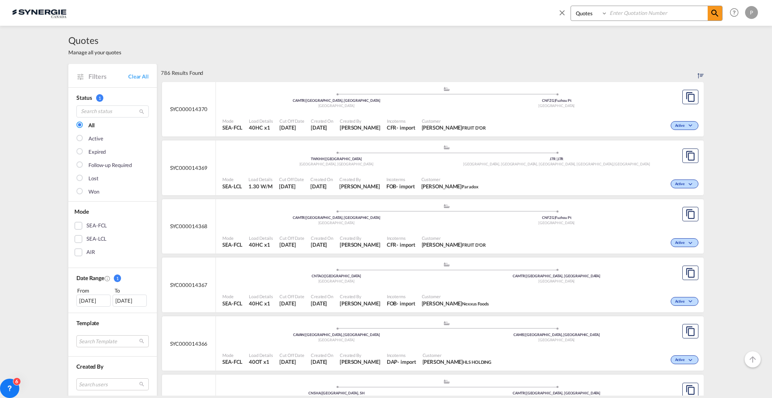
scroll to position [151, 0]
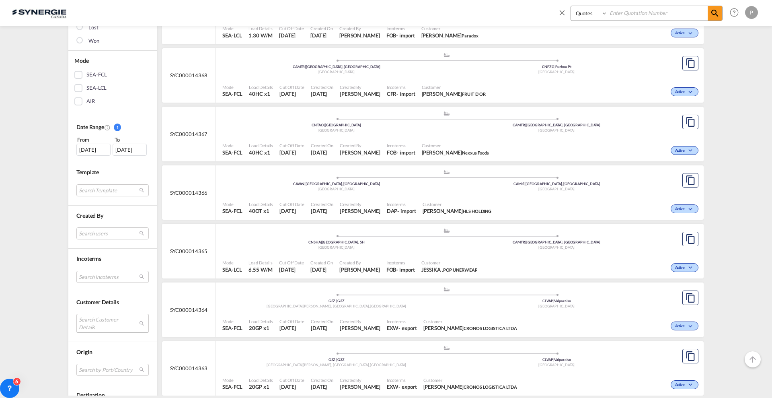
click at [92, 324] on md-select "Search Customer Details" at bounding box center [112, 323] width 72 height 18
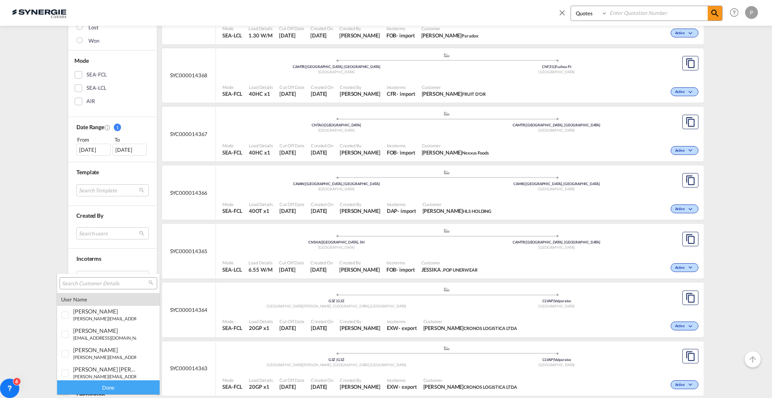
click at [97, 281] on input "search" at bounding box center [105, 283] width 86 height 7
type input "heneken"
click at [100, 365] on md-option "company heneken" at bounding box center [108, 370] width 103 height 19
click at [101, 383] on div "Done" at bounding box center [108, 387] width 103 height 14
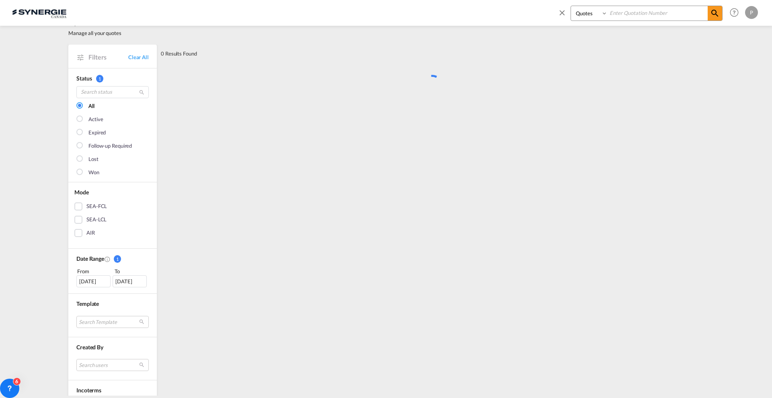
scroll to position [0, 0]
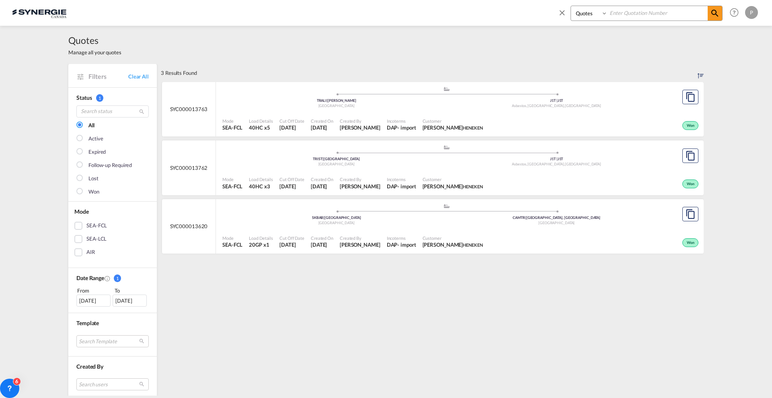
click at [503, 111] on div ".a{fill:#aaa8ad;} .a{fill:#aaa8ad;} TRALI | Aliaga Turkey J1T | J1T Asbestos, Q…" at bounding box center [446, 99] width 448 height 26
click at [380, 176] on span "Created By" at bounding box center [360, 179] width 41 height 6
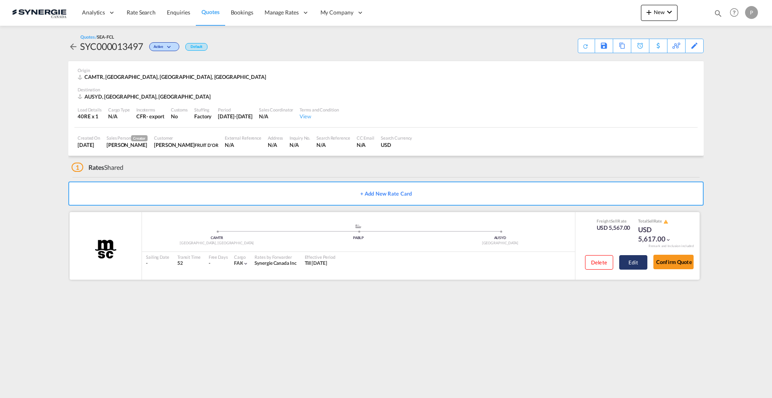
click at [630, 264] on button "Edit" at bounding box center [633, 262] width 28 height 14
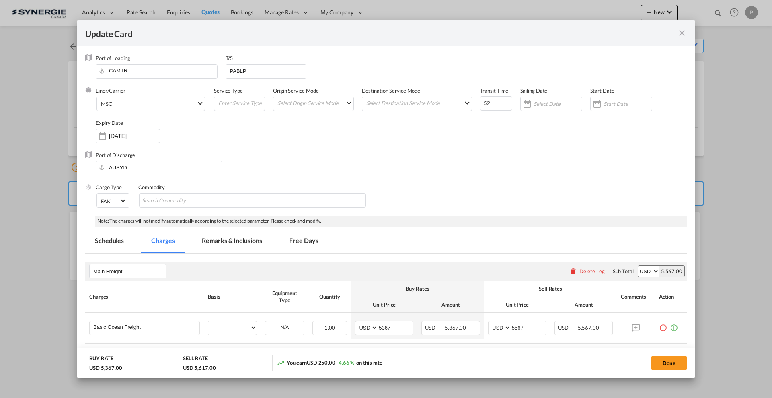
select select "per container"
select select "per B/L"
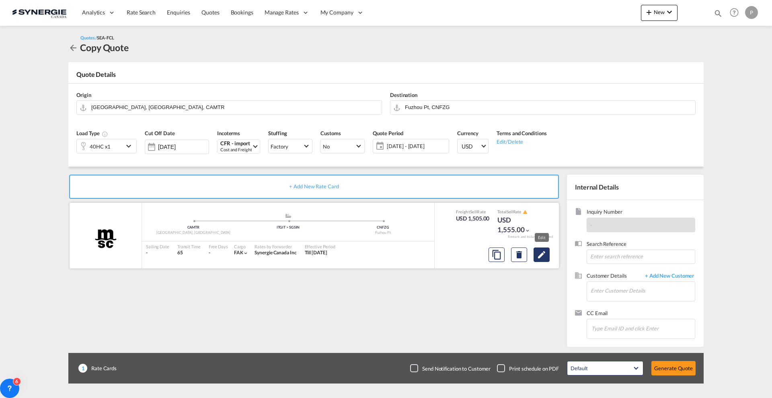
click at [547, 255] on button "Edit" at bounding box center [542, 254] width 16 height 14
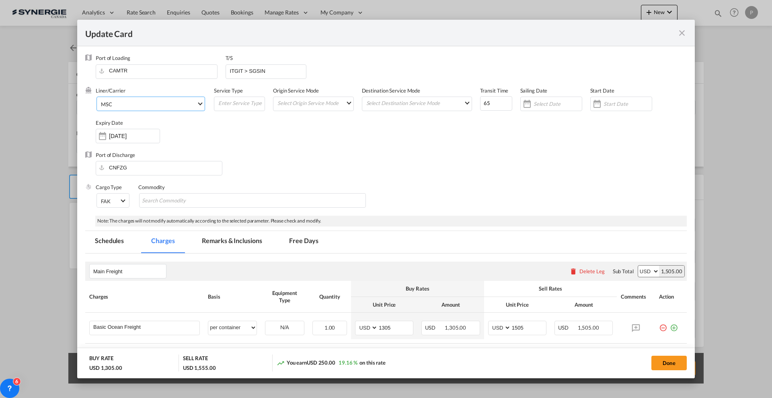
click at [140, 104] on span "MSC" at bounding box center [149, 104] width 96 height 7
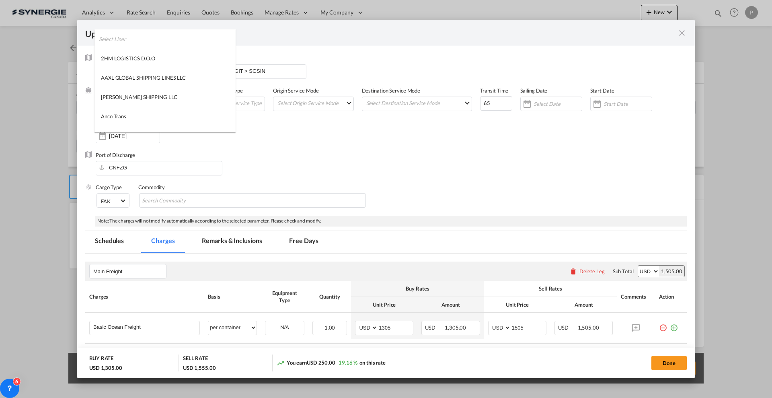
scroll to position [1074, 0]
type md-option "41"
click at [146, 43] on input "search" at bounding box center [167, 38] width 137 height 19
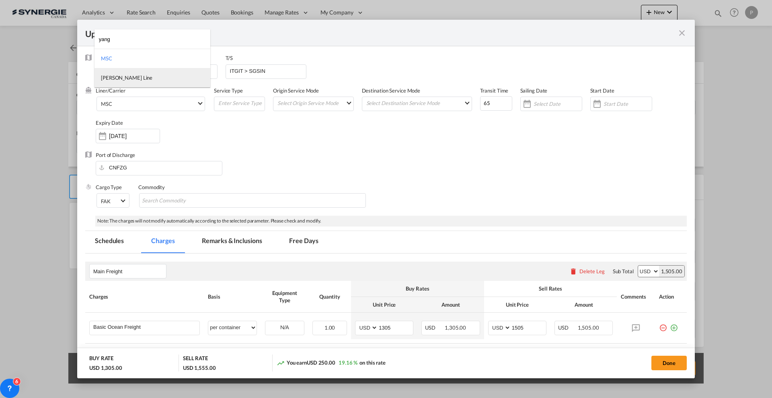
type input "yang"
click at [150, 70] on md-option "Yang Ming Line" at bounding box center [152, 77] width 116 height 19
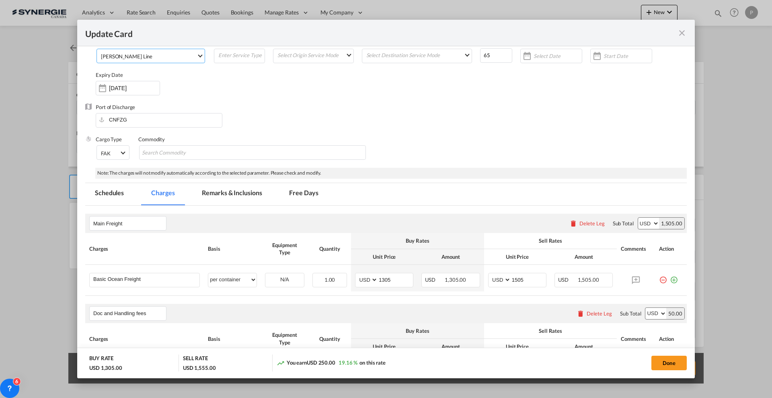
scroll to position [101, 0]
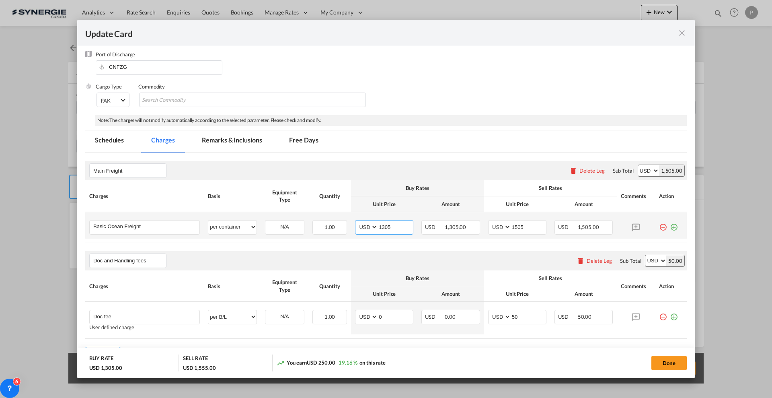
click at [392, 224] on input "1305" at bounding box center [395, 226] width 35 height 12
type input "2256"
type input "2450"
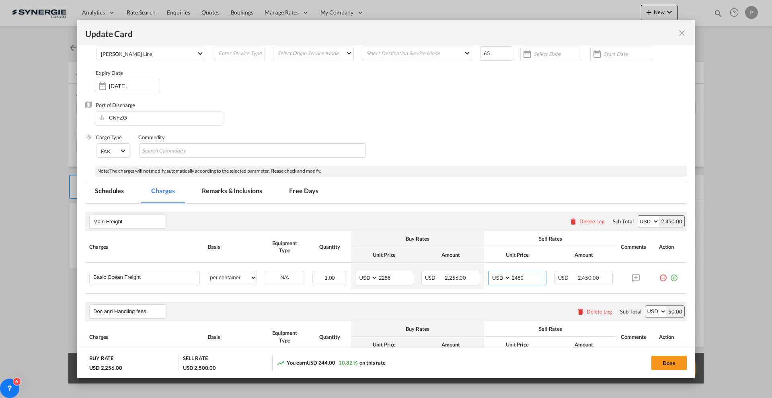
scroll to position [0, 0]
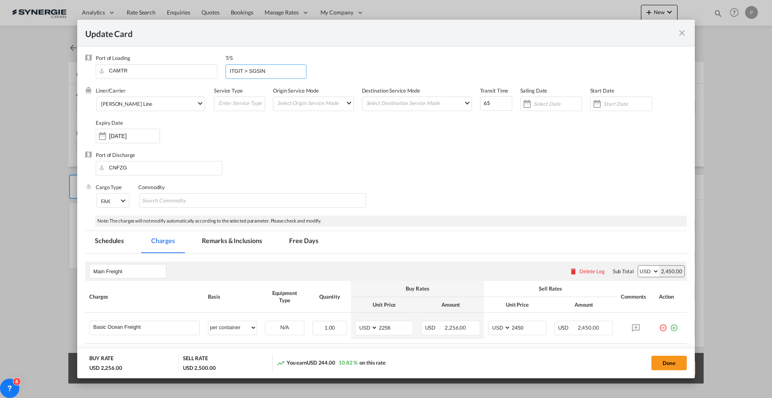
click at [252, 72] on input "ITGIT > SGSIN" at bounding box center [267, 71] width 77 height 12
type input "CAVAN > CNXMN"
click at [485, 106] on input "65" at bounding box center [496, 103] width 32 height 14
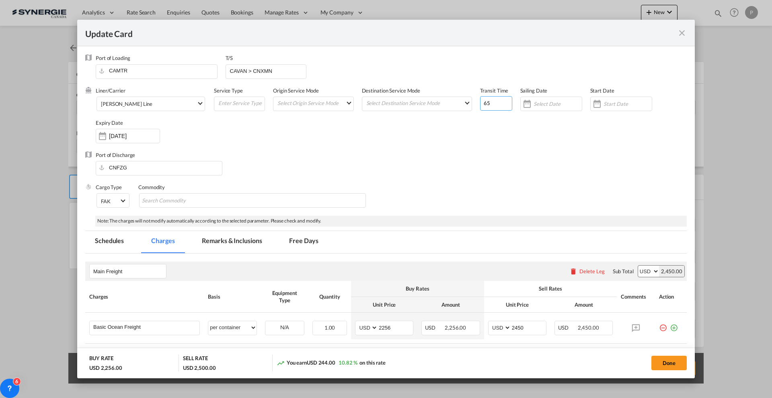
click at [485, 106] on input "65" at bounding box center [496, 103] width 32 height 14
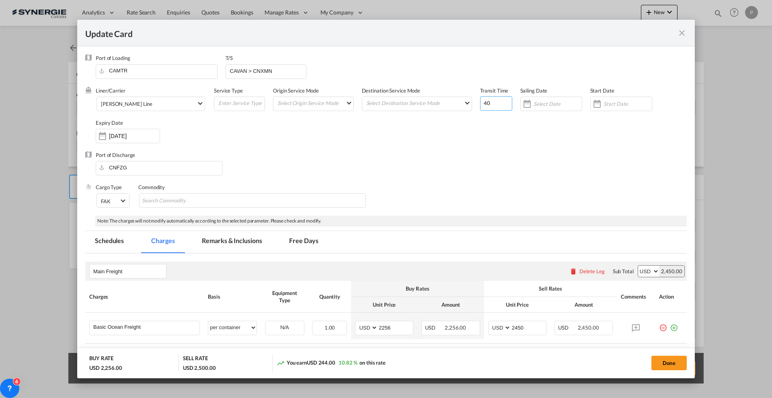
type input "40"
click at [497, 157] on div "Port of Discharge CNFZG" at bounding box center [386, 167] width 602 height 32
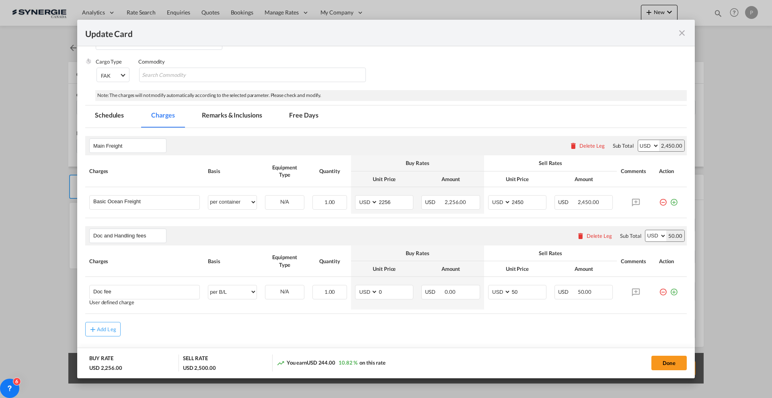
scroll to position [146, 0]
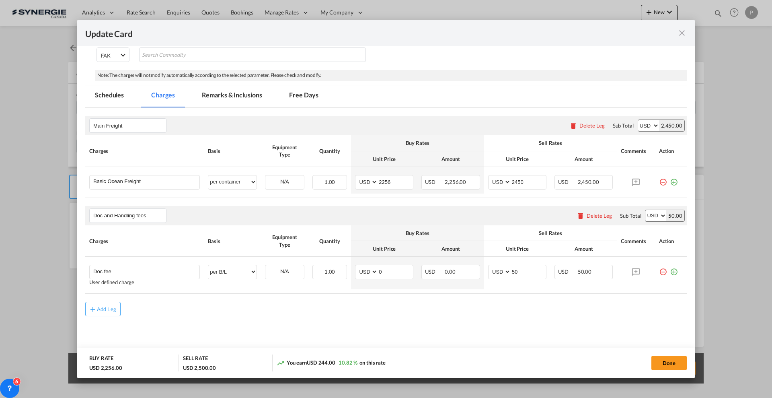
click at [248, 95] on md-tab-item "Remarks & Inclusions" at bounding box center [231, 96] width 79 height 22
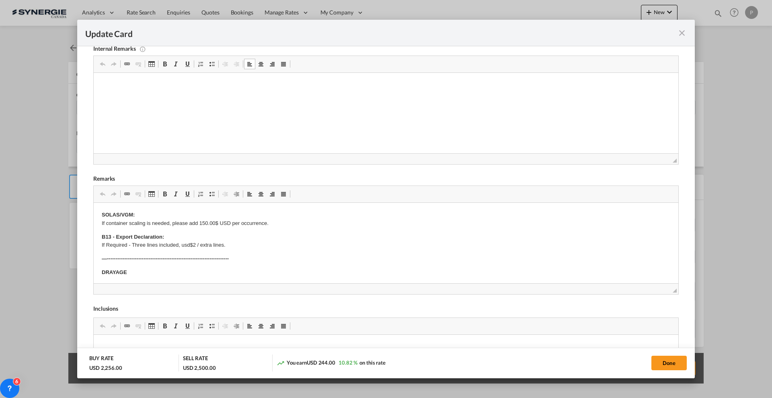
scroll to position [246, 0]
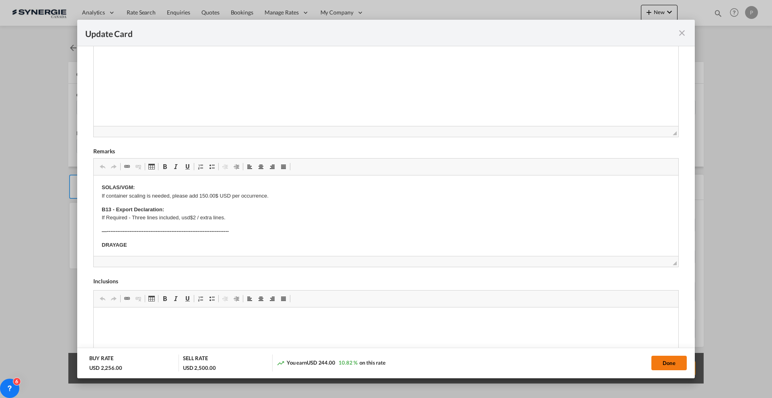
click at [669, 368] on button "Done" at bounding box center [668, 362] width 35 height 14
type input "[DATE]"
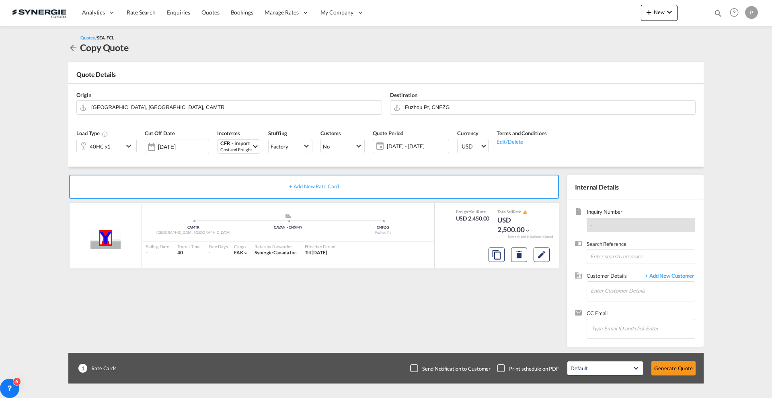
scroll to position [63, 0]
click at [618, 286] on input "Enter Customer Details" at bounding box center [643, 290] width 104 height 18
click at [614, 297] on input "Enter Customer Details" at bounding box center [643, 290] width 104 height 18
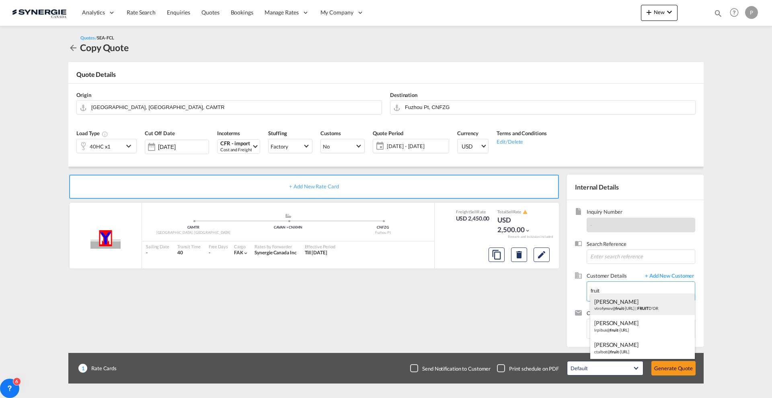
click at [616, 299] on div "VLADIMIR TROFYMOV vtrofymov@ fruit -dor.ca | FRUIT D'OR" at bounding box center [642, 305] width 105 height 22
type input "FRUIT D'OR, VLADIMIR TROFYMOV, vtrofymov@fruit-dor.ca"
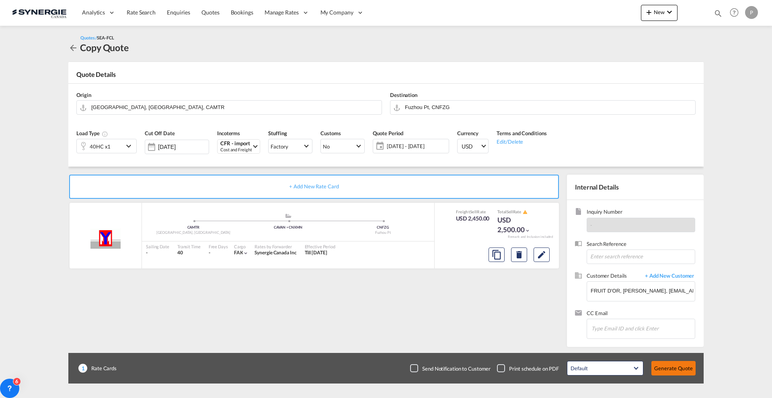
click at [682, 373] on button "Generate Quote" at bounding box center [673, 368] width 44 height 14
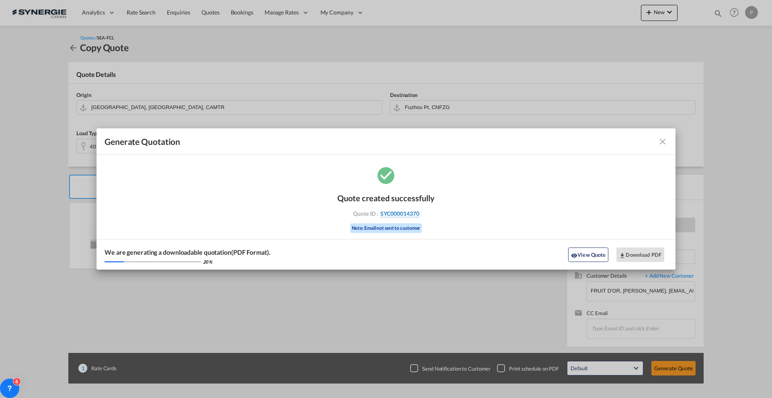
drag, startPoint x: 442, startPoint y: 214, endPoint x: 419, endPoint y: 214, distance: 22.9
click at [419, 214] on div "Quote created successfully Quote ID : SYC000014370 Note: Email not sent to cust…" at bounding box center [385, 217] width 579 height 105
copy div "SYC000014370"
click at [622, 253] on md-icon "icon-download" at bounding box center [622, 255] width 6 height 6
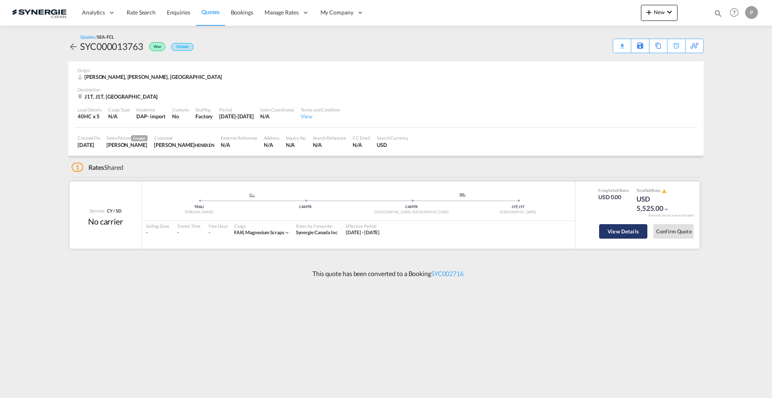
click at [629, 225] on button "View Details" at bounding box center [623, 231] width 48 height 14
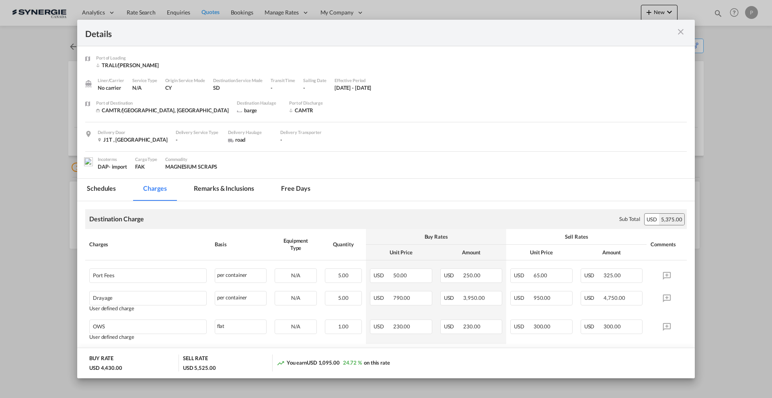
click at [228, 187] on md-tab-item "Remarks & Inclusions" at bounding box center [223, 190] width 79 height 22
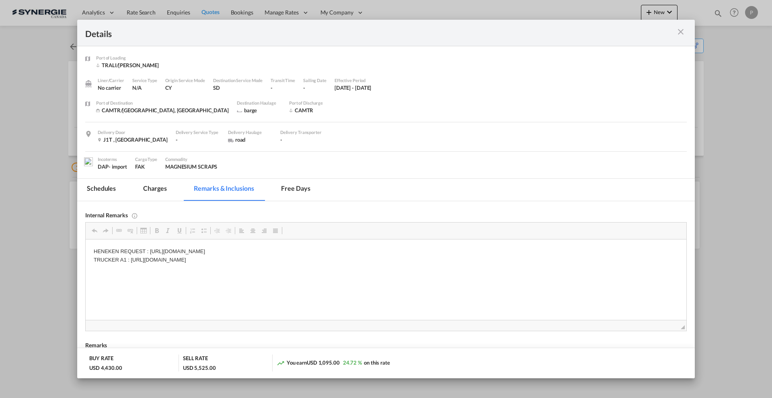
drag, startPoint x: 348, startPoint y: 262, endPoint x: 184, endPoint y: 262, distance: 164.0
drag, startPoint x: 132, startPoint y: 257, endPoint x: 349, endPoint y: 259, distance: 217.1
click at [349, 259] on p "HENEKEN REQUEST : [URL][DOMAIN_NAME] TRUCKER A1 : [URL][DOMAIN_NAME]" at bounding box center [386, 255] width 585 height 17
copy p "[URL][DOMAIN_NAME]"
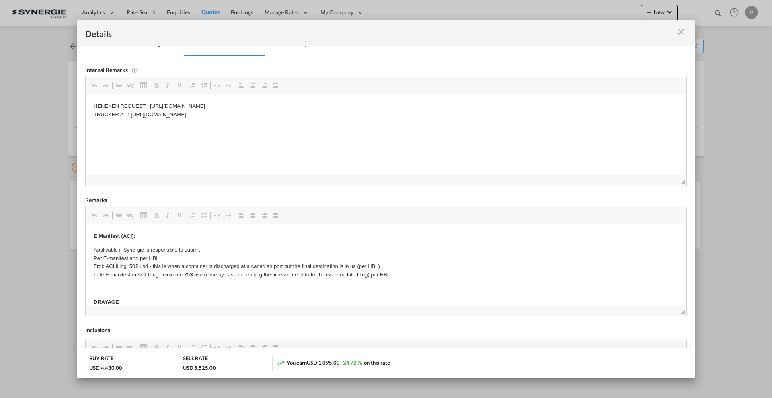
scroll to position [151, 0]
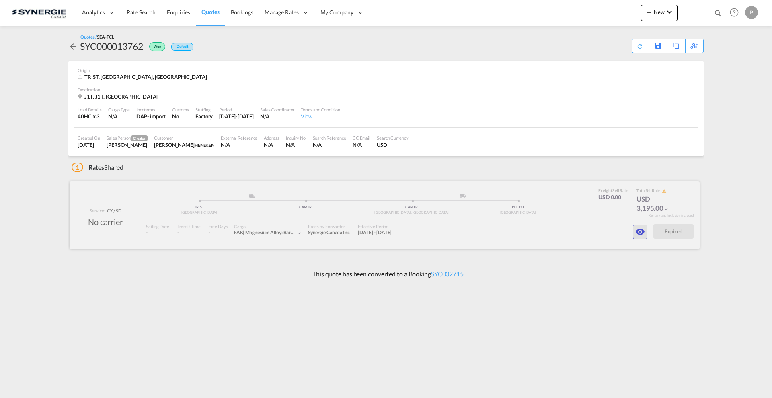
click at [644, 234] on md-icon "icon-eye" at bounding box center [640, 232] width 10 height 10
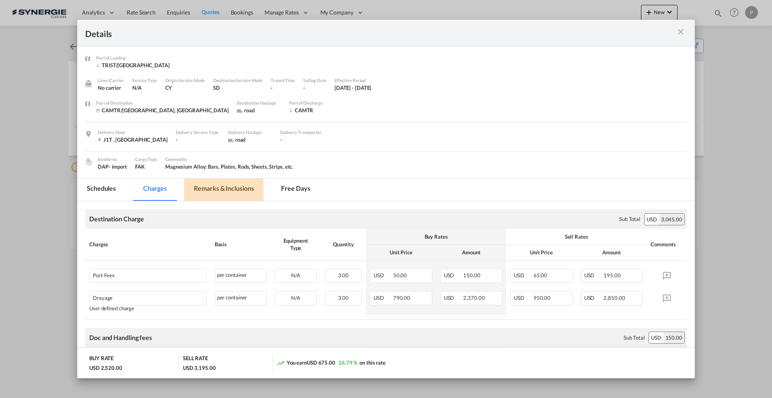
click at [214, 191] on md-tab-item "Remarks & Inclusions" at bounding box center [223, 190] width 79 height 22
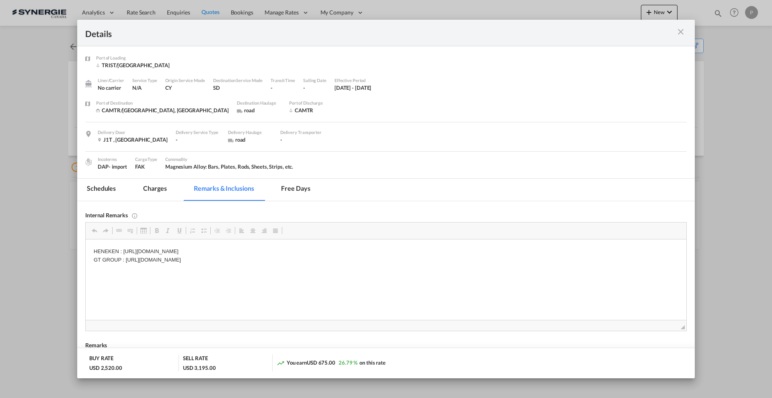
drag, startPoint x: 124, startPoint y: 258, endPoint x: 293, endPoint y: 259, distance: 168.9
drag, startPoint x: 345, startPoint y: 263, endPoint x: 124, endPoint y: 269, distance: 221.6
click at [124, 269] on html "HENEKEN : [URL][DOMAIN_NAME] GT GROUP : [URL][DOMAIN_NAME]" at bounding box center [386, 255] width 601 height 33
copy p "[URL][DOMAIN_NAME]"
click at [364, 266] on html "HENEKEN : [URL][DOMAIN_NAME] GT GROUP : [URL][DOMAIN_NAME]" at bounding box center [386, 255] width 601 height 33
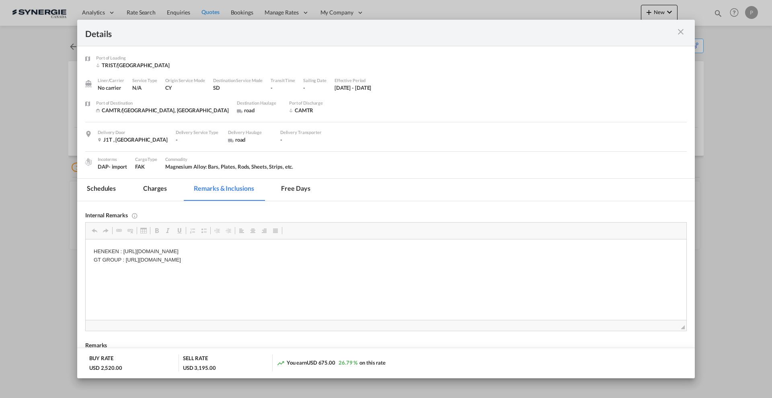
click at [353, 259] on p "HENEKEN : [URL][DOMAIN_NAME] GT GROUP : [URL][DOMAIN_NAME]" at bounding box center [386, 255] width 585 height 17
click at [339, 257] on p "HENEKEN : [URL][DOMAIN_NAME] GT GROUP : [URL][DOMAIN_NAME]" at bounding box center [386, 255] width 585 height 17
drag, startPoint x: 343, startPoint y: 259, endPoint x: 275, endPoint y: 259, distance: 68.4
click at [275, 259] on p "HENEKEN : [URL][DOMAIN_NAME] GT GROUP : [URL][DOMAIN_NAME]" at bounding box center [386, 255] width 585 height 17
click at [274, 259] on p "HENEKEN : [URL][DOMAIN_NAME] GT GROUP : [URL][DOMAIN_NAME]" at bounding box center [386, 255] width 585 height 17
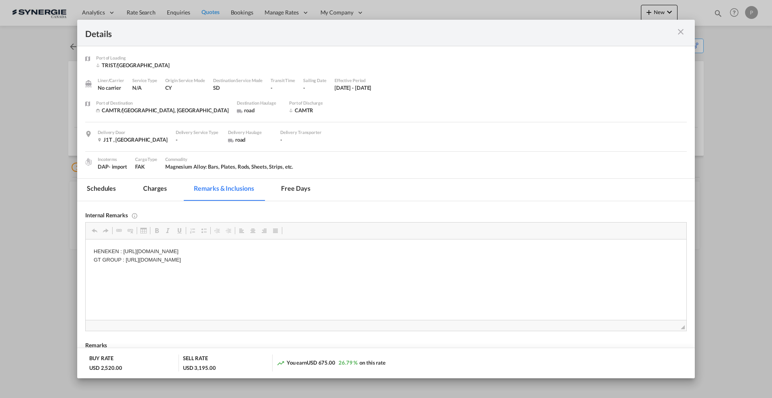
click at [131, 259] on p "HENEKEN : [URL][DOMAIN_NAME] GT GROUP : [URL][DOMAIN_NAME]" at bounding box center [386, 255] width 585 height 17
drag, startPoint x: 679, startPoint y: 31, endPoint x: 636, endPoint y: 108, distance: 87.8
click at [679, 31] on md-icon "icon-close m-3 fg-AAA8AD cursor" at bounding box center [681, 32] width 10 height 10
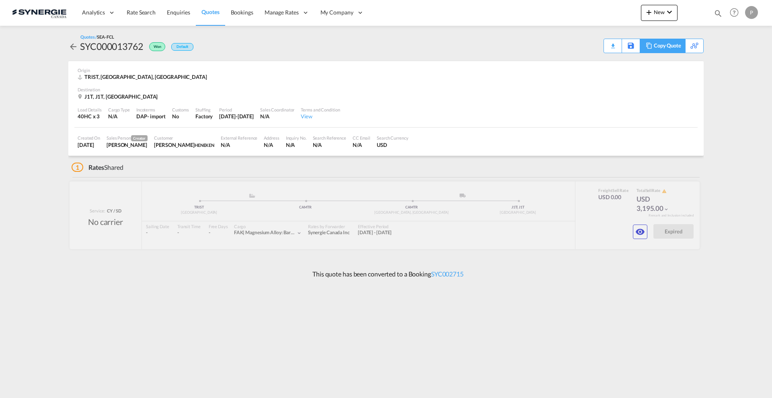
click at [677, 49] on div "Copy Quote" at bounding box center [667, 46] width 27 height 14
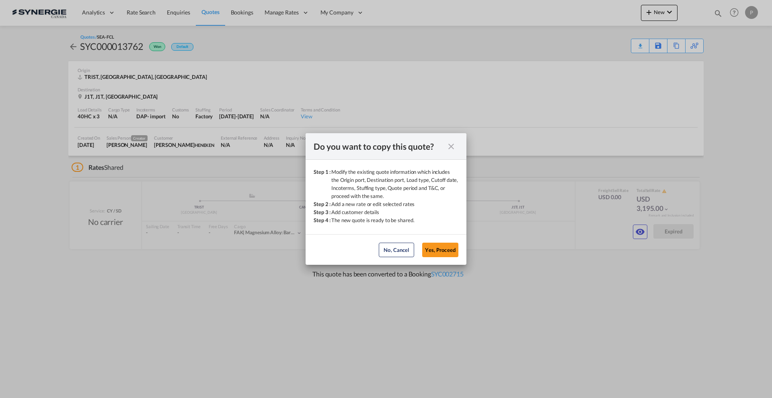
drag, startPoint x: 446, startPoint y: 242, endPoint x: 450, endPoint y: 244, distance: 4.2
click at [445, 242] on button "Yes, Proceed" at bounding box center [440, 249] width 36 height 14
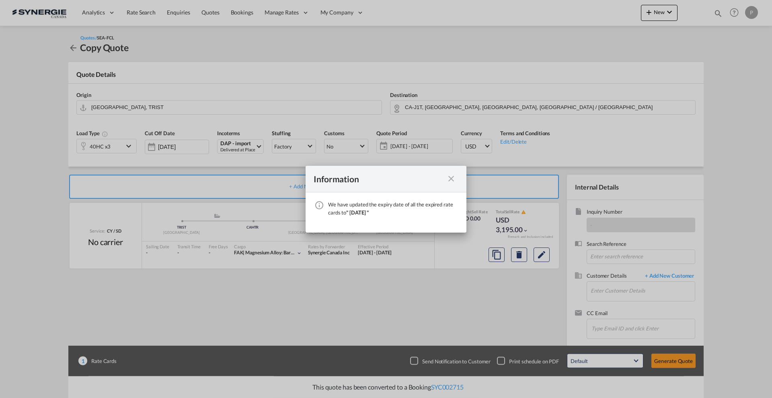
click at [449, 178] on md-icon "icon-close fg-AAA8AD cursor" at bounding box center [451, 179] width 10 height 10
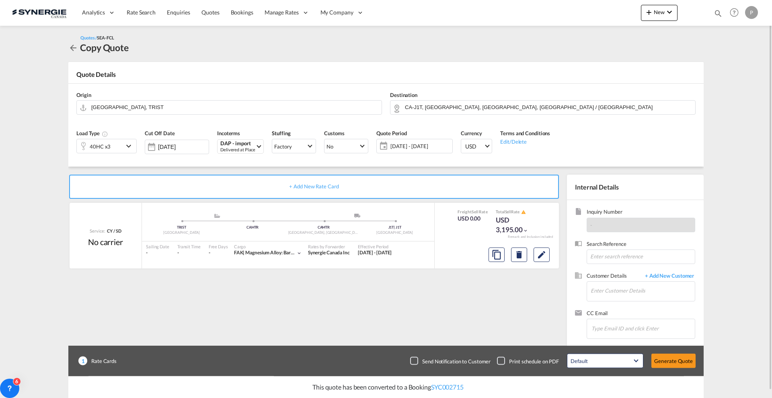
click at [411, 144] on span "[DATE] - [DATE]" at bounding box center [420, 145] width 60 height 7
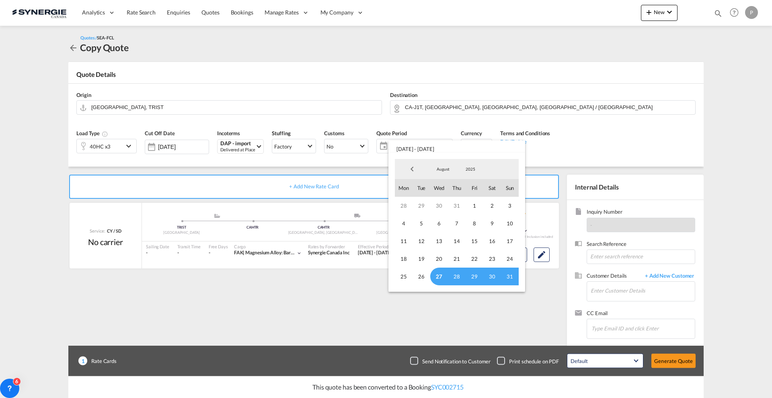
click at [53, 212] on md-backdrop at bounding box center [386, 199] width 772 height 398
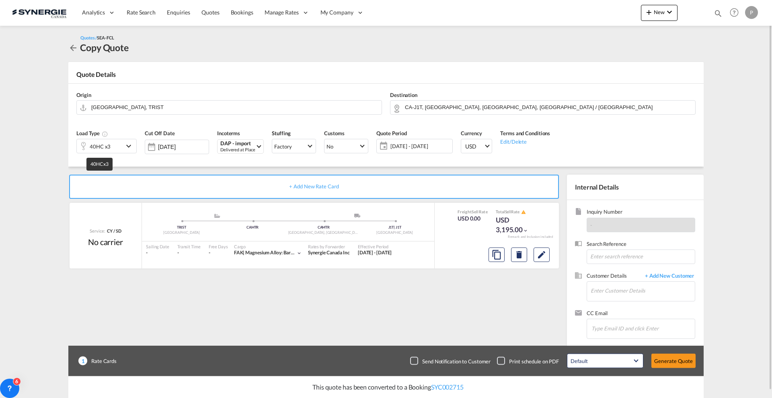
click at [112, 149] on div "40HC x3" at bounding box center [100, 146] width 47 height 14
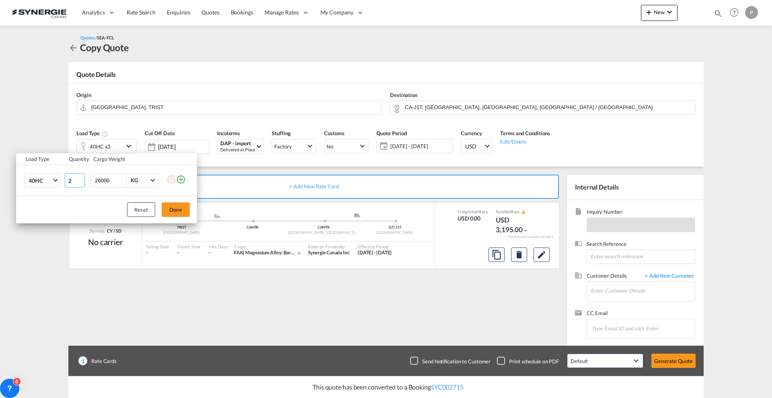
type input "2"
click at [78, 181] on input "2" at bounding box center [75, 180] width 20 height 14
click at [174, 209] on button "Done" at bounding box center [176, 209] width 28 height 14
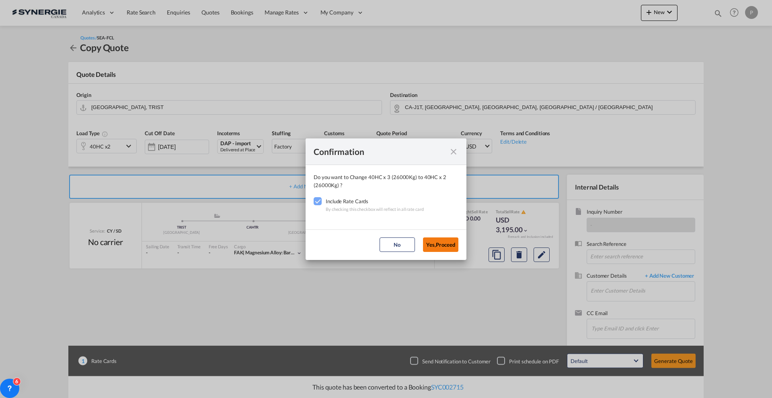
click at [435, 244] on button "Yes,Proceed" at bounding box center [440, 244] width 35 height 14
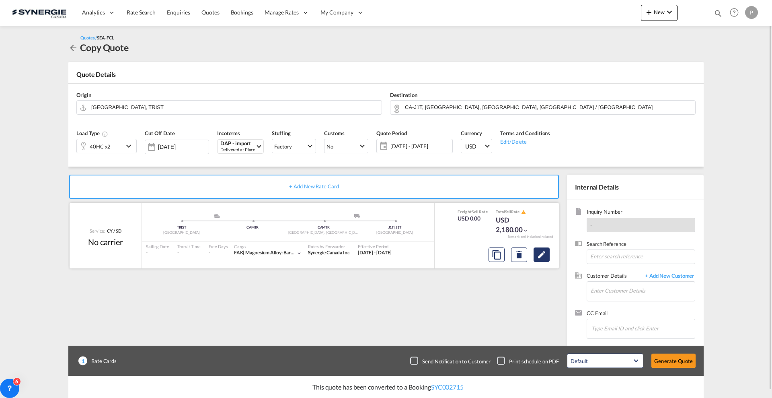
click at [542, 254] on md-icon "Edit" at bounding box center [542, 255] width 10 height 10
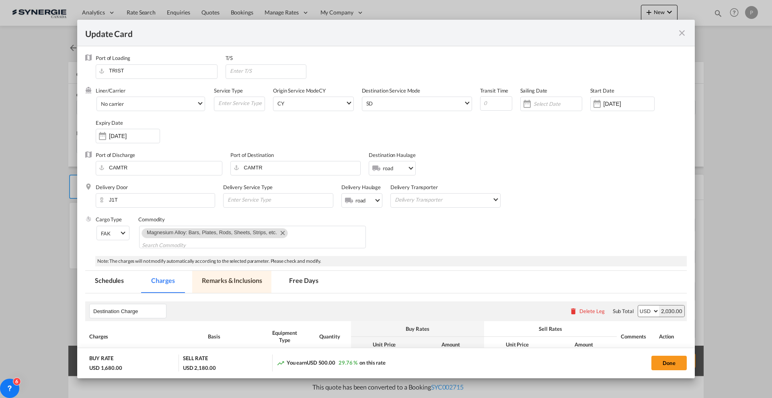
click at [244, 277] on md-tab-item "Remarks & Inclusions" at bounding box center [231, 282] width 79 height 22
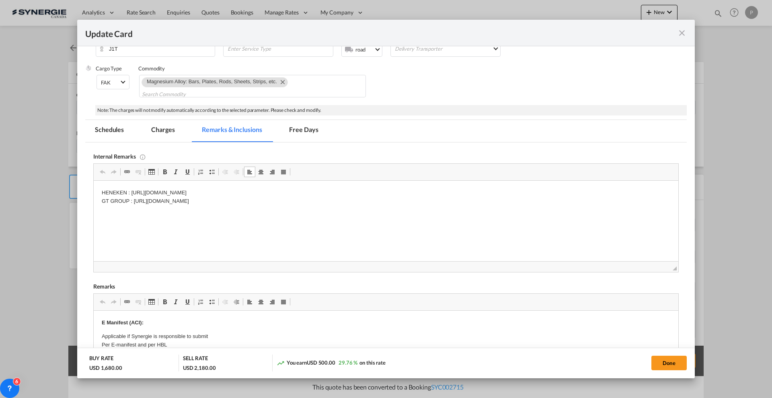
drag, startPoint x: 133, startPoint y: 203, endPoint x: 415, endPoint y: 206, distance: 281.9
click at [415, 206] on html "HENEKEN : [URL][DOMAIN_NAME] GT GROUP : [URL][DOMAIN_NAME]" at bounding box center [386, 197] width 585 height 33
click at [573, 191] on p "HENEKEN : [URL][DOMAIN_NAME] GT GROUP : [URL][DOMAIN_NAME]" at bounding box center [386, 197] width 569 height 17
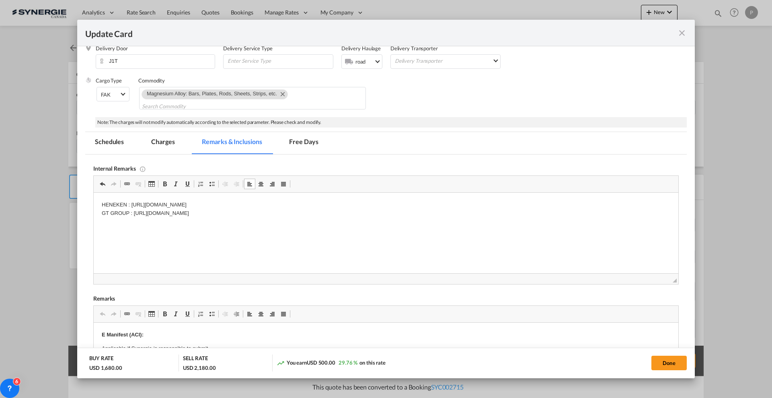
scroll to position [96, 0]
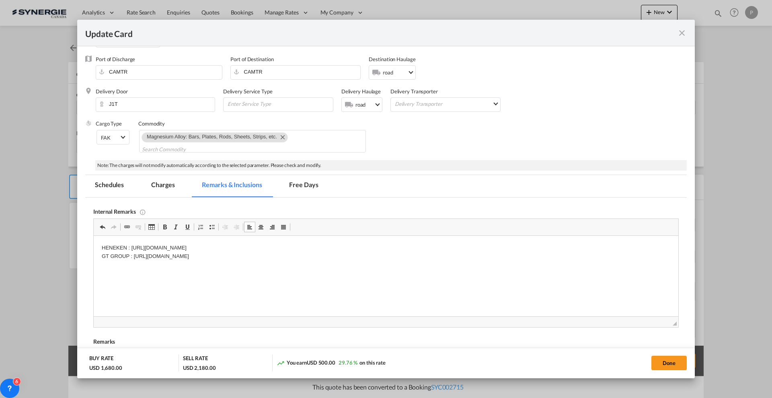
click at [165, 189] on md-tab-item "Charges" at bounding box center [163, 186] width 43 height 22
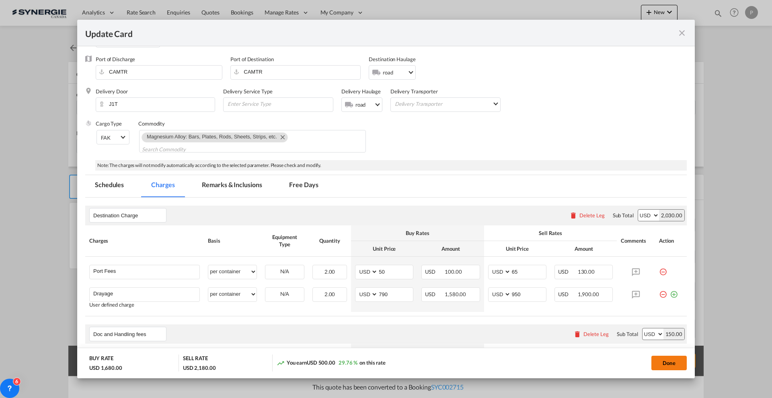
click at [664, 359] on button "Done" at bounding box center [668, 362] width 35 height 14
type input "[DATE]"
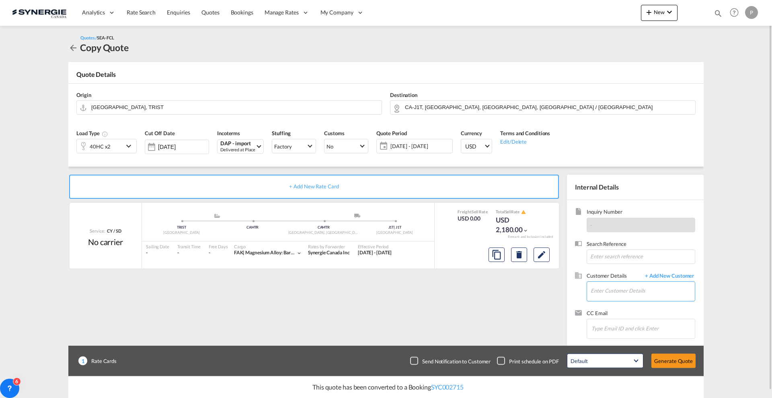
click at [643, 297] on input "Enter Customer Details" at bounding box center [643, 290] width 104 height 18
click at [621, 286] on input "Enter Customer Details" at bounding box center [643, 290] width 104 height 18
paste input "[PERSON_NAME][EMAIL_ADDRESS][DOMAIN_NAME]"
click at [638, 305] on div "[PERSON_NAME] [PERSON_NAME][EMAIL_ADDRESS][DOMAIN_NAME] | HENEKEN" at bounding box center [642, 305] width 105 height 22
type input "[PERSON_NAME], [PERSON_NAME], [PERSON_NAME][EMAIL_ADDRESS][DOMAIN_NAME]"
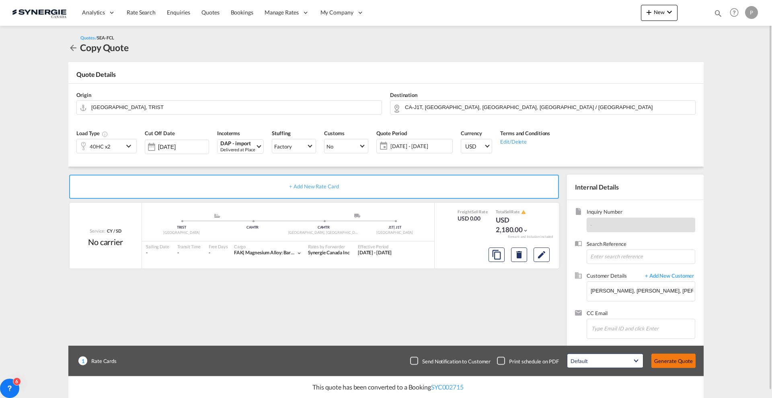
click at [681, 360] on button "Generate Quote" at bounding box center [673, 360] width 44 height 14
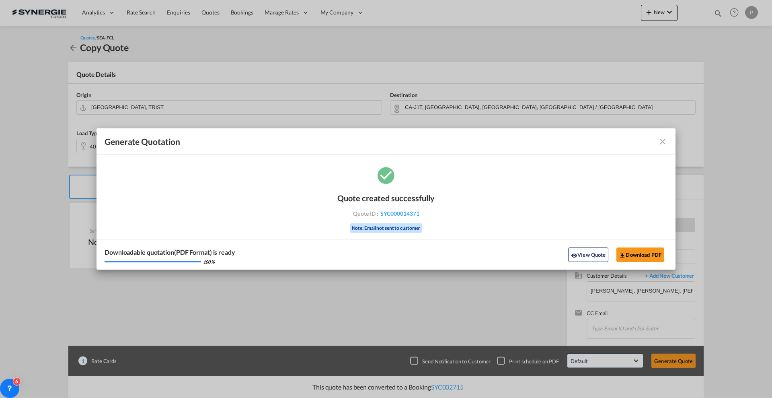
drag, startPoint x: 430, startPoint y: 212, endPoint x: 420, endPoint y: 218, distance: 11.4
click at [420, 218] on div "Quote created successfully Quote ID : SYC000014371 Note: Email not sent to cust…" at bounding box center [385, 212] width 97 height 54
copy div "SYC000014371"
click at [637, 260] on button "Download PDF" at bounding box center [640, 254] width 48 height 14
click at [578, 251] on button "View Quote" at bounding box center [588, 254] width 40 height 14
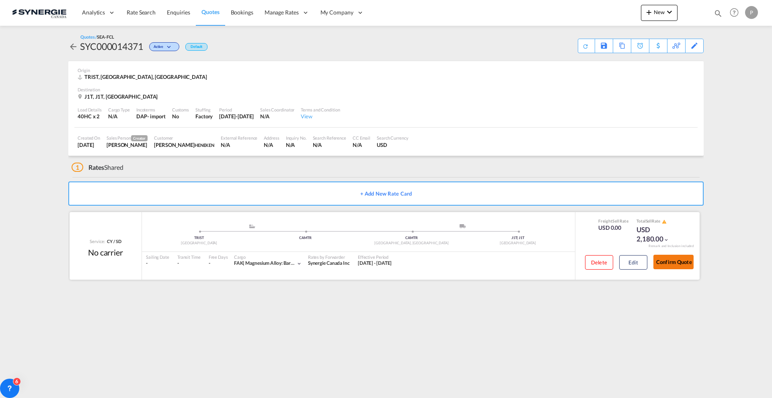
click at [684, 262] on button "Confirm Quote" at bounding box center [673, 262] width 40 height 14
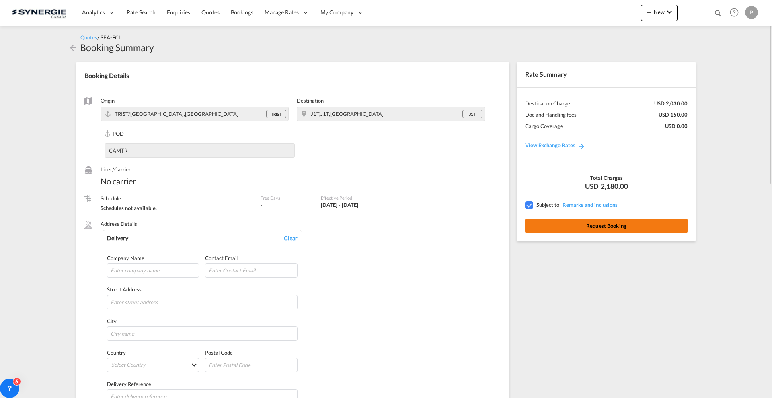
click at [558, 220] on button "Request Booking" at bounding box center [606, 225] width 162 height 14
